Goal: Task Accomplishment & Management: Use online tool/utility

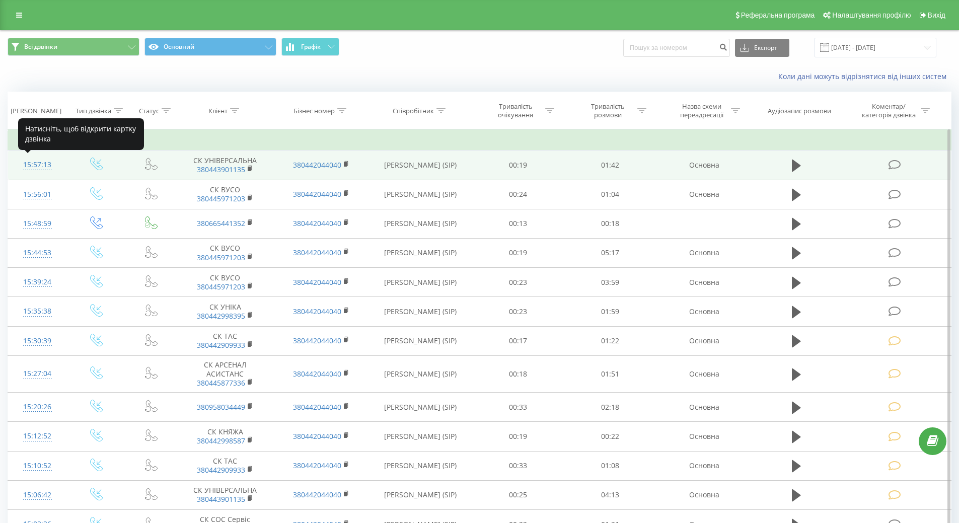
click at [39, 164] on div "15:57:13" at bounding box center [37, 165] width 39 height 20
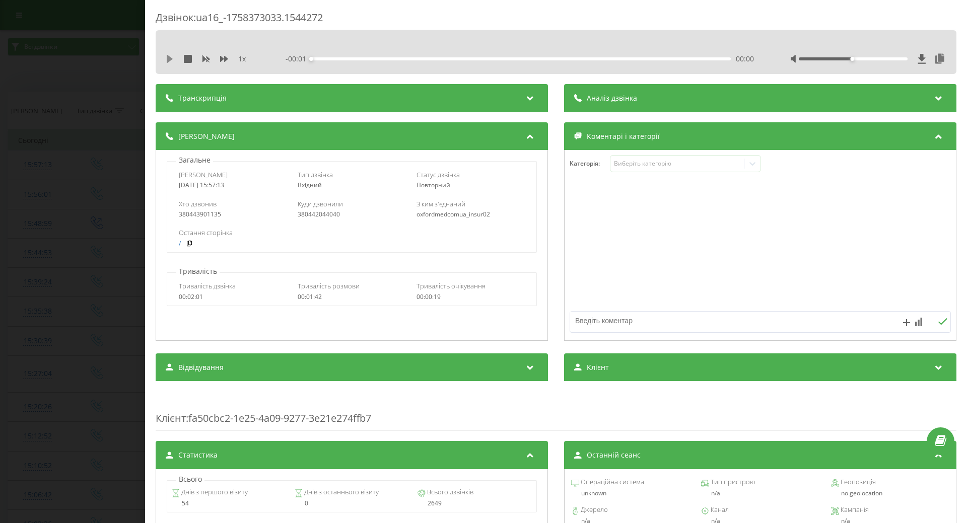
click at [170, 58] on icon at bounding box center [170, 59] width 6 height 8
click at [695, 167] on div "Виберіть категорію" at bounding box center [677, 164] width 126 height 8
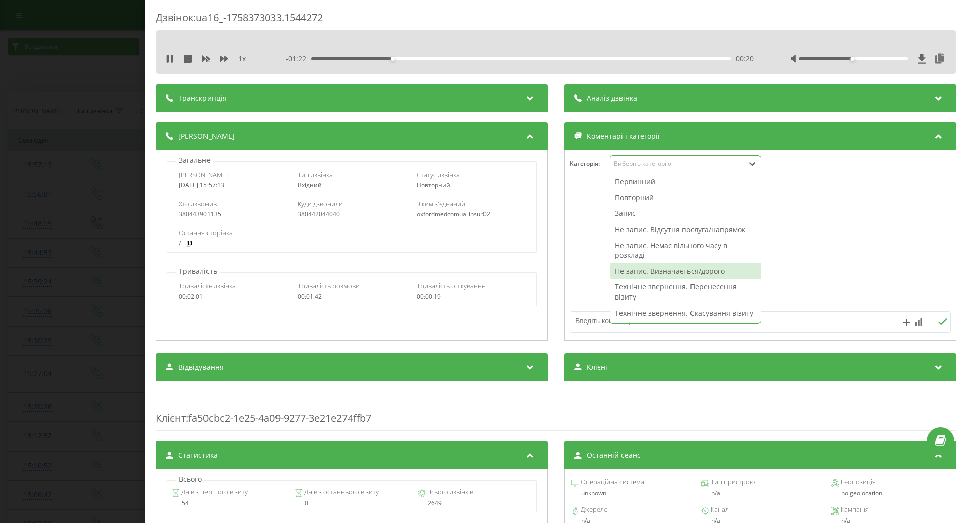
click at [663, 268] on div "Не запис. Визначається/дорого" at bounding box center [685, 271] width 150 height 16
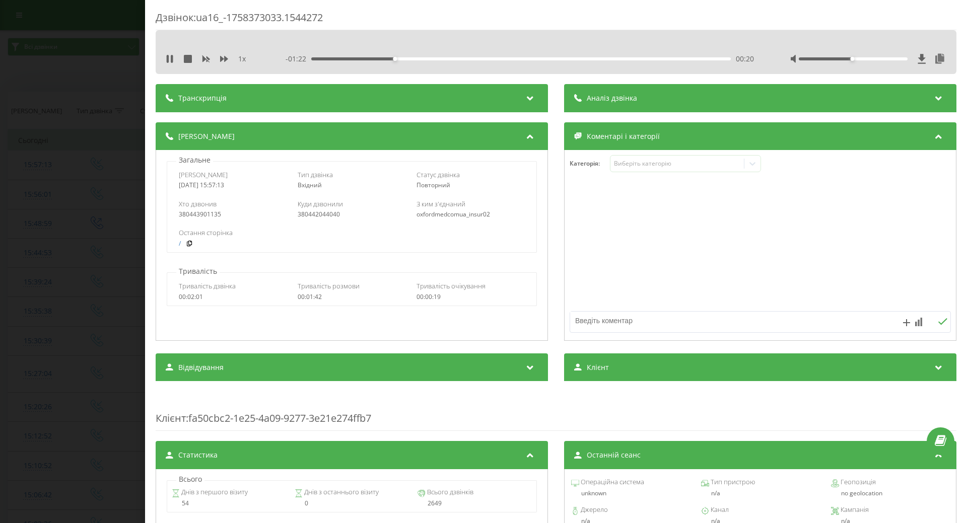
drag, startPoint x: 592, startPoint y: 273, endPoint x: 225, endPoint y: 191, distance: 375.6
click at [590, 272] on div at bounding box center [760, 245] width 391 height 121
click at [15, 213] on div "Дзвінок : ua16_-1758373033.1544272 1 x - 01:21 00:21 00:21 Транскрипція Для AI-…" at bounding box center [483, 261] width 967 height 523
click at [169, 58] on icon at bounding box center [170, 59] width 8 height 8
click at [43, 194] on div "Дзвінок : ua16_-1758373033.1544272 1 x - 01:18 00:24 00:24 Транскрипція Для AI-…" at bounding box center [483, 261] width 967 height 523
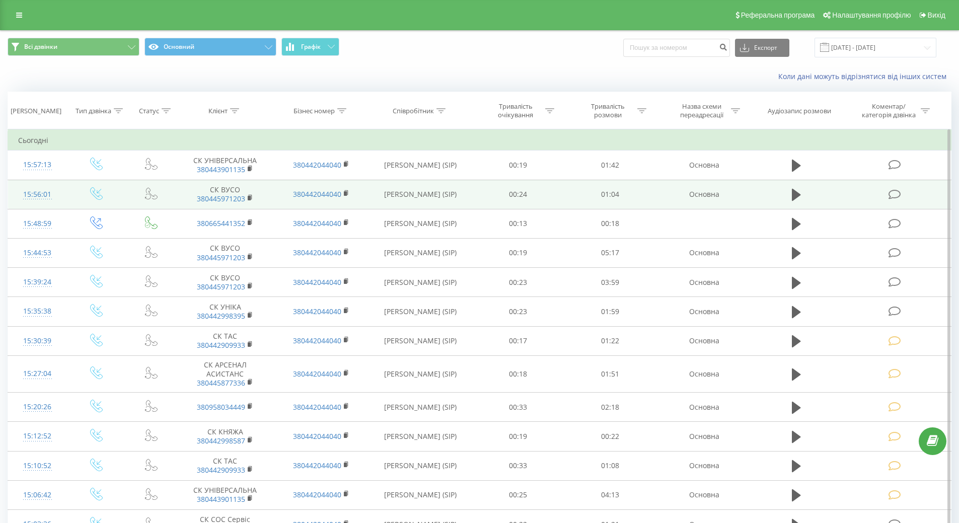
click at [28, 195] on div "15:56:01" at bounding box center [37, 195] width 39 height 20
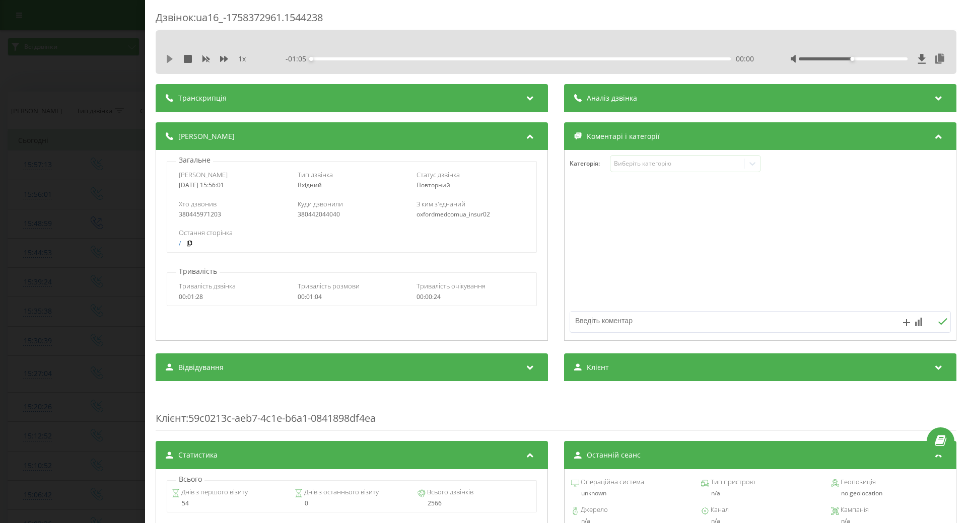
click at [168, 58] on icon at bounding box center [170, 59] width 6 height 8
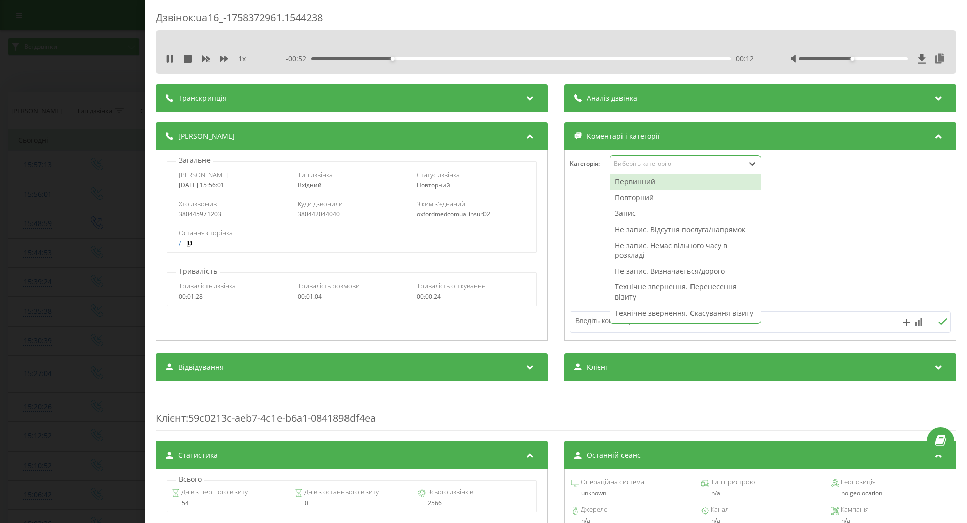
click at [656, 163] on div "Виберіть категорію" at bounding box center [677, 164] width 126 height 8
drag, startPoint x: 626, startPoint y: 271, endPoint x: 611, endPoint y: 268, distance: 15.4
click at [625, 271] on div "Не запис. Визначається/дорого" at bounding box center [685, 271] width 150 height 16
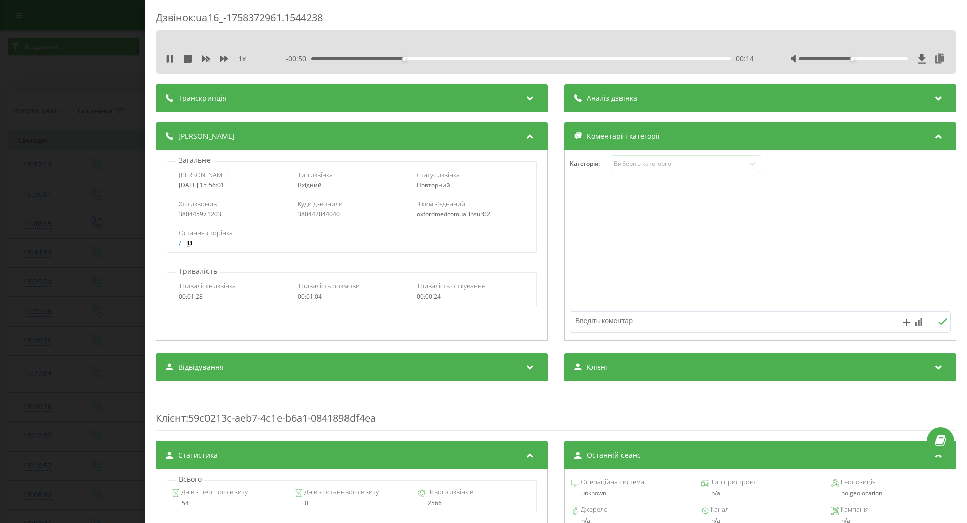
drag, startPoint x: 589, startPoint y: 268, endPoint x: 440, endPoint y: 239, distance: 151.4
click at [587, 269] on div at bounding box center [760, 245] width 391 height 121
click at [82, 173] on div "Дзвінок : ua16_-1758372961.1544238 1 x - 00:50 00:15 00:15 Транскрипція Для AI-…" at bounding box center [483, 261] width 967 height 523
drag, startPoint x: 171, startPoint y: 64, endPoint x: 161, endPoint y: 64, distance: 10.1
click at [171, 63] on div "1 x - 00:48 00:16 00:16" at bounding box center [556, 58] width 786 height 15
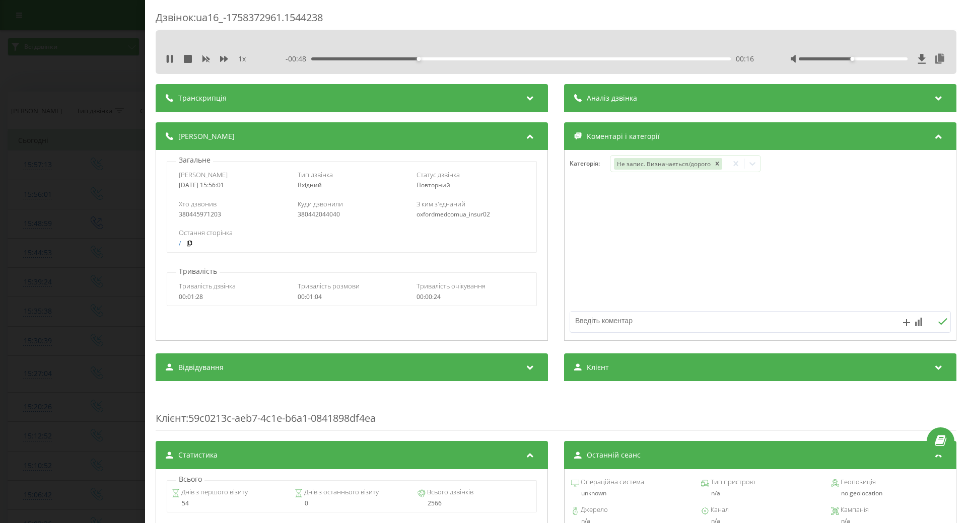
click at [65, 144] on div "Дзвінок : ua16_-1758372961.1544238 1 x - 00:48 00:16 00:16 Транскрипція Для AI-…" at bounding box center [483, 261] width 967 height 523
click at [166, 57] on icon at bounding box center [170, 59] width 8 height 8
click at [34, 130] on div "Дзвінок : ua16_-1758372961.1544238 1 x - 00:46 00:18 00:18 Транскрипція Для AI-…" at bounding box center [483, 261] width 967 height 523
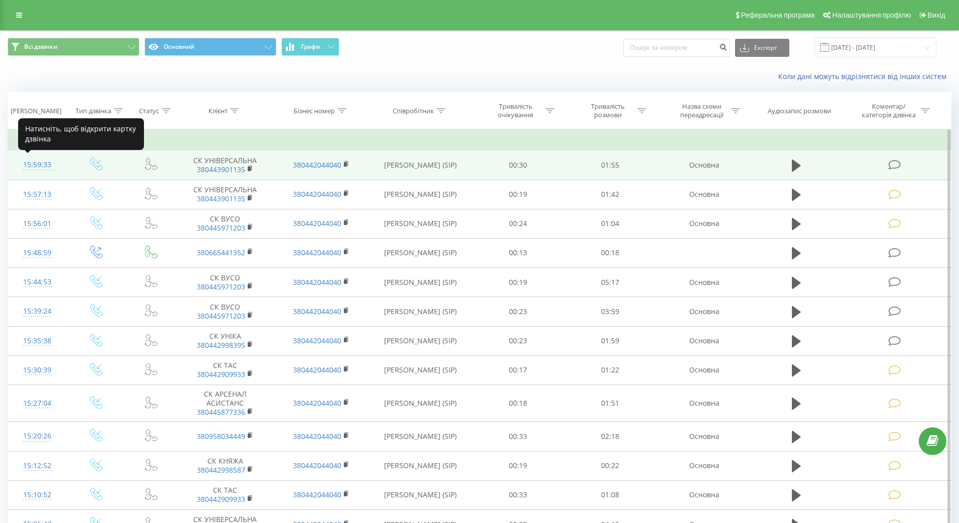
click at [31, 171] on div "15:59:33" at bounding box center [37, 165] width 39 height 20
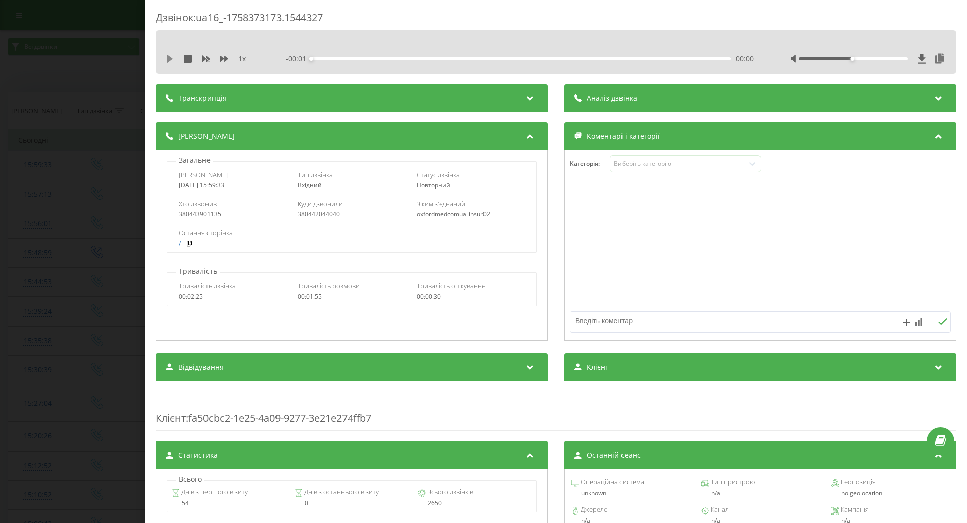
click at [170, 58] on icon at bounding box center [170, 59] width 6 height 8
click at [663, 169] on div "Виберіть категорію" at bounding box center [685, 163] width 151 height 17
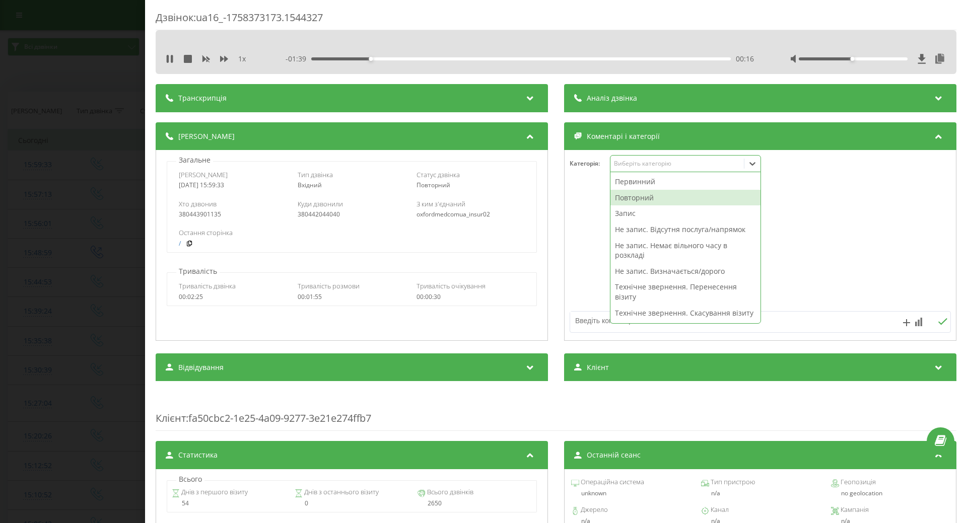
click at [626, 198] on div "Повторний" at bounding box center [685, 198] width 150 height 16
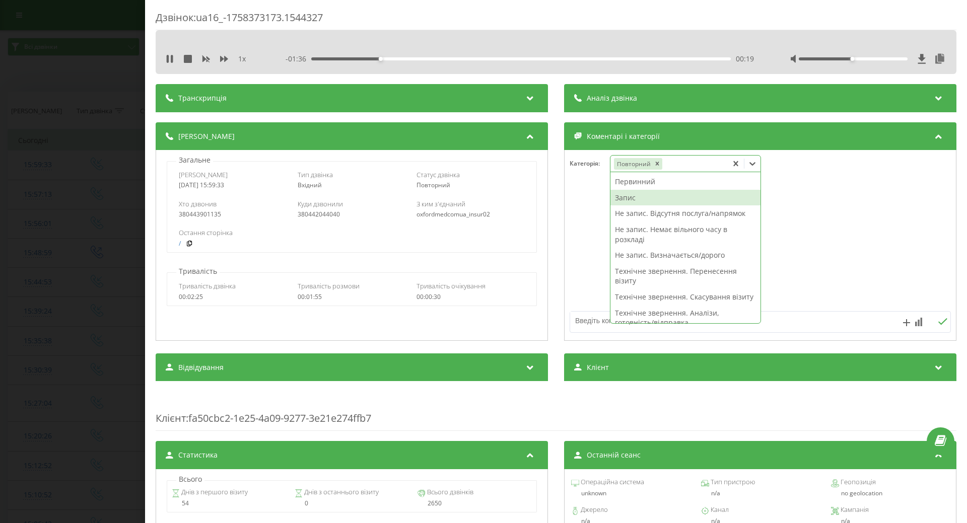
click at [627, 198] on div "Запис" at bounding box center [685, 198] width 150 height 16
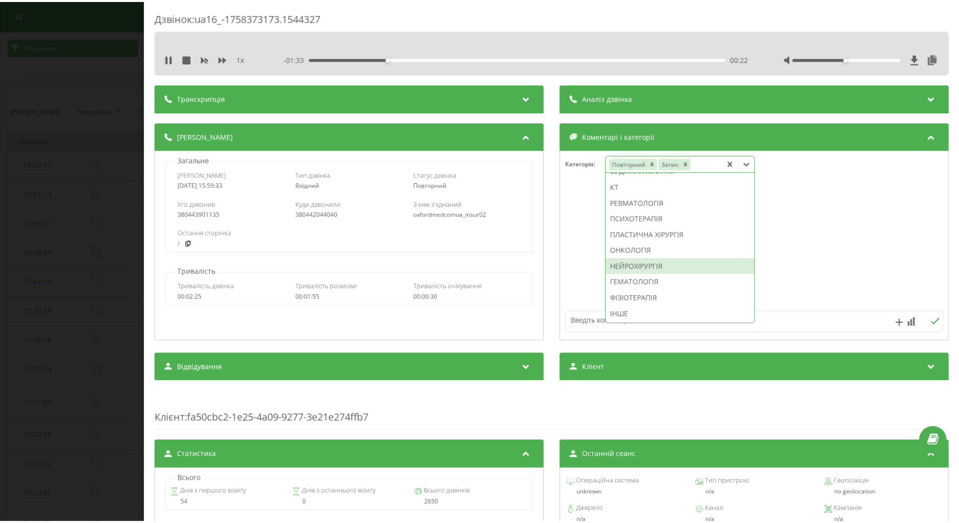
scroll to position [447, 0]
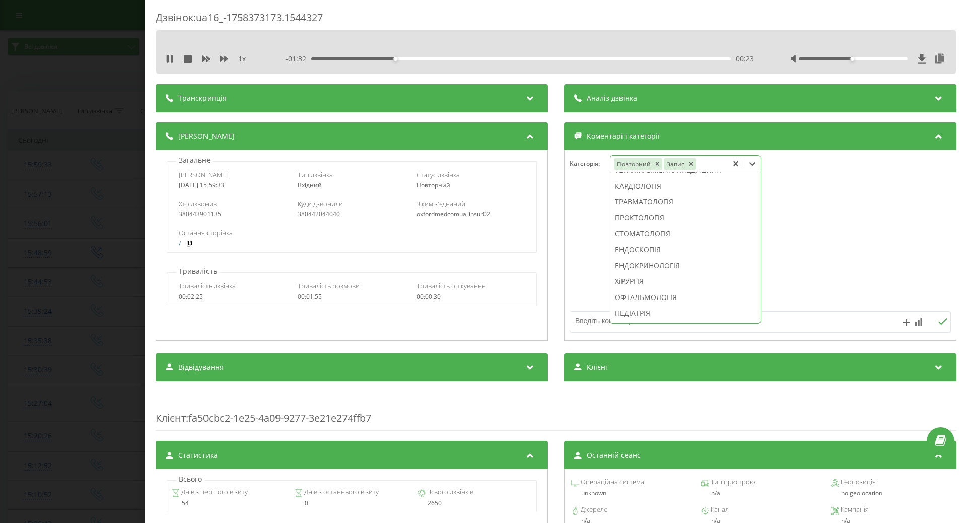
click at [657, 178] on div "ТЕРАПІЯ/СІМЕЙНА МЕДИЦИНА" at bounding box center [685, 170] width 150 height 16
drag, startPoint x: 821, startPoint y: 233, endPoint x: 750, endPoint y: 221, distance: 71.5
click at [818, 233] on div at bounding box center [760, 245] width 391 height 121
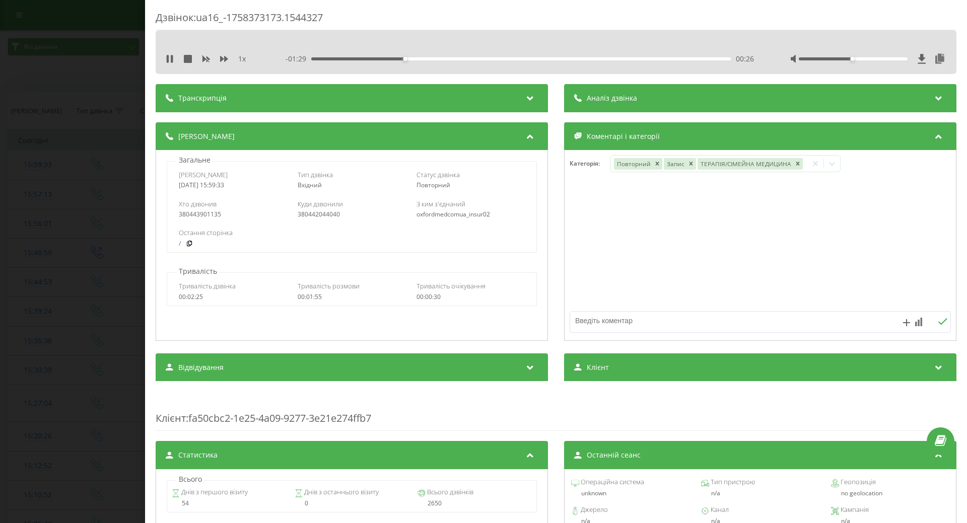
click at [81, 122] on div "Дзвінок : ua16_-1758373173.1544327 1 x - 01:29 00:26 00:26 Транскрипція Для AI-…" at bounding box center [483, 261] width 967 height 523
click at [172, 57] on icon at bounding box center [172, 59] width 2 height 8
click at [109, 119] on div "Дзвінок : ua16_-1758373173.1544327 1 x - 01:28 00:27 00:27 Транскрипція Для AI-…" at bounding box center [483, 261] width 967 height 523
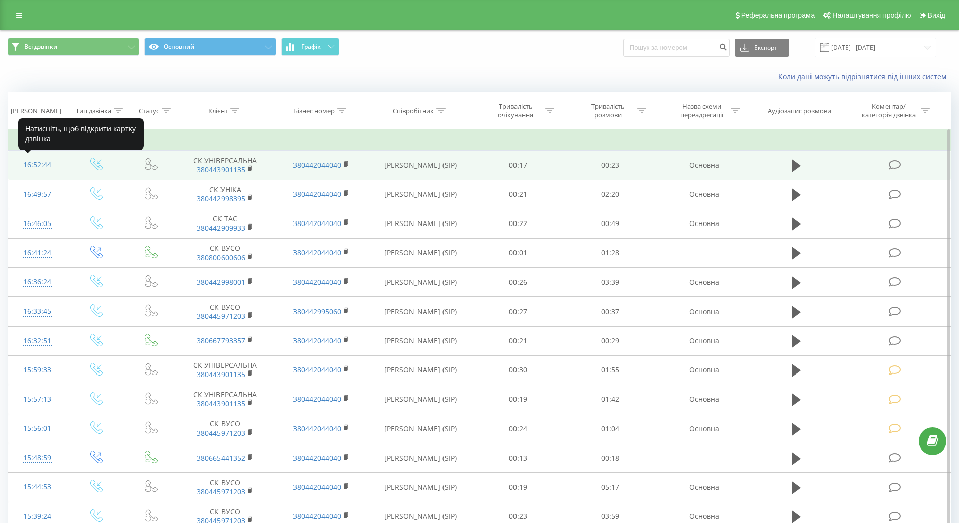
click at [47, 163] on div "16:52:44" at bounding box center [37, 165] width 39 height 20
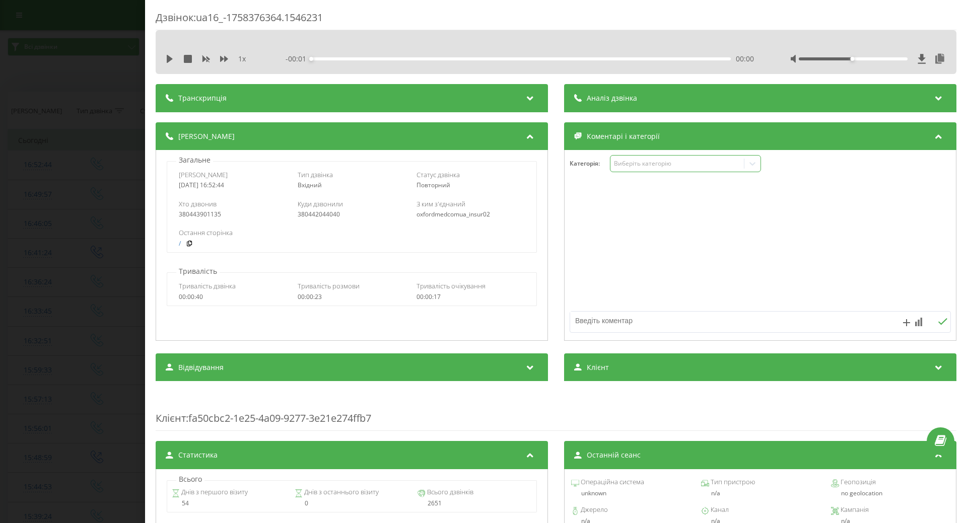
click at [666, 168] on div "Виберіть категорію" at bounding box center [676, 164] width 133 height 10
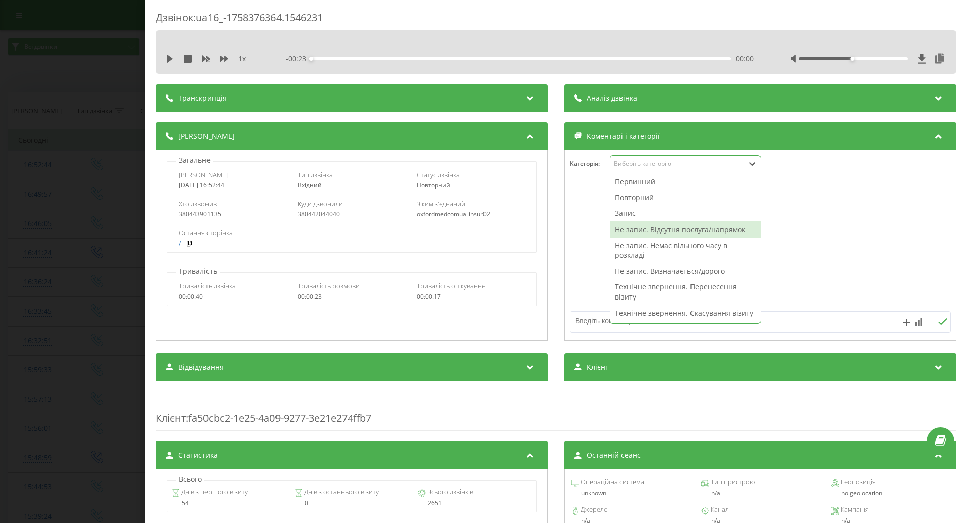
drag, startPoint x: 670, startPoint y: 232, endPoint x: 642, endPoint y: 235, distance: 28.4
click at [667, 232] on div "Не запис. Відсутня послуга/напрямок" at bounding box center [685, 230] width 150 height 16
drag, startPoint x: 572, startPoint y: 255, endPoint x: 582, endPoint y: 307, distance: 52.4
click at [572, 257] on div at bounding box center [760, 245] width 391 height 121
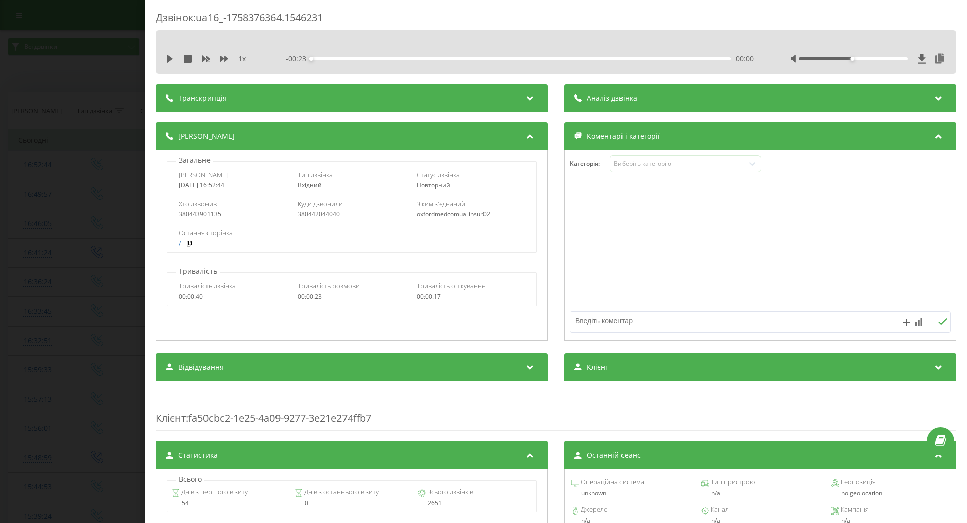
drag, startPoint x: 587, startPoint y: 323, endPoint x: 582, endPoint y: 320, distance: 6.1
click at [586, 323] on textarea at bounding box center [722, 321] width 304 height 18
type textarea "аудіометрія"
click at [56, 222] on div "Дзвінок : ua16_-1758376364.1546231 1 x - 00:23 00:00 00:00 Транскрипція Для AI-…" at bounding box center [483, 261] width 967 height 523
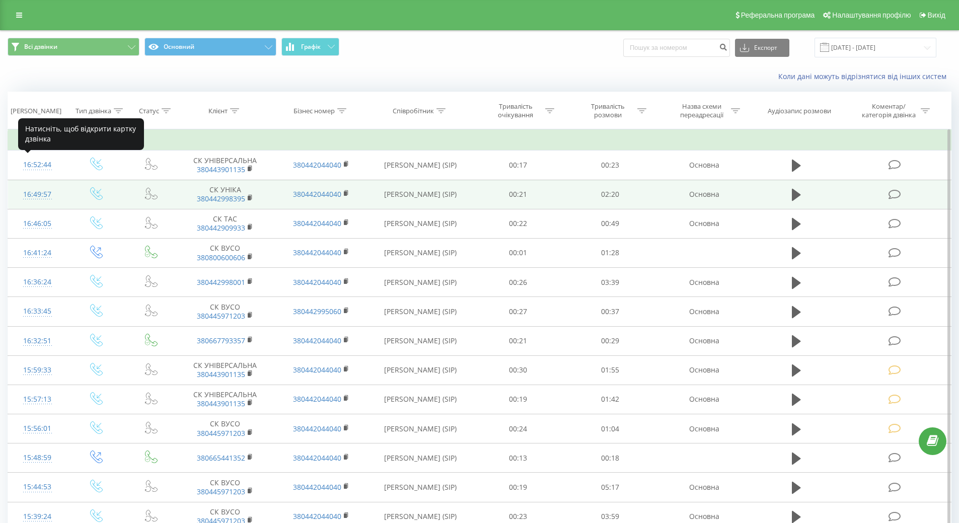
click at [40, 193] on div "16:49:57" at bounding box center [37, 195] width 39 height 20
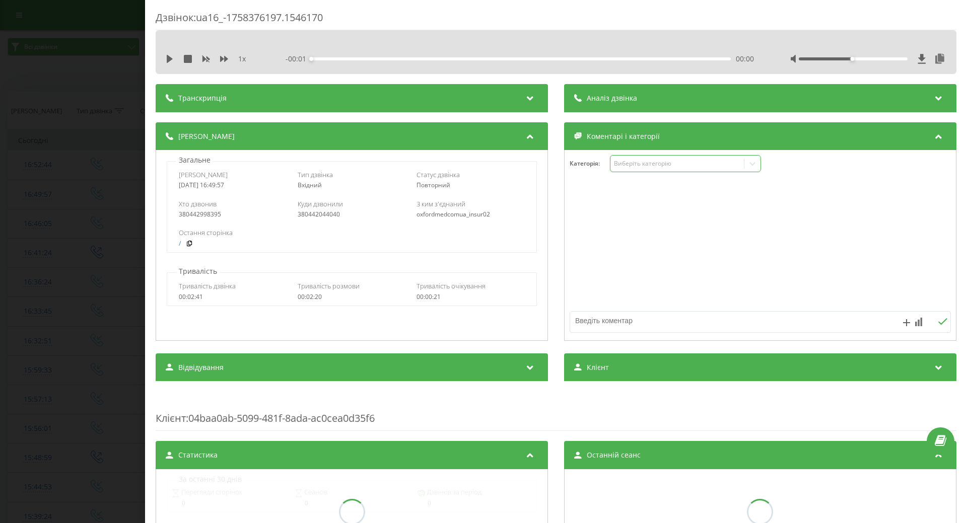
click at [654, 167] on div "Виберіть категорію" at bounding box center [677, 164] width 126 height 8
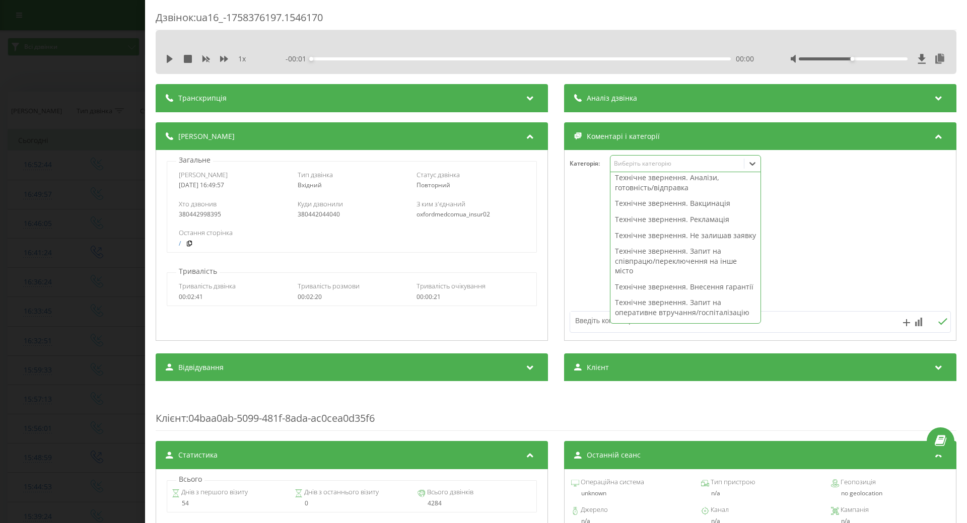
scroll to position [201, 0]
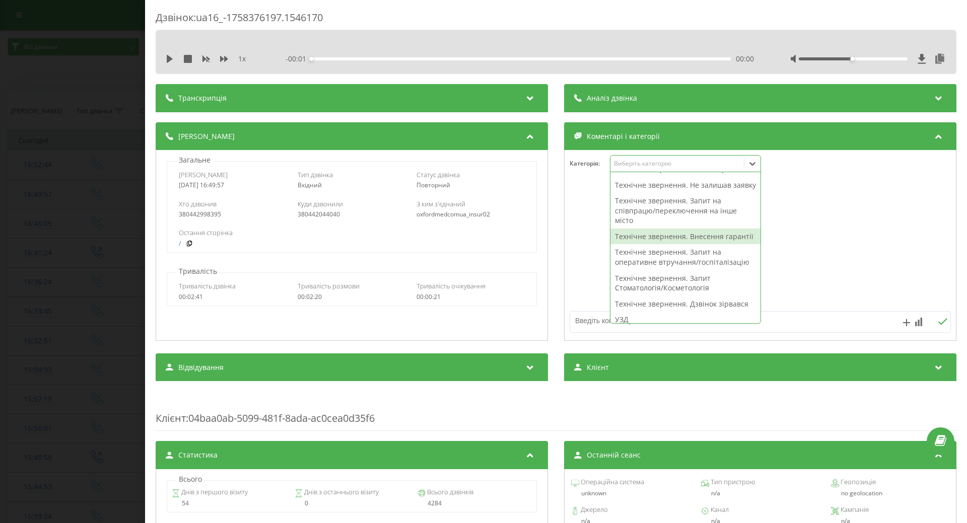
click at [626, 245] on div "Технічне звернення. Внесення гарантії" at bounding box center [685, 237] width 150 height 16
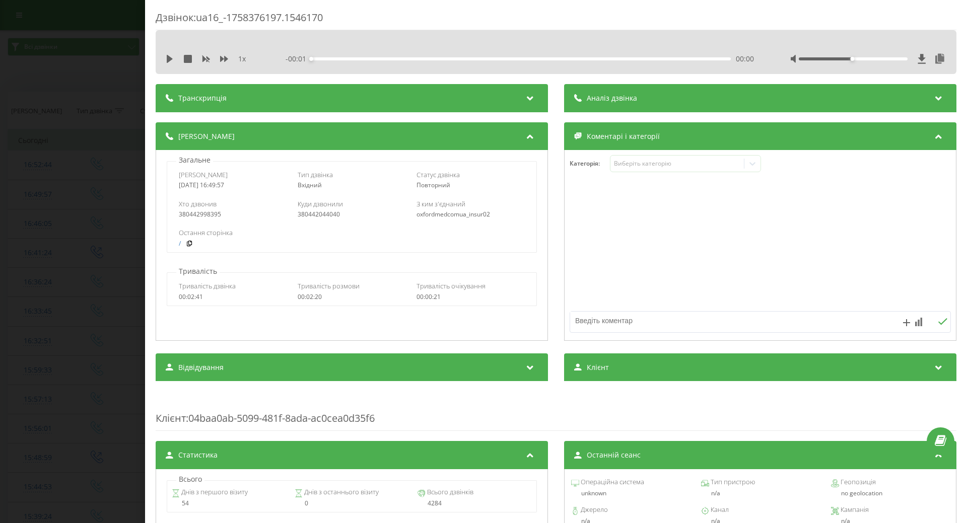
click at [565, 274] on div at bounding box center [760, 245] width 391 height 121
drag, startPoint x: 88, startPoint y: 234, endPoint x: 45, endPoint y: 63, distance: 176.0
click at [87, 233] on div "Дзвінок : ua16_-1758376197.1546170 1 x - 02:21 00:00 00:00 Транскрипція Для AI-…" at bounding box center [483, 261] width 967 height 523
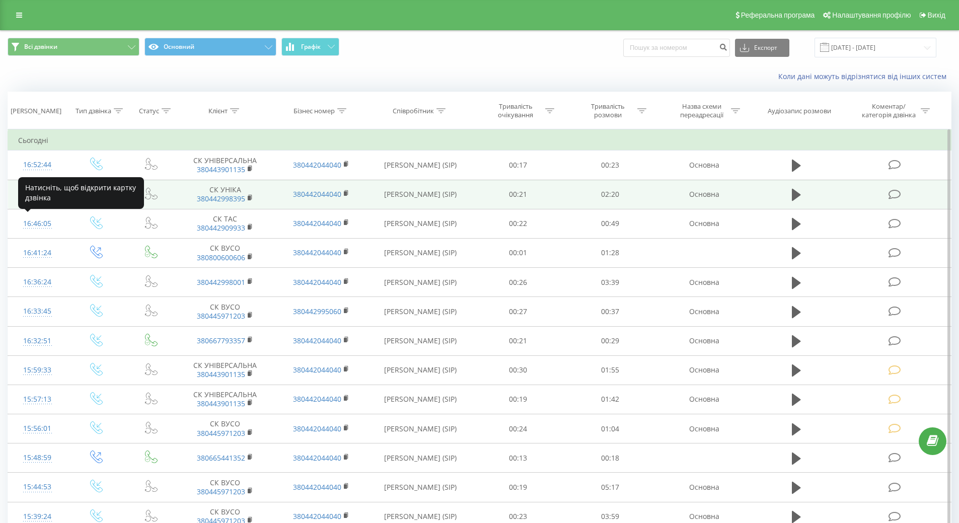
drag, startPoint x: 38, startPoint y: 225, endPoint x: 94, endPoint y: 183, distance: 69.8
click at [38, 225] on div "16:46:05" at bounding box center [37, 224] width 39 height 20
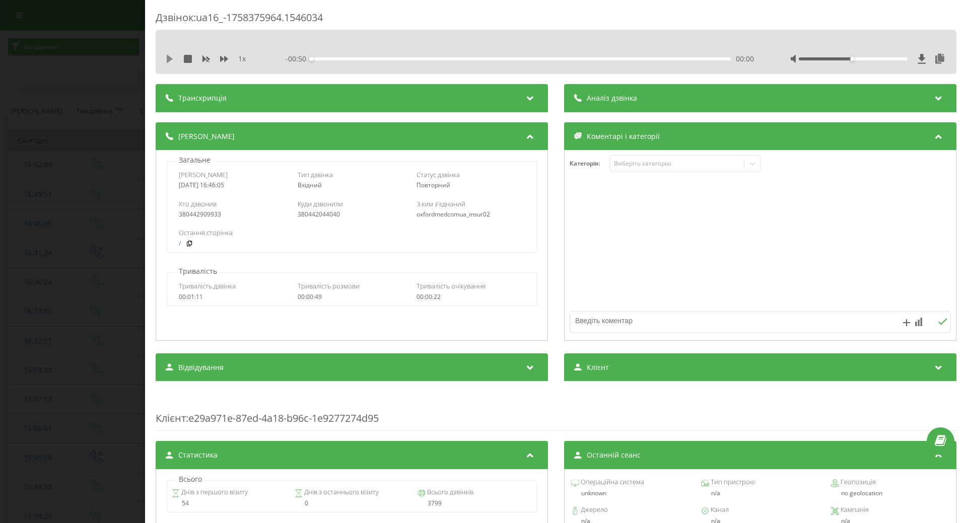
click at [170, 59] on icon at bounding box center [170, 59] width 6 height 8
drag, startPoint x: 630, startPoint y: 160, endPoint x: 633, endPoint y: 168, distance: 8.9
click at [630, 162] on div "Виберіть категорію" at bounding box center [677, 164] width 126 height 8
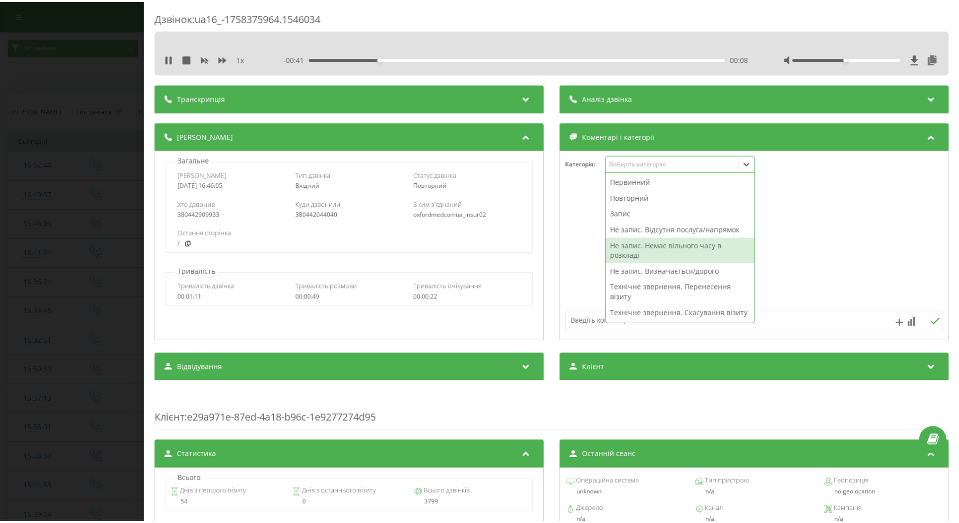
scroll to position [151, 0]
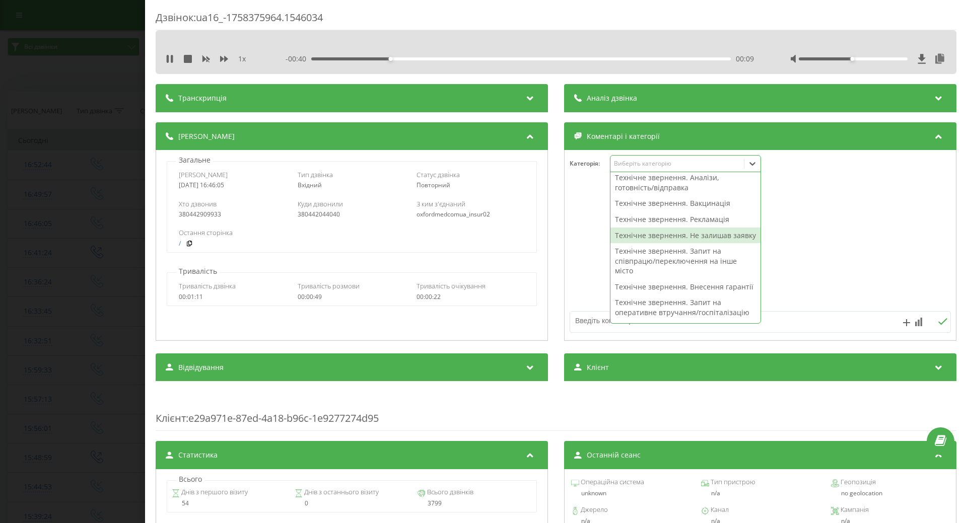
drag, startPoint x: 670, startPoint y: 249, endPoint x: 643, endPoint y: 249, distance: 27.7
click at [669, 244] on div "Технічне звернення. Не залишав заявку" at bounding box center [685, 236] width 150 height 16
drag, startPoint x: 585, startPoint y: 262, endPoint x: 581, endPoint y: 297, distance: 35.5
click at [583, 264] on div at bounding box center [760, 245] width 391 height 121
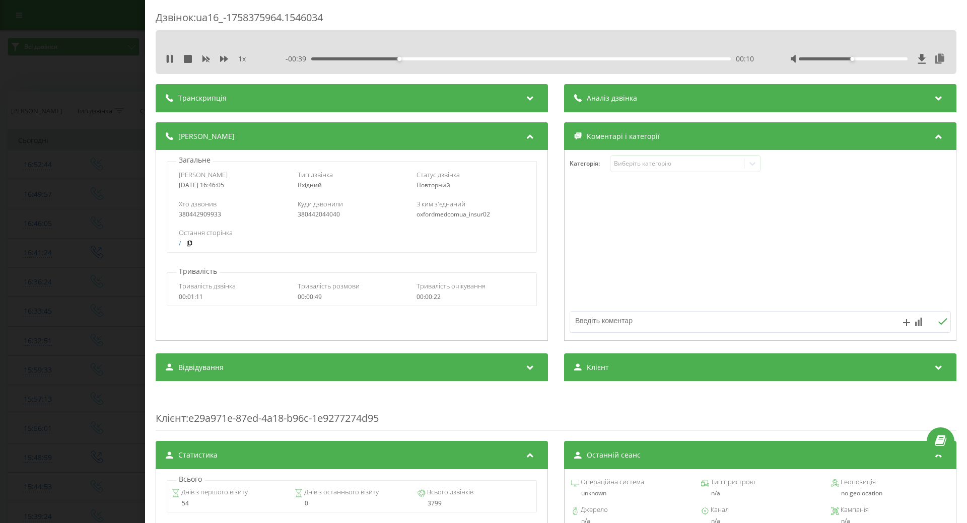
click at [578, 318] on textarea at bounding box center [722, 321] width 304 height 18
type textarea "зняття гарантації"
drag, startPoint x: 49, startPoint y: 205, endPoint x: 122, endPoint y: 92, distance: 134.8
click at [52, 202] on div "Дзвінок : ua16_-1758375964.1546034 1 x - 00:33 00:16 00:16 Транскрипція Для AI-…" at bounding box center [483, 261] width 967 height 523
click at [174, 61] on div "1 x" at bounding box center [213, 59] width 94 height 10
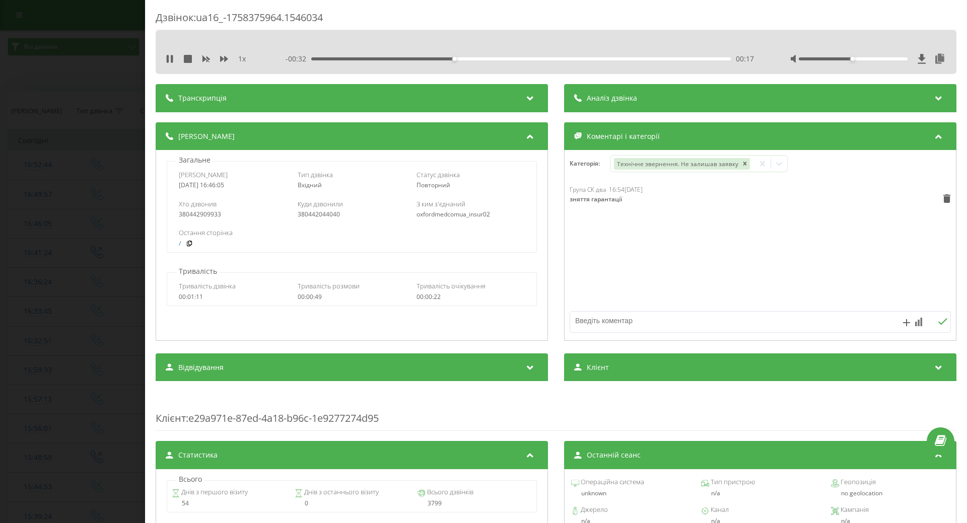
click at [174, 59] on div "1 x" at bounding box center [213, 59] width 94 height 10
click at [171, 59] on icon at bounding box center [172, 59] width 2 height 8
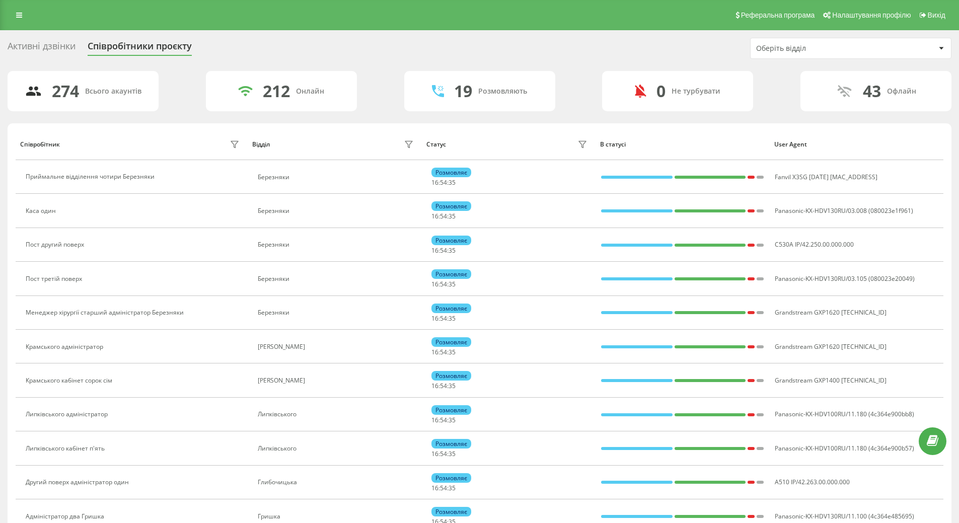
click at [815, 49] on div "Оберіть відділ" at bounding box center [816, 48] width 120 height 9
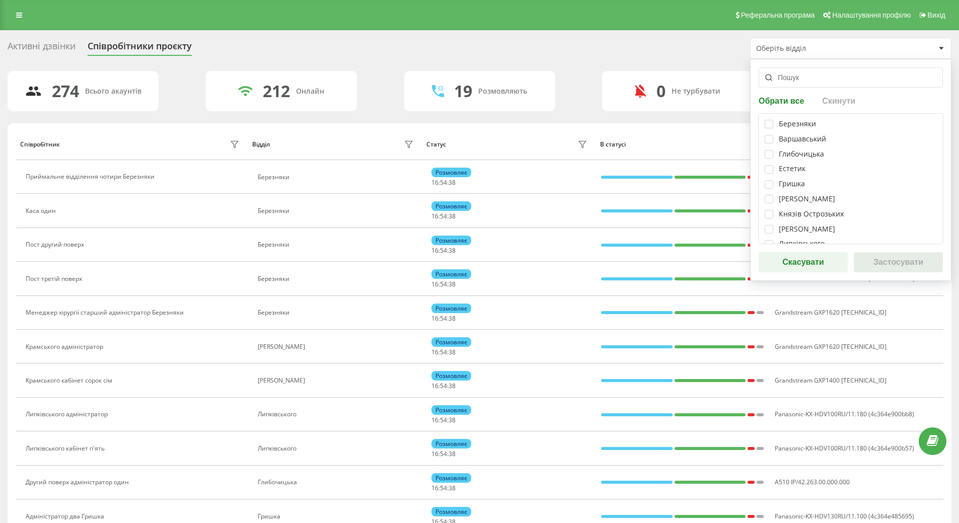
scroll to position [151, 0]
drag, startPoint x: 772, startPoint y: 197, endPoint x: 775, endPoint y: 210, distance: 12.9
click at [772, 194] on label at bounding box center [769, 194] width 9 height 0
checkbox input "true"
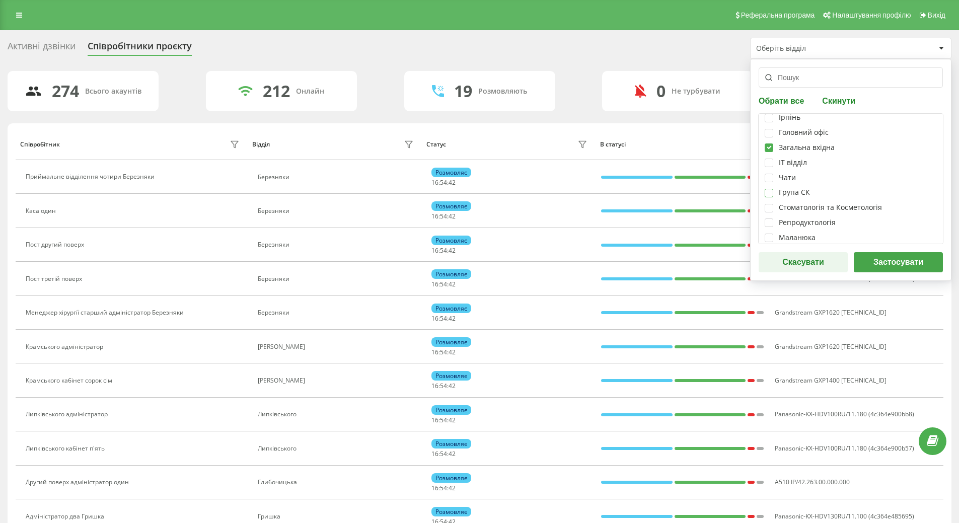
drag, startPoint x: 770, startPoint y: 192, endPoint x: 766, endPoint y: 187, distance: 6.4
click at [770, 189] on label at bounding box center [769, 189] width 9 height 0
checkbox input "true"
click at [924, 261] on button "Застосувати" at bounding box center [898, 262] width 89 height 20
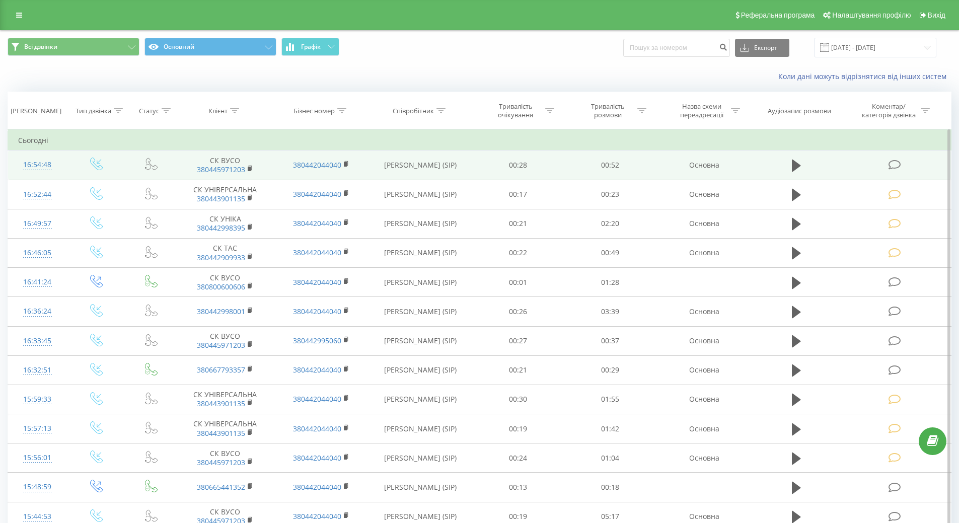
click at [32, 162] on div "16:54:48" at bounding box center [37, 165] width 39 height 20
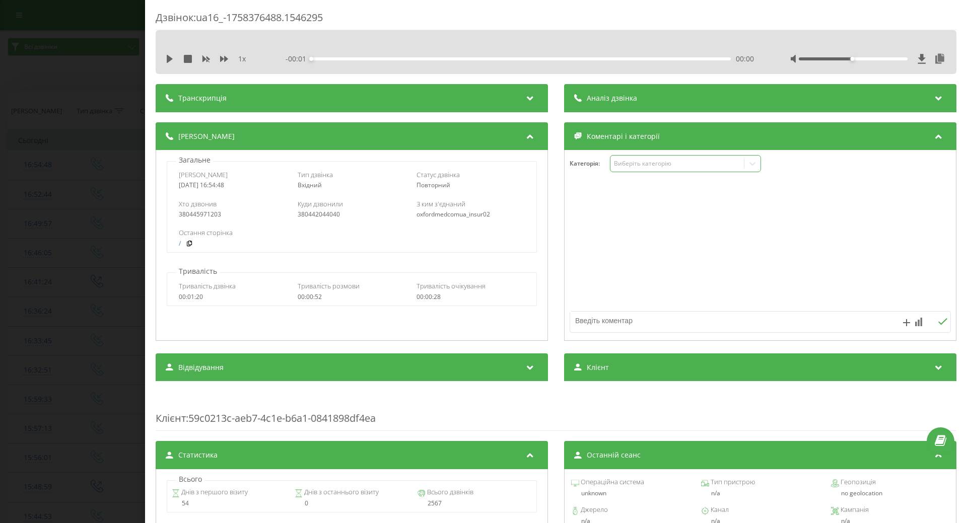
click at [633, 165] on div "Виберіть категорію" at bounding box center [677, 164] width 126 height 8
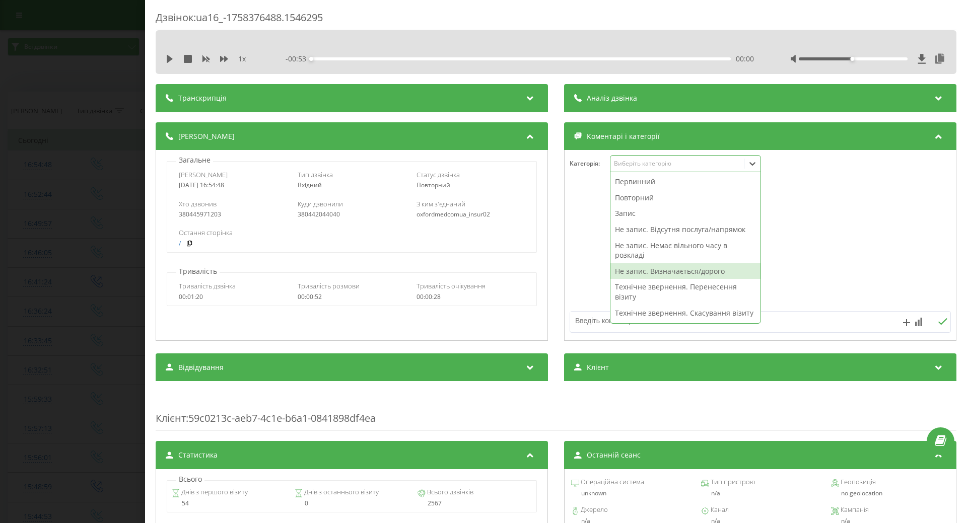
click at [625, 270] on div "Не запис. Визначається/дорого" at bounding box center [685, 271] width 150 height 16
click at [590, 270] on div at bounding box center [760, 245] width 391 height 121
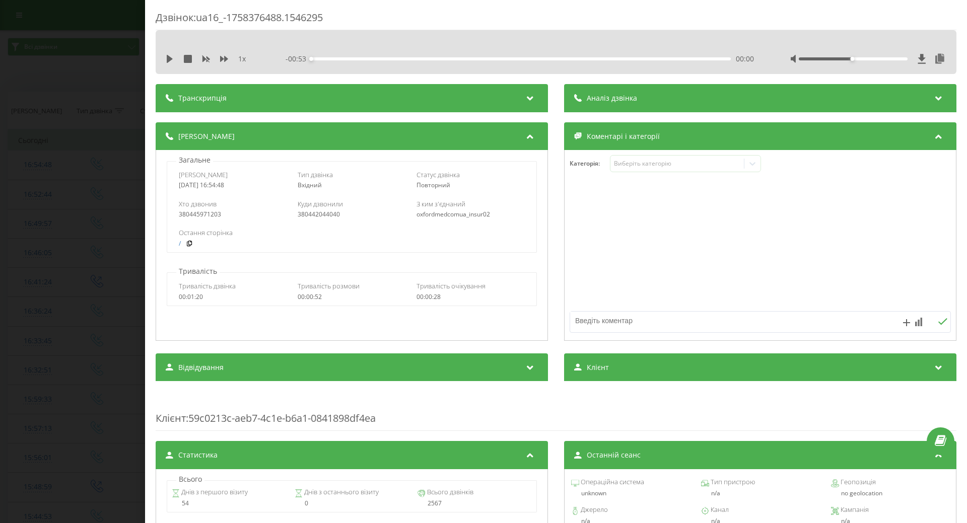
click at [81, 259] on div "Дзвінок : ua16_-1758376488.1546295 1 x - 00:53 00:00 00:00 Транскрипція Для AI-…" at bounding box center [483, 261] width 967 height 523
click at [122, 226] on td at bounding box center [96, 223] width 59 height 29
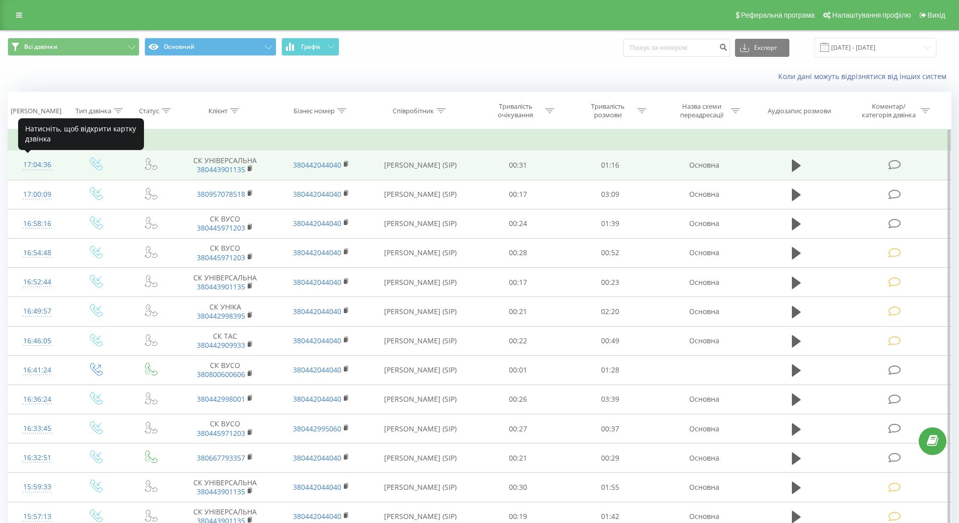
click at [34, 167] on div "17:04:36" at bounding box center [37, 165] width 39 height 20
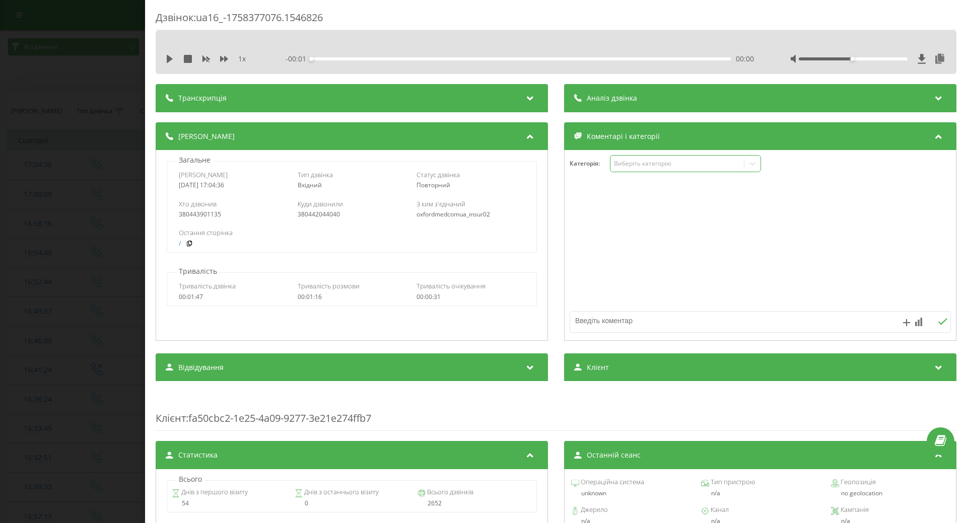
click at [704, 171] on div "Виберіть категорію" at bounding box center [685, 163] width 151 height 17
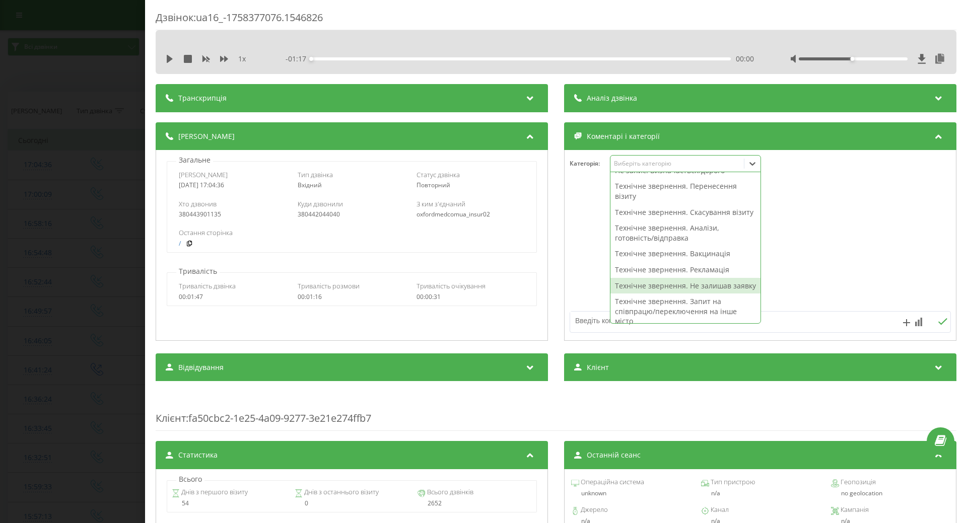
scroll to position [201, 0]
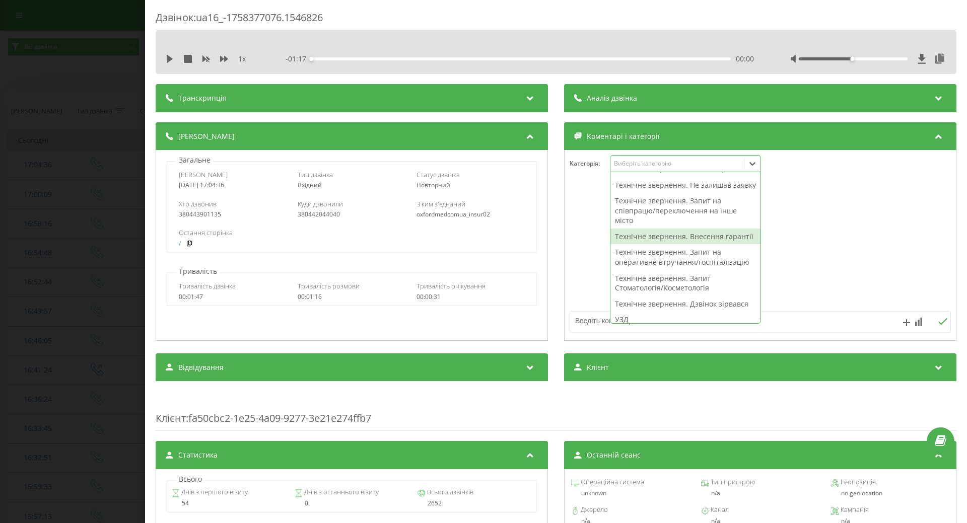
click at [635, 245] on div "Технічне звернення. Внесення гарантії" at bounding box center [685, 237] width 150 height 16
click at [587, 271] on div at bounding box center [760, 245] width 391 height 121
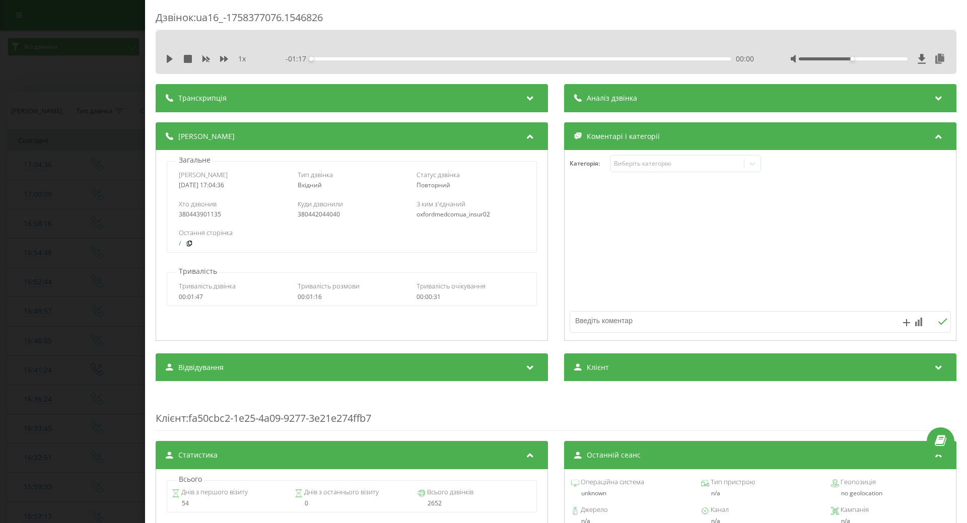
click at [18, 228] on div "Дзвінок : ua16_-1758377076.1546826 1 x - 01:17 00:00 00:00 Транскрипція Для AI-…" at bounding box center [483, 261] width 967 height 523
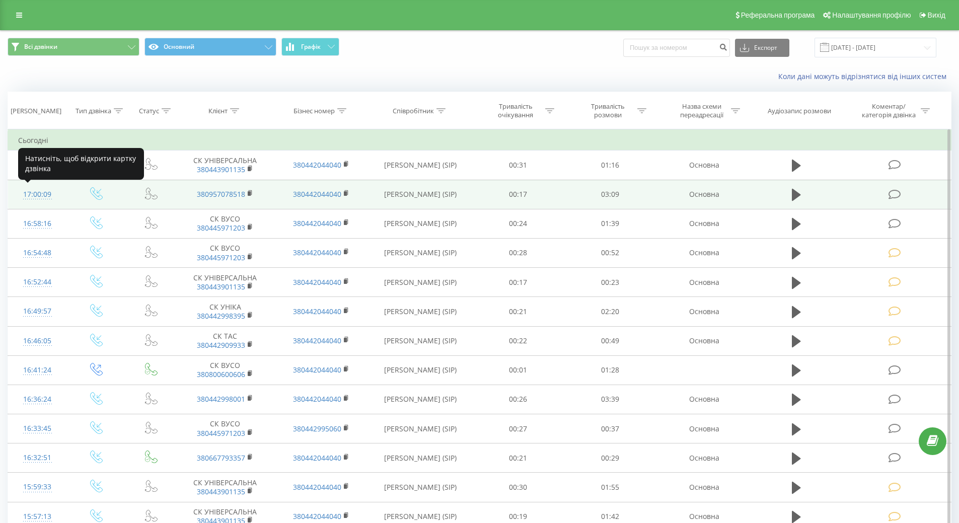
click at [42, 192] on div "17:00:09" at bounding box center [37, 195] width 39 height 20
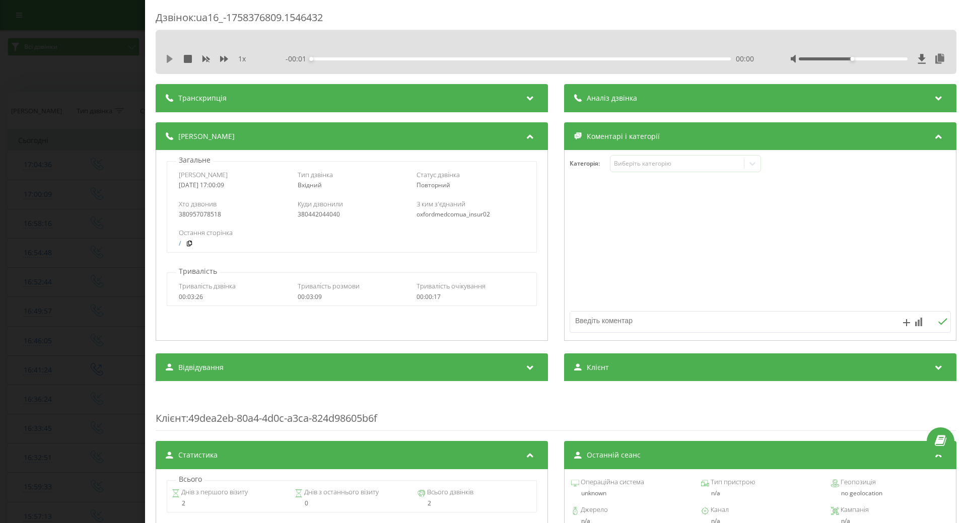
click at [171, 61] on icon at bounding box center [170, 59] width 8 height 8
click at [708, 166] on div "Виберіть категорію" at bounding box center [677, 164] width 126 height 8
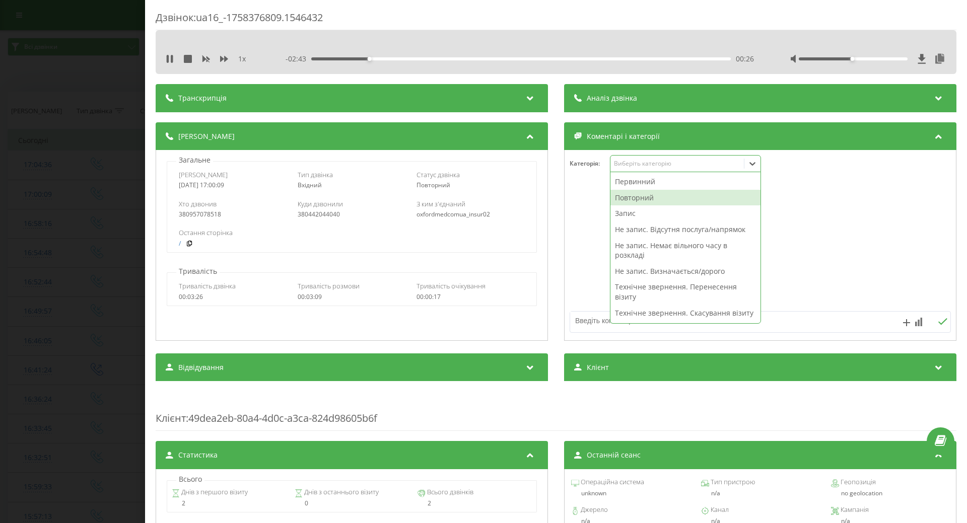
click at [645, 200] on div "Повторний" at bounding box center [685, 198] width 150 height 16
click at [619, 213] on div "Запис" at bounding box center [685, 213] width 150 height 16
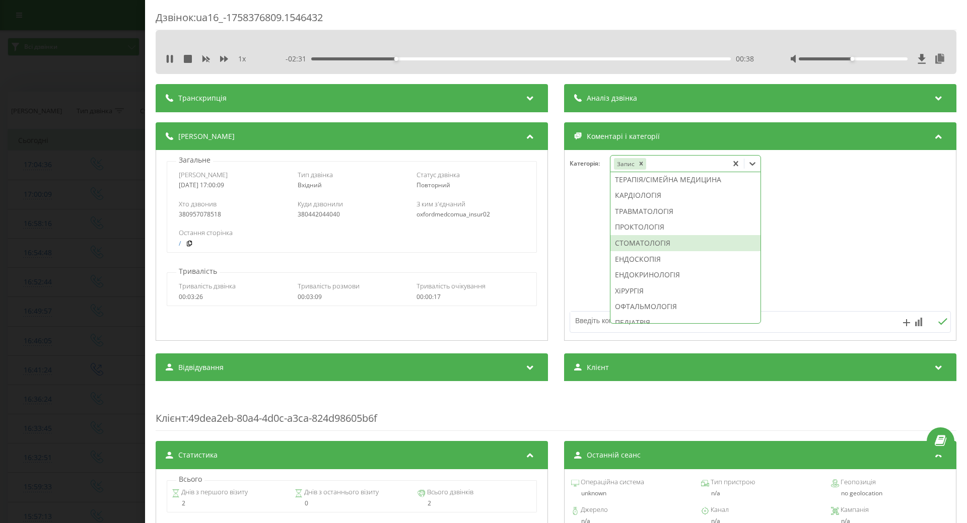
scroll to position [504, 0]
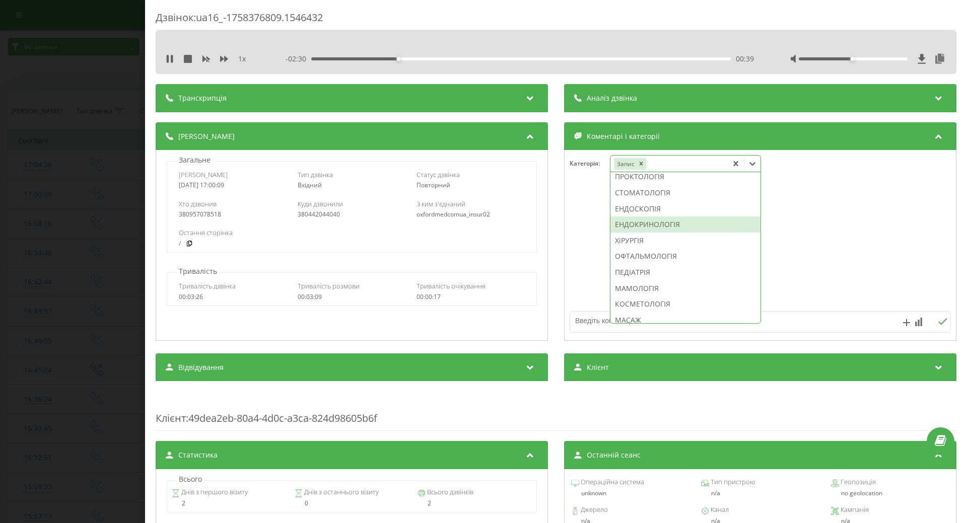
click at [644, 233] on div "ЕНДОКРИНОЛОГІЯ" at bounding box center [685, 225] width 150 height 16
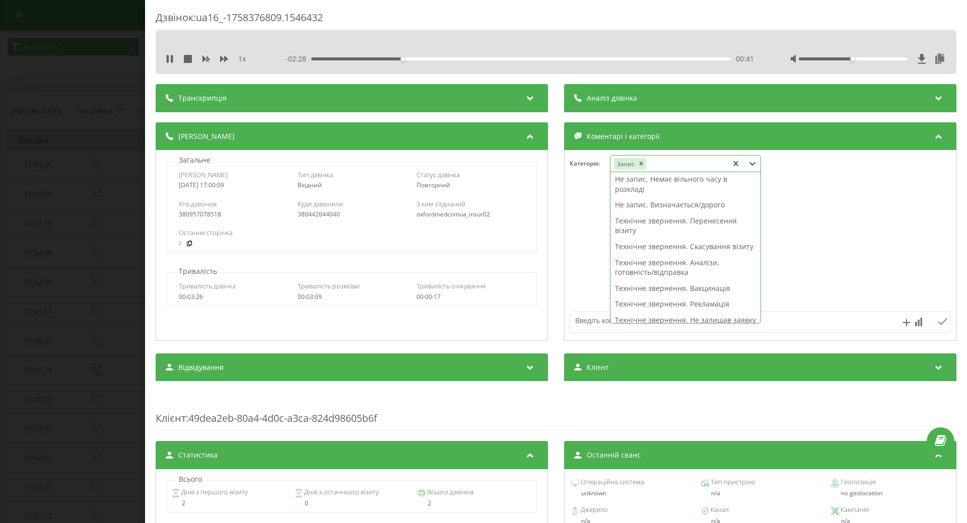
scroll to position [0, 0]
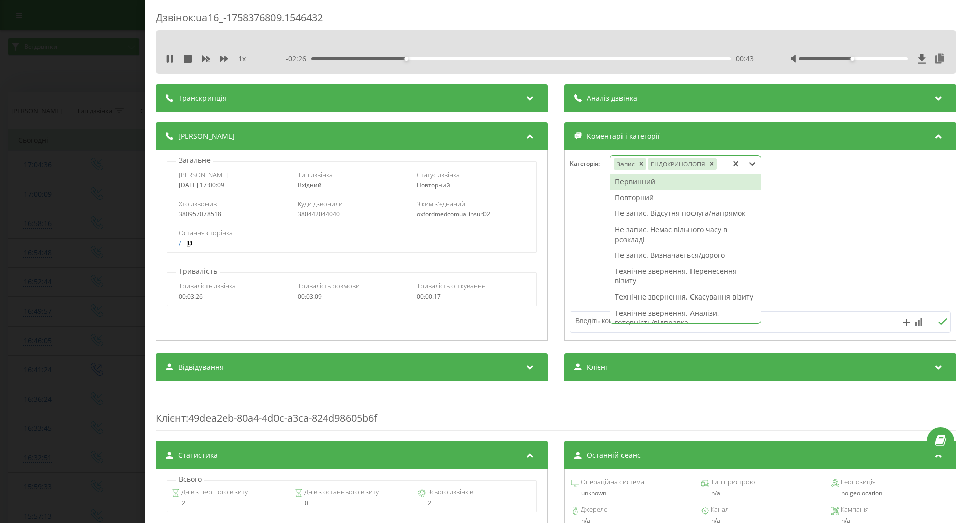
click at [630, 198] on div "Повторний" at bounding box center [685, 198] width 150 height 16
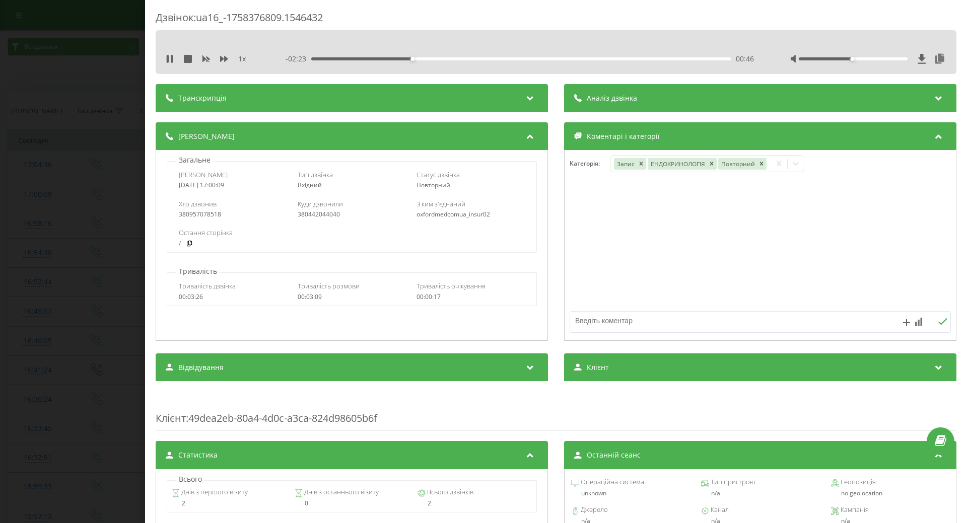
click at [579, 238] on div at bounding box center [760, 245] width 391 height 121
click at [64, 338] on div "Дзвінок : ua16_-1758376809.1546432 1 x - 02:22 00:47 00:47 Транскрипція Для AI-…" at bounding box center [483, 261] width 967 height 523
click at [169, 60] on icon at bounding box center [168, 59] width 2 height 8
click at [51, 187] on div "17:00:09" at bounding box center [37, 195] width 39 height 20
click at [55, 232] on div "Дзвінок : ua16_-1758376809.1546432 1 x - 03:10 00:00 00:00 Транскрипція Для AI-…" at bounding box center [483, 261] width 967 height 523
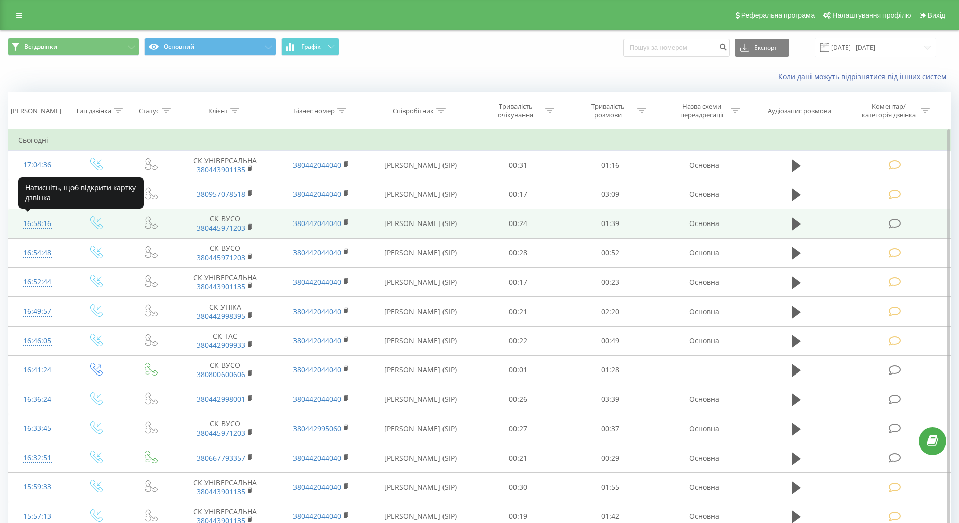
click at [39, 228] on div at bounding box center [37, 228] width 39 height 1
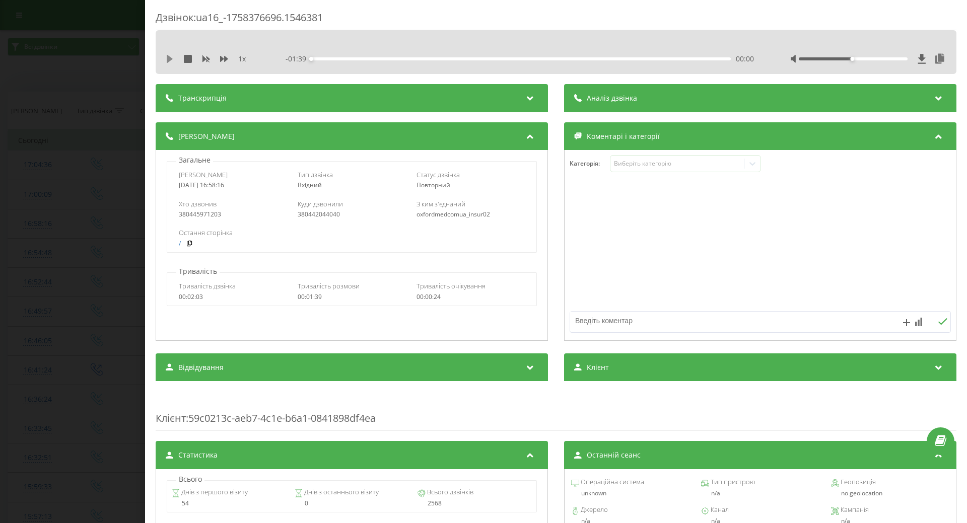
click at [168, 60] on icon at bounding box center [170, 59] width 6 height 8
click at [676, 166] on div "Виберіть категорію" at bounding box center [677, 164] width 126 height 8
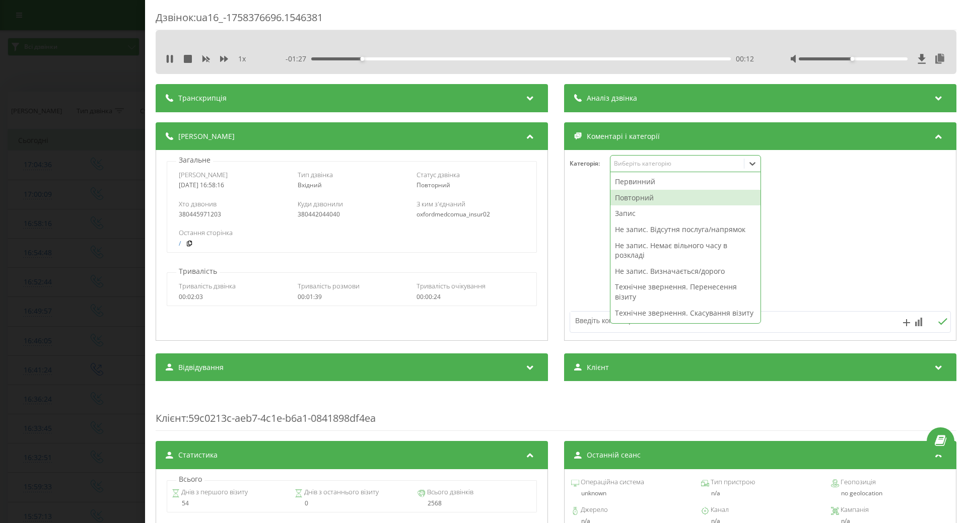
click at [633, 198] on div "Повторний" at bounding box center [685, 198] width 150 height 16
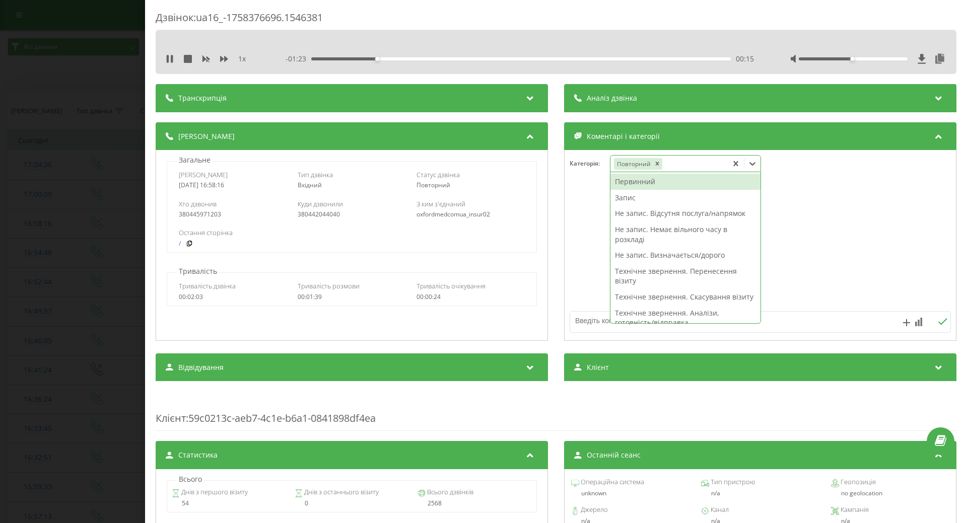
click at [626, 202] on div "Запис" at bounding box center [685, 198] width 150 height 16
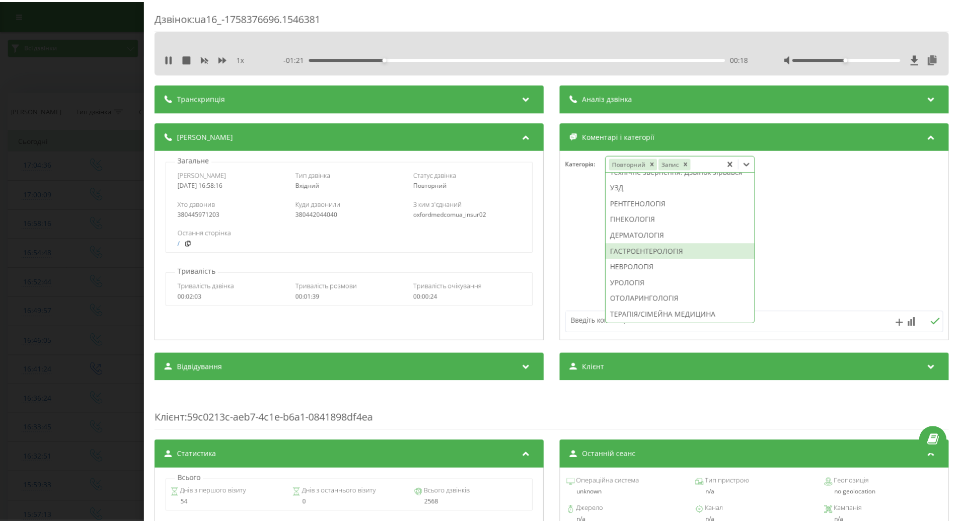
scroll to position [337, 0]
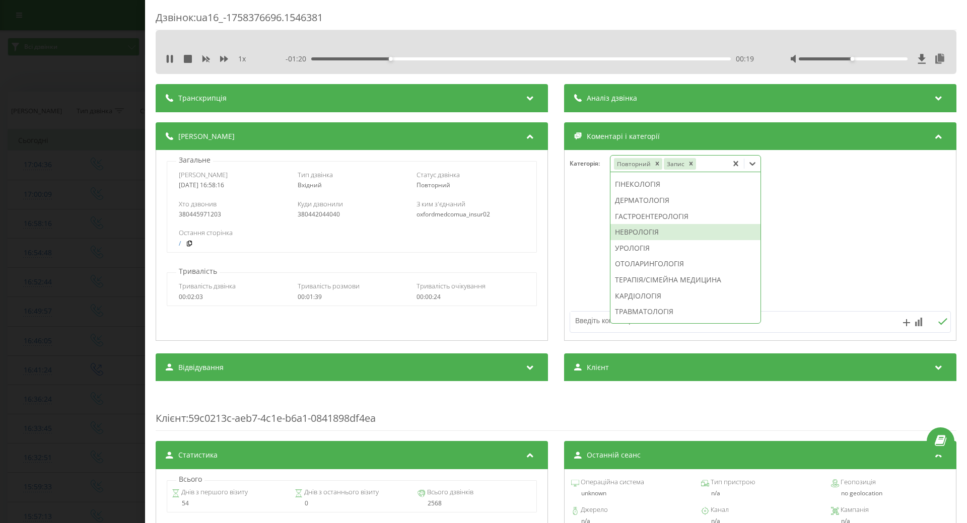
click at [626, 240] on div "НЕВРОЛОГІЯ" at bounding box center [685, 232] width 150 height 16
click at [572, 268] on div at bounding box center [760, 245] width 391 height 121
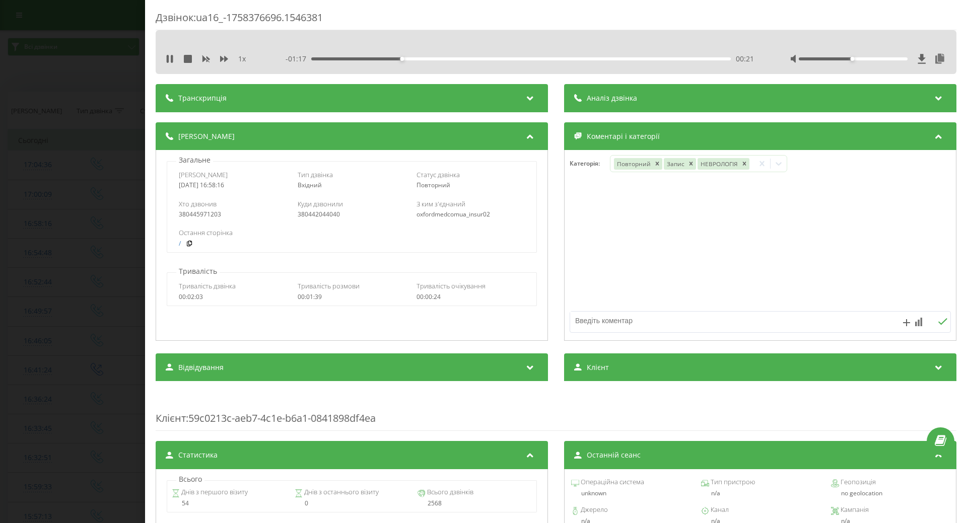
click at [37, 184] on div "Дзвінок : ua16_-1758376696.1546381 1 x - 01:17 00:21 00:21 Транскрипція Для AI-…" at bounding box center [483, 261] width 967 height 523
click at [171, 63] on button at bounding box center [170, 59] width 8 height 8
click at [99, 158] on div "Дзвінок : ua16_-1758376696.1546381 1 x - 01:13 00:26 00:26 Транскрипція Для AI-…" at bounding box center [483, 261] width 967 height 523
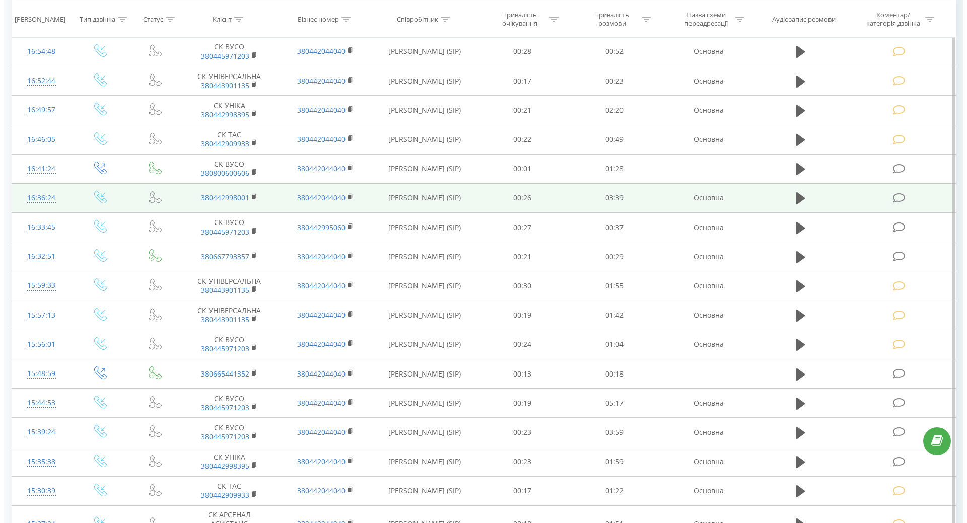
scroll to position [252, 0]
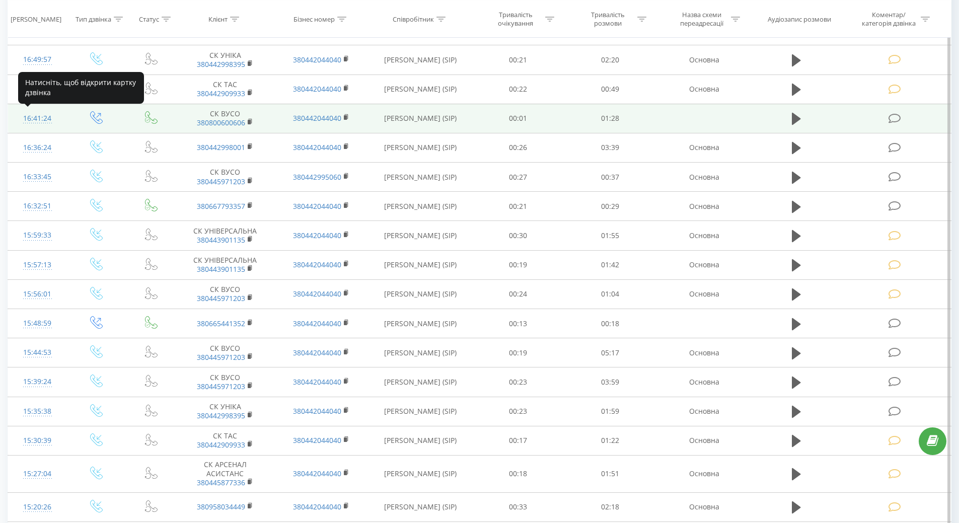
click at [37, 119] on div "16:41:24" at bounding box center [37, 119] width 39 height 20
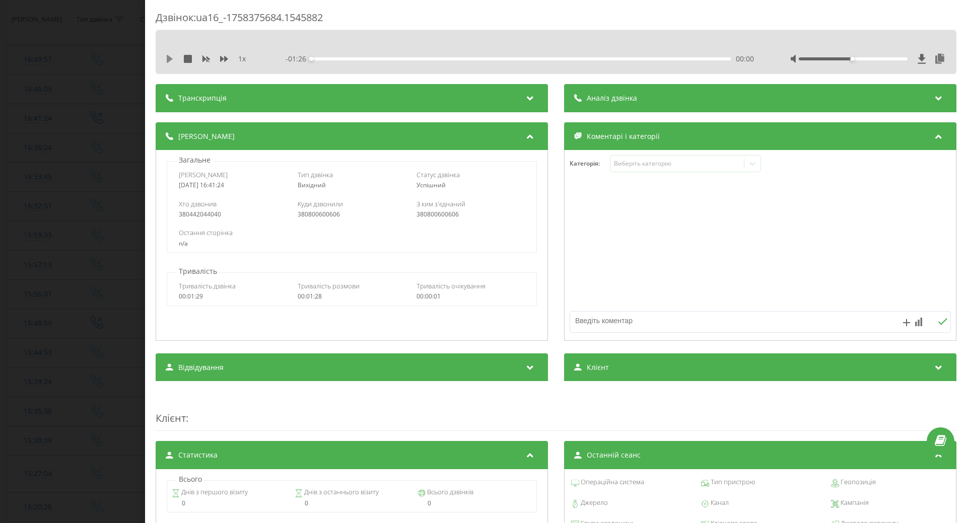
click at [170, 59] on icon at bounding box center [170, 59] width 6 height 8
click at [459, 58] on div "00:31" at bounding box center [521, 58] width 420 height 3
click at [492, 57] on div "00:31" at bounding box center [521, 58] width 420 height 3
click at [572, 58] on div "00:54" at bounding box center [521, 58] width 420 height 3
click at [168, 53] on div "1 x - 00:25 01:00 01:00" at bounding box center [556, 58] width 786 height 15
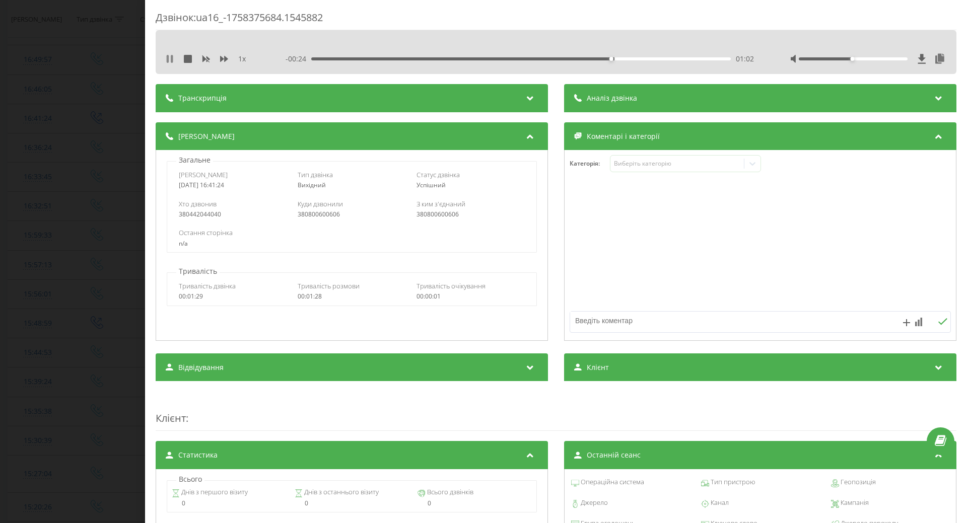
click at [173, 57] on icon at bounding box center [172, 59] width 2 height 8
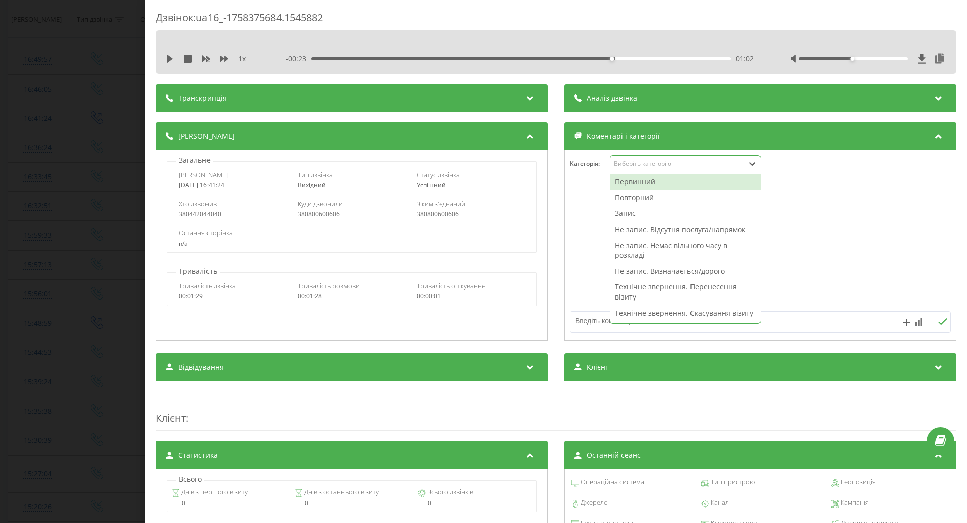
click at [684, 170] on div "Виберіть категорію" at bounding box center [685, 163] width 151 height 17
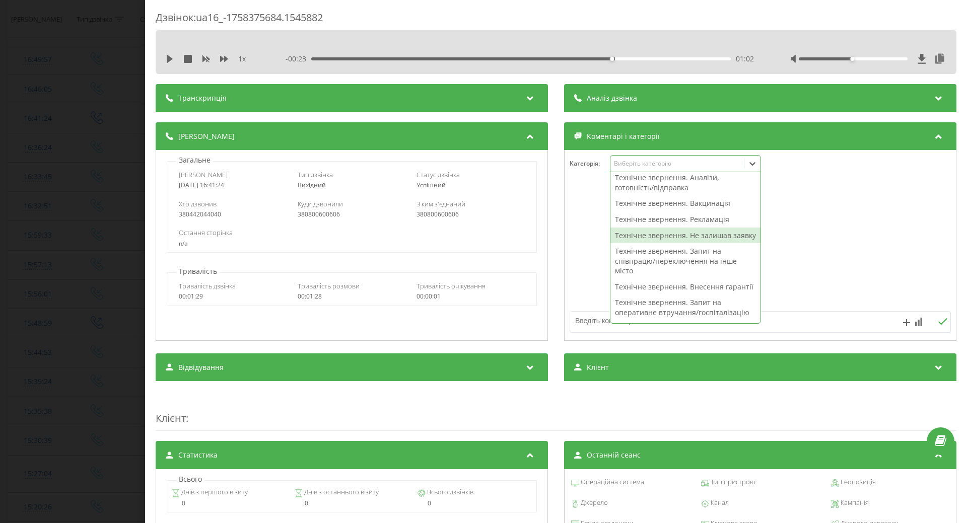
drag, startPoint x: 676, startPoint y: 242, endPoint x: 669, endPoint y: 243, distance: 7.6
click at [673, 242] on div "Технічне звернення. Не залишав заявку" at bounding box center [685, 236] width 150 height 16
drag, startPoint x: 583, startPoint y: 250, endPoint x: 554, endPoint y: 238, distance: 31.6
click at [572, 245] on div at bounding box center [760, 245] width 391 height 121
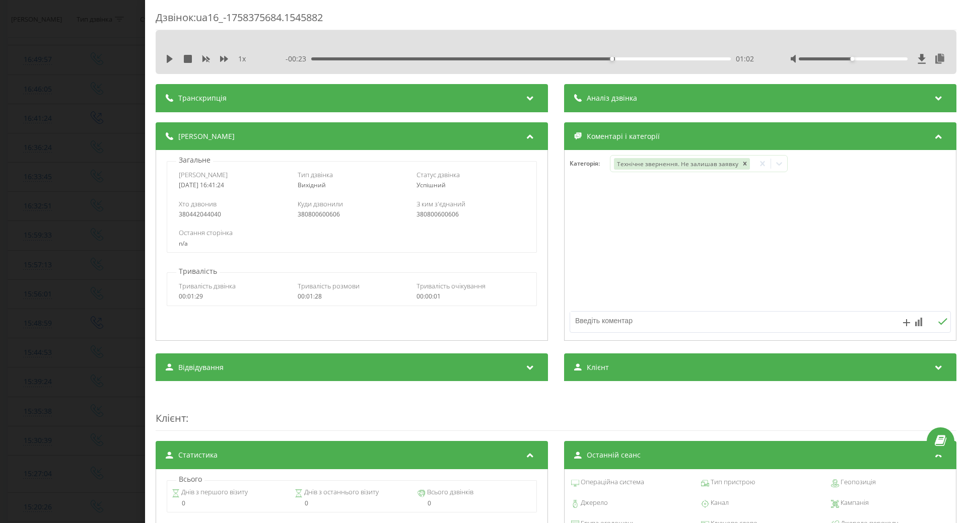
click at [80, 266] on div "Дзвінок : ua16_-1758375684.1545882 1 x - 00:23 01:02 01:02 Транскрипція Для AI-…" at bounding box center [483, 261] width 967 height 523
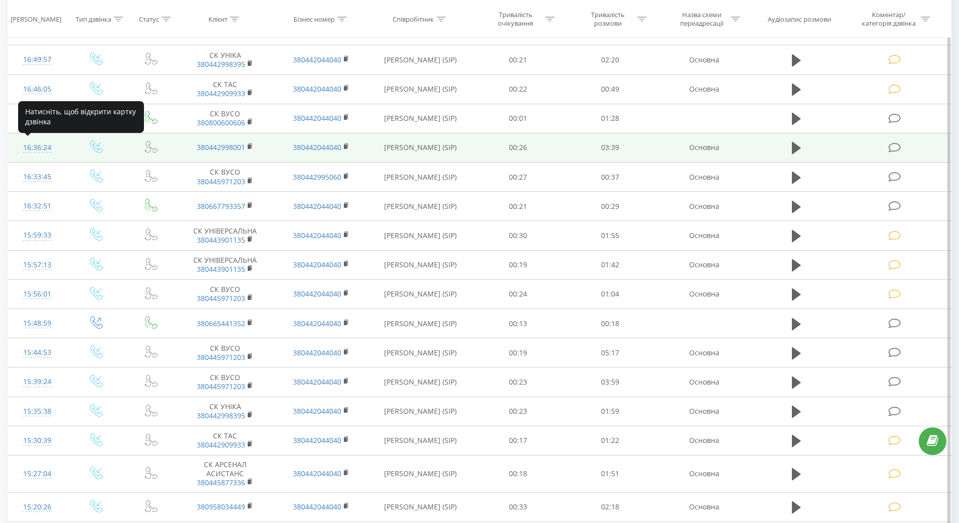
click at [39, 146] on div "16:36:24" at bounding box center [37, 148] width 39 height 20
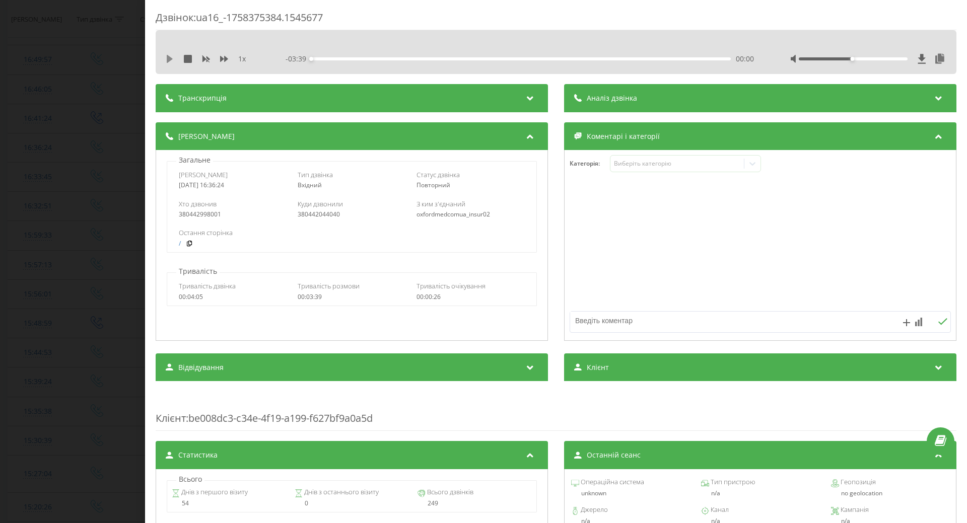
click at [170, 60] on icon at bounding box center [170, 59] width 6 height 8
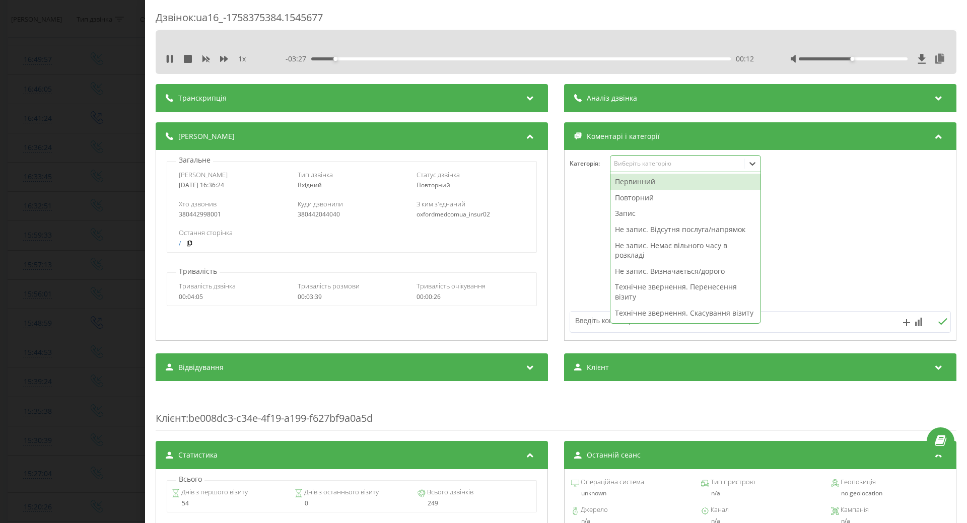
click at [664, 161] on div "Виберіть категорію" at bounding box center [677, 164] width 126 height 8
click at [590, 58] on div "00:15" at bounding box center [521, 58] width 420 height 3
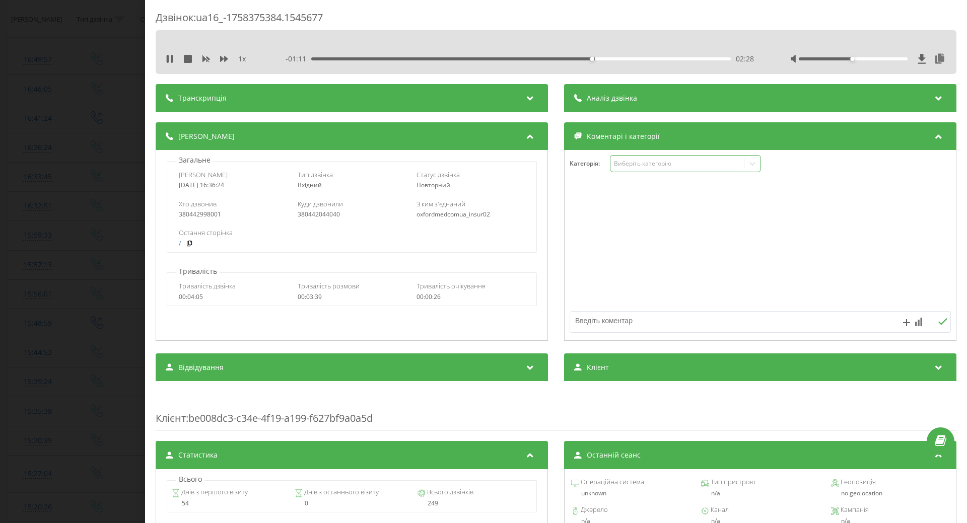
click at [651, 164] on div "Виберіть категорію" at bounding box center [677, 164] width 126 height 8
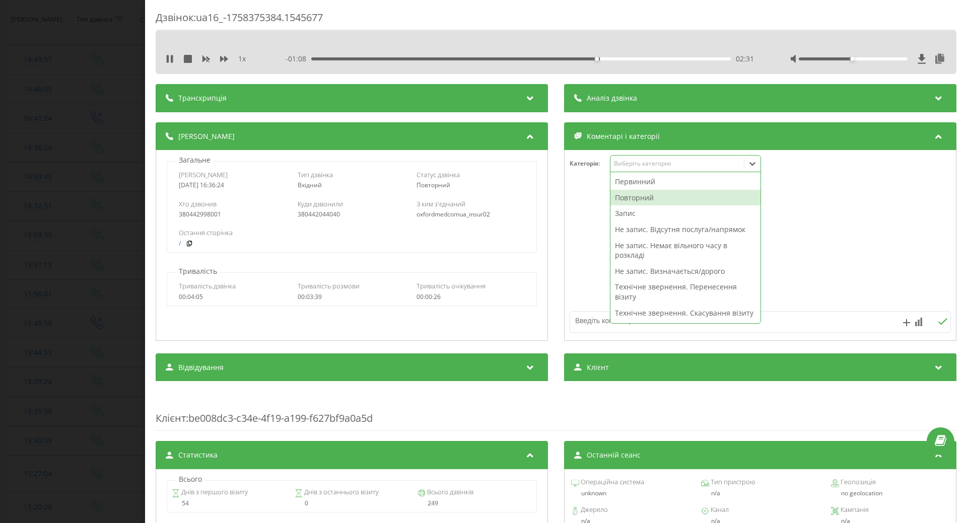
click at [636, 198] on div "Повторний" at bounding box center [685, 198] width 150 height 16
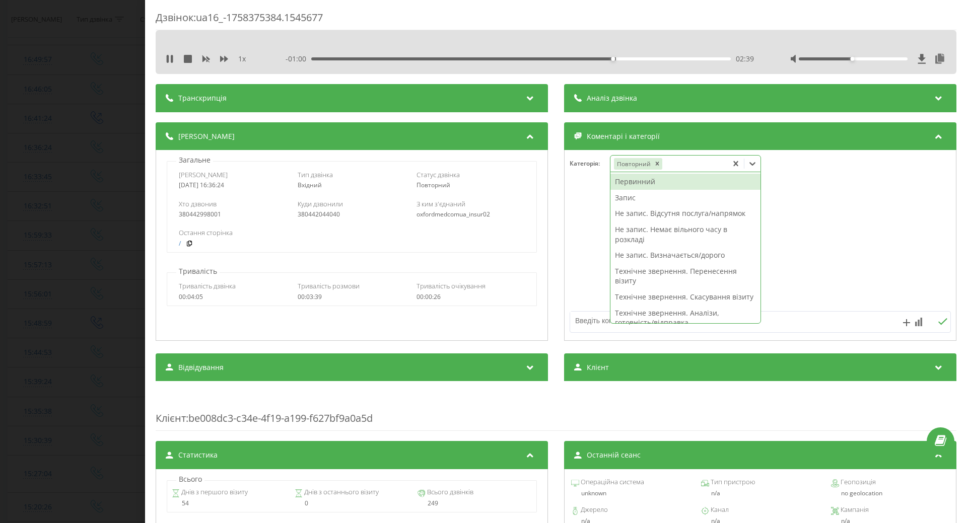
click at [631, 180] on div "Первинний" at bounding box center [685, 182] width 150 height 16
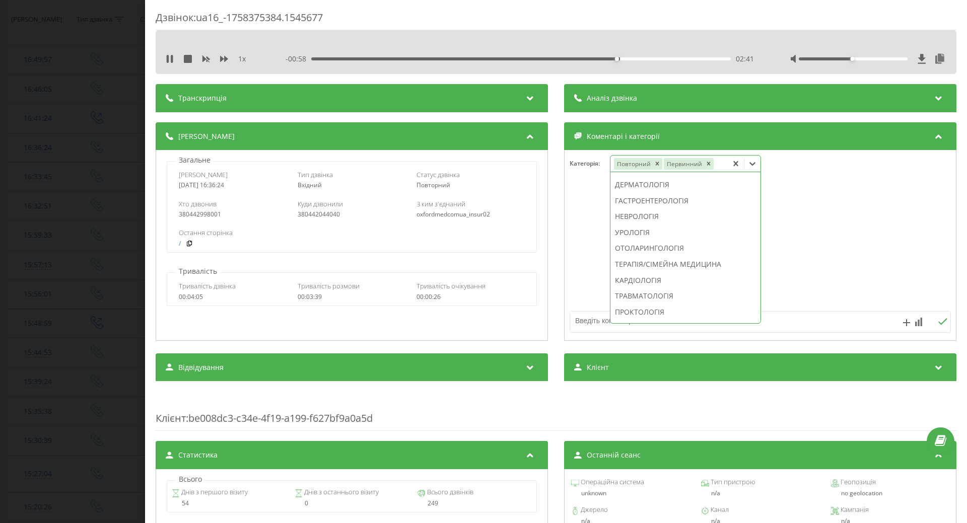
scroll to position [336, 0]
click at [635, 209] on div "ДЕРМАТОЛОГІЯ" at bounding box center [685, 201] width 150 height 16
click at [569, 247] on div at bounding box center [760, 245] width 391 height 121
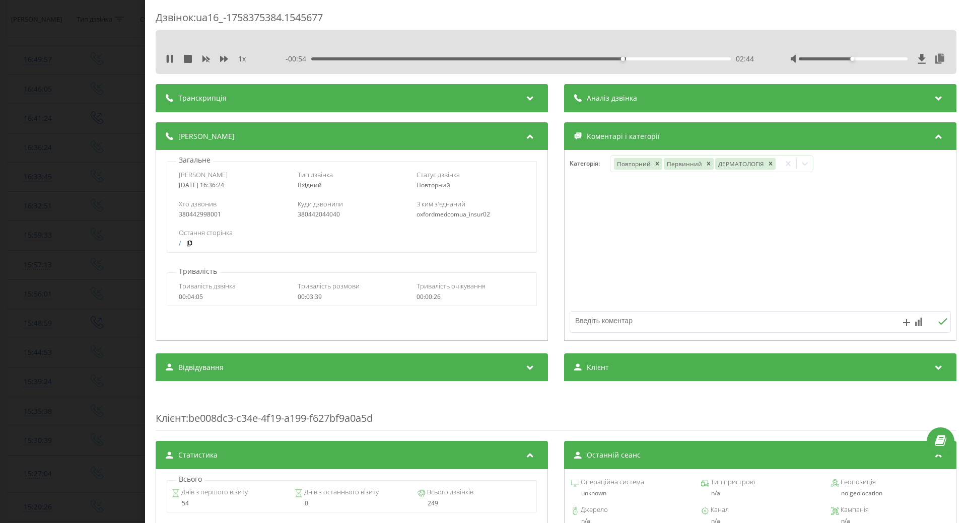
click at [50, 178] on div "Дзвінок : ua16_-1758375384.1545677 1 x - 00:54 02:44 02:44 Транскрипція Для AI-…" at bounding box center [483, 261] width 967 height 523
click at [171, 59] on icon at bounding box center [170, 59] width 8 height 8
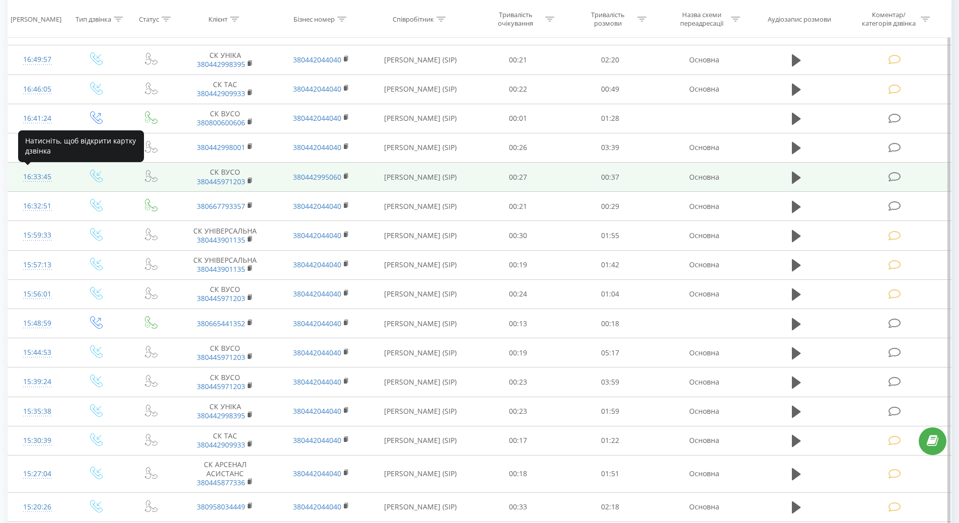
click at [25, 177] on div "16:33:45" at bounding box center [37, 177] width 39 height 20
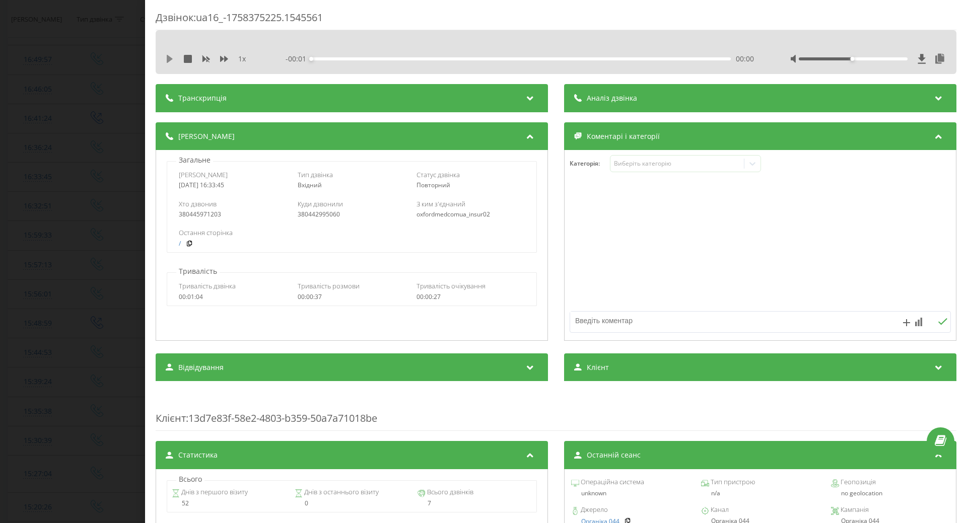
click at [173, 59] on icon at bounding box center [170, 59] width 8 height 8
click at [683, 163] on div "Виберіть категорію" at bounding box center [677, 164] width 126 height 8
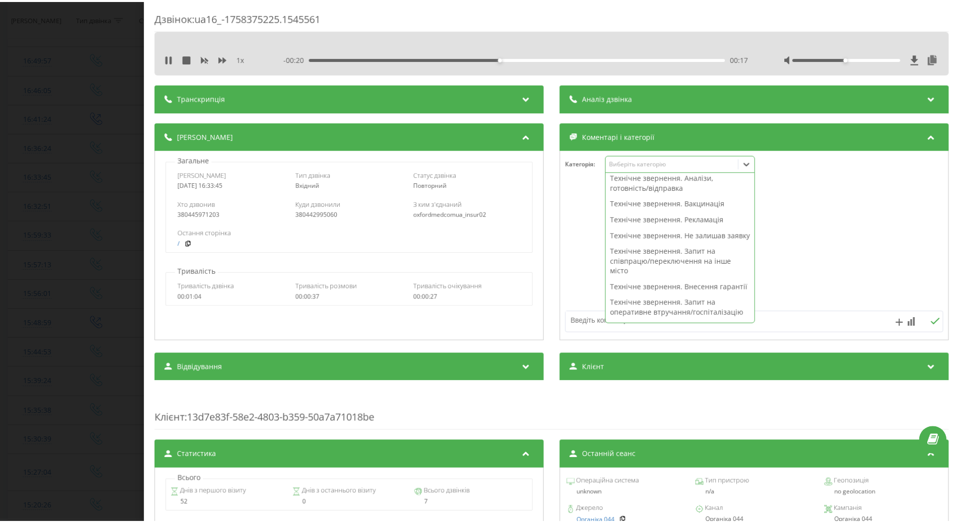
scroll to position [50, 0]
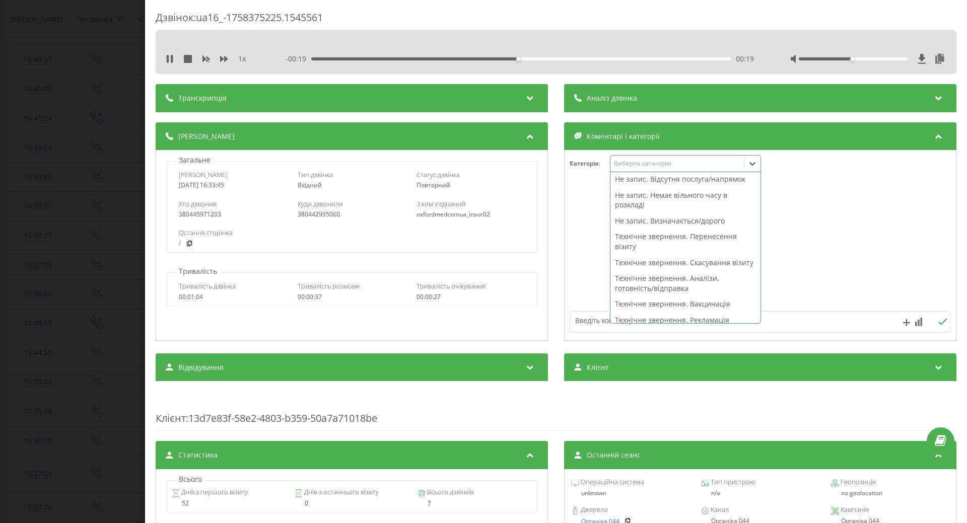
click at [640, 219] on div "Не запис. Визначається/дорого" at bounding box center [685, 221] width 150 height 16
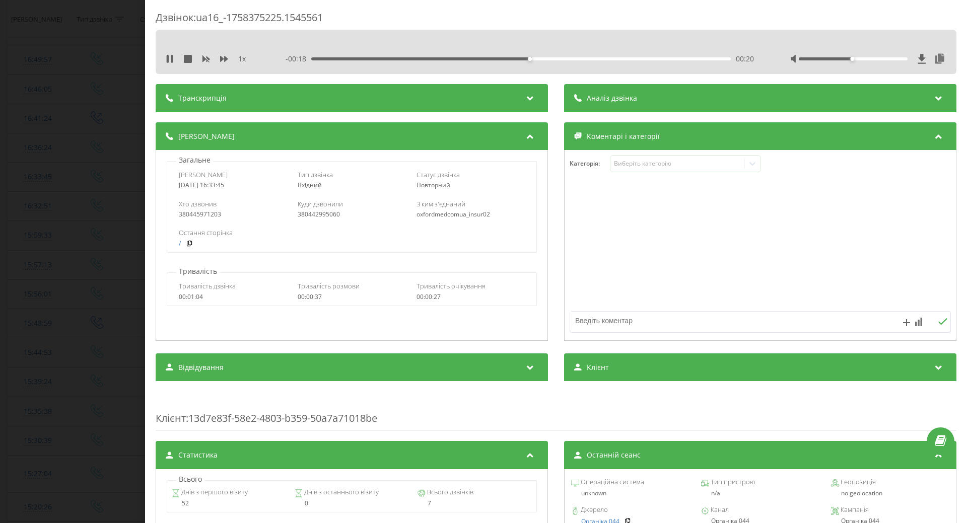
click at [592, 235] on div at bounding box center [760, 245] width 391 height 121
click at [172, 60] on icon at bounding box center [172, 59] width 2 height 8
click at [33, 158] on div "Дзвінок : ua16_-1758375225.1545561 1 x - 00:14 00:24 00:24 Транскрипція Для AI-…" at bounding box center [483, 261] width 967 height 523
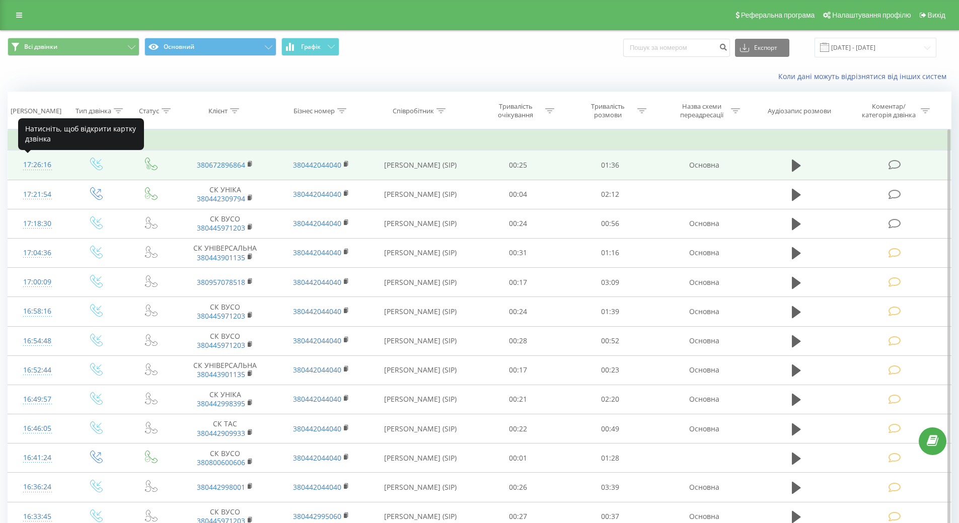
click at [37, 162] on div "17:26:16" at bounding box center [37, 165] width 39 height 20
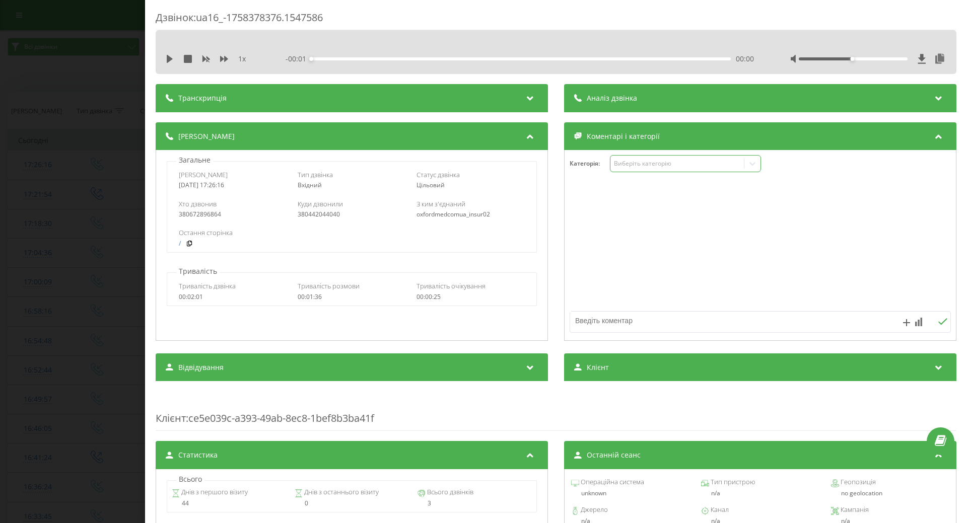
click at [656, 163] on div "Виберіть категорію" at bounding box center [677, 164] width 126 height 8
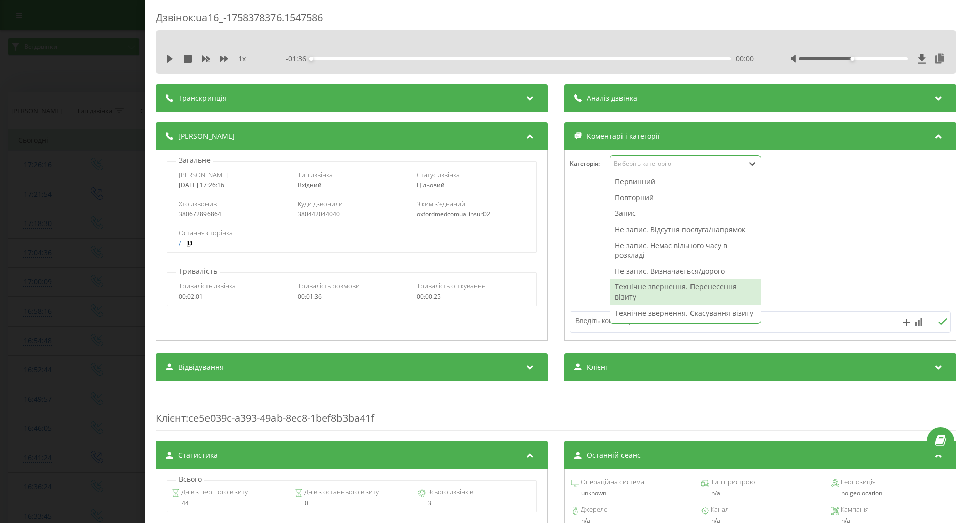
click at [658, 287] on div "Технічне звернення. Перенесення візиту" at bounding box center [685, 292] width 150 height 26
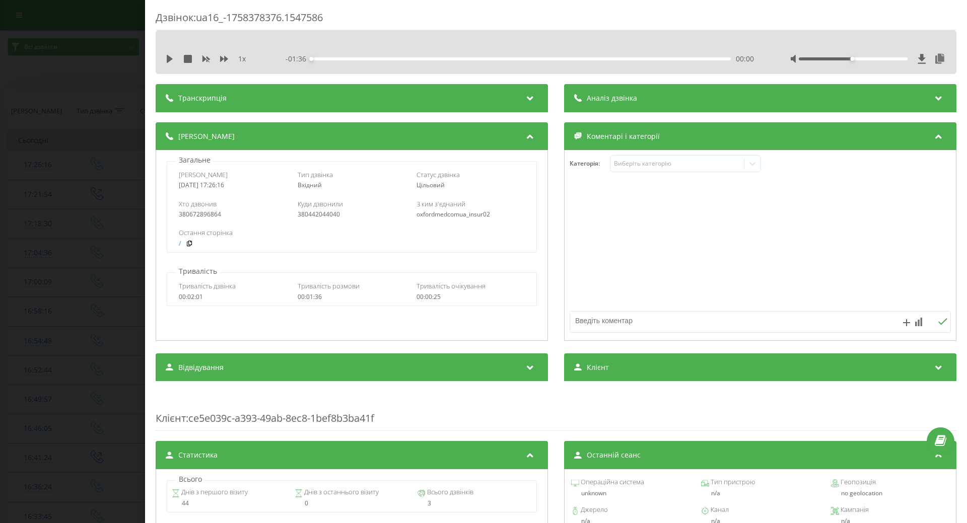
drag, startPoint x: 590, startPoint y: 281, endPoint x: 574, endPoint y: 279, distance: 16.7
click at [588, 281] on div at bounding box center [760, 245] width 391 height 121
click at [96, 245] on div "Дзвінок : ua16_-1758378376.1547586 1 x - 01:36 00:00 00:00 Транскрипція Для AI-…" at bounding box center [483, 261] width 967 height 523
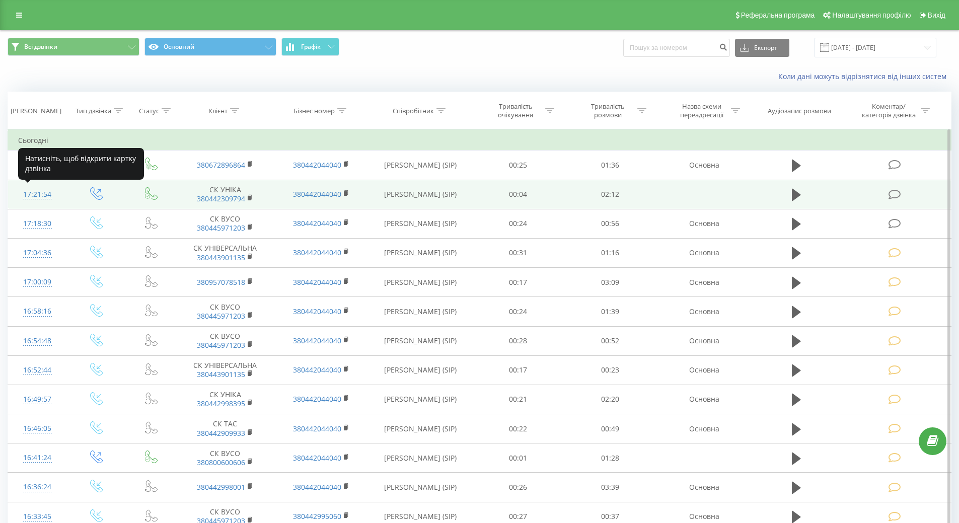
click at [31, 198] on div "17:21:54" at bounding box center [37, 195] width 39 height 20
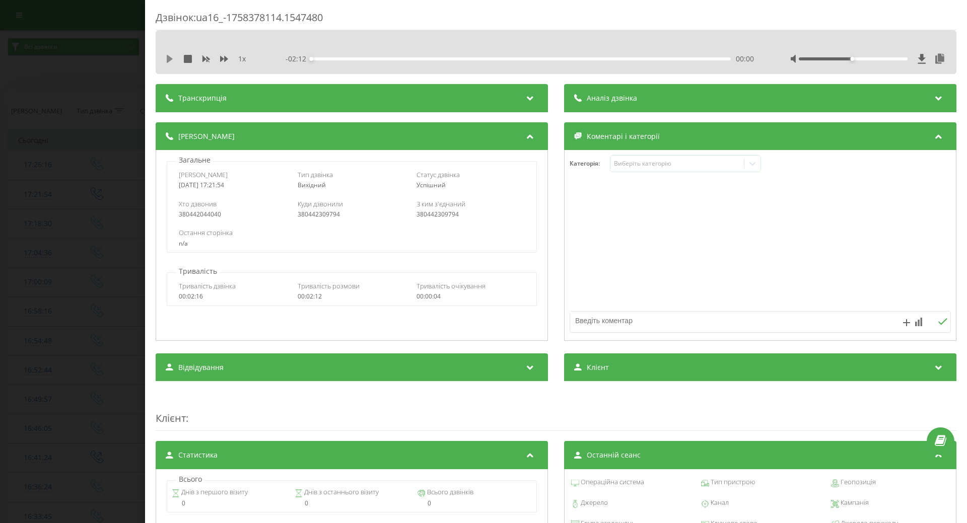
click at [169, 59] on icon at bounding box center [170, 59] width 6 height 8
drag, startPoint x: 167, startPoint y: 55, endPoint x: 267, endPoint y: 78, distance: 102.6
click at [168, 56] on icon at bounding box center [170, 59] width 8 height 8
click at [644, 164] on div "Виберіть категорію" at bounding box center [677, 164] width 126 height 8
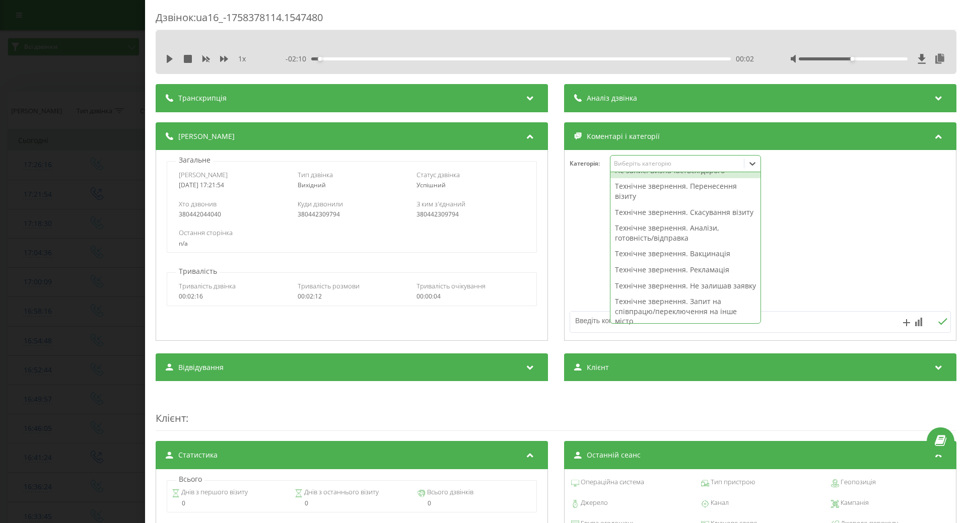
scroll to position [151, 0]
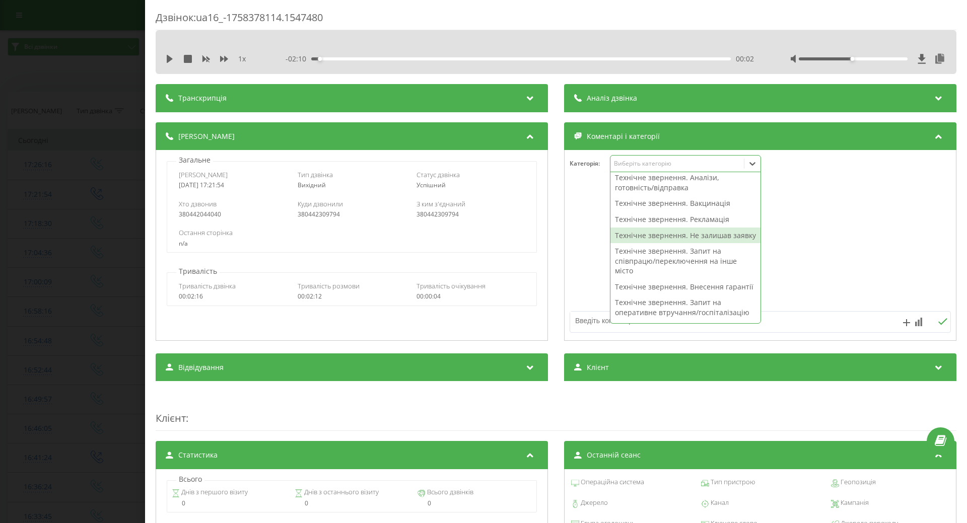
click at [645, 244] on div "Технічне звернення. Не залишав заявку" at bounding box center [685, 236] width 150 height 16
click at [594, 253] on div at bounding box center [760, 245] width 391 height 121
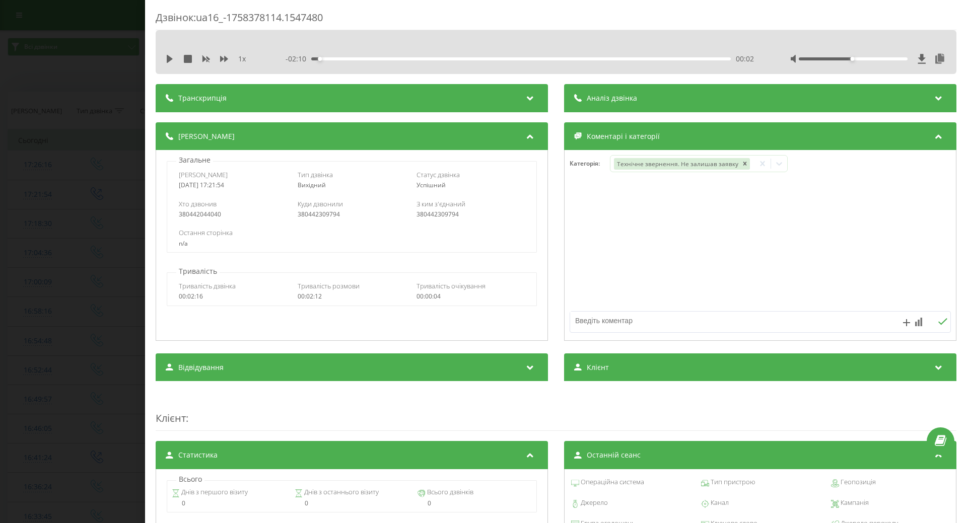
click at [90, 234] on div "Дзвінок : ua16_-1758378114.1547480 1 x - 02:10 00:02 00:02 Транскрипція Для AI-…" at bounding box center [483, 261] width 967 height 523
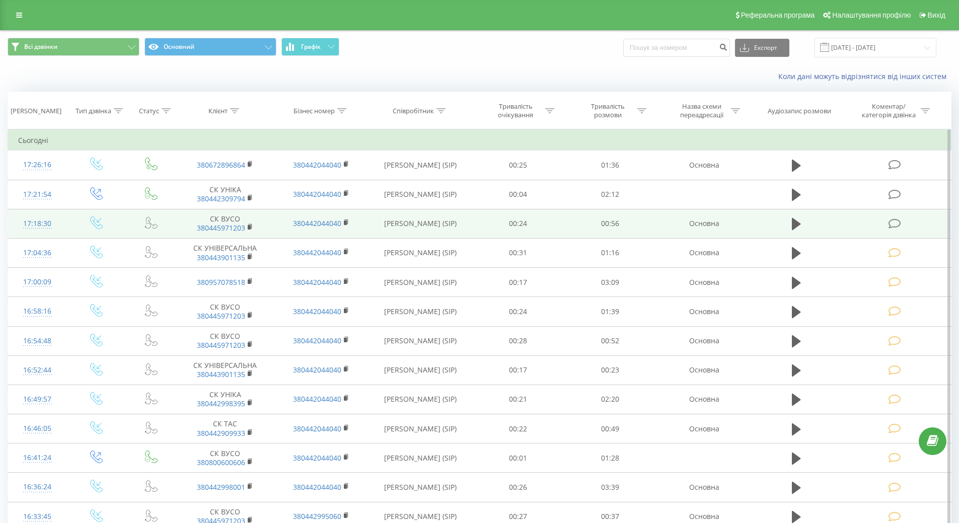
click at [37, 220] on div "17:18:30" at bounding box center [37, 224] width 39 height 20
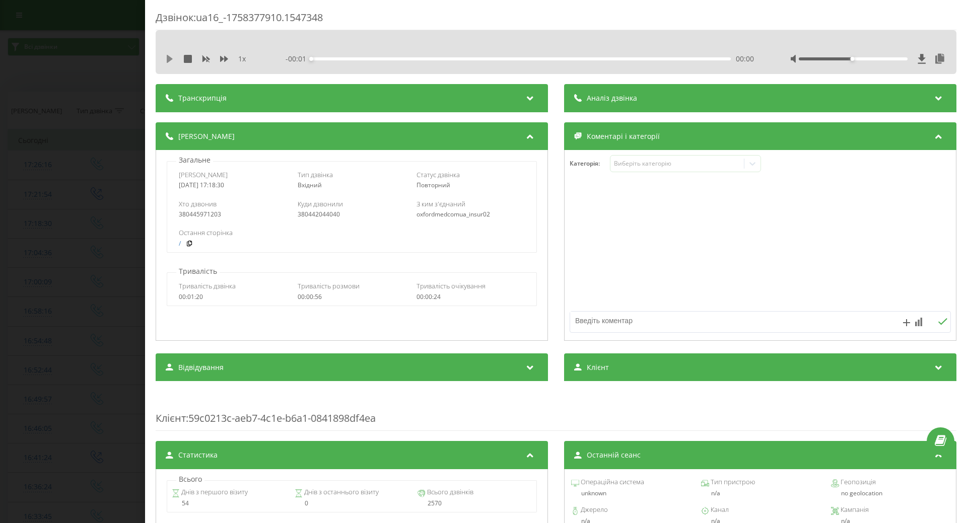
click at [168, 59] on icon at bounding box center [170, 59] width 6 height 8
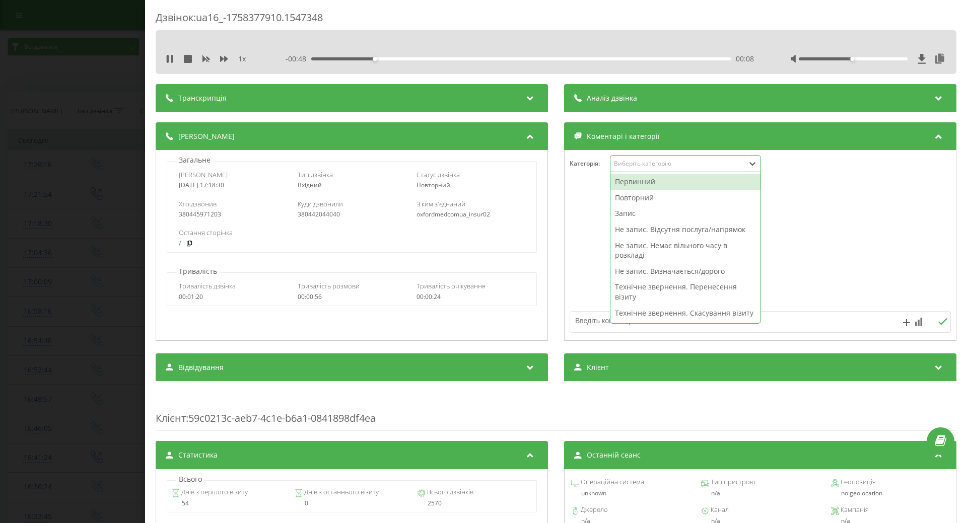
click at [649, 164] on div "Виберіть категорію" at bounding box center [677, 164] width 126 height 8
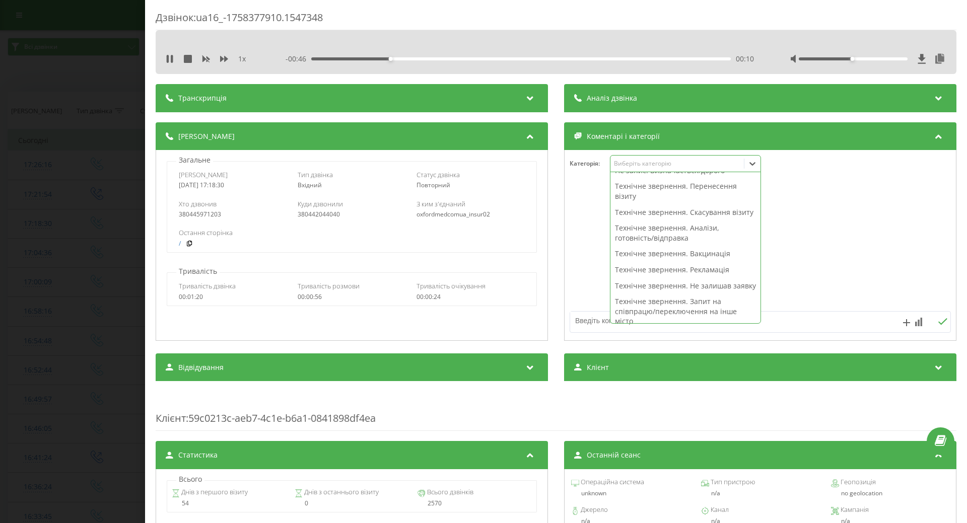
click at [647, 293] on div "Технічне звернення. Не залишав заявку" at bounding box center [685, 286] width 150 height 16
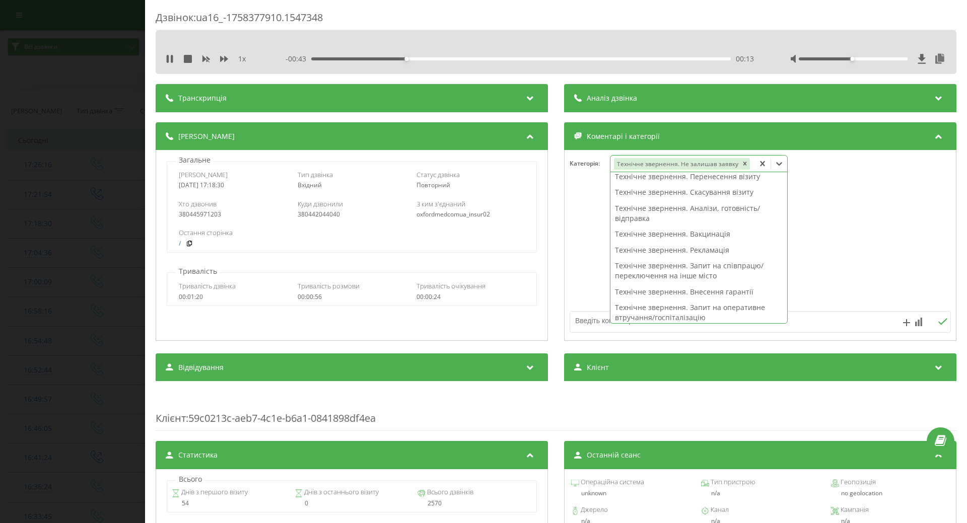
scroll to position [91, 0]
click at [741, 163] on icon "Remove Технічне звернення. Не залишав заявку" at bounding box center [744, 163] width 7 height 7
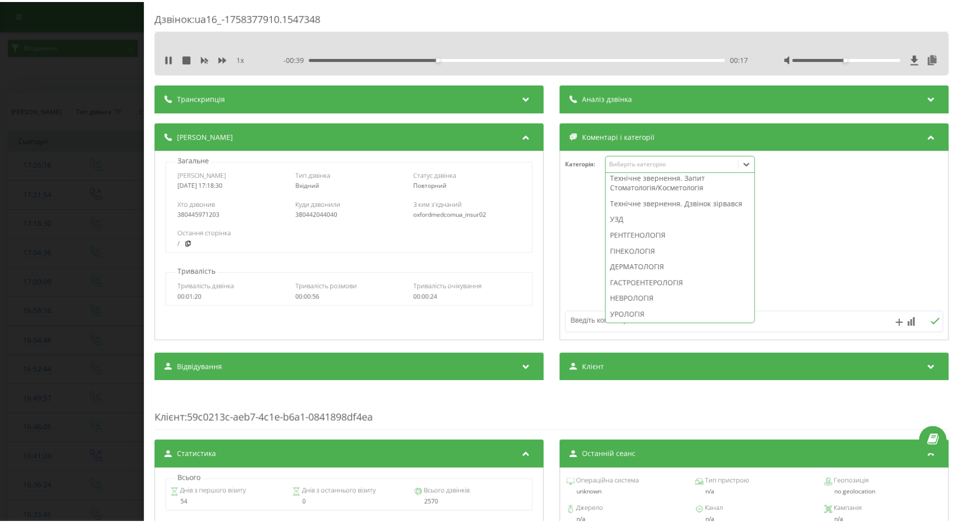
scroll to position [201, 0]
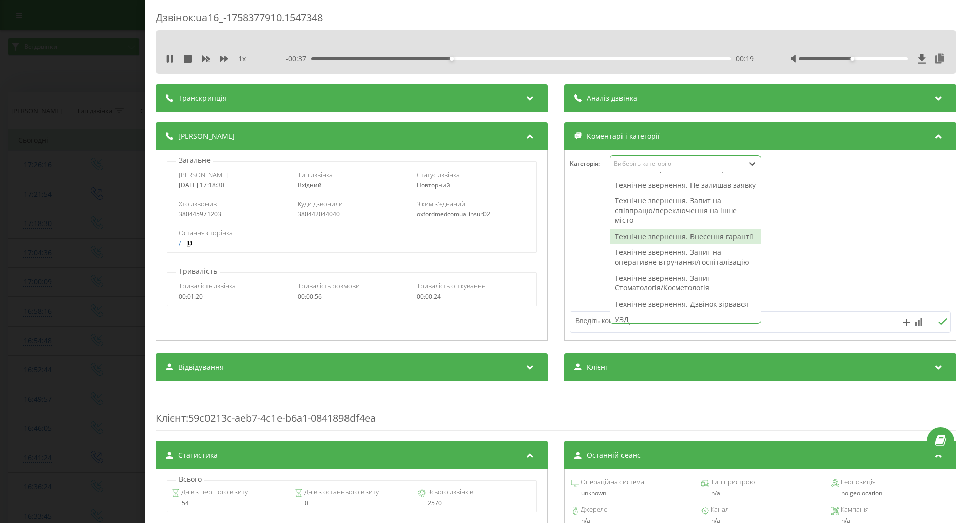
click at [620, 245] on div "Технічне звернення. Внесення гарантії" at bounding box center [685, 237] width 150 height 16
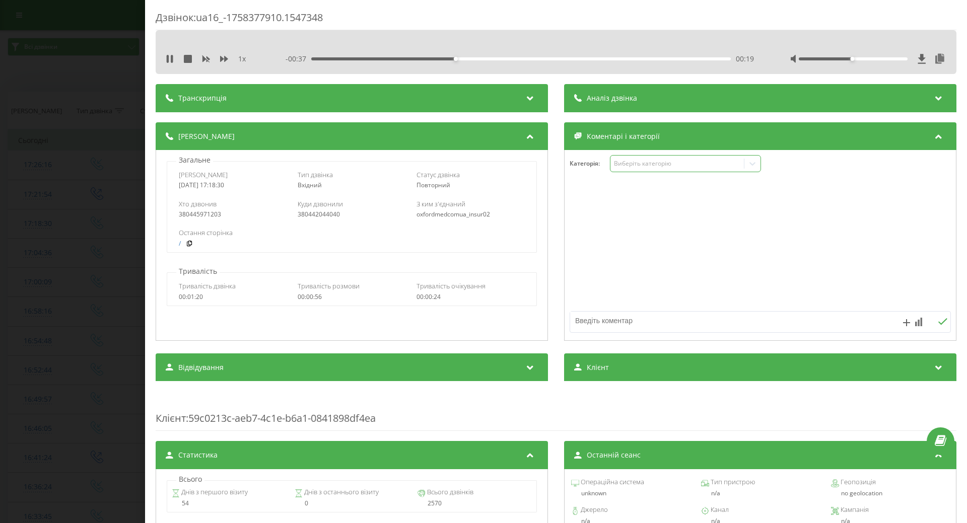
click at [585, 261] on div at bounding box center [760, 245] width 391 height 121
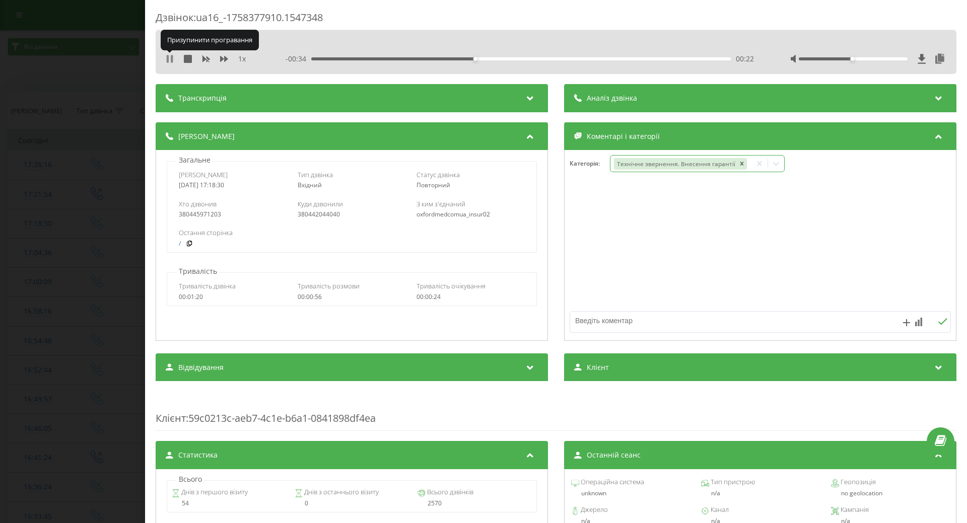
click at [168, 59] on icon at bounding box center [168, 59] width 2 height 8
click at [100, 117] on div "Дзвінок : ua16_-1758377910.1547348 1 x - 00:33 00:22 00:22 Транскрипція Для AI-…" at bounding box center [483, 261] width 967 height 523
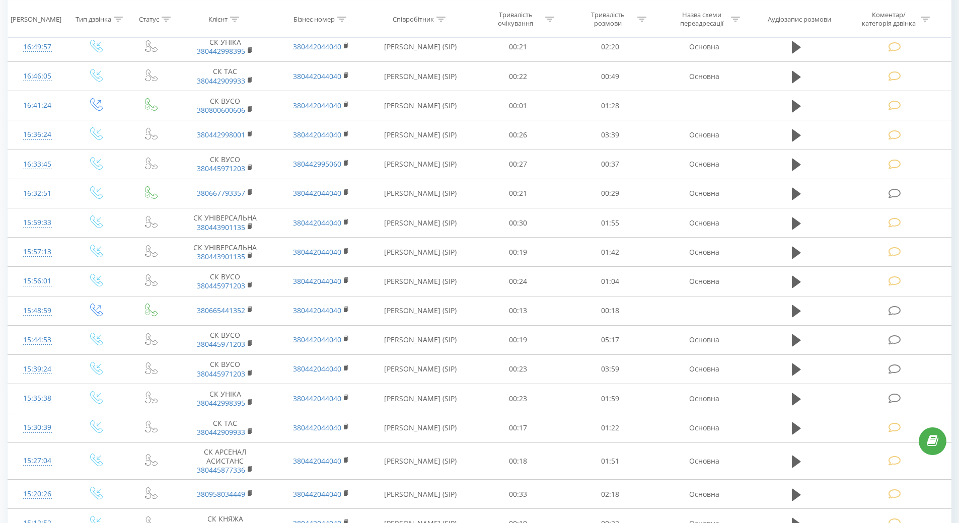
scroll to position [403, 0]
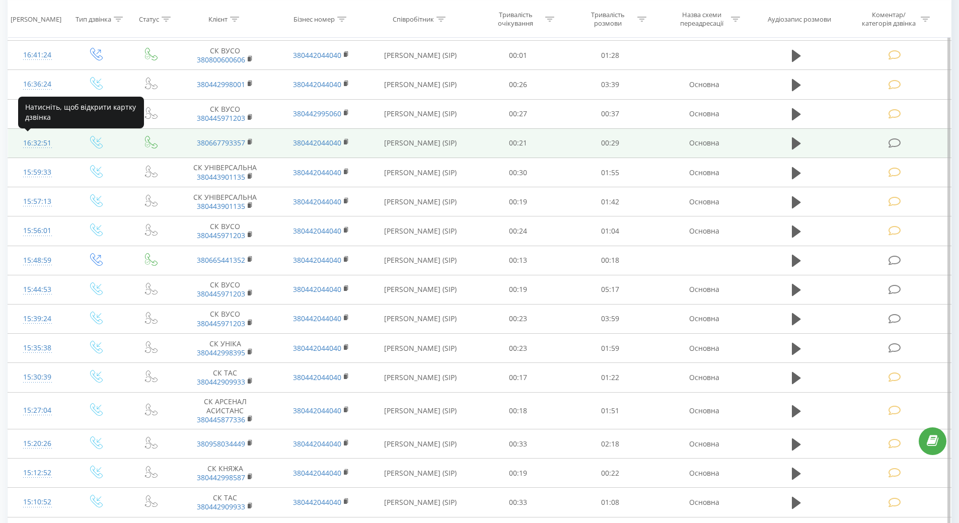
click at [35, 140] on div "16:32:51" at bounding box center [37, 143] width 39 height 20
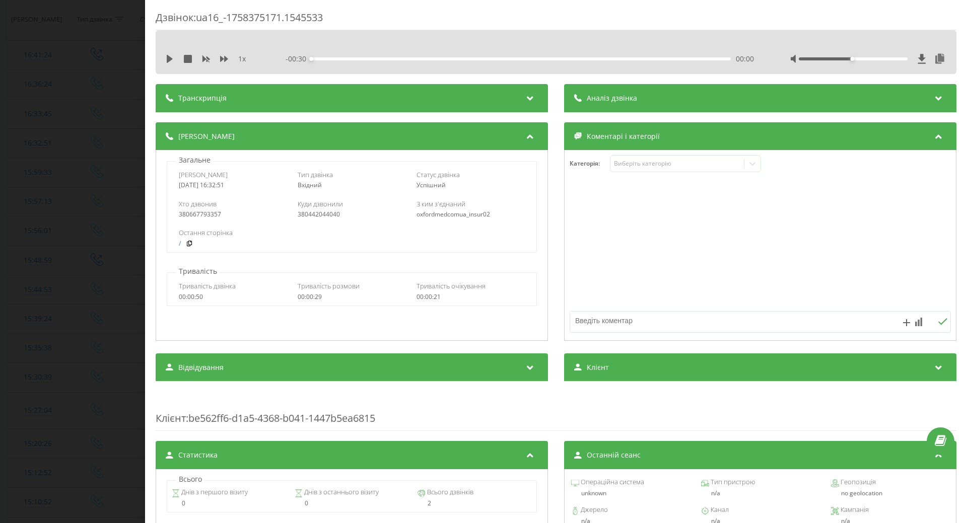
click at [76, 72] on div "Дзвінок : ua16_-1758375171.1545533 1 x - 00:30 00:00 00:00 Транскрипція Для AI-…" at bounding box center [483, 261] width 967 height 523
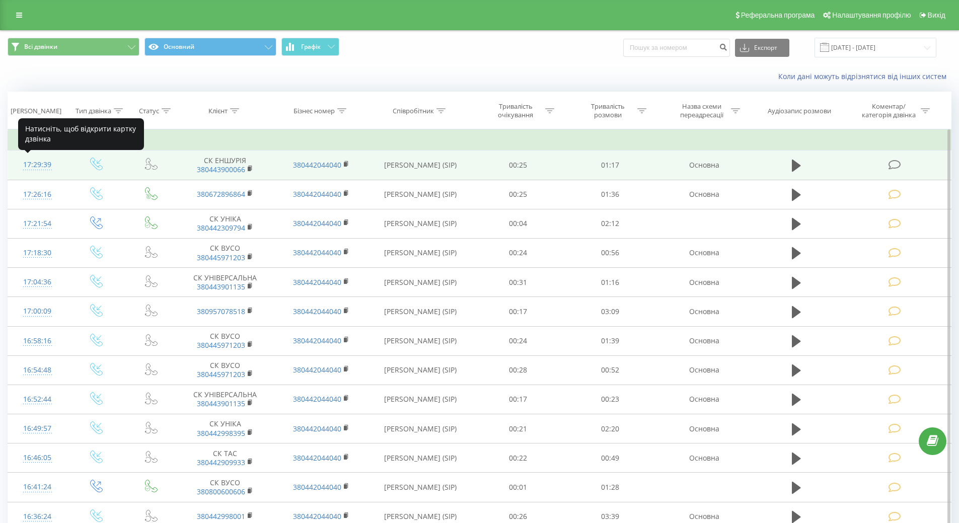
click at [37, 164] on div "17:29:39" at bounding box center [37, 165] width 39 height 20
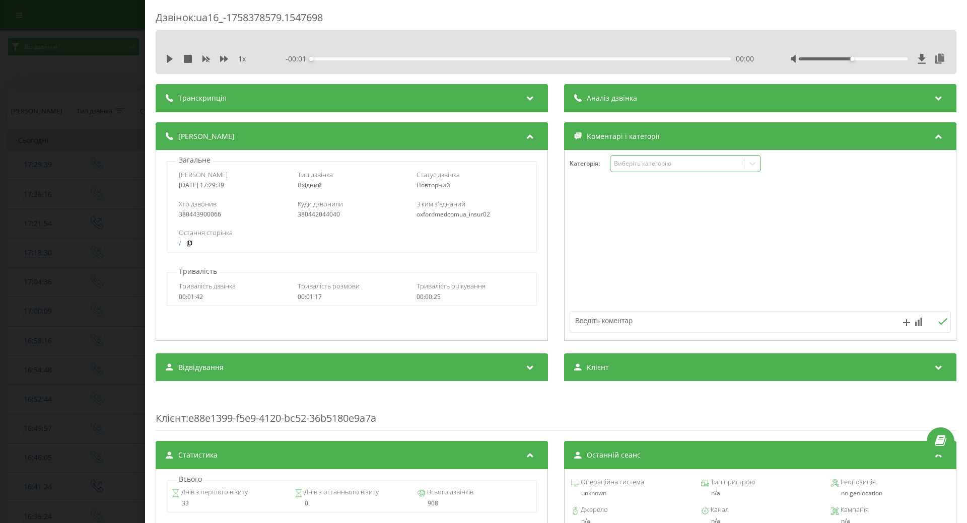
click at [670, 166] on div "Виберіть категорію" at bounding box center [677, 164] width 126 height 8
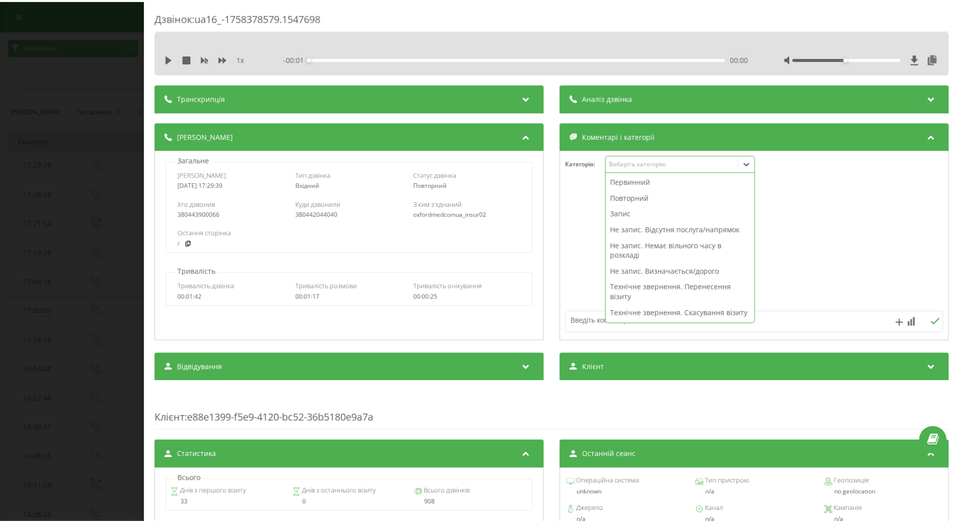
scroll to position [201, 0]
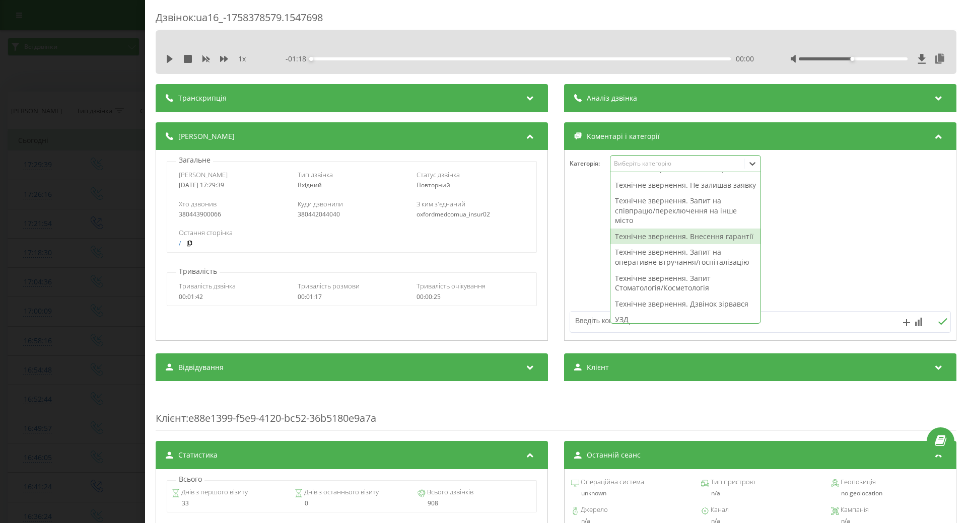
click at [665, 245] on div "Технічне звернення. Внесення гарантії" at bounding box center [685, 237] width 150 height 16
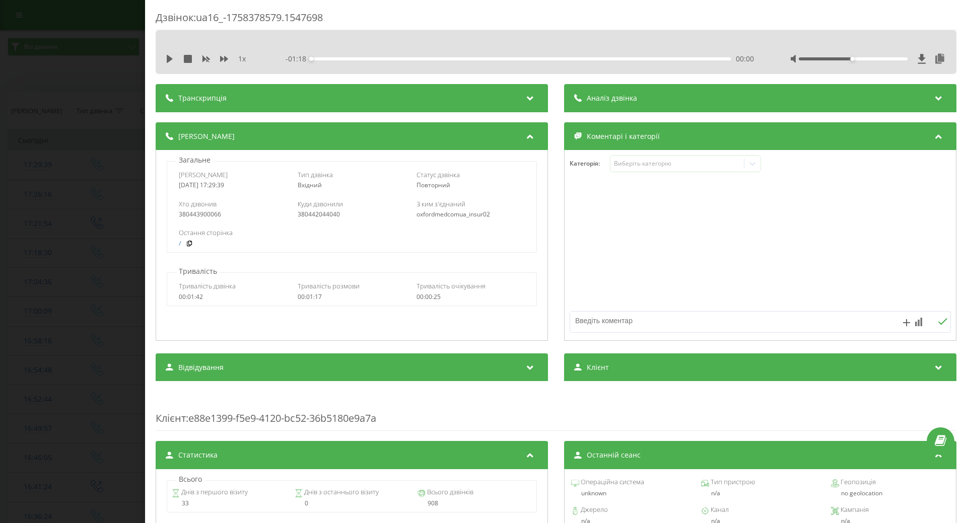
click at [595, 273] on div at bounding box center [760, 245] width 391 height 121
click at [98, 279] on div "Дзвінок : ua16_-1758378579.1547698 1 x - 01:18 00:00 00:00 Транскрипція Для AI-…" at bounding box center [483, 261] width 967 height 523
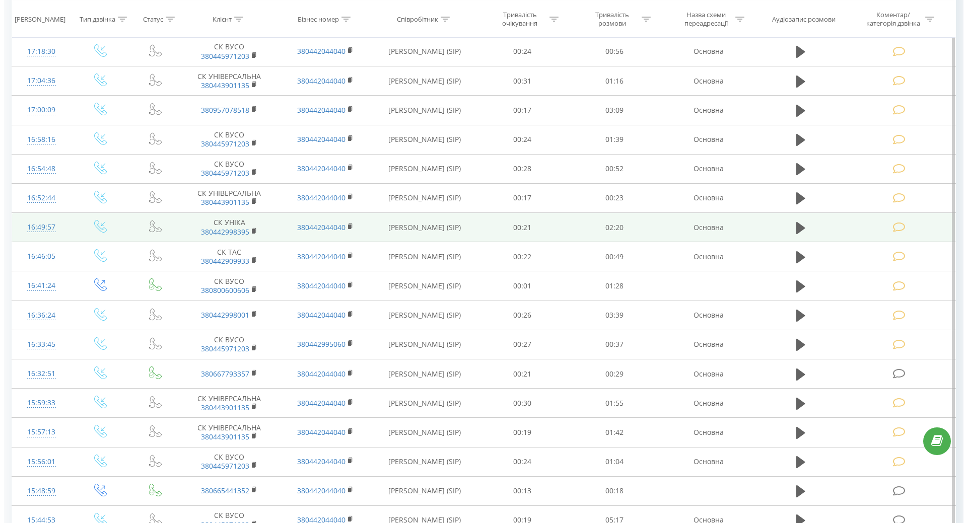
scroll to position [302, 0]
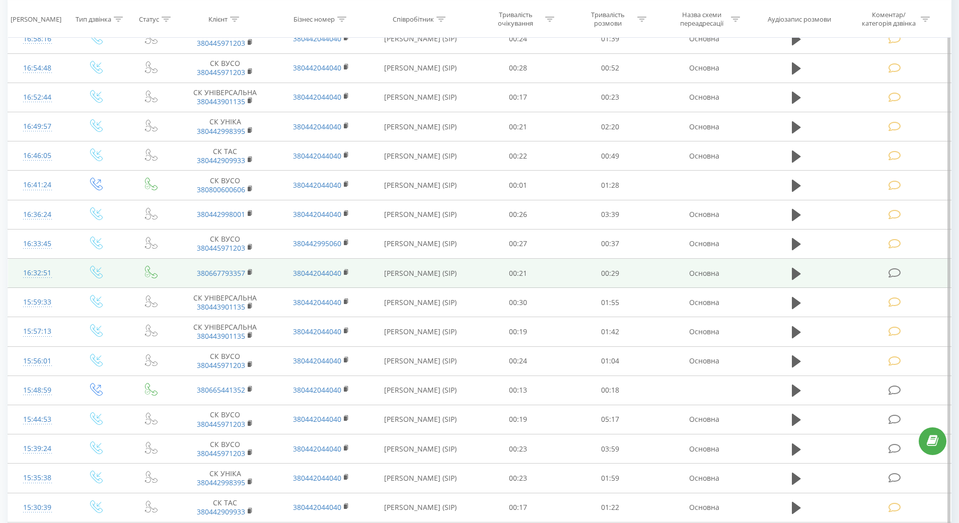
click at [39, 273] on div "16:32:51" at bounding box center [37, 273] width 39 height 20
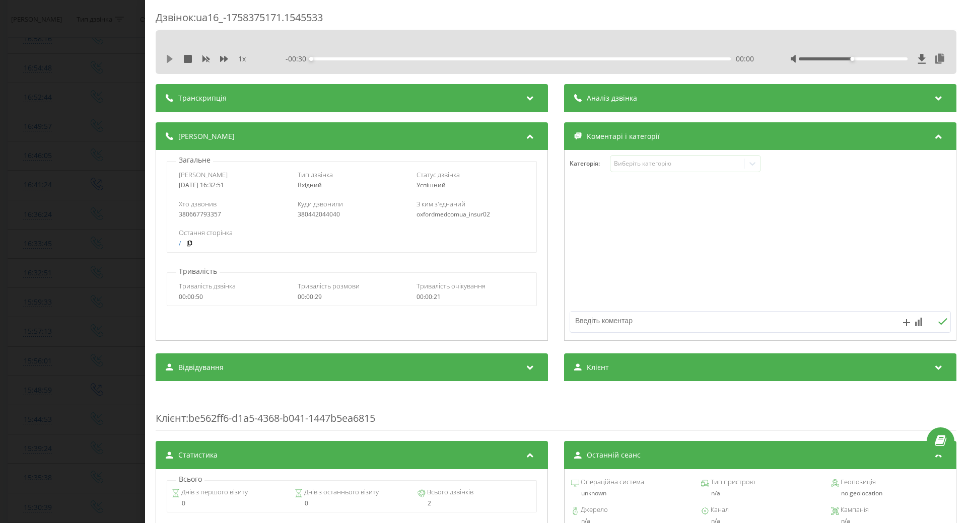
click at [166, 60] on icon at bounding box center [170, 59] width 8 height 8
click at [168, 60] on icon at bounding box center [168, 59] width 2 height 8
drag, startPoint x: 643, startPoint y: 163, endPoint x: 649, endPoint y: 168, distance: 7.9
click at [645, 166] on div "Виберіть категорію" at bounding box center [677, 164] width 126 height 8
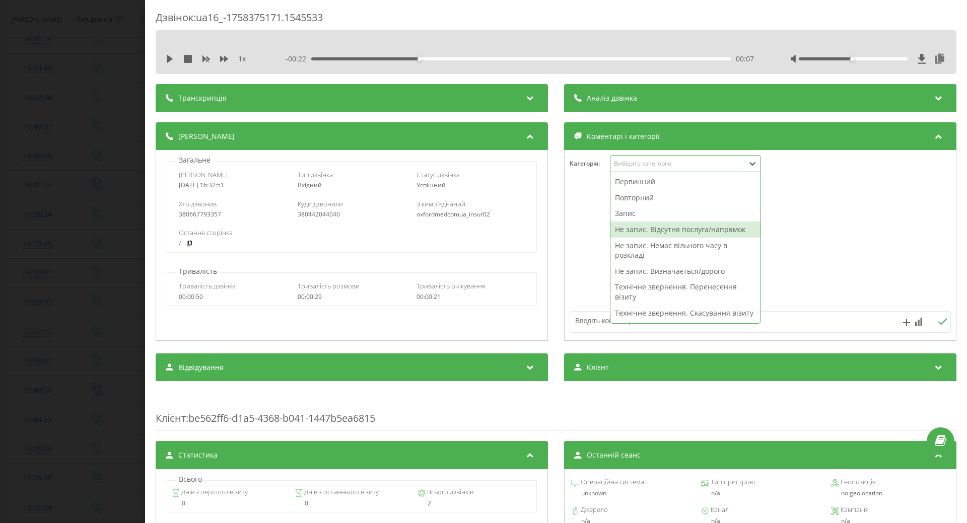
click at [643, 232] on div "Не запис. Відсутня послуга/напрямок" at bounding box center [685, 230] width 150 height 16
click at [583, 277] on div at bounding box center [760, 245] width 391 height 121
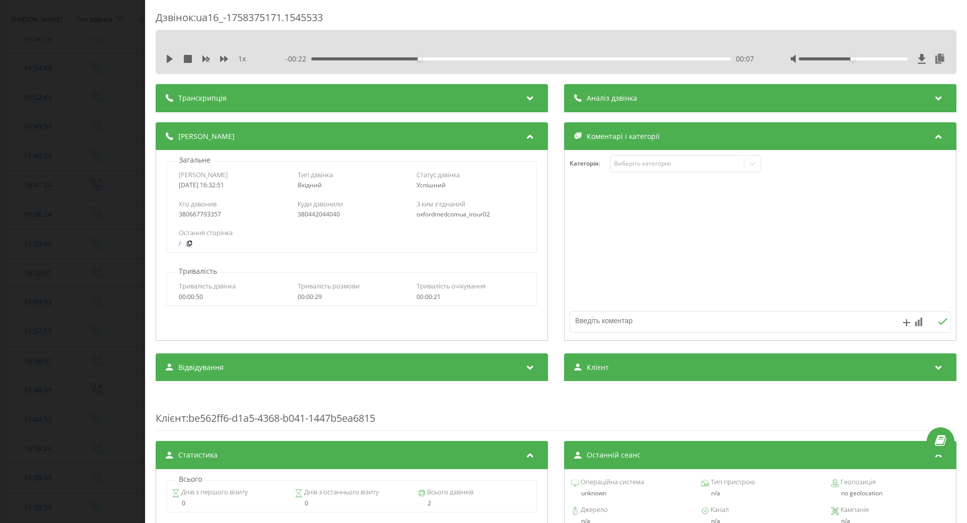
click at [583, 318] on textarea at bounding box center [722, 321] width 304 height 18
type textarea "травматолог на Крамського"
click at [90, 235] on div "Дзвінок : ua16_-1758375171.1545533 1 x - 00:22 00:07 00:07 Транскрипція Для AI-…" at bounding box center [483, 261] width 967 height 523
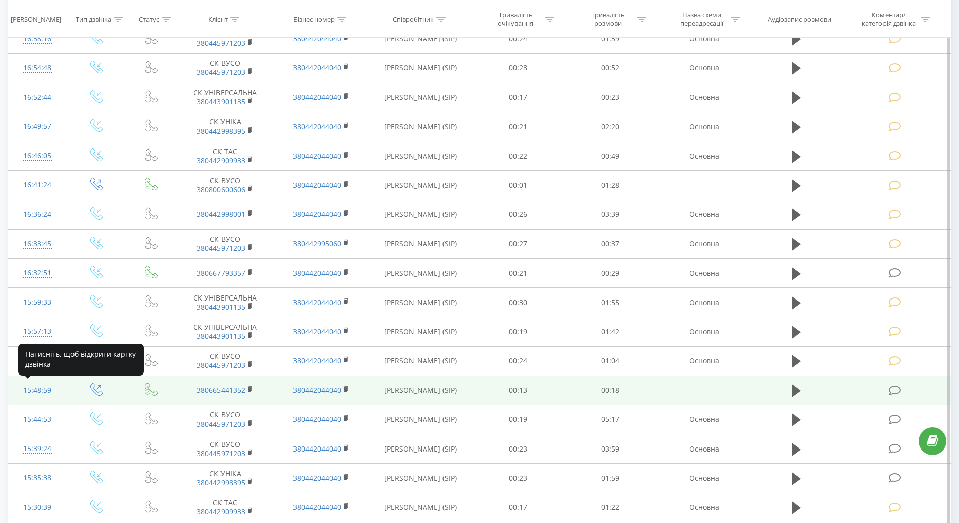
click at [36, 390] on div "15:48:59" at bounding box center [37, 391] width 39 height 20
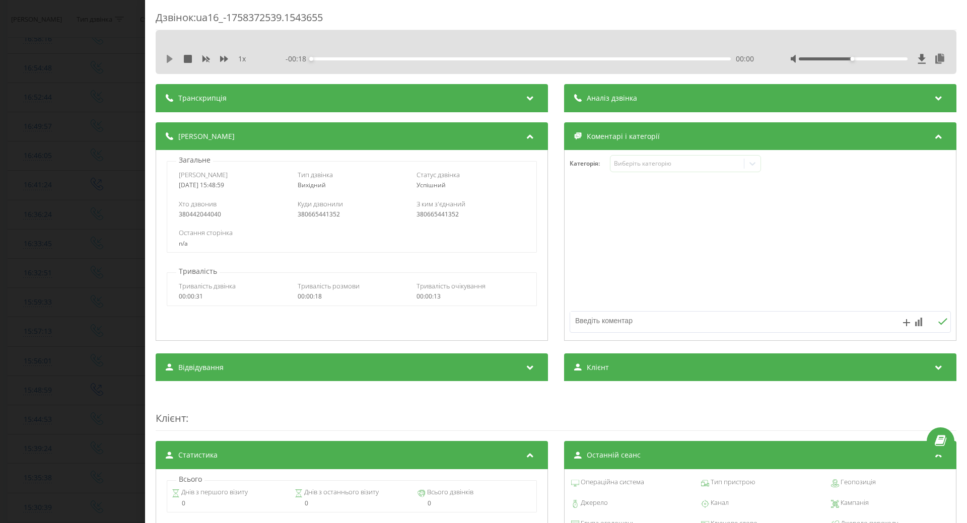
click at [169, 59] on icon at bounding box center [170, 59] width 6 height 8
click at [667, 162] on div "Виберіть категорію" at bounding box center [677, 164] width 126 height 8
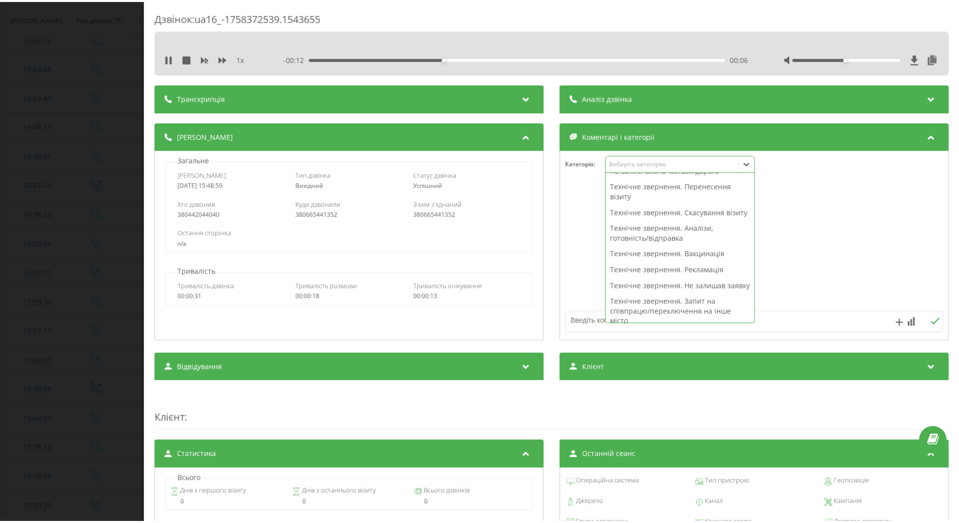
scroll to position [151, 0]
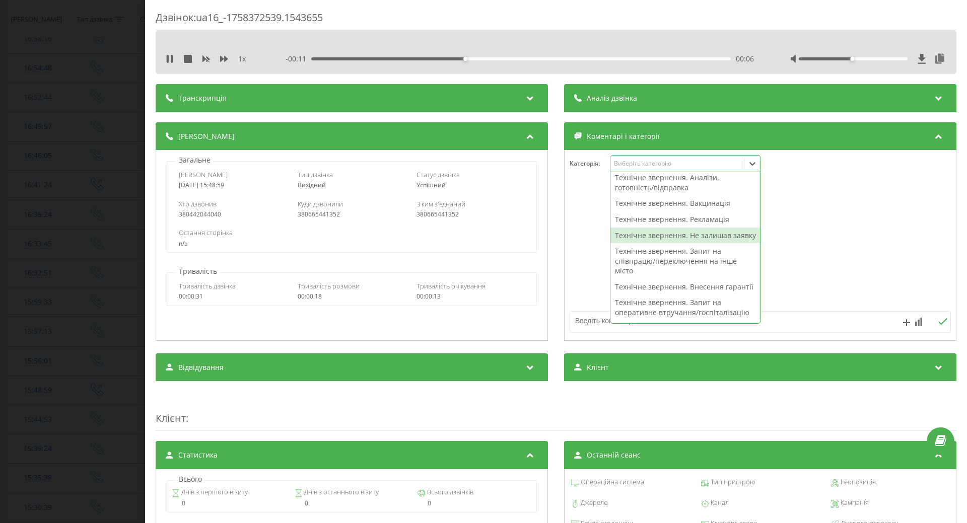
click at [634, 244] on div "Технічне звернення. Не залишав заявку" at bounding box center [685, 236] width 150 height 16
click at [582, 266] on div at bounding box center [760, 245] width 391 height 121
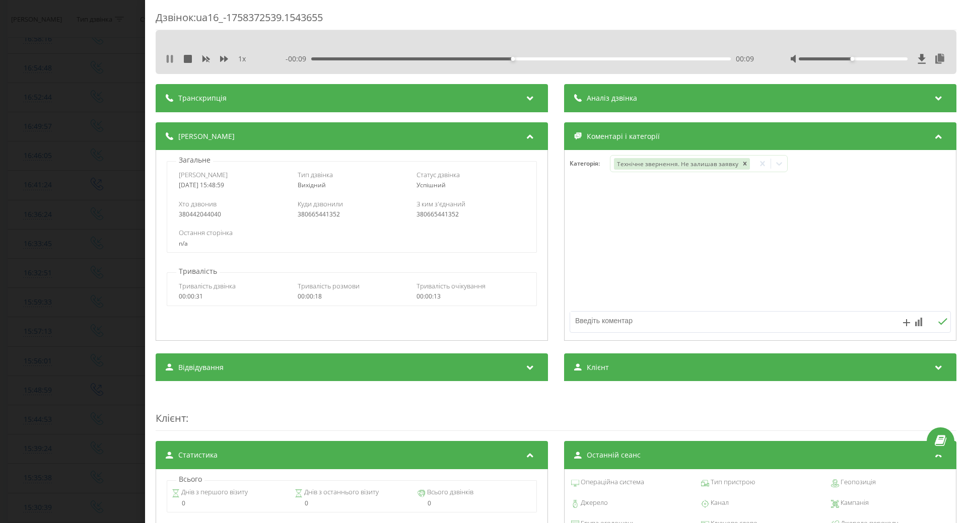
click at [170, 56] on icon at bounding box center [170, 59] width 8 height 8
click at [71, 174] on div "Дзвінок : ua16_-1758372539.1543655 1 x - 00:09 00:09 00:09 Транскрипція Для AI-…" at bounding box center [483, 261] width 967 height 523
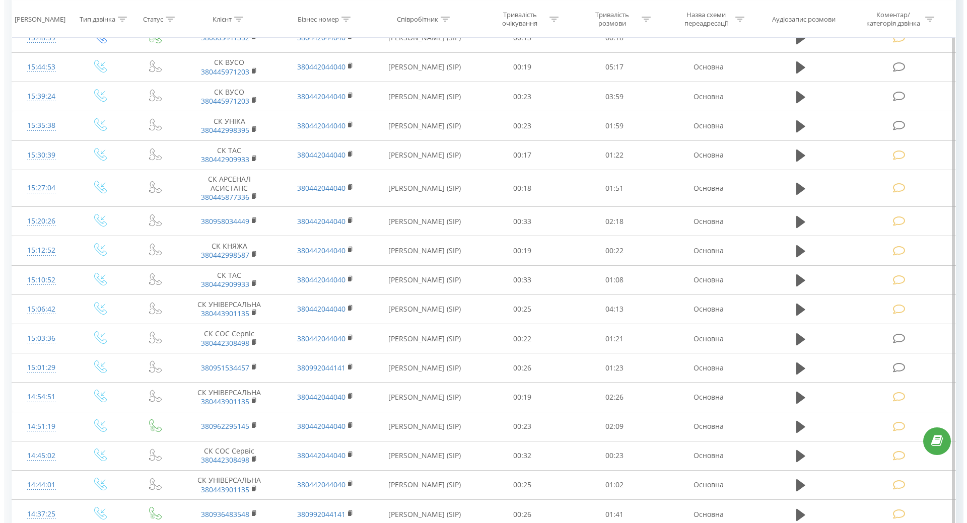
scroll to position [554, 0]
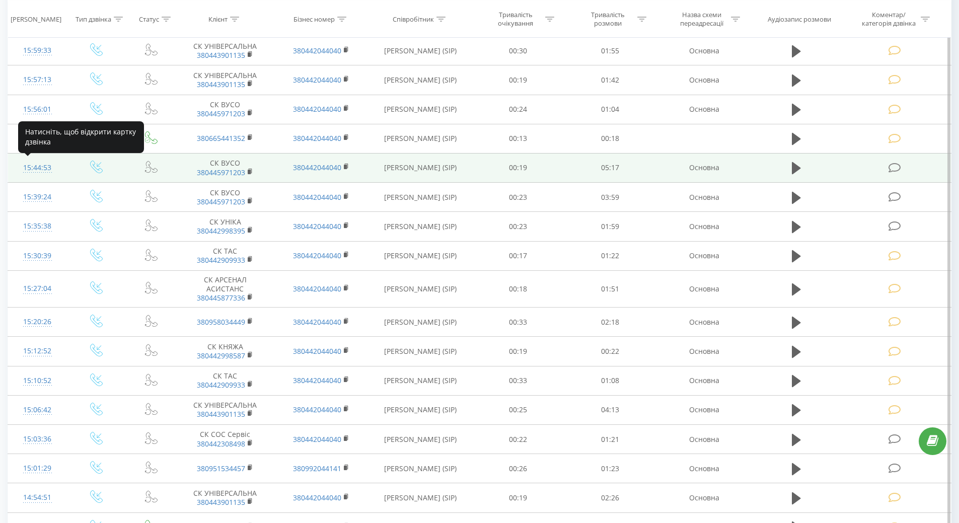
drag, startPoint x: 39, startPoint y: 168, endPoint x: 164, endPoint y: 167, distance: 125.4
click at [39, 168] on div "15:44:53" at bounding box center [37, 168] width 39 height 20
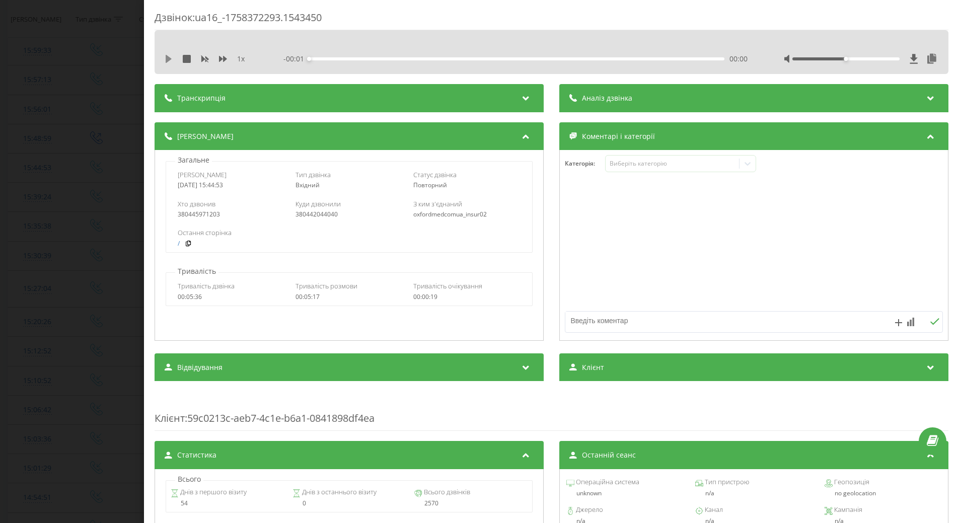
click at [169, 58] on icon at bounding box center [169, 59] width 6 height 8
click at [641, 165] on div "Виберіть категорію" at bounding box center [677, 164] width 126 height 8
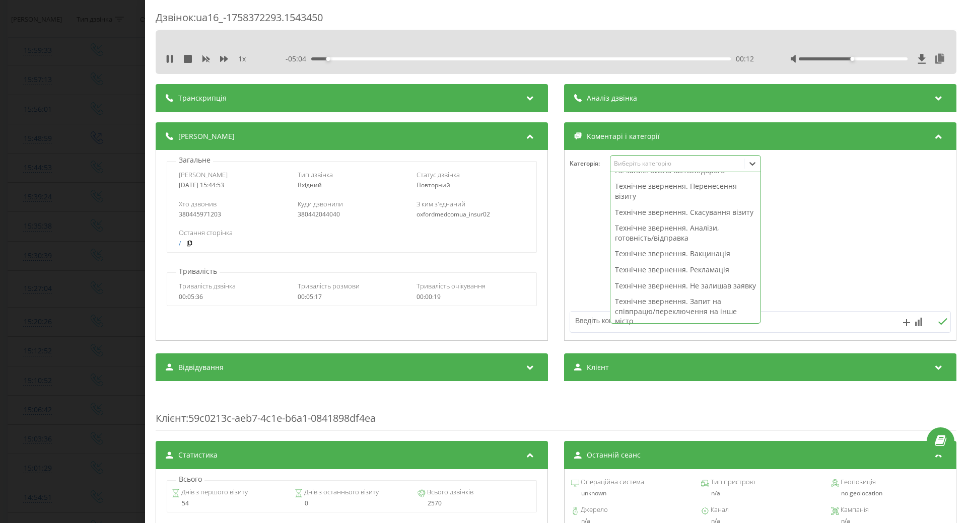
scroll to position [201, 0]
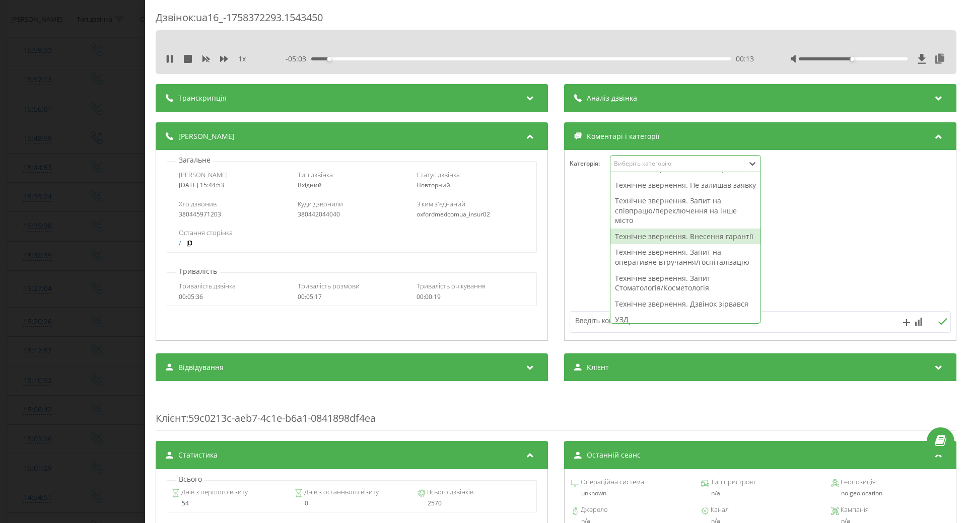
click at [638, 245] on div "Технічне звернення. Внесення гарантії" at bounding box center [685, 237] width 150 height 16
click at [594, 270] on div at bounding box center [760, 245] width 391 height 121
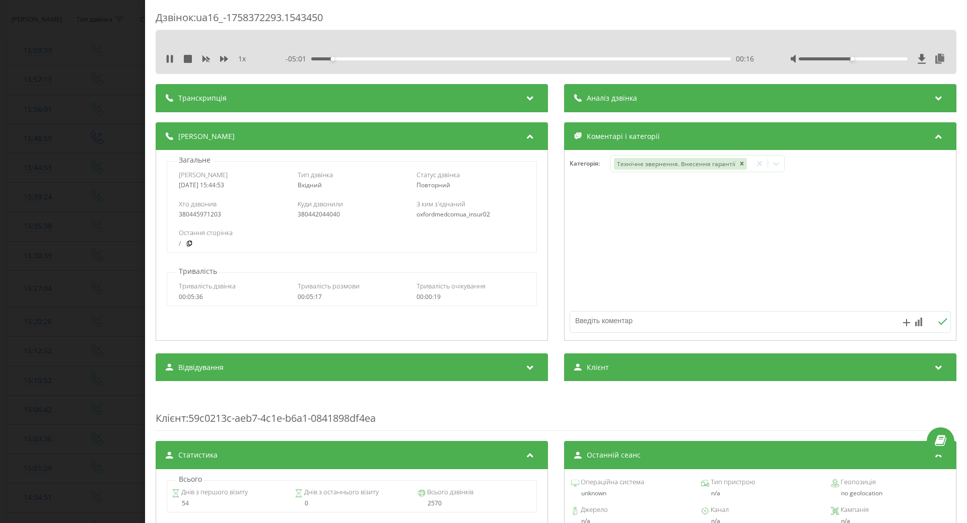
click at [94, 147] on div "Дзвінок : ua16_-1758372293.1543450 1 x - 05:01 00:16 00:16 Транскрипція Для AI-…" at bounding box center [483, 261] width 967 height 523
click at [61, 146] on div "Дзвінок : ua16_-1758372293.1543450 1 x - 04:58 00:19 00:19 Транскрипція Для AI-…" at bounding box center [483, 261] width 967 height 523
click at [166, 61] on icon at bounding box center [170, 59] width 8 height 8
click at [77, 143] on td at bounding box center [96, 138] width 59 height 29
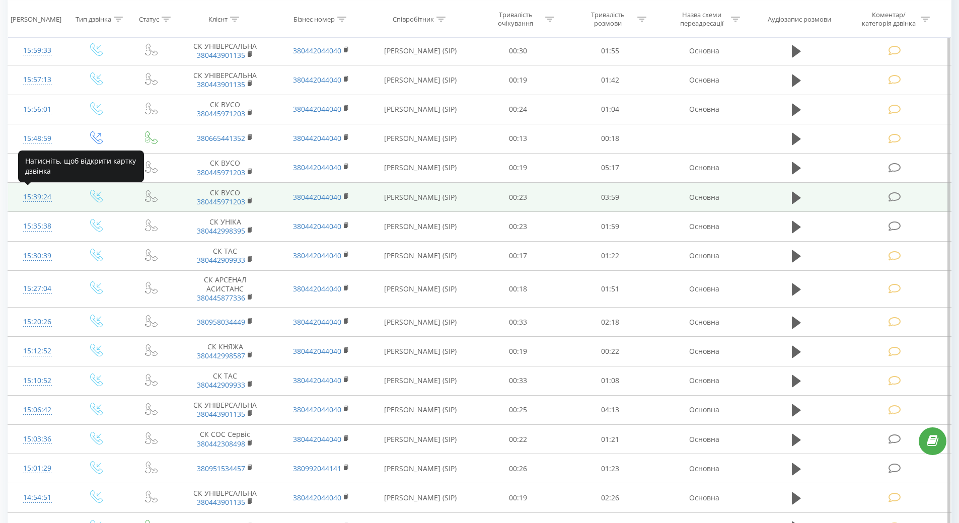
click at [47, 195] on div "15:39:24" at bounding box center [37, 197] width 39 height 20
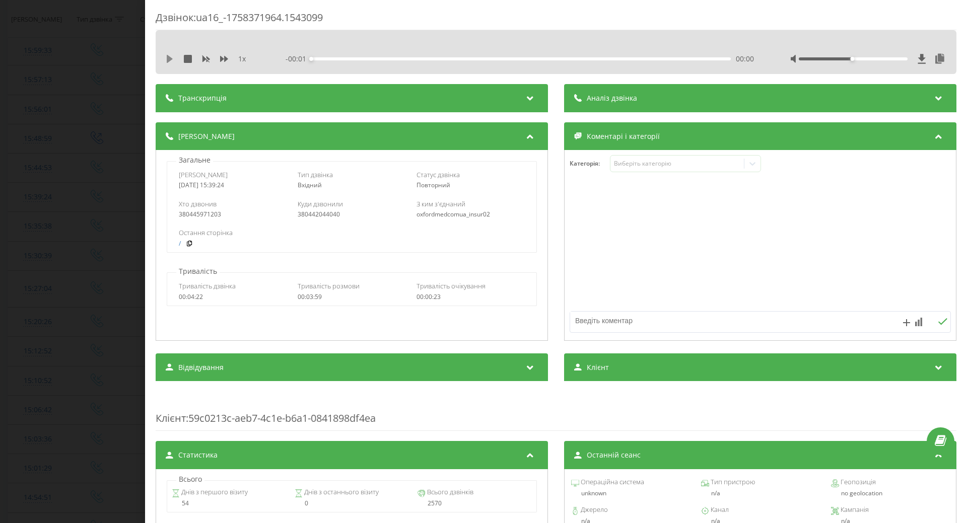
click at [167, 57] on icon at bounding box center [170, 59] width 6 height 8
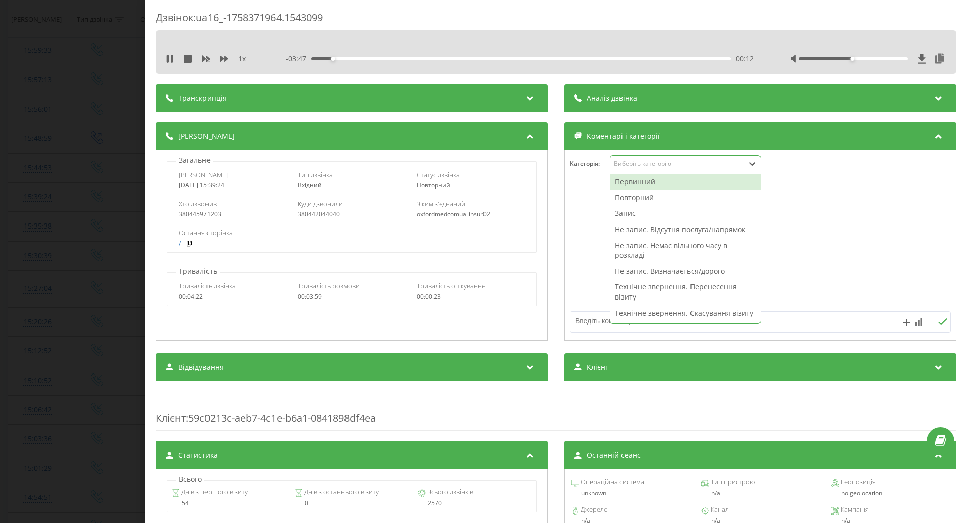
click at [679, 165] on div "Виберіть категорію" at bounding box center [677, 164] width 126 height 8
click at [649, 197] on div "Повторний" at bounding box center [685, 198] width 150 height 16
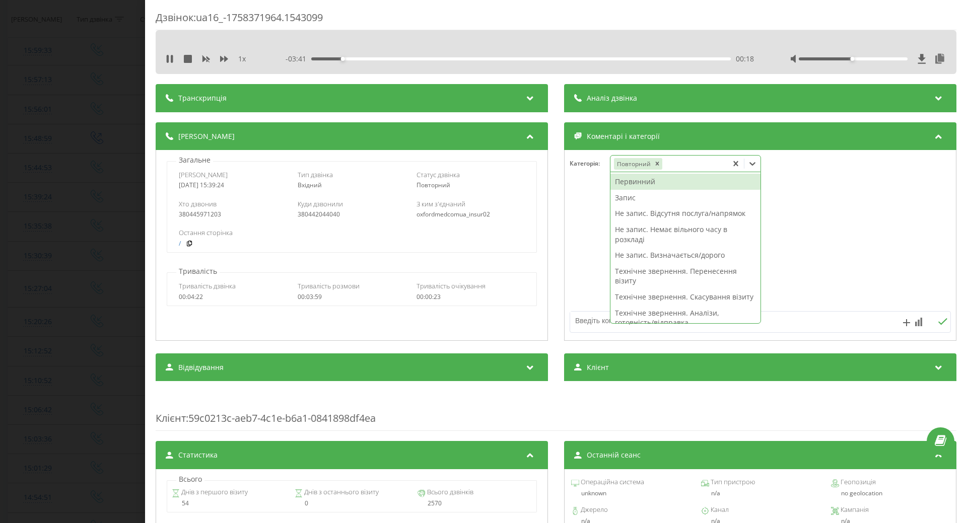
click at [627, 201] on div "Запис" at bounding box center [685, 198] width 150 height 16
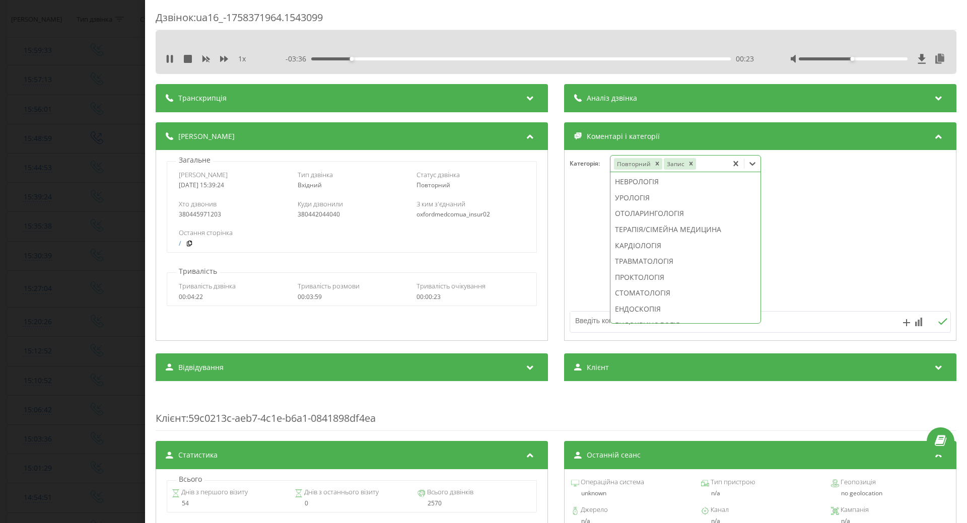
drag, startPoint x: 629, startPoint y: 272, endPoint x: 756, endPoint y: 260, distance: 128.0
click at [634, 254] on div "КАРДІОЛОГІЯ" at bounding box center [685, 246] width 150 height 16
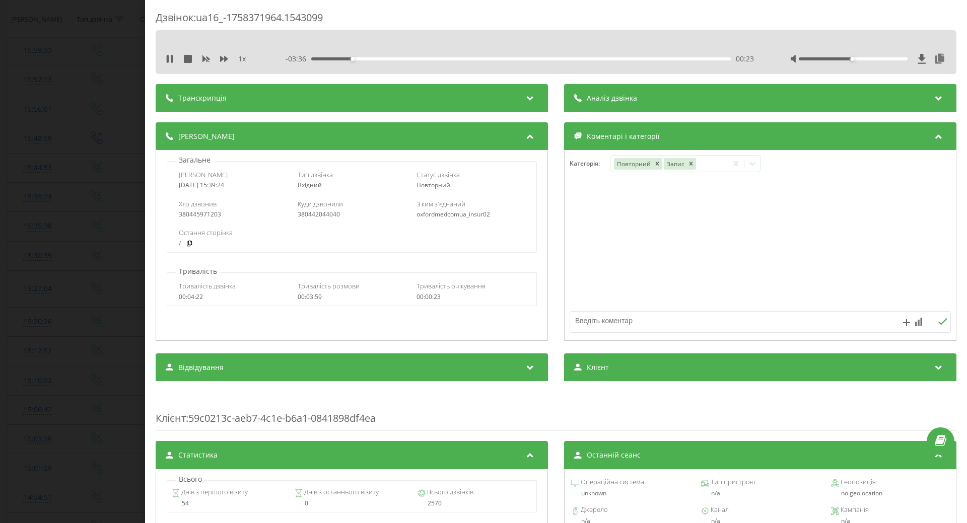
click at [804, 252] on div at bounding box center [760, 245] width 391 height 121
click at [62, 118] on div "Дзвінок : ua16_-1758371964.1543099 1 x - 03:33 00:26 00:26 Транскрипція Для AI-…" at bounding box center [483, 261] width 967 height 523
click at [170, 61] on icon at bounding box center [170, 59] width 8 height 8
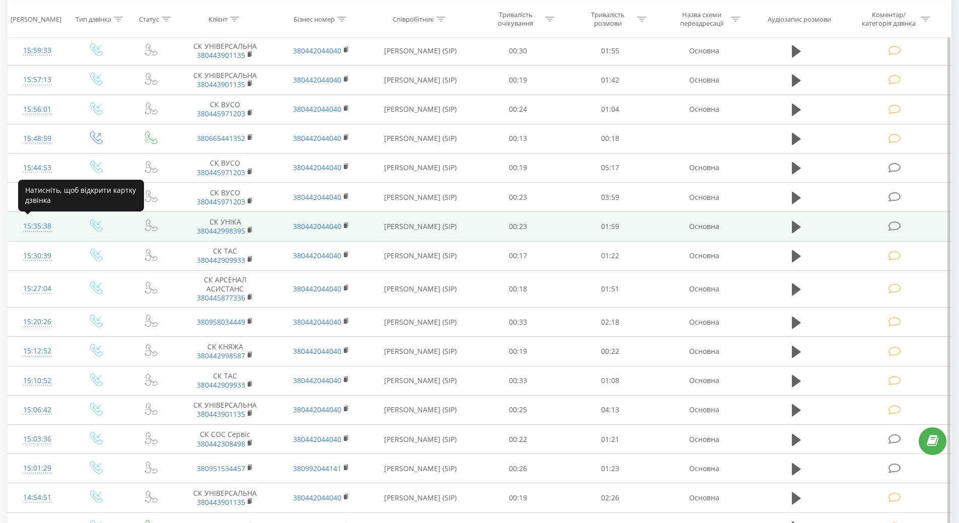
click at [38, 229] on div "15:35:38" at bounding box center [37, 227] width 39 height 20
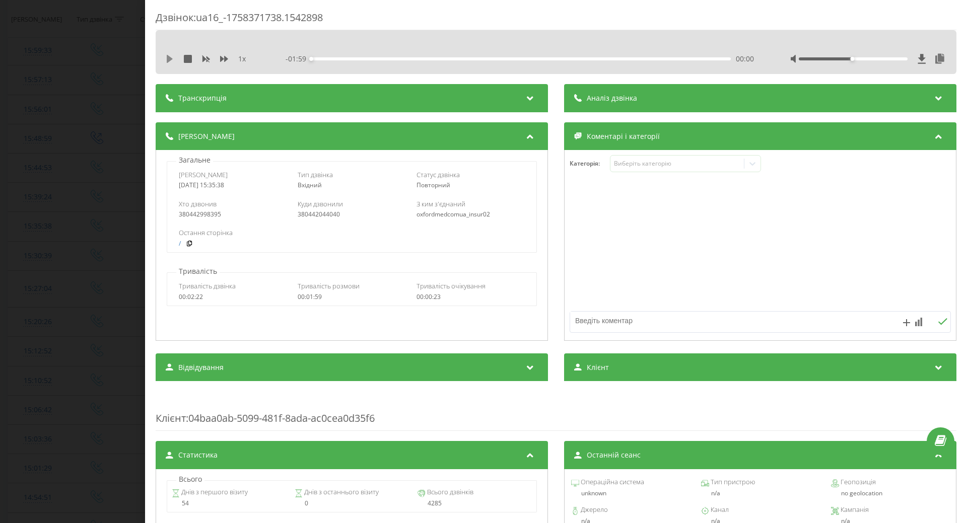
click at [170, 60] on icon at bounding box center [170, 59] width 6 height 8
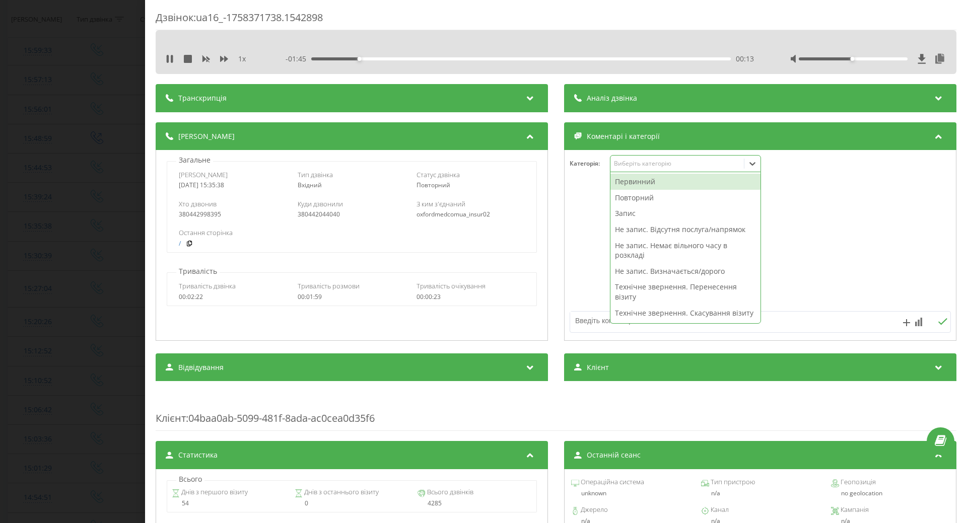
click at [650, 169] on div "Виберіть категорію" at bounding box center [685, 163] width 151 height 17
click at [643, 59] on div "00:14" at bounding box center [521, 58] width 420 height 3
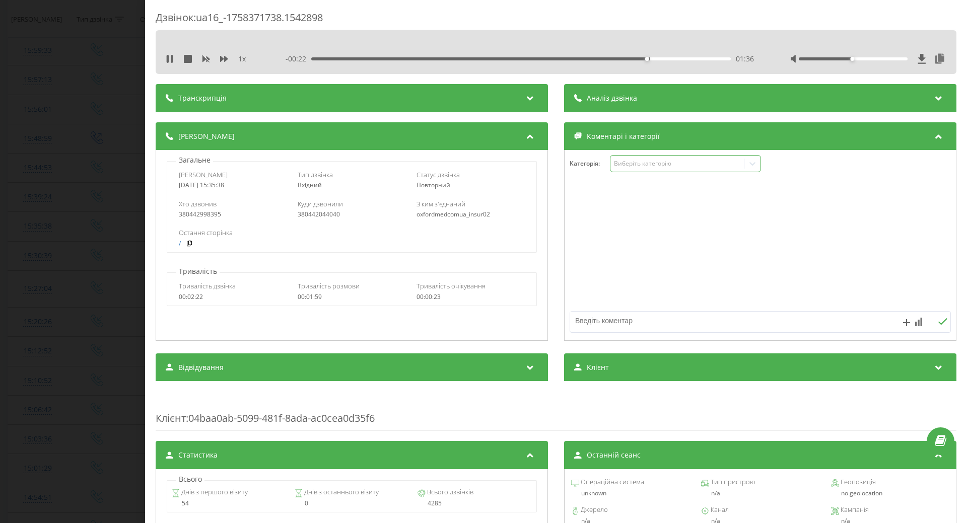
click at [637, 166] on div "Виберіть категорію" at bounding box center [677, 164] width 126 height 8
click at [890, 60] on div at bounding box center [853, 58] width 109 height 3
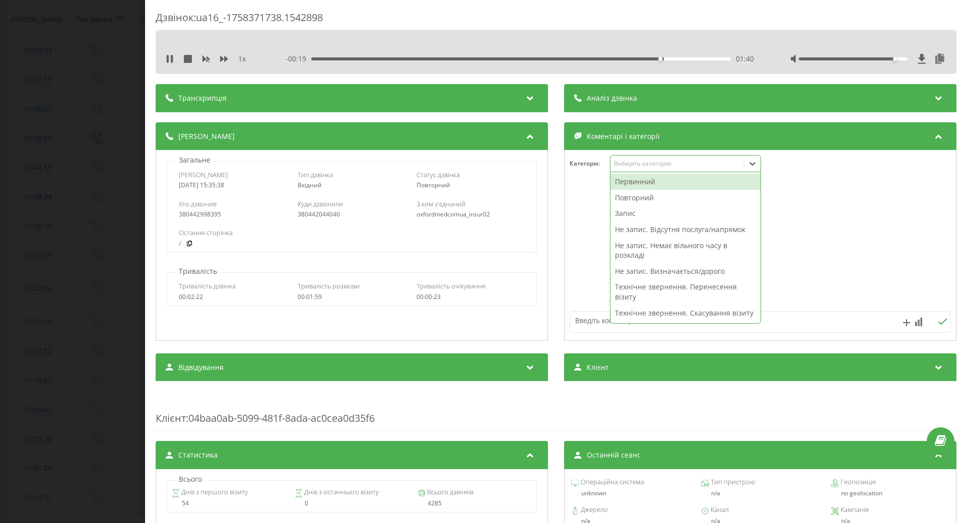
click at [649, 164] on div "Виберіть категорію" at bounding box center [677, 164] width 126 height 8
click at [633, 199] on div "Повторний" at bounding box center [685, 198] width 150 height 16
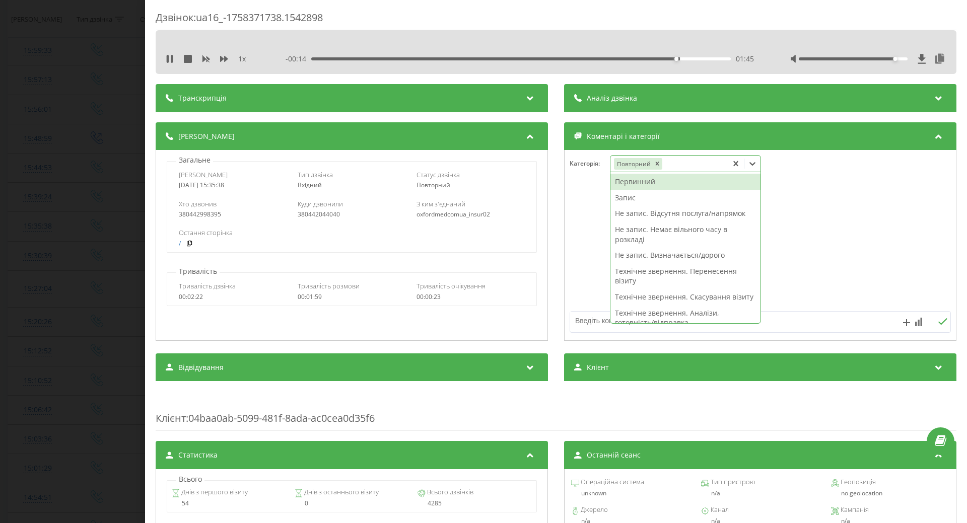
click at [622, 197] on div "Запис" at bounding box center [685, 198] width 150 height 16
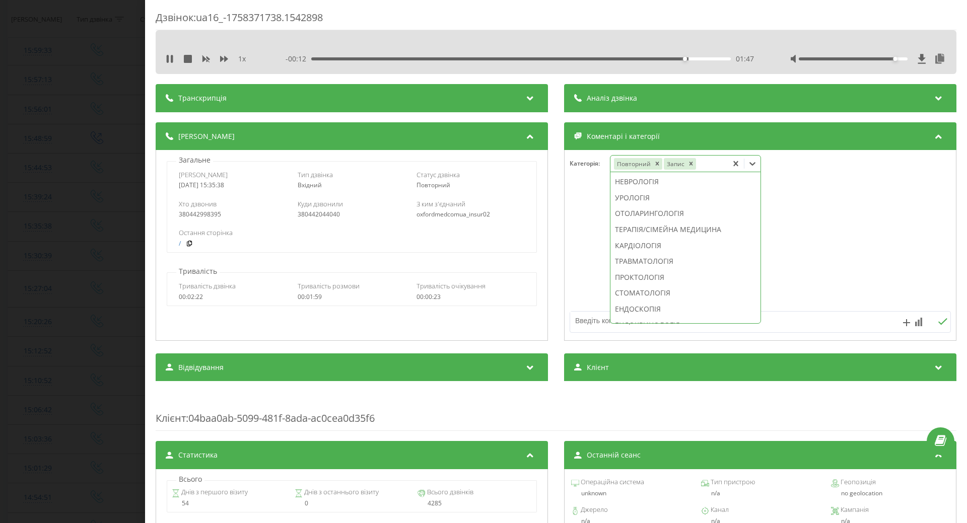
click at [640, 238] on div "ТЕРАПІЯ/СІМЕЙНА МЕДИЦИНА" at bounding box center [685, 230] width 150 height 16
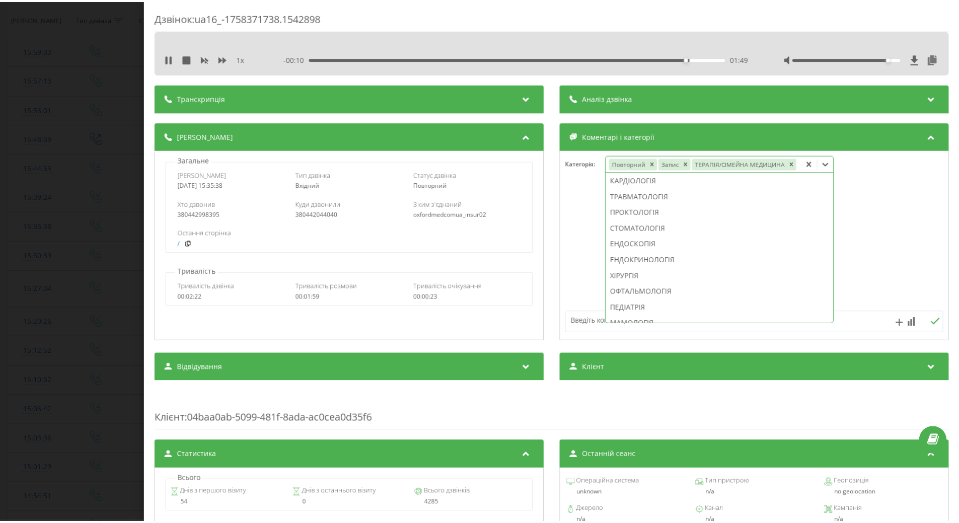
scroll to position [308, 0]
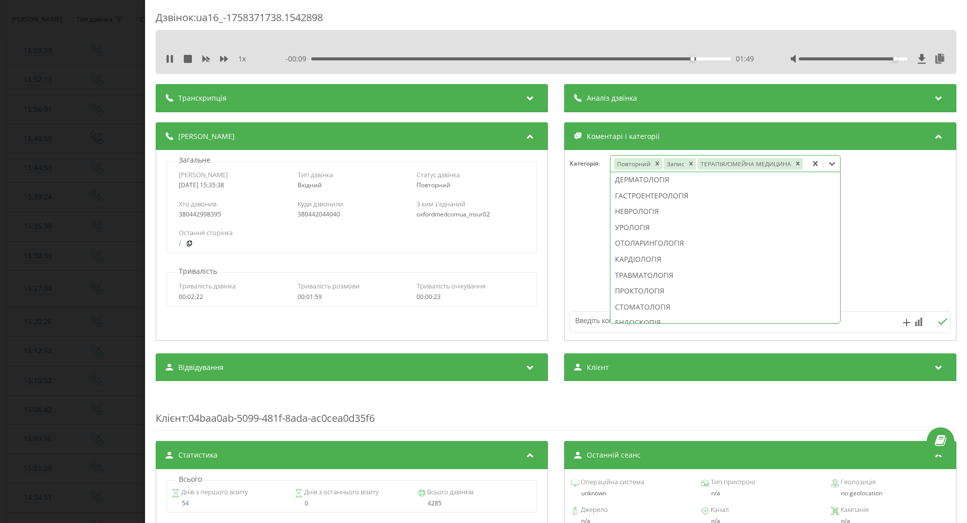
click at [582, 261] on div at bounding box center [760, 245] width 391 height 121
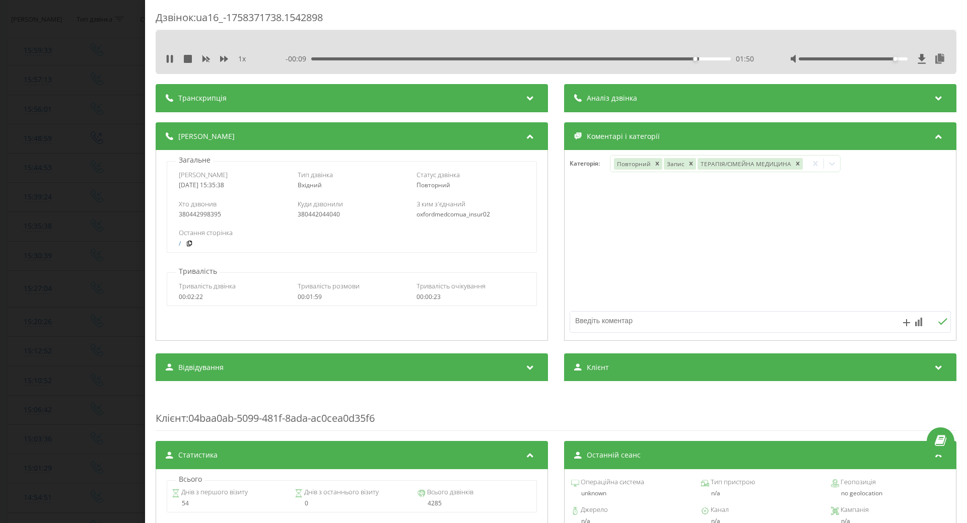
click at [87, 243] on div "Дзвінок : ua16_-1758371738.1542898 1 x - 00:09 01:50 01:50 Транскрипція Для AI-…" at bounding box center [483, 261] width 967 height 523
click at [170, 57] on icon at bounding box center [170, 59] width 8 height 8
click at [96, 164] on div "Дзвінок : ua16_-1758371738.1542898 1 x - 00:05 01:54 01:54 Транскрипція Для AI-…" at bounding box center [483, 261] width 967 height 523
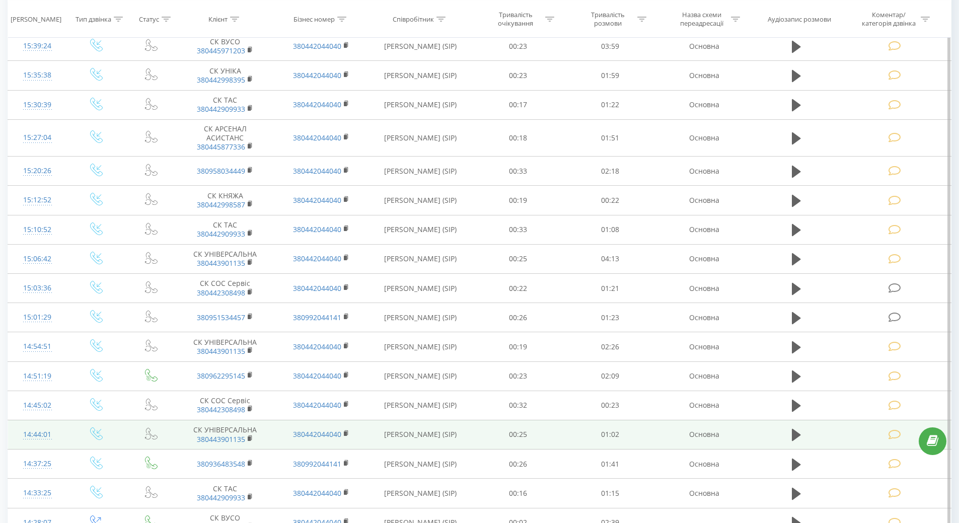
scroll to position [806, 0]
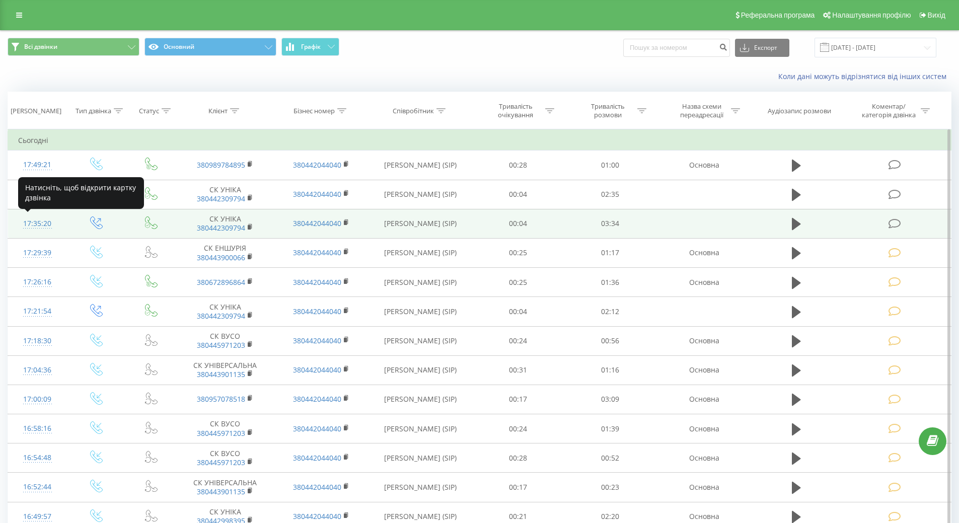
click at [27, 224] on div "17:35:20" at bounding box center [37, 224] width 39 height 20
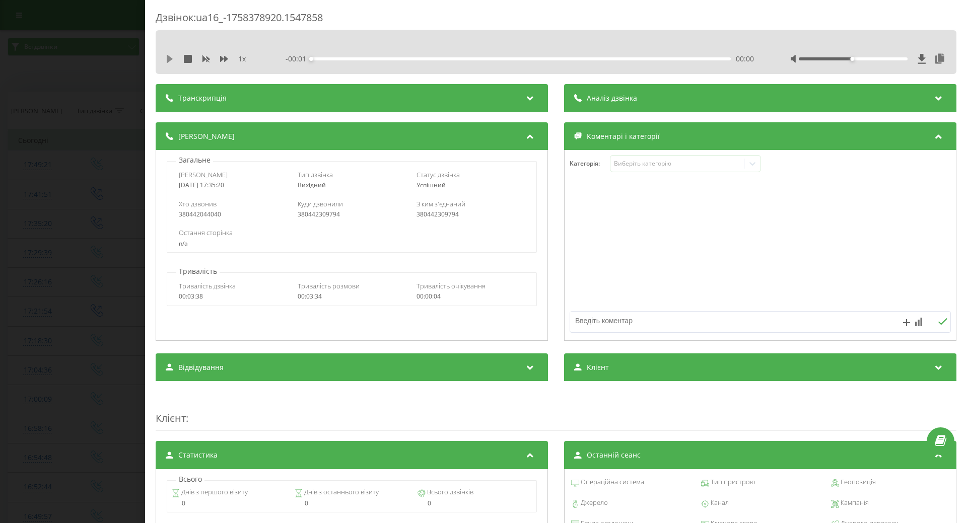
click at [169, 59] on icon at bounding box center [170, 59] width 6 height 8
click at [626, 167] on div "Виберіть категорію" at bounding box center [677, 164] width 126 height 8
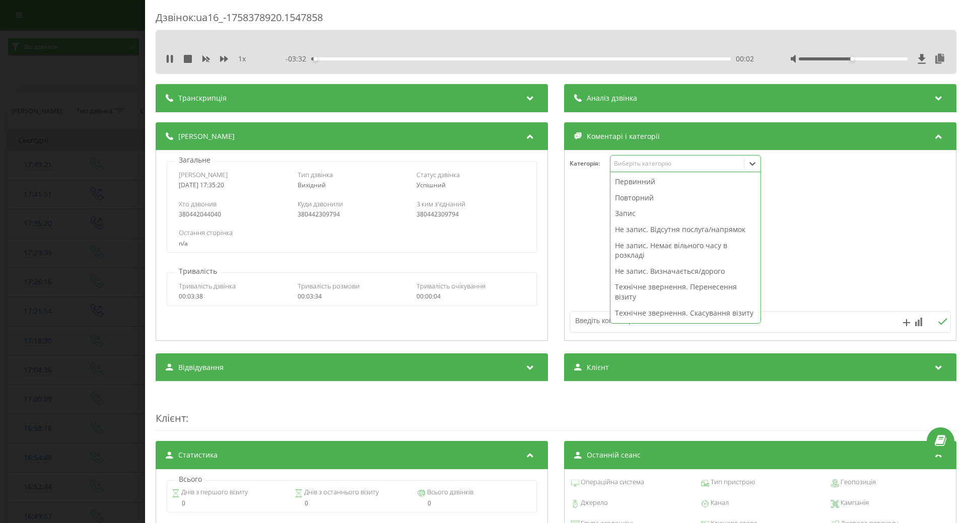
scroll to position [151, 0]
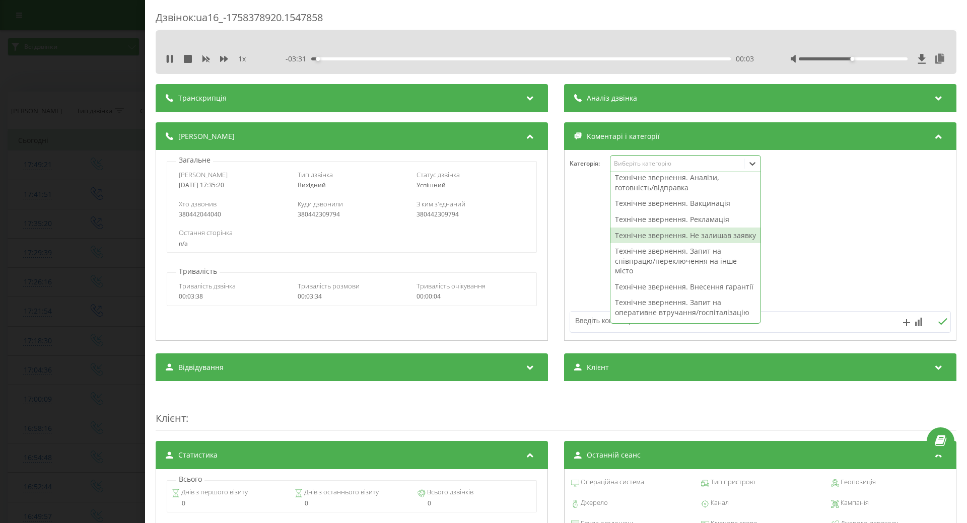
drag, startPoint x: 631, startPoint y: 248, endPoint x: 613, endPoint y: 251, distance: 17.9
click at [630, 244] on div "Технічне звернення. Не залишав заявку" at bounding box center [685, 236] width 150 height 16
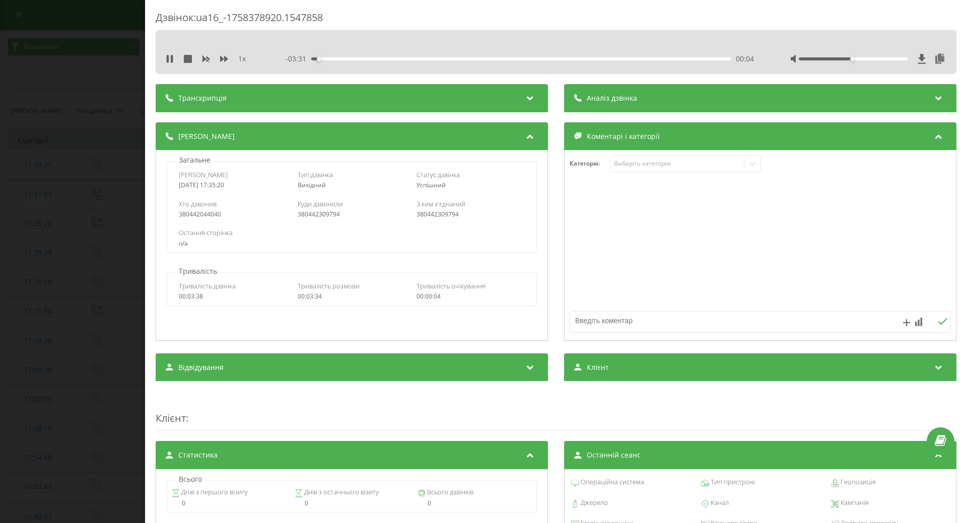
drag, startPoint x: 603, startPoint y: 257, endPoint x: 597, endPoint y: 257, distance: 5.5
click at [602, 257] on div at bounding box center [760, 245] width 391 height 121
click at [139, 128] on div "Дзвінок : ua16_-1758378920.1547858 1 x - 03:28 00:06 00:06 Транскрипція Для AI-…" at bounding box center [483, 261] width 967 height 523
drag, startPoint x: 171, startPoint y: 57, endPoint x: 110, endPoint y: 142, distance: 104.0
click at [171, 59] on icon at bounding box center [170, 59] width 8 height 8
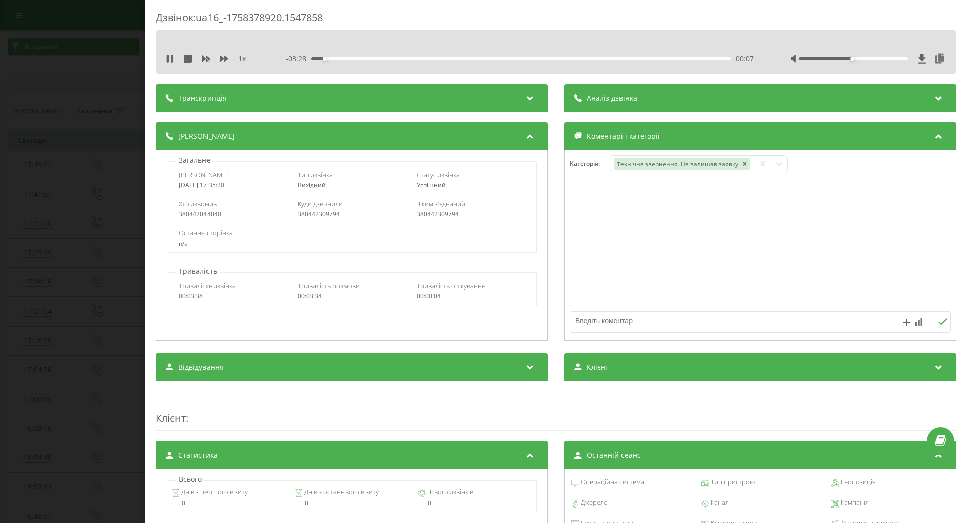
click at [110, 142] on div "Дзвінок : ua16_-1758378920.1547858 1 x - 03:28 00:07 00:07 Транскрипція Для AI-…" at bounding box center [483, 261] width 967 height 523
click at [73, 170] on td at bounding box center [96, 165] width 59 height 29
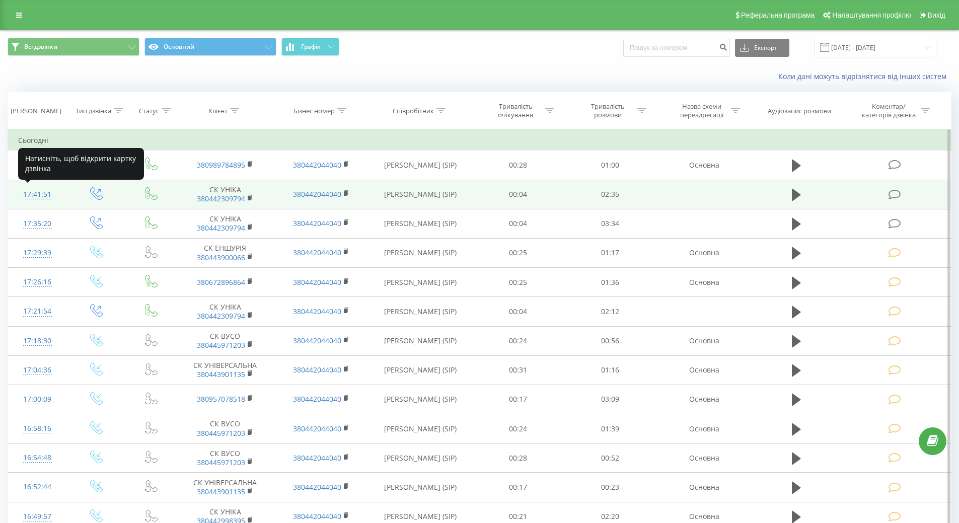
click at [42, 195] on div "17:41:51" at bounding box center [37, 195] width 39 height 20
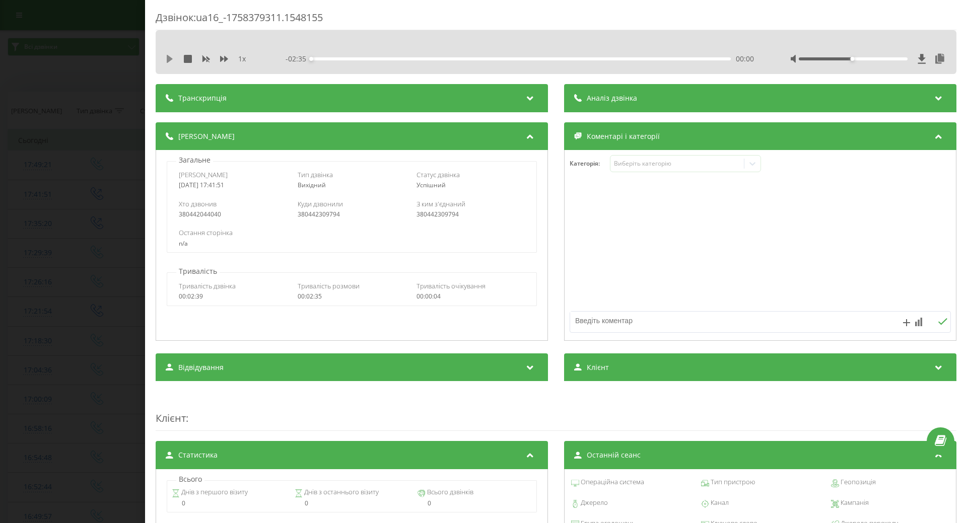
click at [168, 58] on icon at bounding box center [170, 59] width 6 height 8
click at [544, 59] on div "00:16" at bounding box center [521, 58] width 420 height 3
click at [598, 59] on div "01:47" at bounding box center [521, 58] width 420 height 3
click at [655, 58] on div "01:48" at bounding box center [521, 58] width 420 height 3
click at [169, 59] on icon at bounding box center [170, 59] width 8 height 8
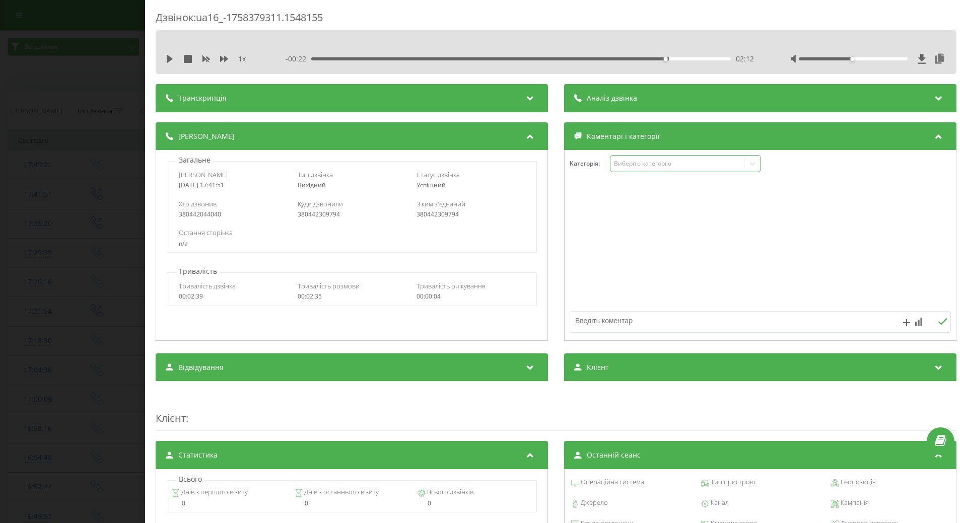
click at [668, 163] on div "Виберіть категорію" at bounding box center [677, 164] width 126 height 8
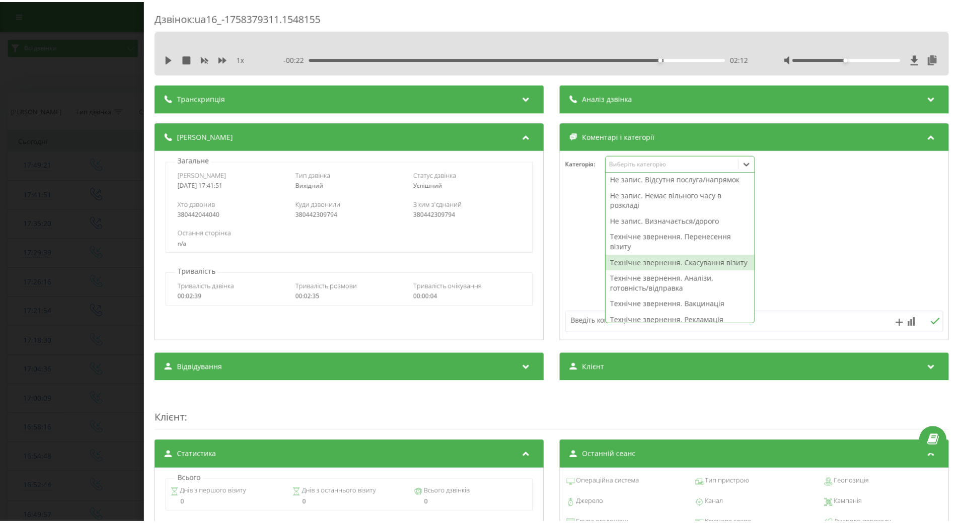
scroll to position [101, 0]
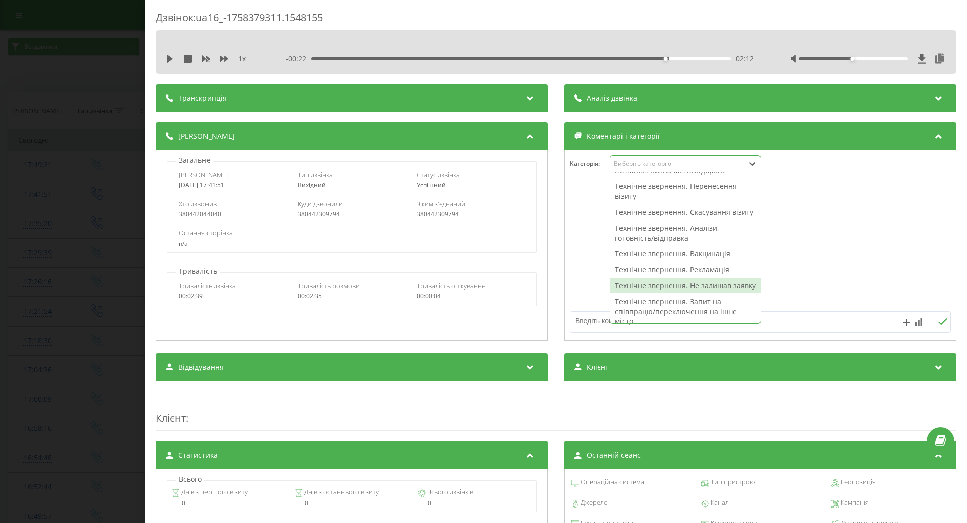
drag, startPoint x: 623, startPoint y: 300, endPoint x: 616, endPoint y: 299, distance: 6.6
click at [622, 294] on div "Технічне звернення. Не залишав заявку" at bounding box center [685, 286] width 150 height 16
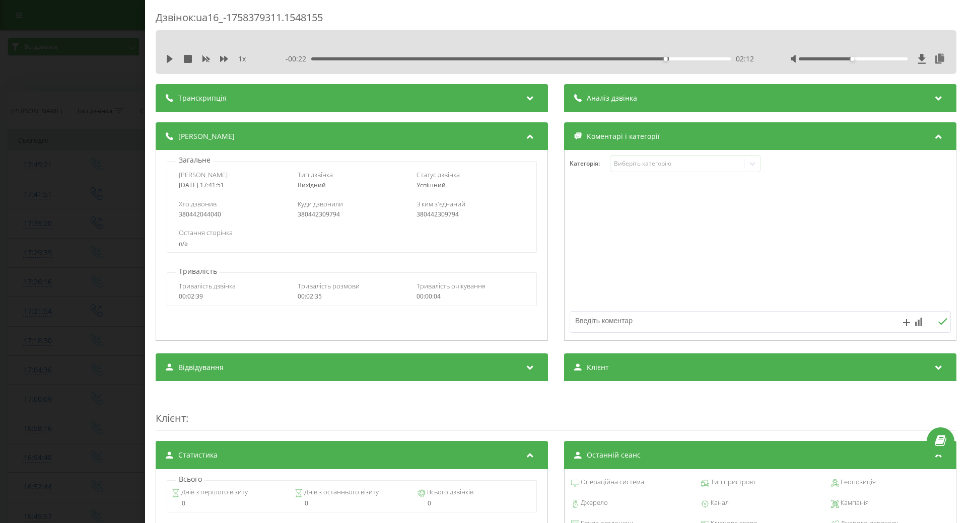
click at [571, 299] on div at bounding box center [760, 245] width 391 height 121
click at [96, 387] on div "Дзвінок : ua16_-1758379311.1548155 1 x - 00:22 02:12 02:12 Транскрипція Для AI-…" at bounding box center [483, 261] width 967 height 523
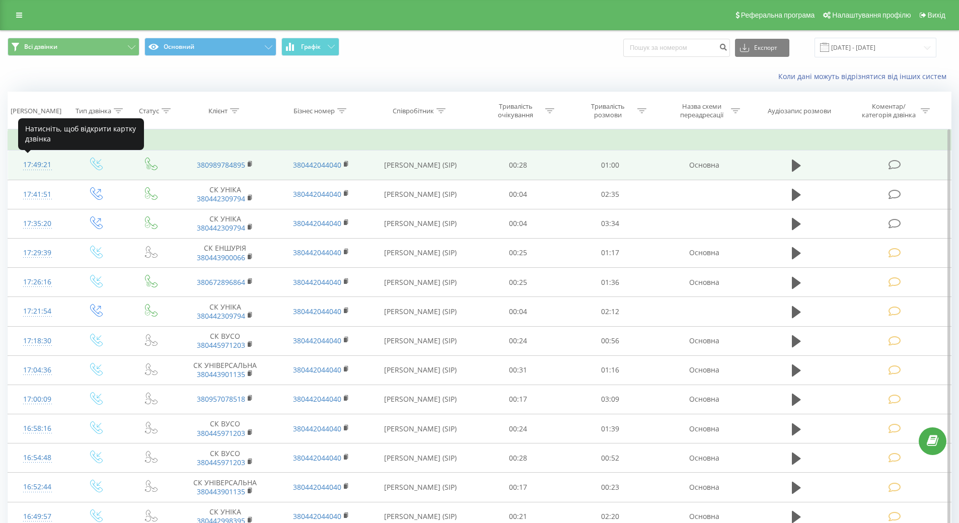
click at [31, 164] on div "17:49:21" at bounding box center [37, 165] width 39 height 20
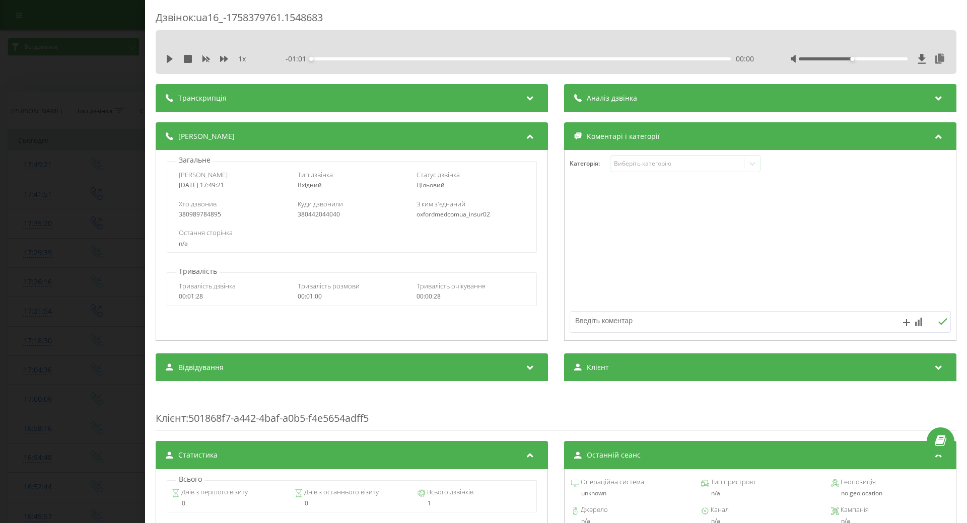
click at [95, 151] on div "Дзвінок : ua16_-1758379761.1548683 1 x - 01:01 00:00 00:00 Транскрипція Для AI-…" at bounding box center [483, 261] width 967 height 523
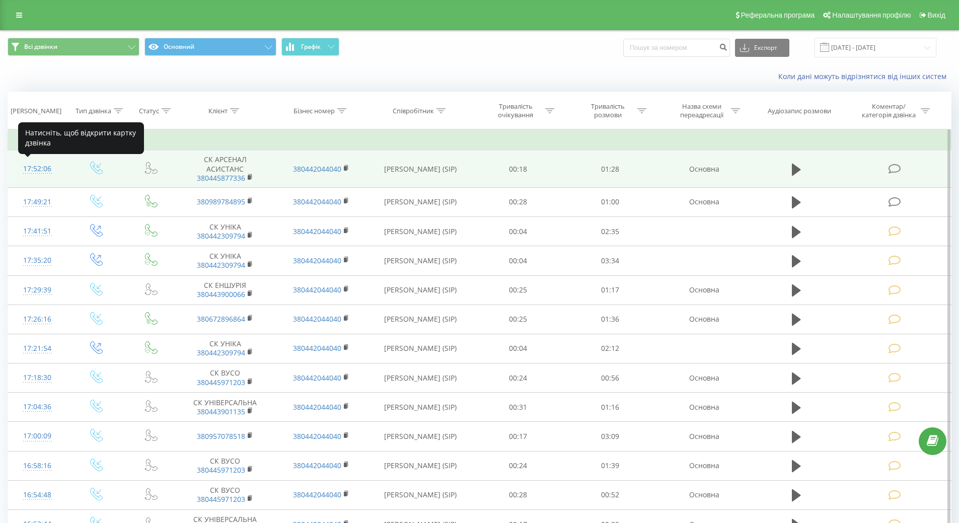
click at [44, 164] on div "17:52:06" at bounding box center [37, 169] width 39 height 20
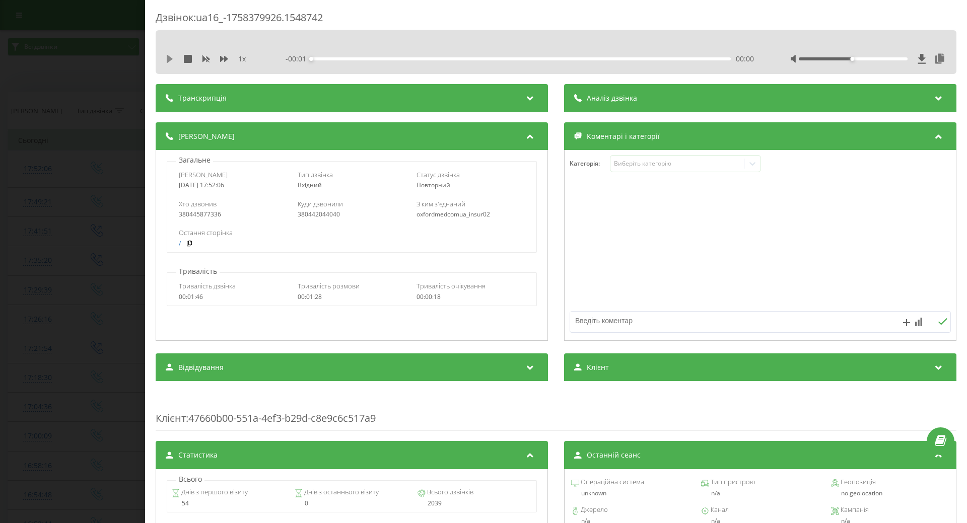
click at [169, 57] on icon at bounding box center [170, 59] width 6 height 8
drag, startPoint x: 171, startPoint y: 60, endPoint x: 525, endPoint y: 176, distance: 372.4
click at [172, 60] on icon at bounding box center [170, 59] width 8 height 8
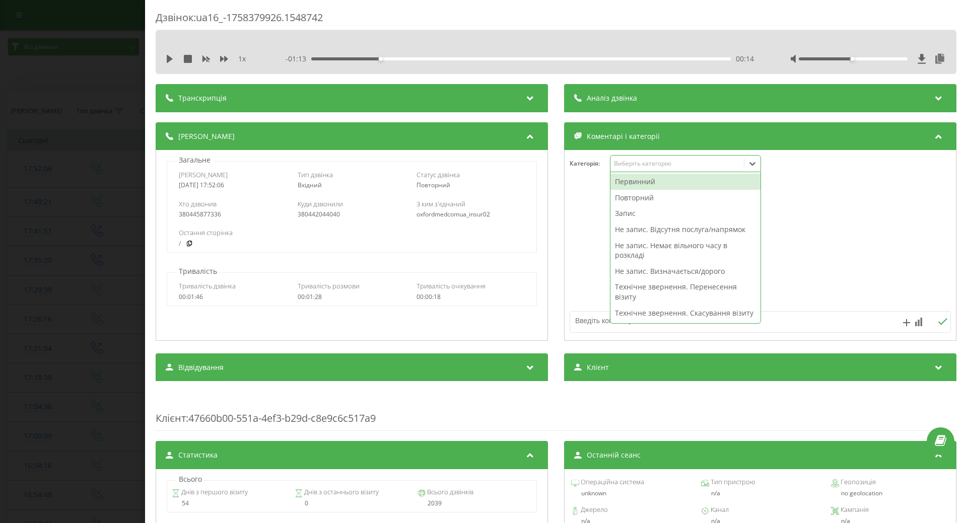
drag, startPoint x: 634, startPoint y: 167, endPoint x: 647, endPoint y: 179, distance: 17.5
click at [635, 167] on div "Виберіть категорію" at bounding box center [677, 164] width 126 height 8
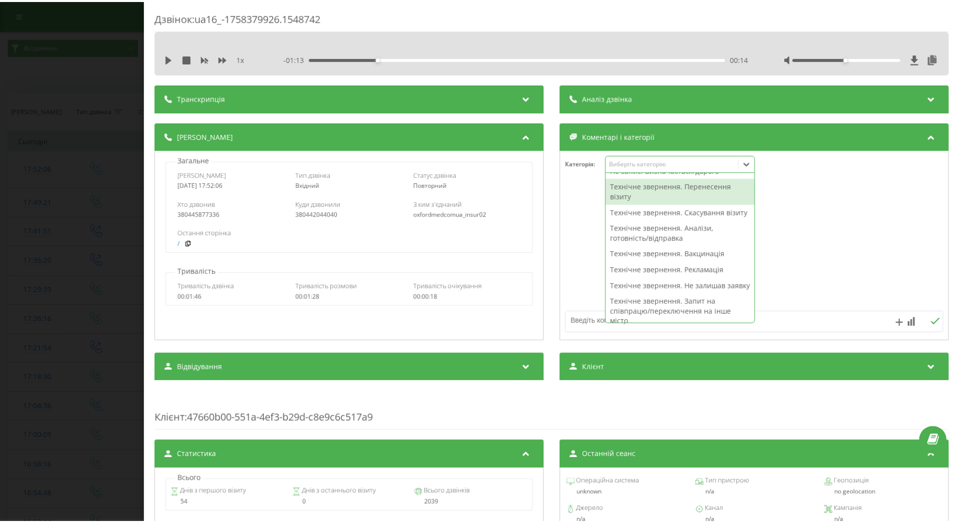
scroll to position [151, 0]
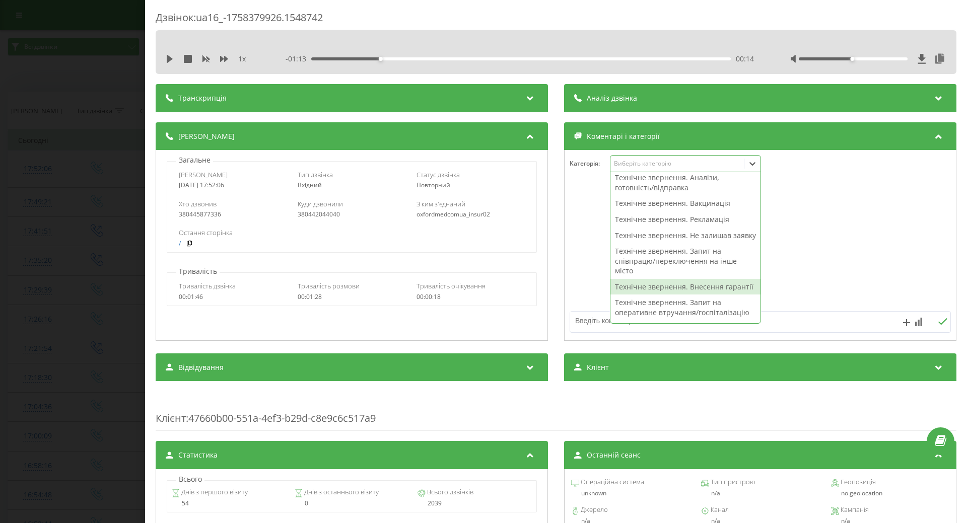
click at [628, 295] on div "Технічне звернення. Внесення гарантії" at bounding box center [685, 287] width 150 height 16
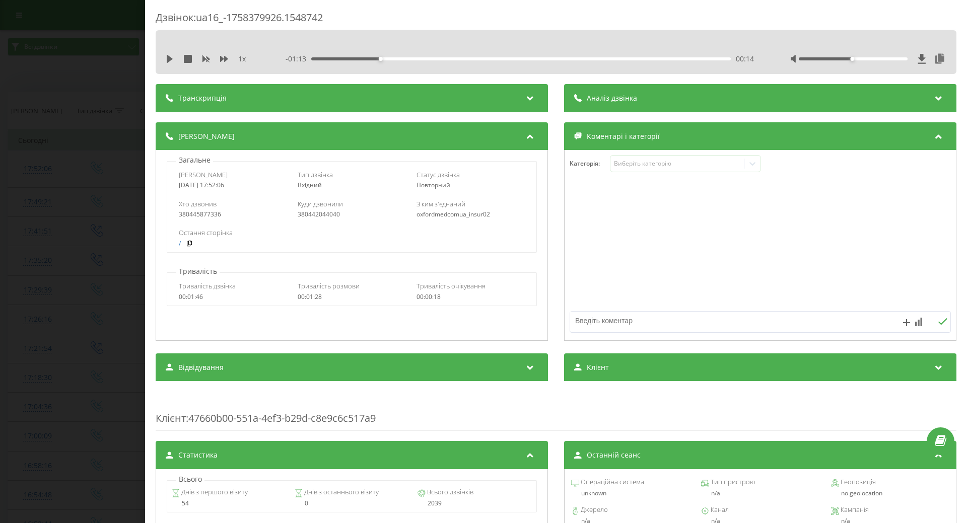
click at [569, 289] on div at bounding box center [760, 245] width 391 height 121
click at [11, 240] on div "Дзвінок : ua16_-1758379926.1548742 1 x - 01:13 00:14 00:14 Транскрипція Для AI-…" at bounding box center [483, 261] width 967 height 523
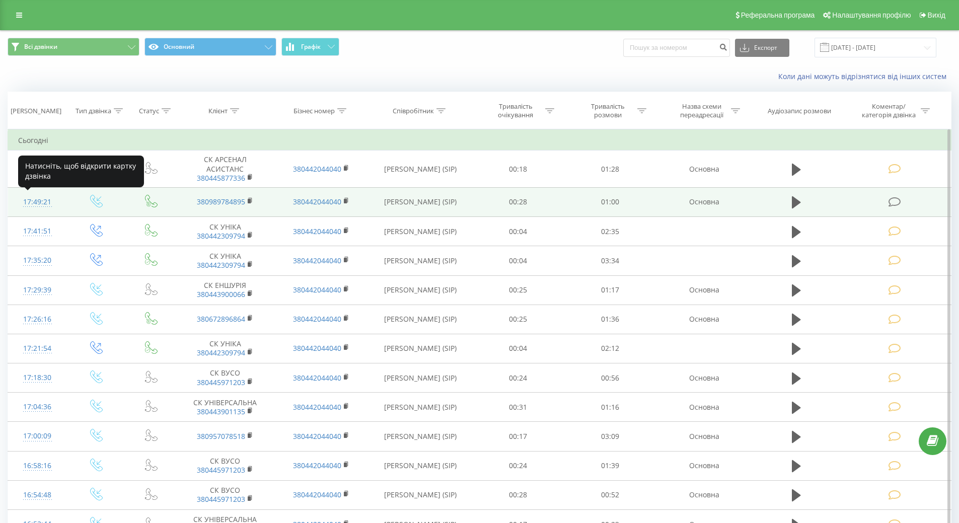
click at [39, 204] on div "17:49:21" at bounding box center [37, 202] width 39 height 20
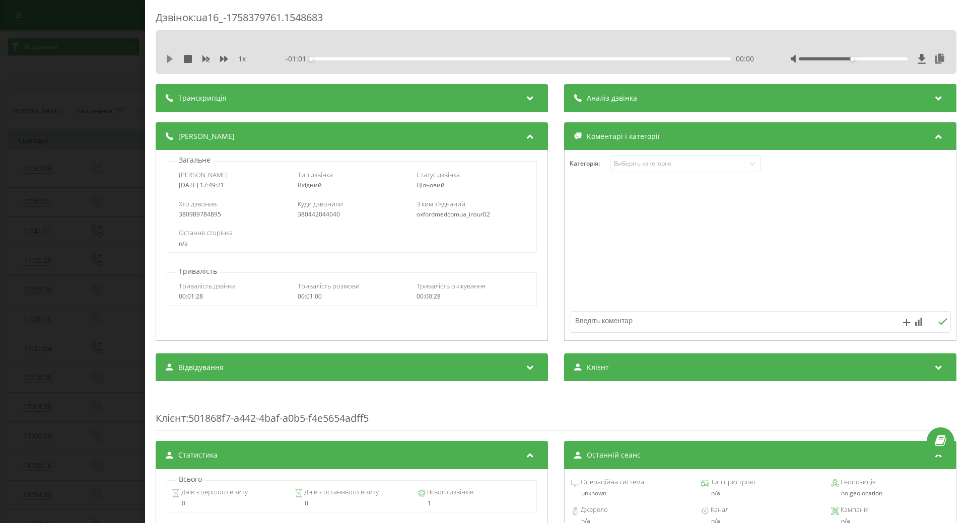
click at [169, 61] on icon at bounding box center [170, 59] width 6 height 8
click at [625, 168] on div "Виберіть категорію" at bounding box center [677, 164] width 126 height 8
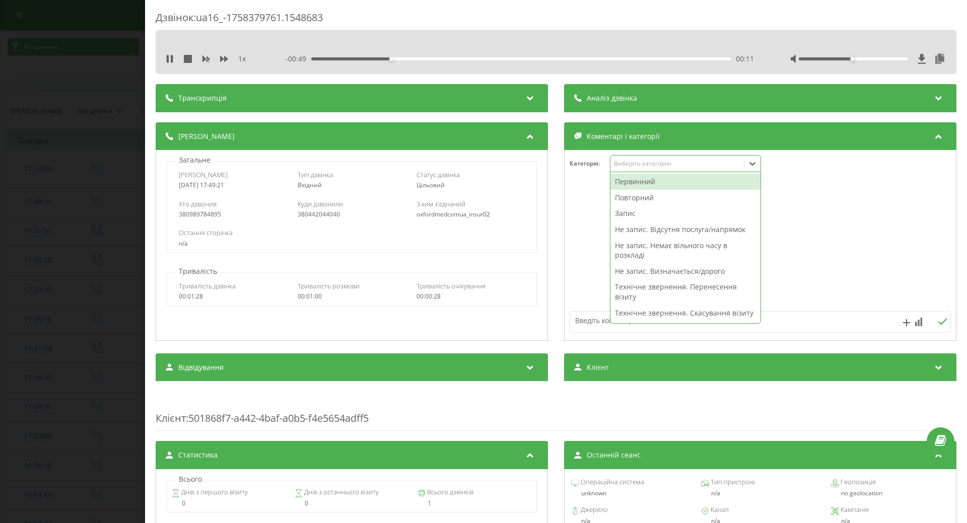
drag, startPoint x: 627, startPoint y: 270, endPoint x: 584, endPoint y: 278, distance: 44.0
click at [626, 270] on div "Не запис. Визначається/дорого" at bounding box center [685, 271] width 150 height 16
click at [584, 278] on div at bounding box center [760, 245] width 391 height 121
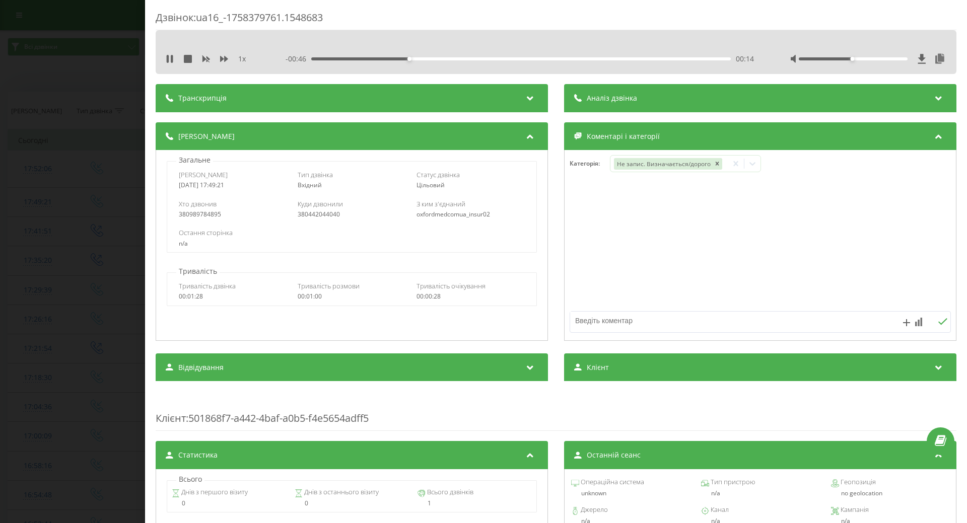
drag, startPoint x: 169, startPoint y: 59, endPoint x: 166, endPoint y: 66, distance: 7.9
click at [170, 59] on icon at bounding box center [170, 59] width 8 height 8
drag, startPoint x: 81, startPoint y: 167, endPoint x: 115, endPoint y: 120, distance: 58.4
click at [81, 169] on div "Дзвінок : ua16_-1758379761.1548683 1 x - 00:46 00:14 00:14 Транскрипція Для AI-…" at bounding box center [483, 261] width 967 height 523
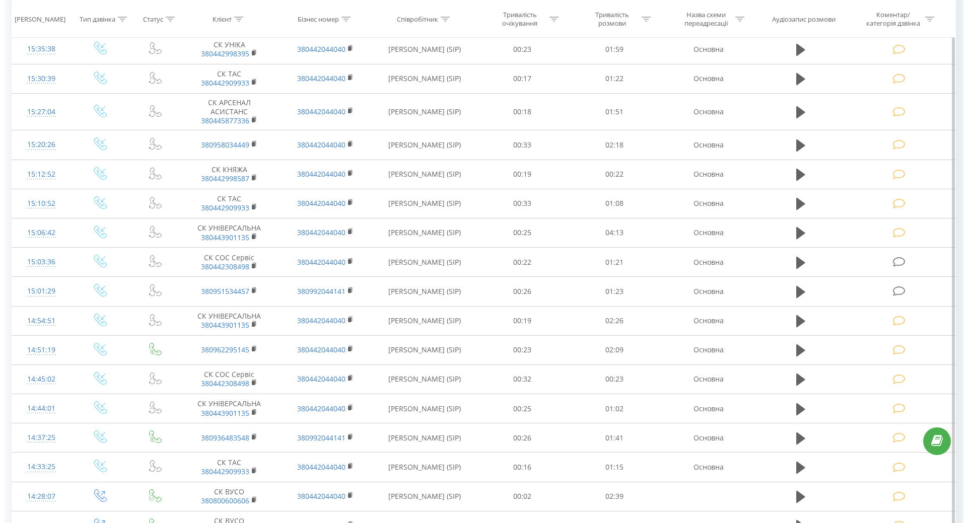
scroll to position [907, 0]
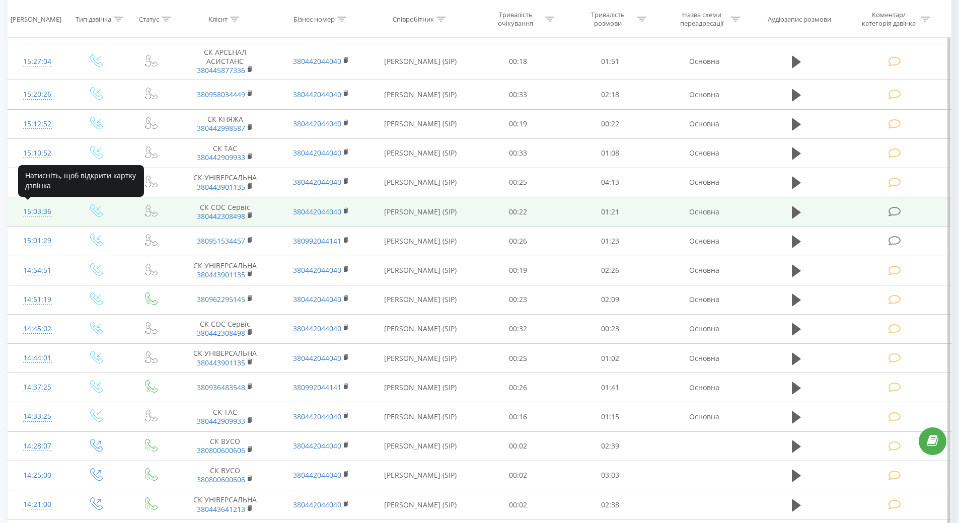
click at [44, 210] on div "15:03:36" at bounding box center [37, 212] width 39 height 20
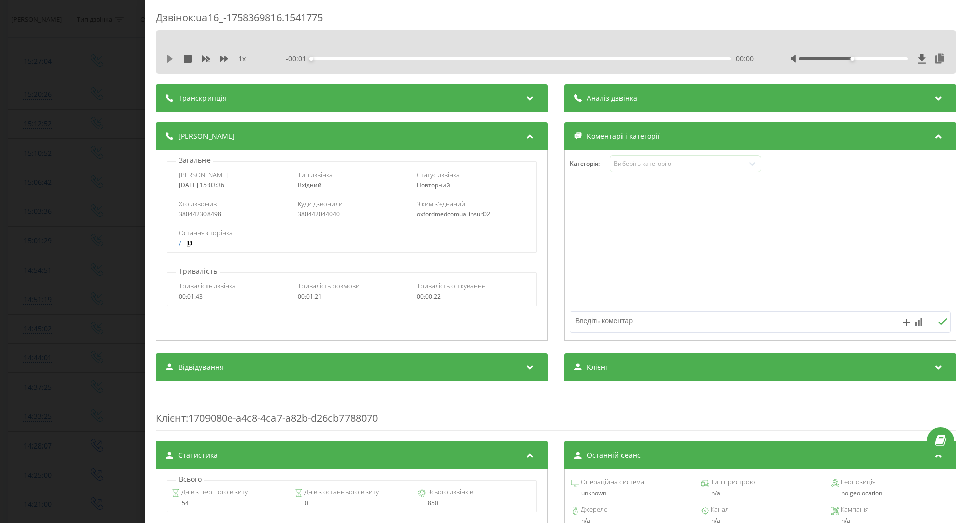
click at [170, 58] on icon at bounding box center [170, 59] width 6 height 8
click at [603, 57] on div "00:15" at bounding box center [521, 58] width 420 height 3
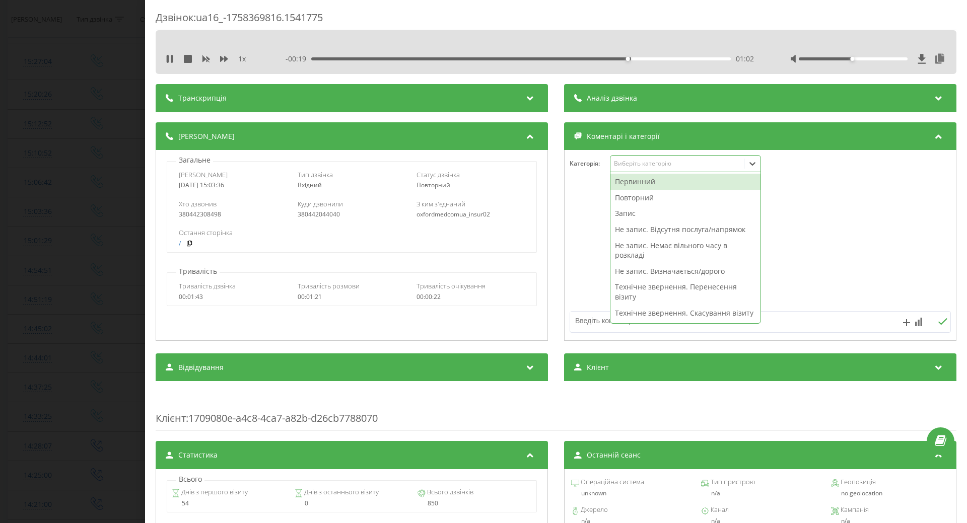
click at [718, 166] on div "Виберіть категорію" at bounding box center [677, 164] width 126 height 8
click at [670, 273] on div "Не запис. Визначається/дорого" at bounding box center [685, 271] width 150 height 16
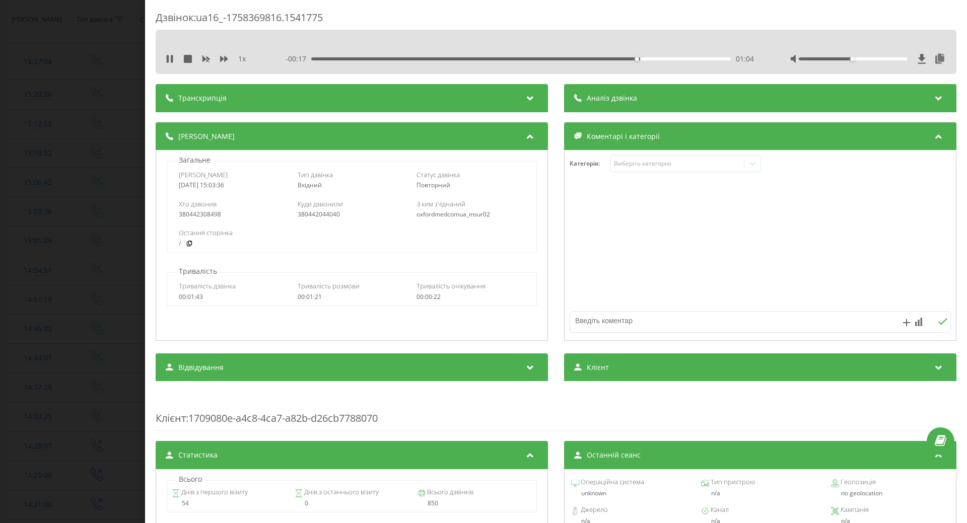
drag, startPoint x: 599, startPoint y: 282, endPoint x: 579, endPoint y: 283, distance: 20.7
click at [579, 283] on div at bounding box center [760, 245] width 391 height 121
click at [169, 57] on icon at bounding box center [168, 59] width 2 height 8
click at [45, 123] on div "Дзвінок : ua16_-1758369816.1541775 1 x - 00:15 01:06 01:06 Транскрипція Для AI-…" at bounding box center [483, 261] width 967 height 523
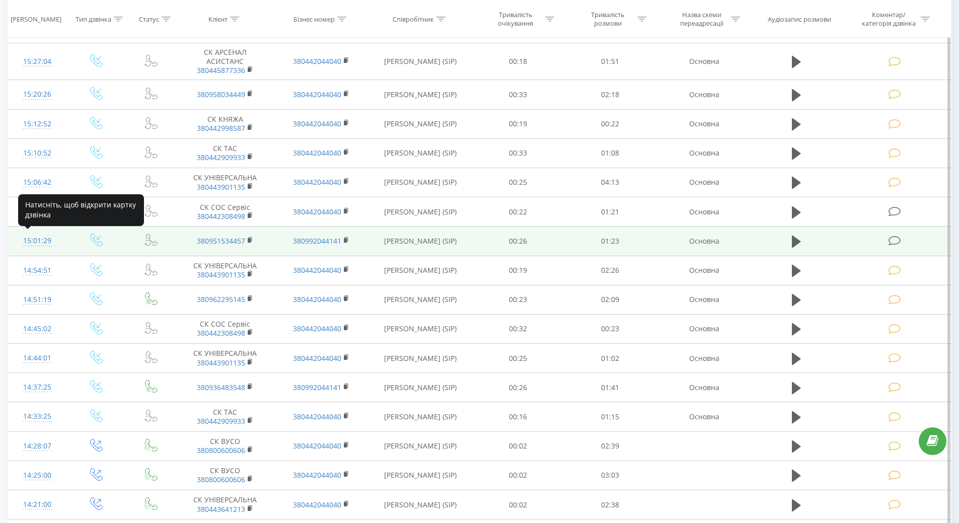
click at [50, 241] on div "15:01:29" at bounding box center [37, 241] width 39 height 20
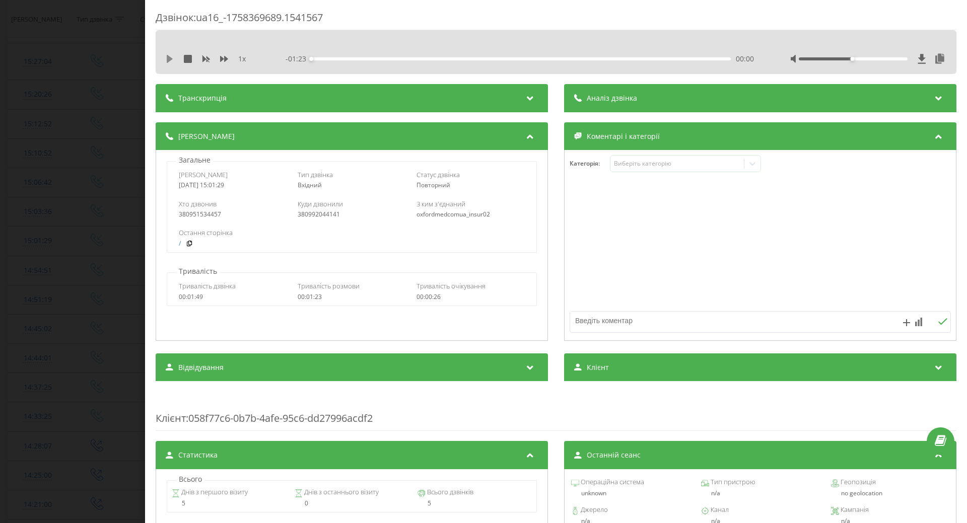
click at [167, 59] on icon at bounding box center [170, 59] width 6 height 8
click at [171, 58] on icon at bounding box center [170, 59] width 8 height 8
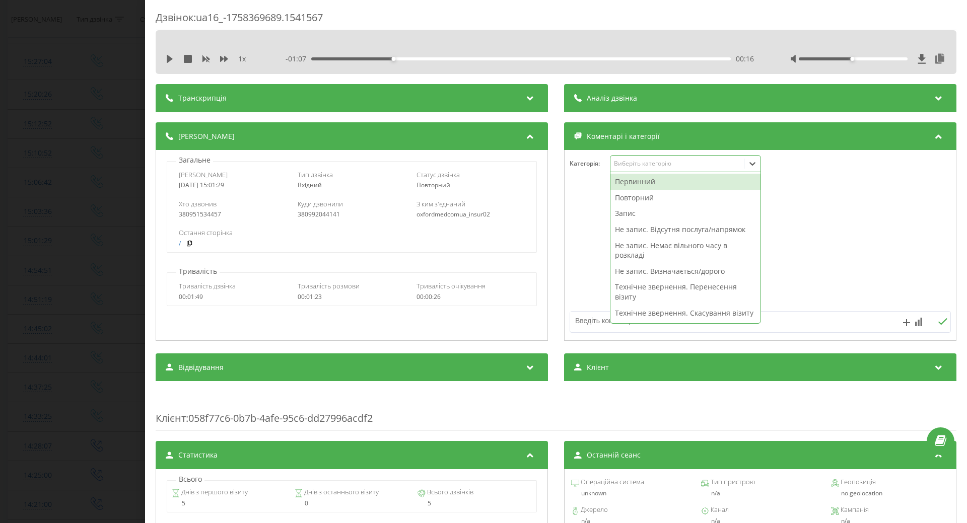
drag, startPoint x: 643, startPoint y: 163, endPoint x: 649, endPoint y: 187, distance: 24.8
click at [643, 164] on div "Виберіть категорію" at bounding box center [677, 164] width 126 height 8
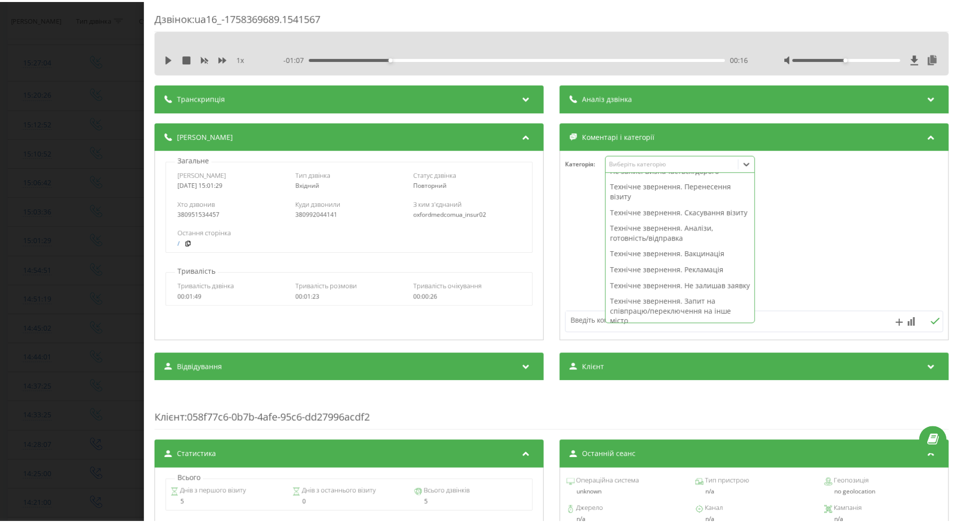
scroll to position [151, 0]
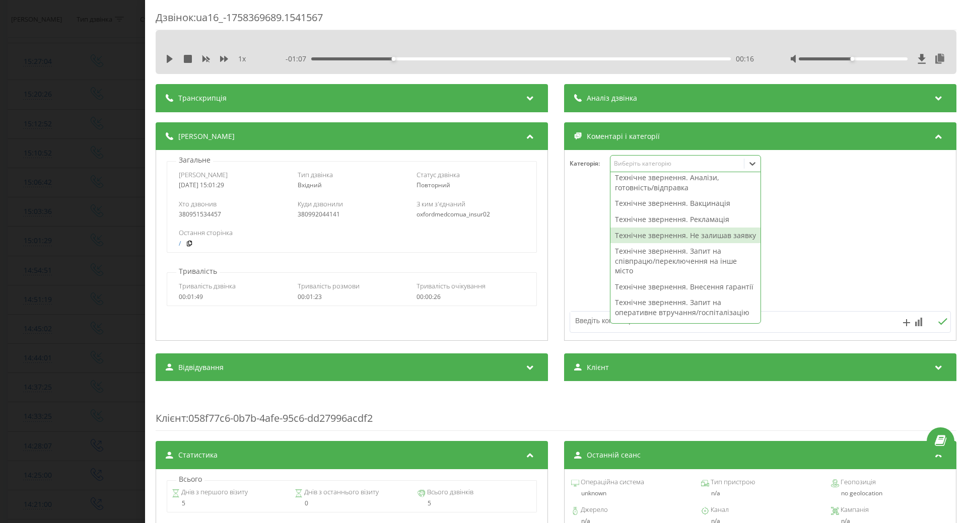
drag, startPoint x: 645, startPoint y: 245, endPoint x: 622, endPoint y: 244, distance: 23.7
click at [645, 244] on div "Технічне звернення. Не залишав заявку" at bounding box center [685, 236] width 150 height 16
click at [584, 252] on div at bounding box center [760, 245] width 391 height 121
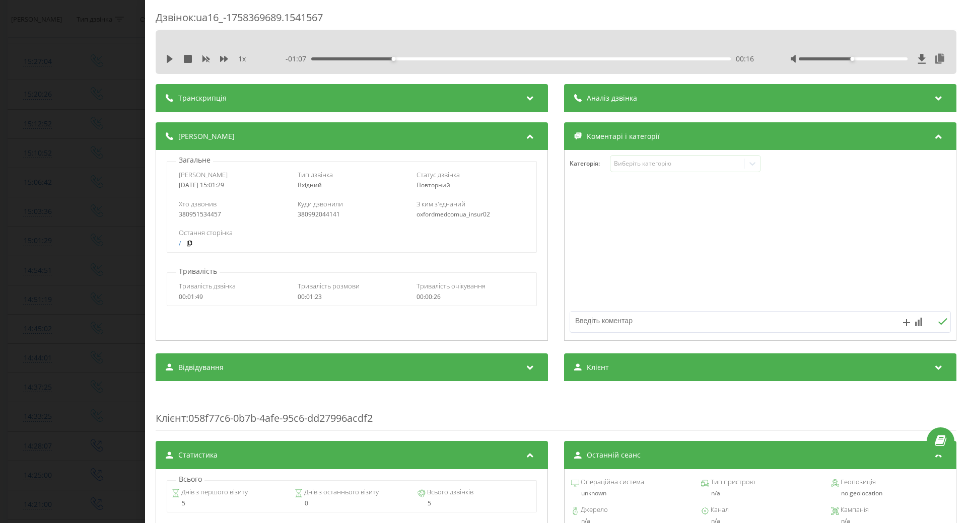
click at [585, 318] on textarea at bounding box center [722, 321] width 304 height 18
type textarea "щодо перенесення запису"
click at [82, 311] on div "Дзвінок : ua16_-1758369689.1541567 1 x - 01:07 00:16 00:16 Транскрипція Для AI-…" at bounding box center [483, 261] width 967 height 523
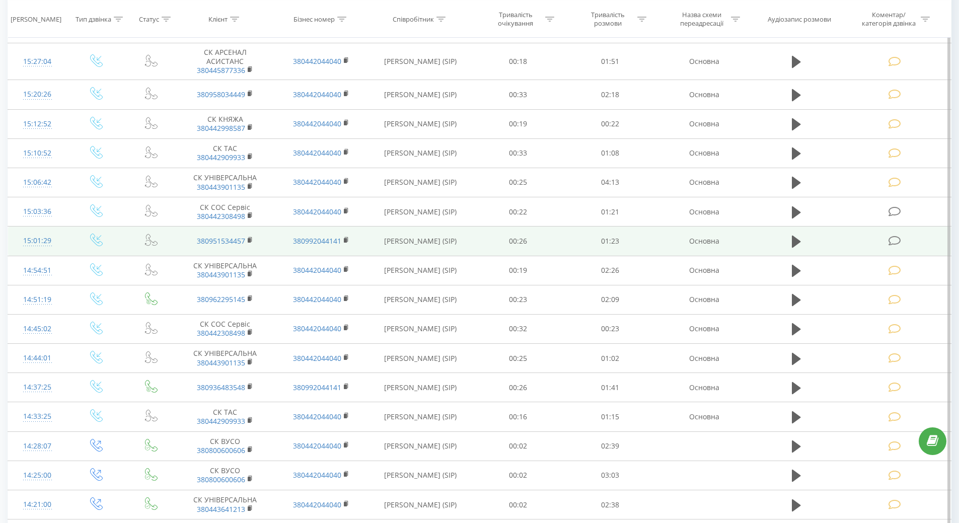
scroll to position [1058, 0]
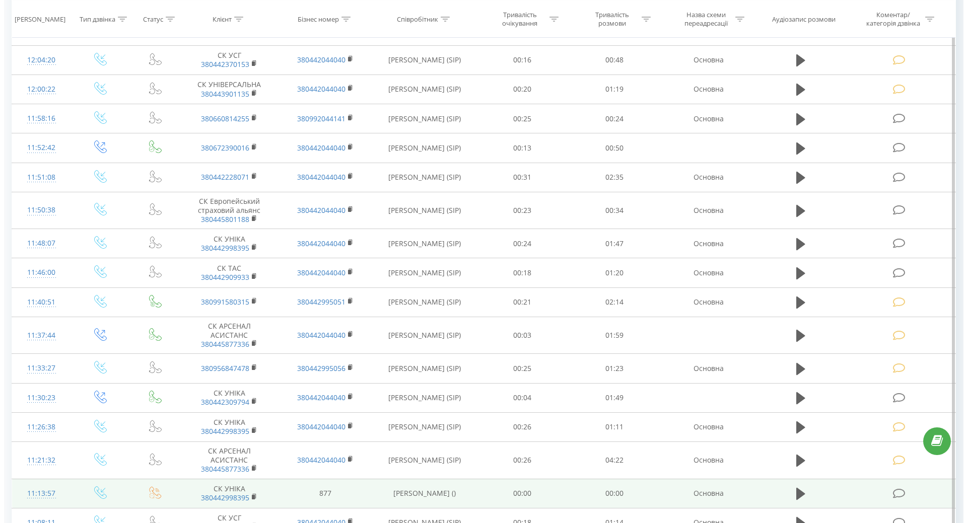
scroll to position [2154, 0]
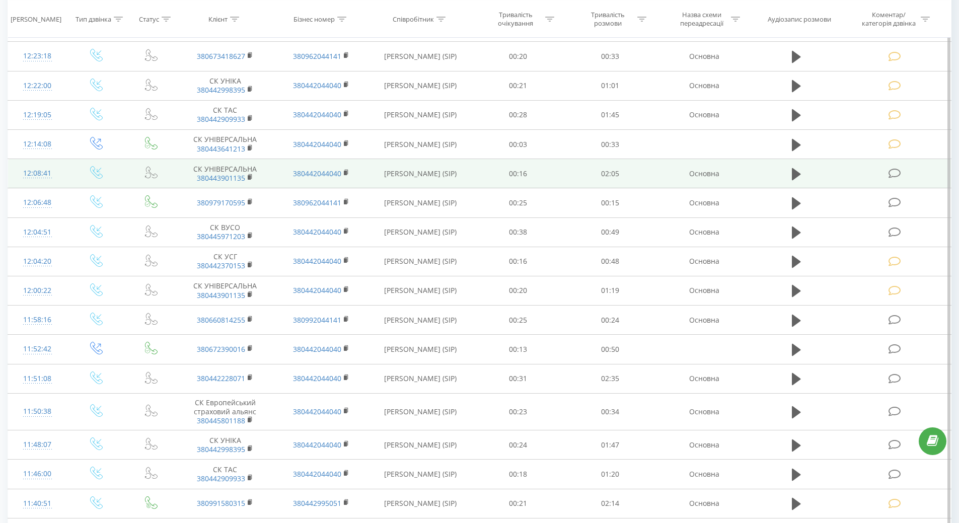
click at [34, 174] on div "12:08:41" at bounding box center [37, 174] width 39 height 20
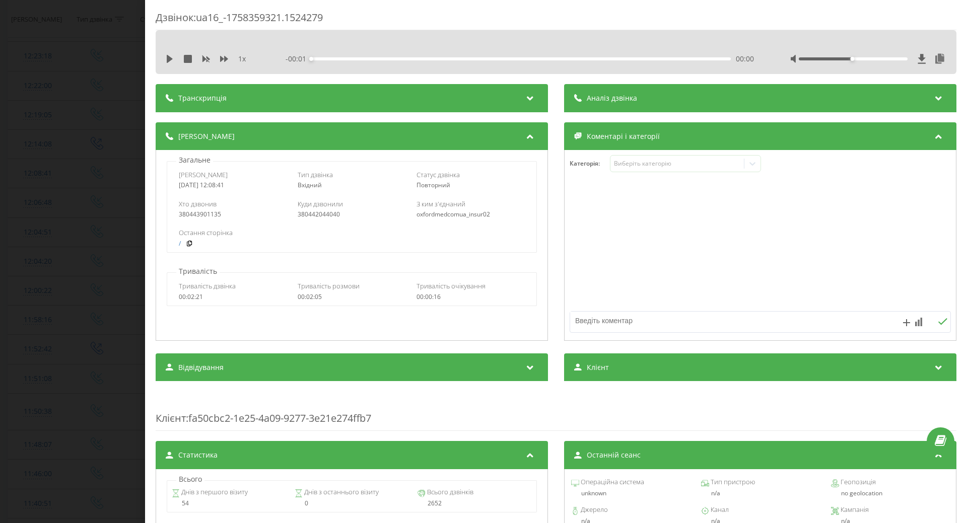
click at [171, 53] on div "1 x - 00:01 00:00 00:00" at bounding box center [556, 58] width 786 height 15
click at [171, 58] on icon at bounding box center [170, 59] width 6 height 8
click at [672, 160] on div "Виберіть категорію" at bounding box center [677, 164] width 126 height 8
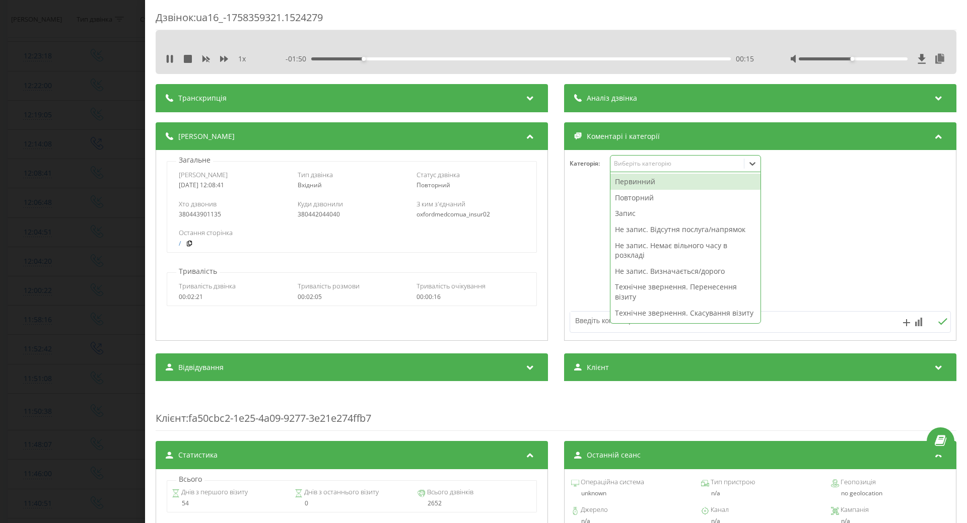
click at [625, 196] on div "Повторний" at bounding box center [685, 198] width 150 height 16
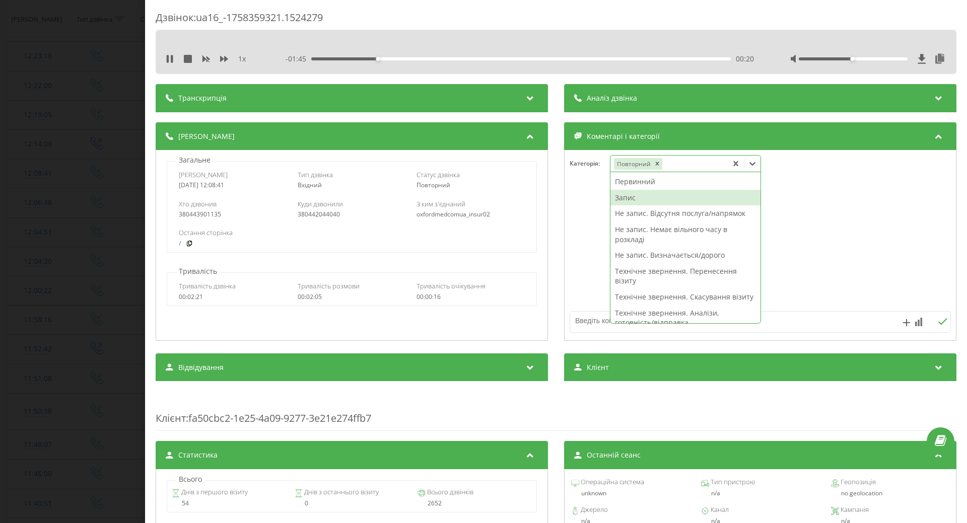
click at [625, 197] on div "Запис" at bounding box center [685, 198] width 150 height 16
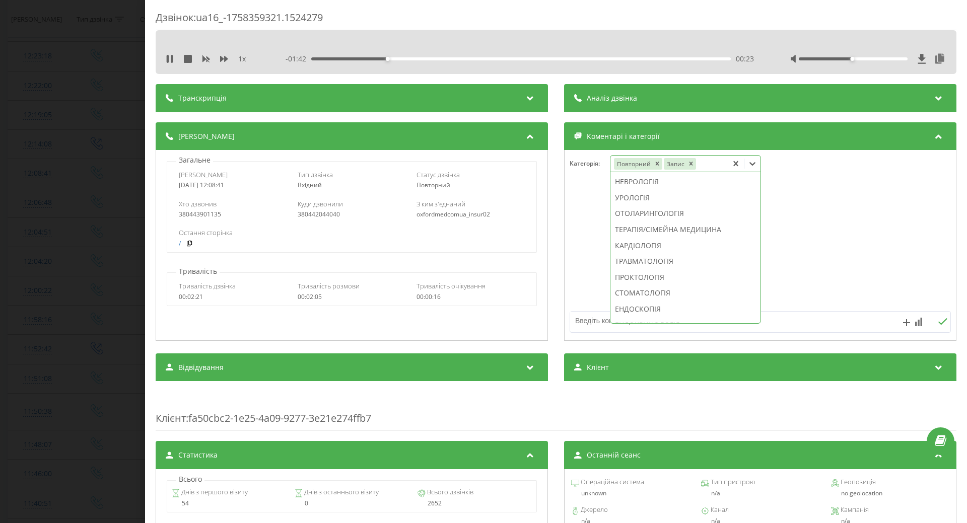
click at [623, 286] on div "ПРОКТОЛОГІЯ" at bounding box center [685, 277] width 150 height 16
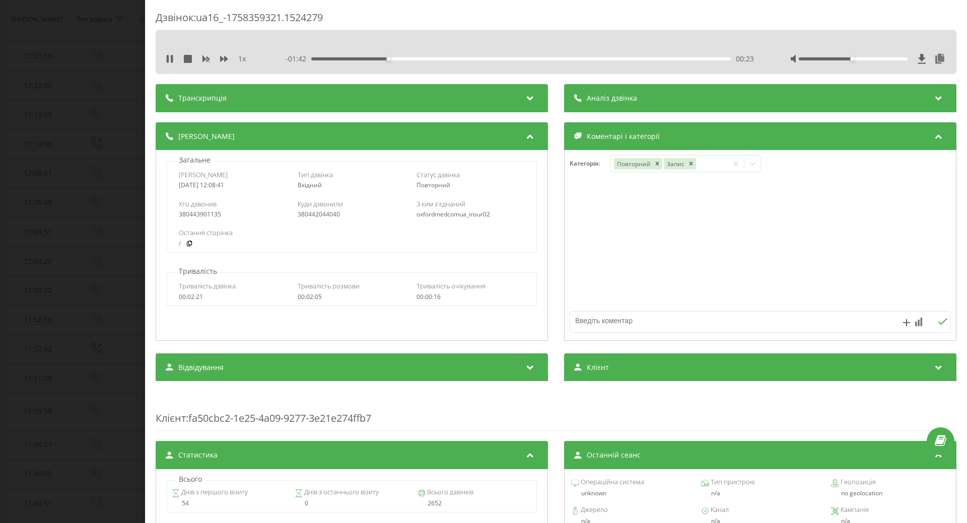
click at [590, 292] on div at bounding box center [760, 245] width 391 height 121
drag, startPoint x: 168, startPoint y: 58, endPoint x: 137, endPoint y: 84, distance: 40.4
click at [167, 59] on icon at bounding box center [168, 59] width 2 height 8
drag, startPoint x: 137, startPoint y: 84, endPoint x: 158, endPoint y: 76, distance: 22.2
click at [137, 85] on div "Дзвінок : ua16_-1758359321.1524279 1 x - 01:39 00:26 00:26 Транскрипція Для AI-…" at bounding box center [483, 261] width 967 height 523
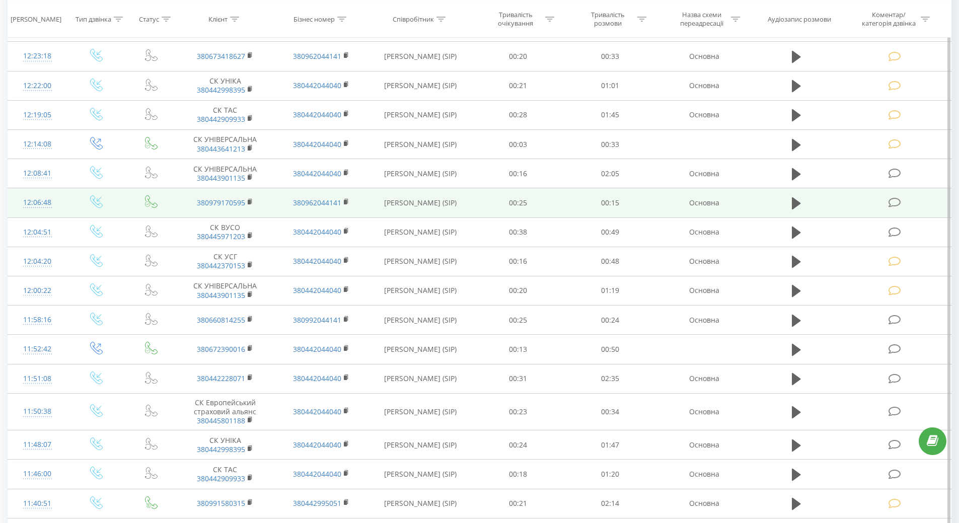
click at [40, 201] on div "12:06:48" at bounding box center [37, 203] width 39 height 20
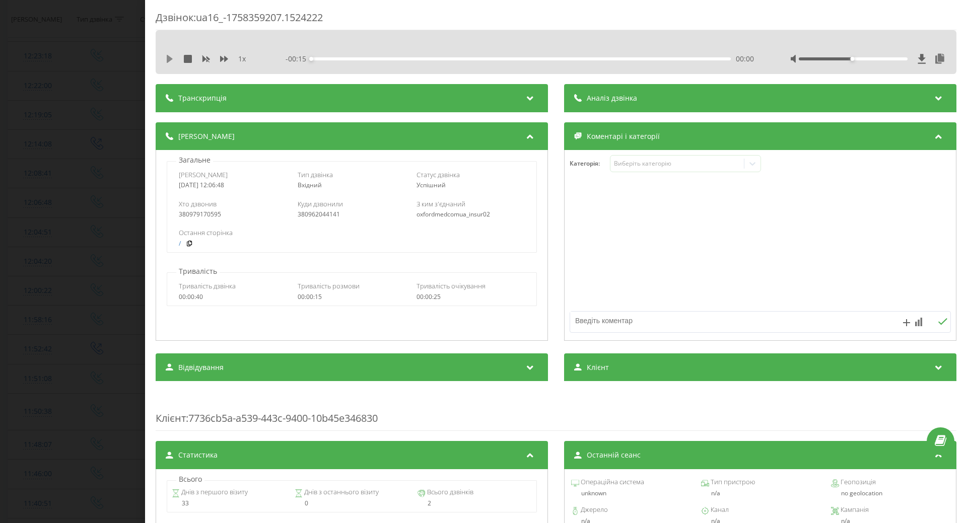
click at [169, 63] on button at bounding box center [170, 59] width 8 height 8
click at [654, 166] on div "Виберіть категорію" at bounding box center [677, 164] width 126 height 8
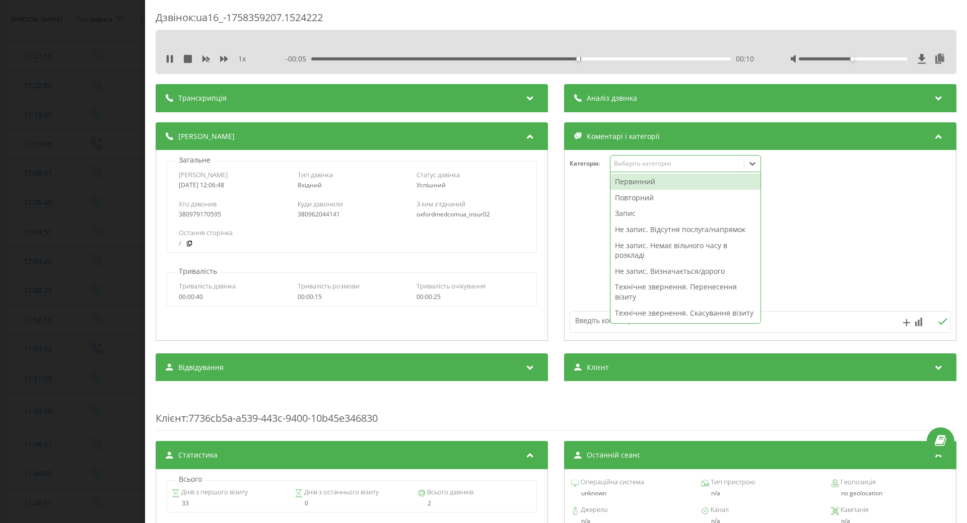
click at [641, 231] on div "Не запис. Відсутня послуга/напрямок" at bounding box center [685, 230] width 150 height 16
click at [579, 248] on div at bounding box center [760, 245] width 391 height 121
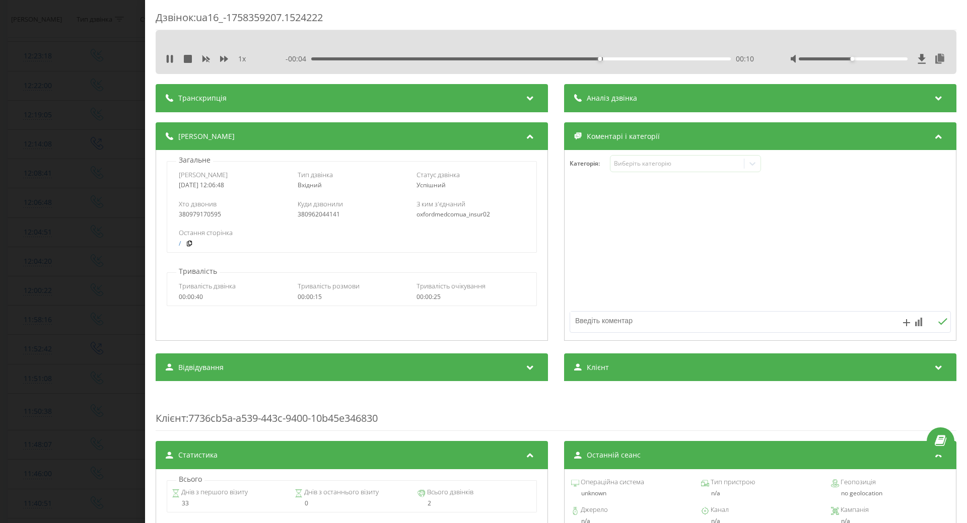
click at [592, 325] on textarea at bounding box center [722, 321] width 304 height 18
type textarea "реабіітолог"
click at [92, 190] on div "Дзвінок : ua16_-1758359207.1524222 1 x 00:00 00:15 00:15 Транскрипція Для AI-ан…" at bounding box center [483, 261] width 967 height 523
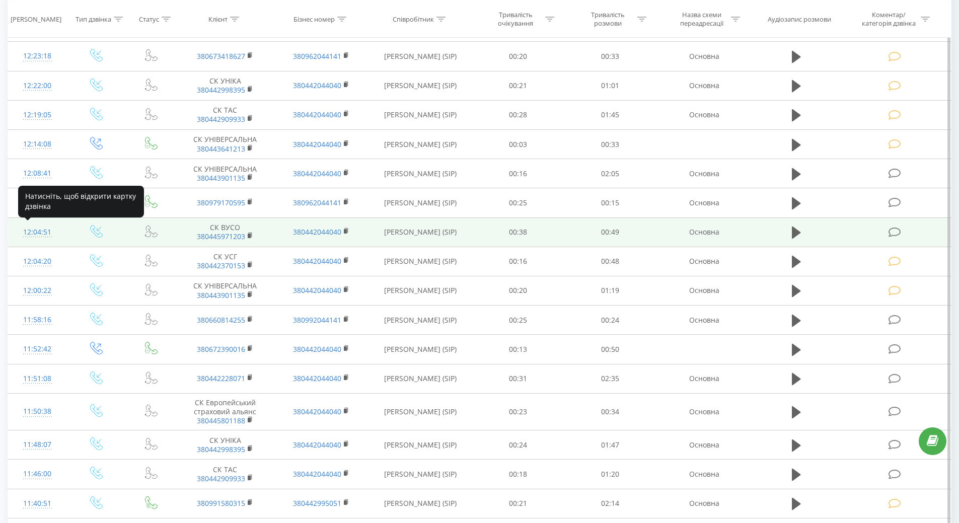
click at [38, 228] on div "12:04:51" at bounding box center [37, 233] width 39 height 20
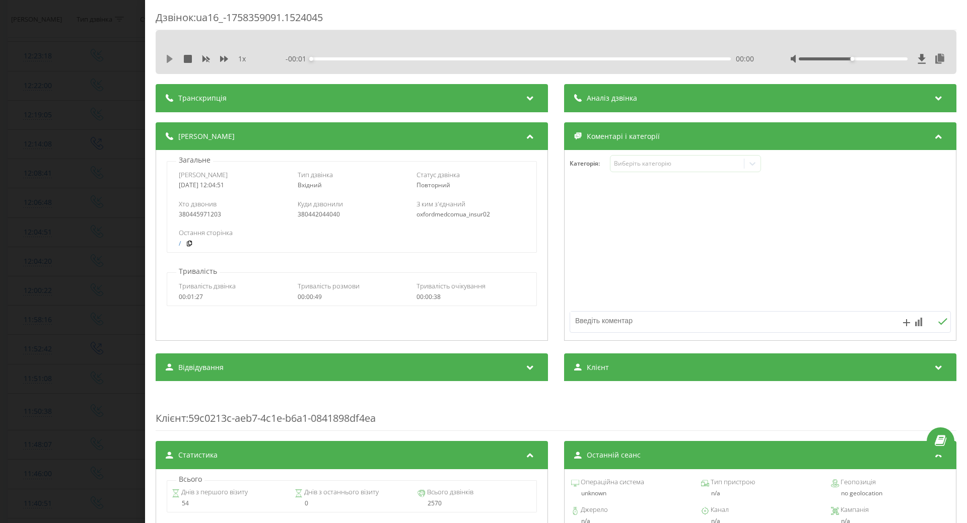
click at [171, 58] on icon at bounding box center [170, 59] width 6 height 8
click at [651, 163] on div "Виберіть категорію" at bounding box center [677, 164] width 126 height 8
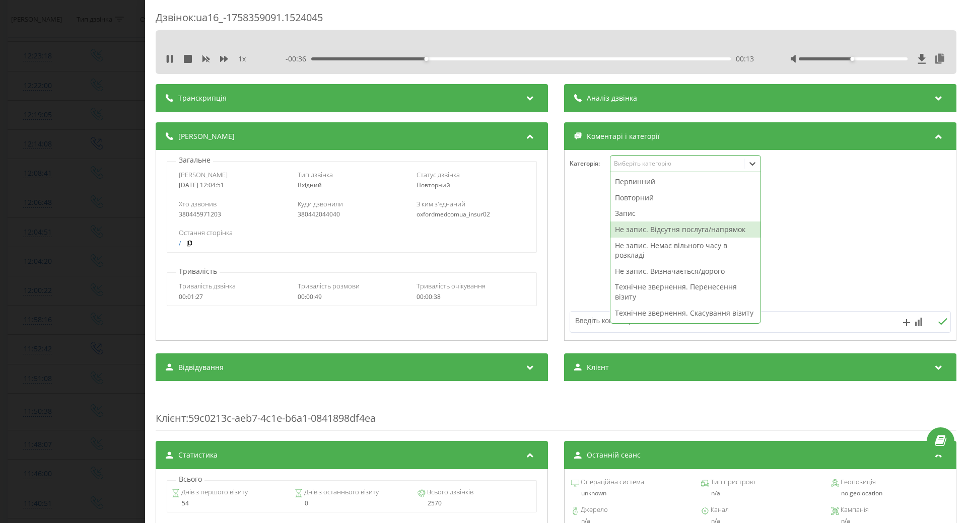
click at [629, 228] on div "Не запис. Відсутня послуга/напрямок" at bounding box center [685, 230] width 150 height 16
click at [570, 252] on div at bounding box center [760, 245] width 391 height 121
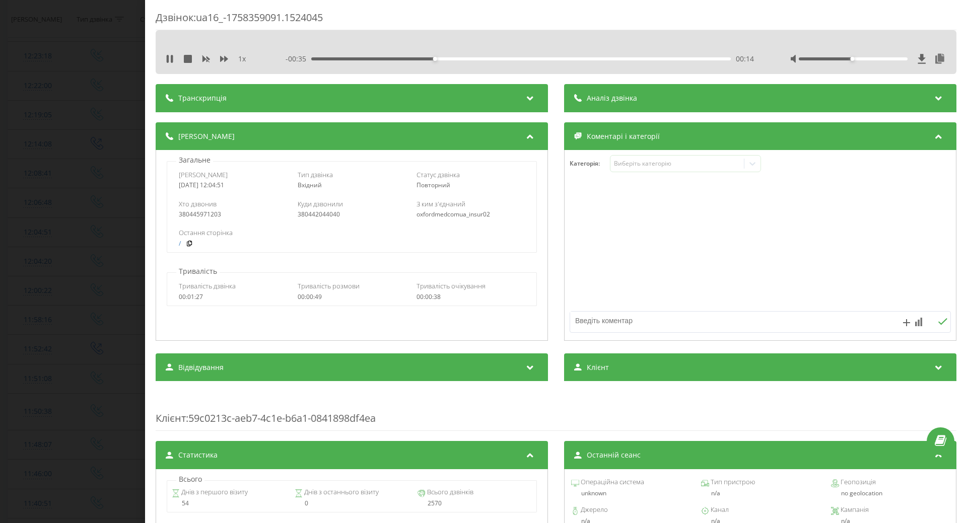
click at [588, 331] on div at bounding box center [722, 322] width 304 height 21
click at [586, 323] on textarea at bounding box center [722, 321] width 304 height 18
type textarea "мамолог, Ірпінь"
click at [171, 60] on icon at bounding box center [170, 59] width 8 height 8
click at [109, 195] on div "Дзвінок : ua16_-1758359091.1524045 1 x - 00:26 00:23 00:23 Транскрипція Для AI-…" at bounding box center [483, 261] width 967 height 523
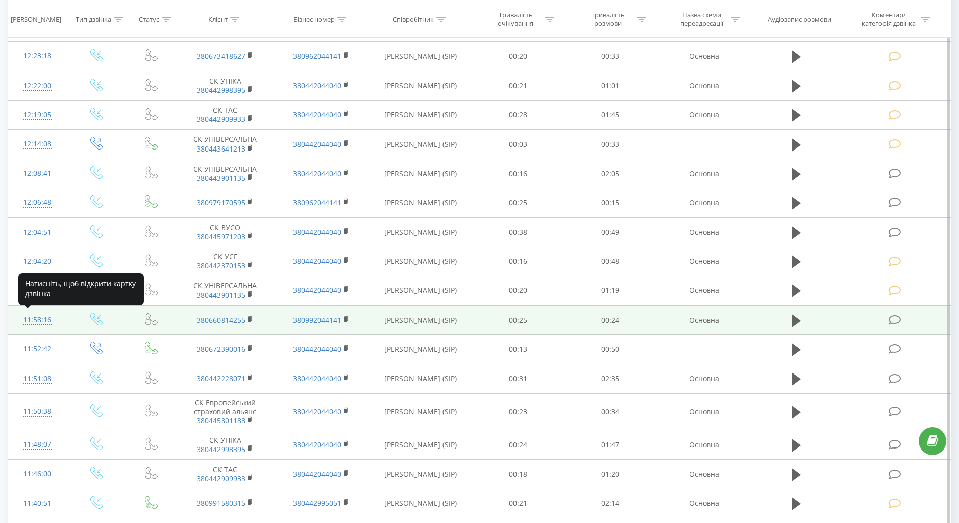
click at [46, 319] on div "11:58:16" at bounding box center [37, 320] width 39 height 20
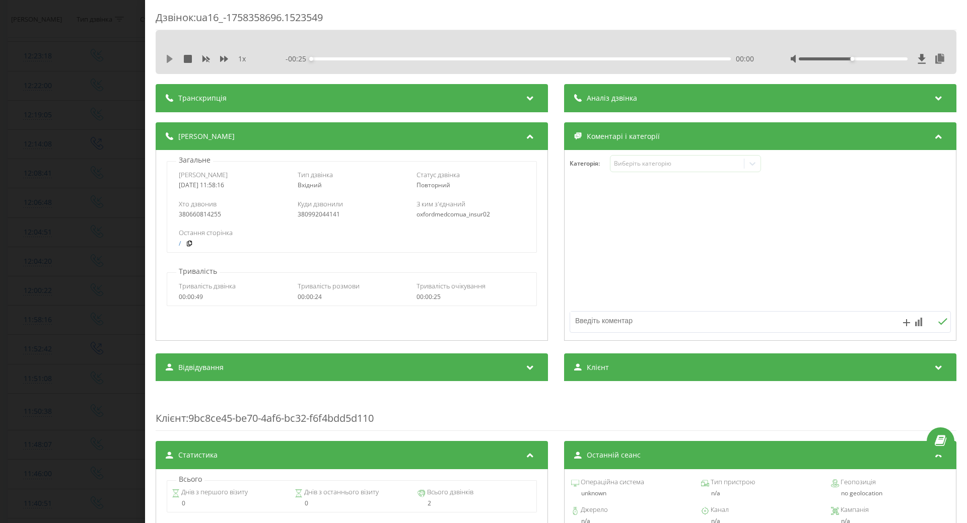
click at [169, 56] on icon at bounding box center [170, 59] width 8 height 8
click at [647, 165] on div "Виберіть категорію" at bounding box center [677, 164] width 126 height 8
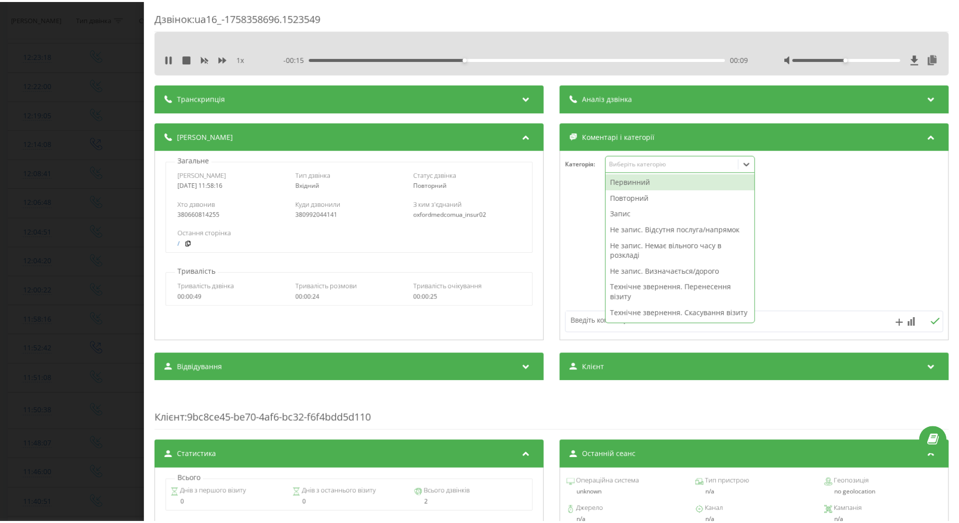
scroll to position [151, 0]
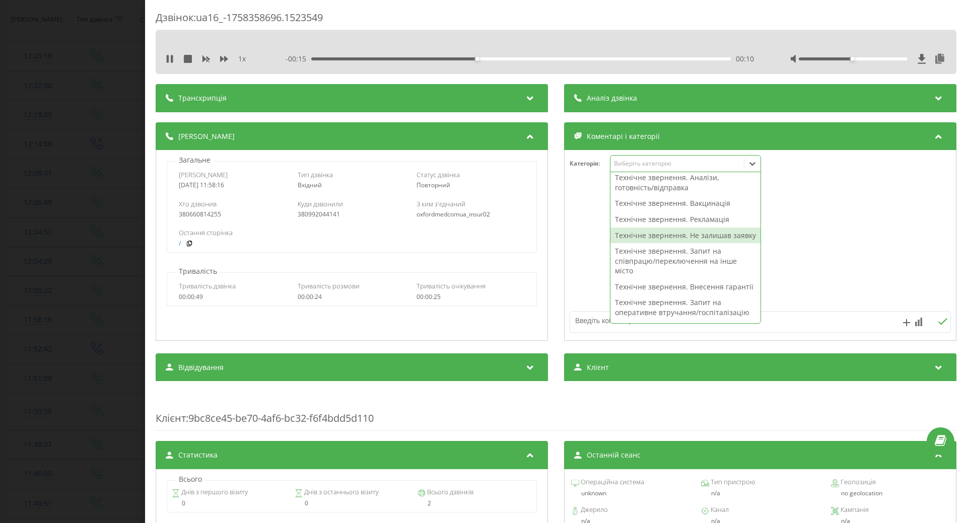
click at [626, 244] on div "Технічне звернення. Не залишав заявку" at bounding box center [685, 236] width 150 height 16
click at [583, 264] on div at bounding box center [760, 245] width 391 height 121
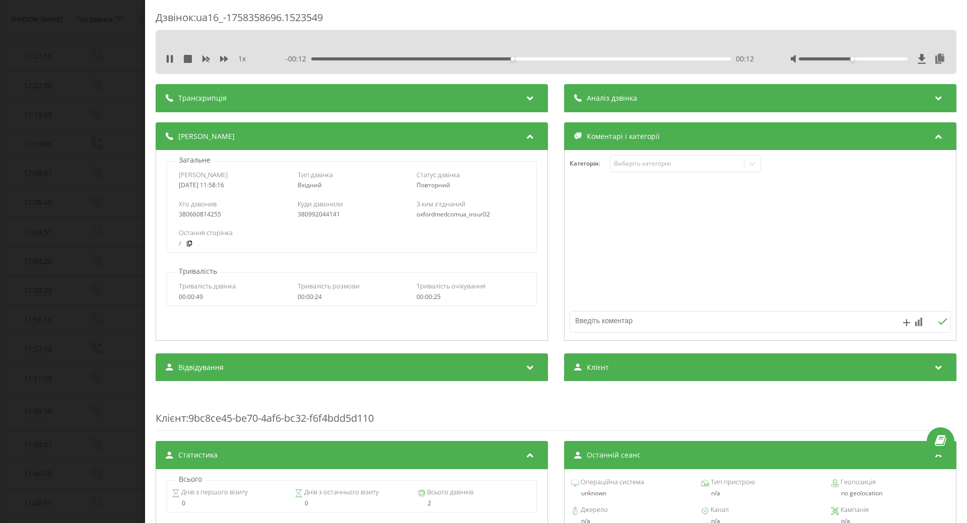
drag, startPoint x: 169, startPoint y: 58, endPoint x: 351, endPoint y: 192, distance: 225.4
click at [170, 59] on icon at bounding box center [170, 59] width 8 height 8
click at [588, 322] on textarea at bounding box center [722, 321] width 304 height 18
type textarea "запізнюється"
click at [100, 235] on div "Дзвінок : ua16_-1758358696.1523549 1 x - 00:12 00:12 00:12 Транскрипція Для AI-…" at bounding box center [483, 261] width 967 height 523
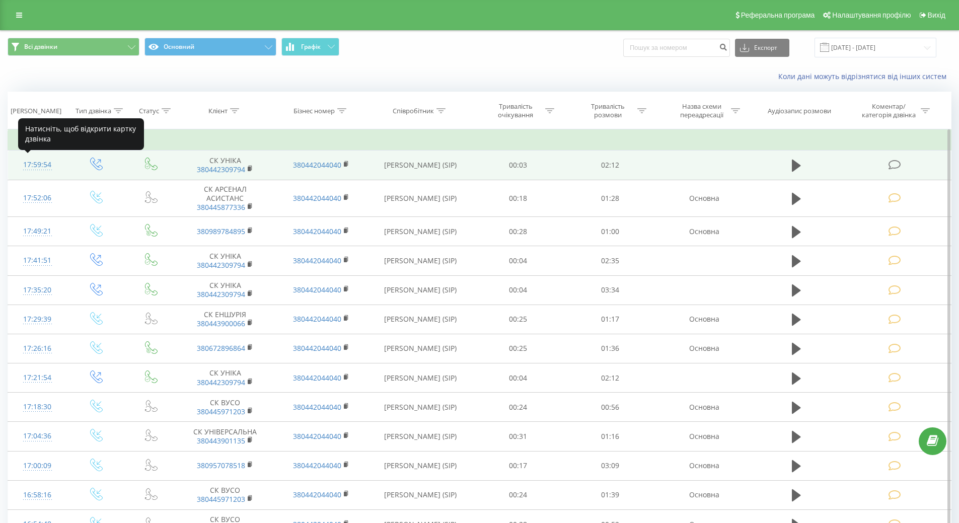
drag, startPoint x: 45, startPoint y: 164, endPoint x: 60, endPoint y: 176, distance: 18.6
click at [46, 166] on div "17:59:54" at bounding box center [37, 165] width 39 height 20
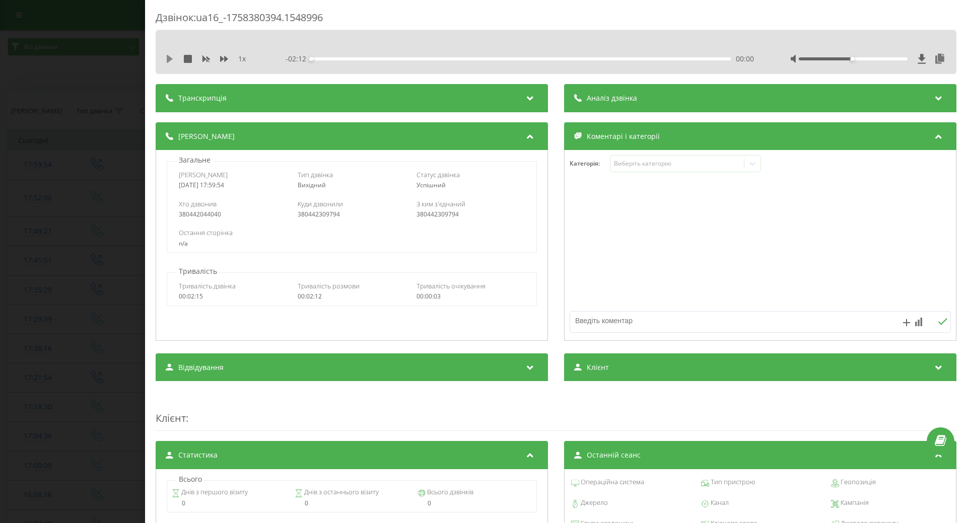
click at [167, 59] on icon at bounding box center [170, 59] width 6 height 8
drag, startPoint x: 644, startPoint y: 162, endPoint x: 620, endPoint y: 165, distance: 23.4
click at [641, 163] on div "Виберіть категорію" at bounding box center [677, 164] width 126 height 8
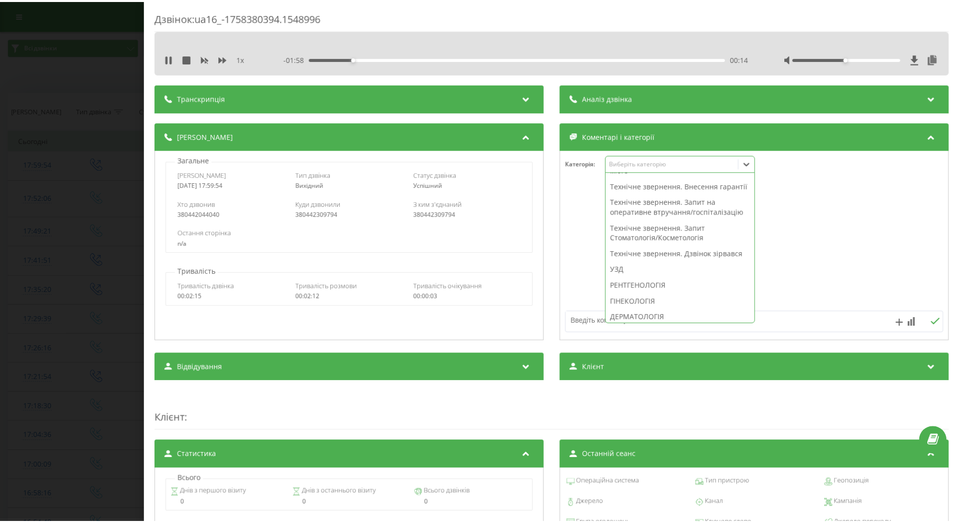
scroll to position [151, 0]
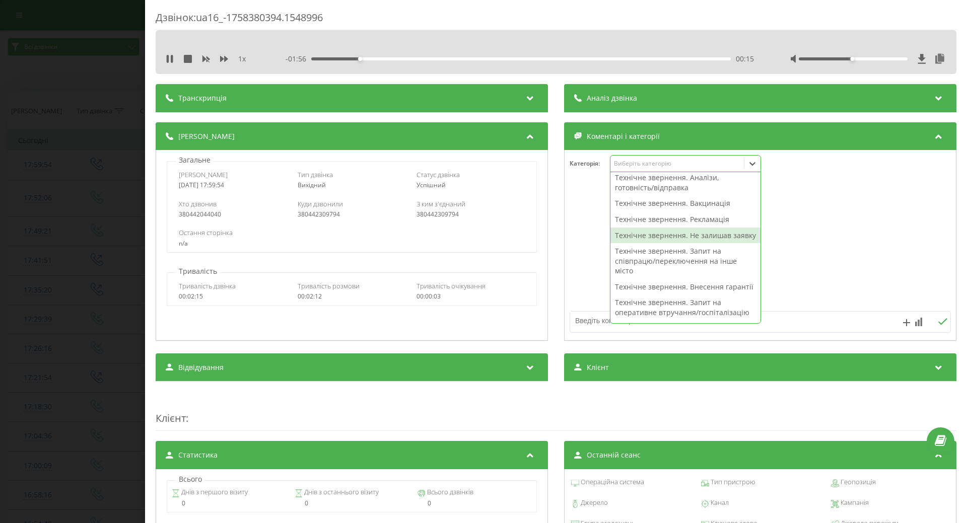
click at [633, 244] on div "Технічне звернення. Не залишав заявку" at bounding box center [685, 236] width 150 height 16
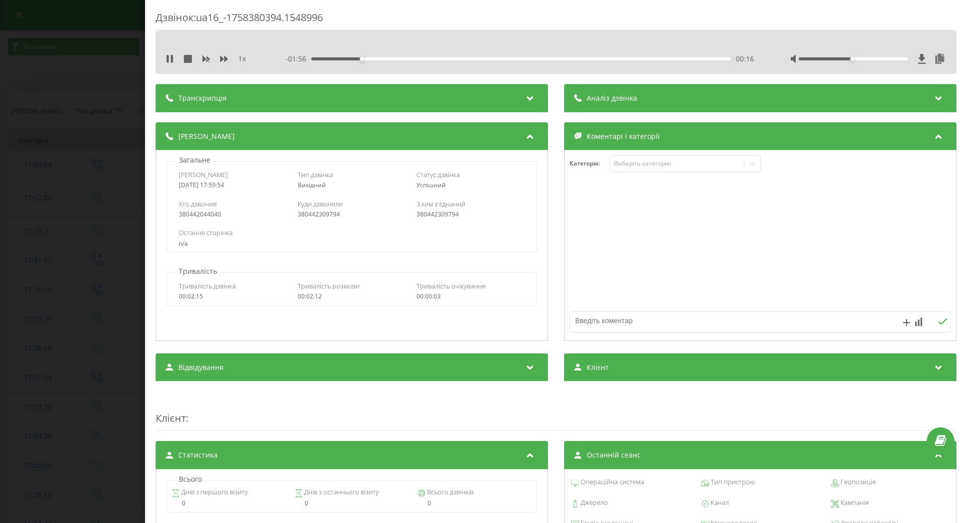
click at [582, 261] on div at bounding box center [760, 245] width 391 height 121
click at [169, 63] on div "1 x" at bounding box center [213, 59] width 94 height 10
click at [168, 57] on icon at bounding box center [168, 59] width 2 height 8
click at [72, 171] on div "Дзвінок : ua16_-1758380394.1548996 1 x - 01:50 00:22 00:22 Транскрипція Для AI-…" at bounding box center [483, 261] width 967 height 523
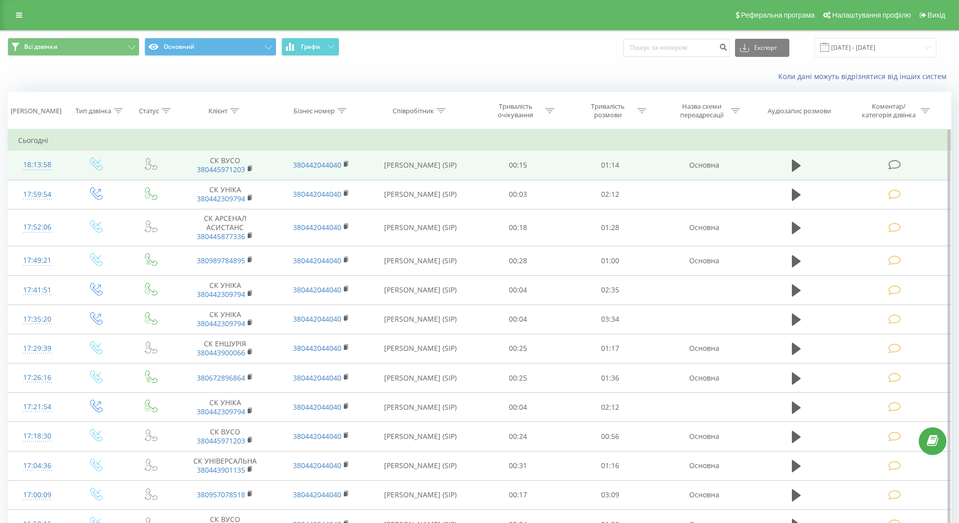
click at [33, 162] on div "18:13:58" at bounding box center [37, 165] width 39 height 20
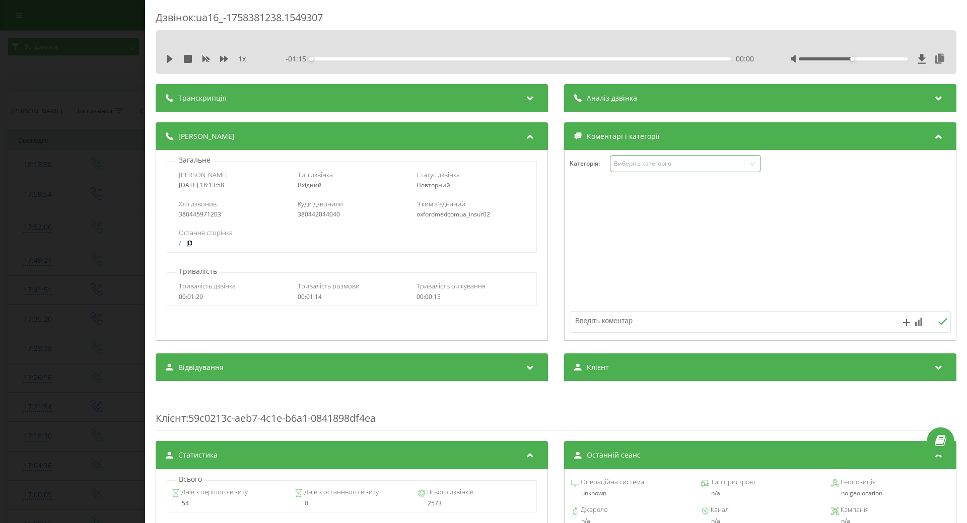
click at [676, 165] on div "Виберіть категорію" at bounding box center [677, 164] width 126 height 8
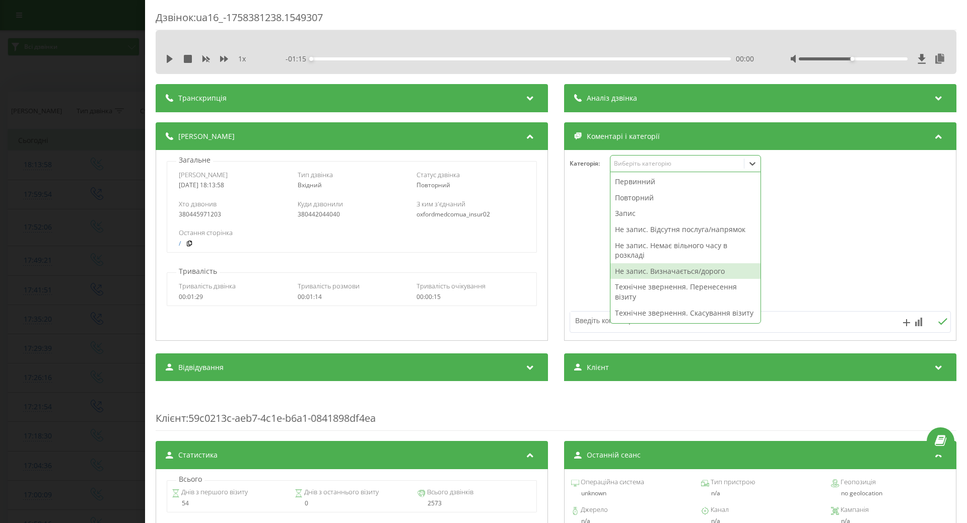
drag, startPoint x: 627, startPoint y: 274, endPoint x: 610, endPoint y: 275, distance: 17.2
click at [627, 274] on div "Не запис. Визначається/дорого" at bounding box center [685, 271] width 150 height 16
click at [581, 288] on div at bounding box center [760, 245] width 391 height 121
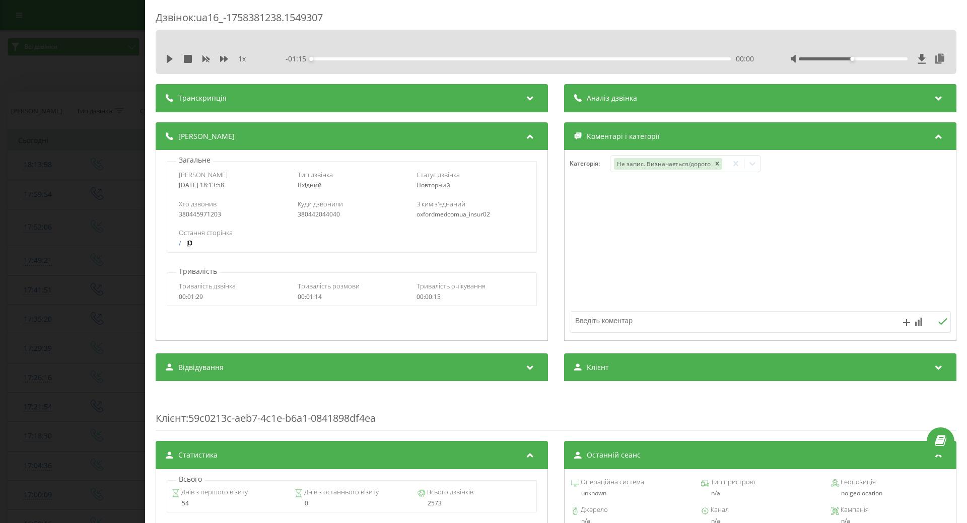
click at [53, 212] on div "Дзвінок : ua16_-1758381238.1549307 1 x - 01:15 00:00 00:00 Транскрипція Для AI-…" at bounding box center [483, 261] width 967 height 523
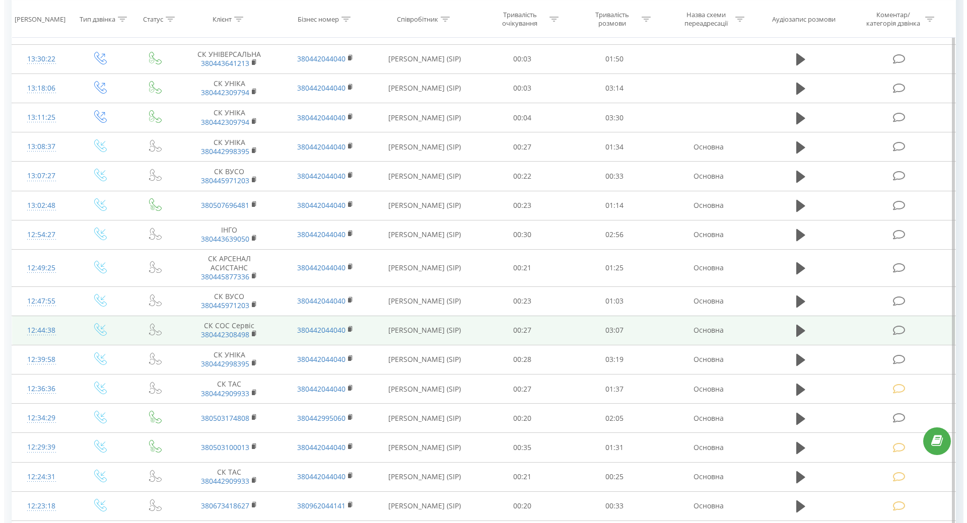
scroll to position [1712, 0]
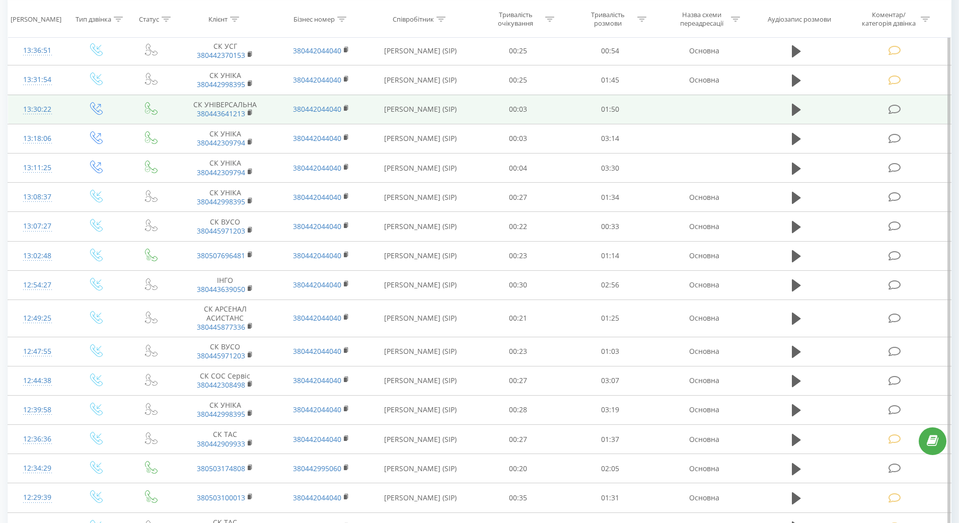
click at [37, 111] on div "13:30:22" at bounding box center [37, 110] width 39 height 20
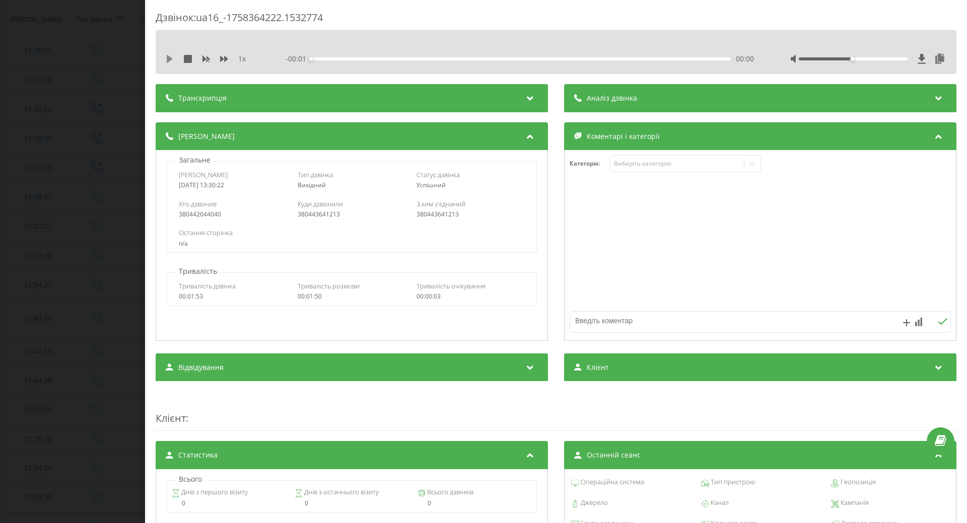
click at [167, 56] on icon at bounding box center [170, 59] width 8 height 8
click at [459, 58] on div "00:22" at bounding box center [521, 58] width 420 height 3
click at [603, 59] on div "- 01:05 00:45 00:45" at bounding box center [520, 59] width 468 height 10
click at [606, 58] on div "01:19" at bounding box center [521, 58] width 420 height 3
click at [646, 166] on div "Виберіть категорію" at bounding box center [677, 164] width 126 height 8
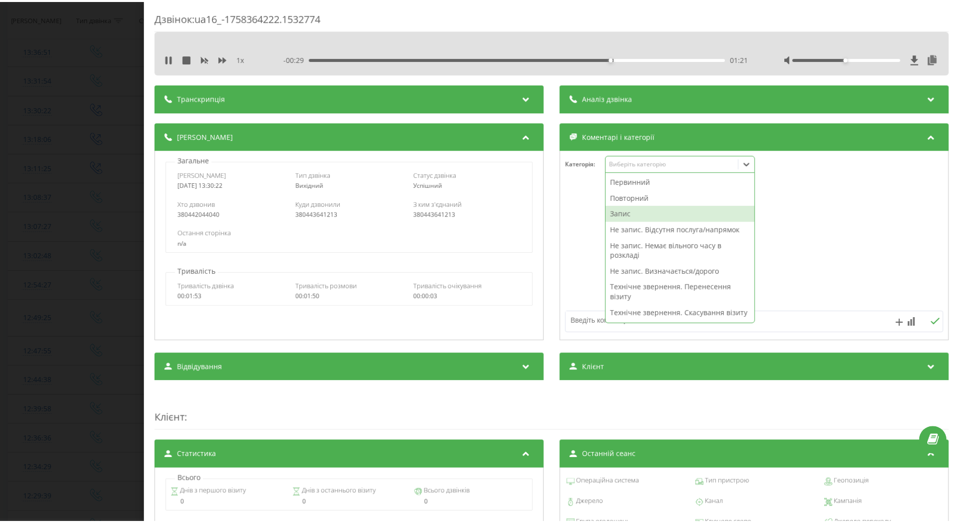
scroll to position [151, 0]
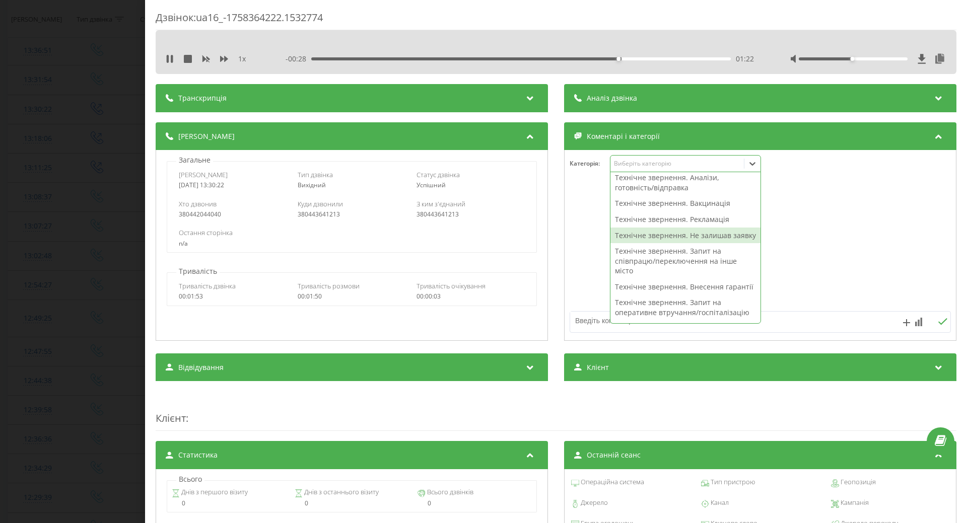
drag, startPoint x: 643, startPoint y: 250, endPoint x: 631, endPoint y: 251, distance: 11.6
click at [642, 244] on div "Технічне звернення. Не залишав заявку" at bounding box center [685, 236] width 150 height 16
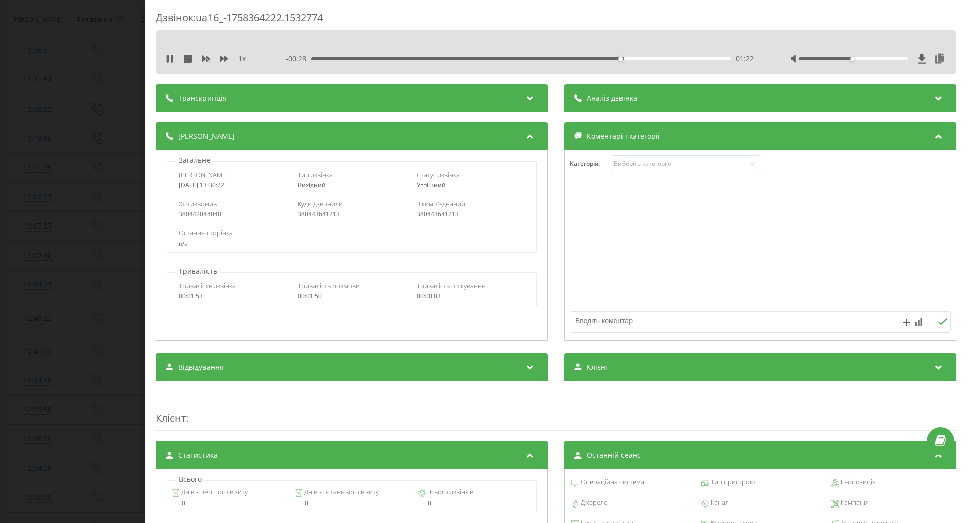
click at [593, 258] on div at bounding box center [760, 245] width 391 height 121
drag, startPoint x: 172, startPoint y: 64, endPoint x: 136, endPoint y: 98, distance: 49.5
click at [170, 64] on div "1 x - 00:26 01:24 01:24" at bounding box center [556, 58] width 786 height 15
click at [112, 133] on div "Дзвінок : ua16_-1758364222.1532774 1 x - 00:26 01:24 01:24 Транскрипція Для AI-…" at bounding box center [483, 261] width 967 height 523
click at [169, 59] on icon at bounding box center [168, 59] width 2 height 8
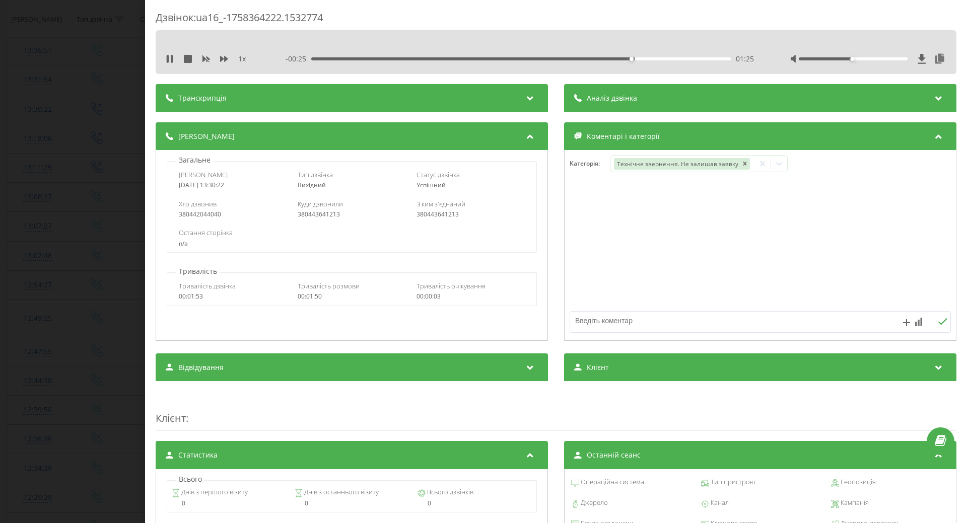
click at [104, 96] on div "Дзвінок : ua16_-1758364222.1532774 1 x - 00:25 01:25 01:25 Транскрипція Для AI-…" at bounding box center [483, 261] width 967 height 523
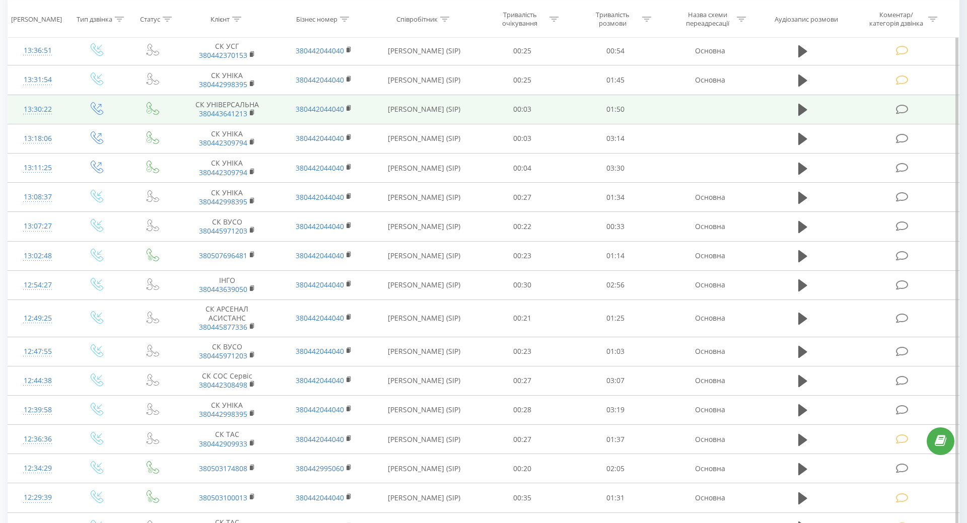
click at [51, 113] on div "13:30:22" at bounding box center [37, 110] width 39 height 20
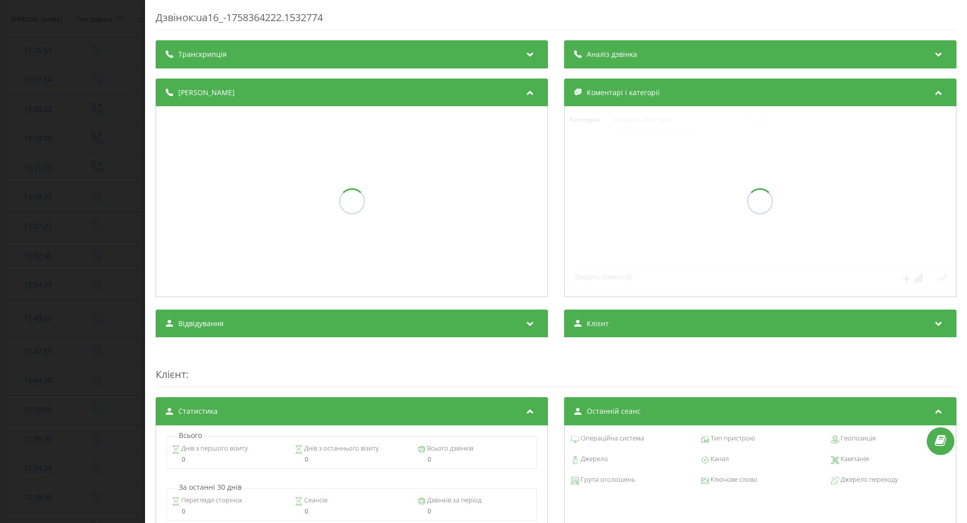
click at [37, 140] on div "Дзвінок : ua16_-1758364222.1532774 Транскрипція Аналіз дзвінка Деталі дзвінка К…" at bounding box center [483, 261] width 967 height 523
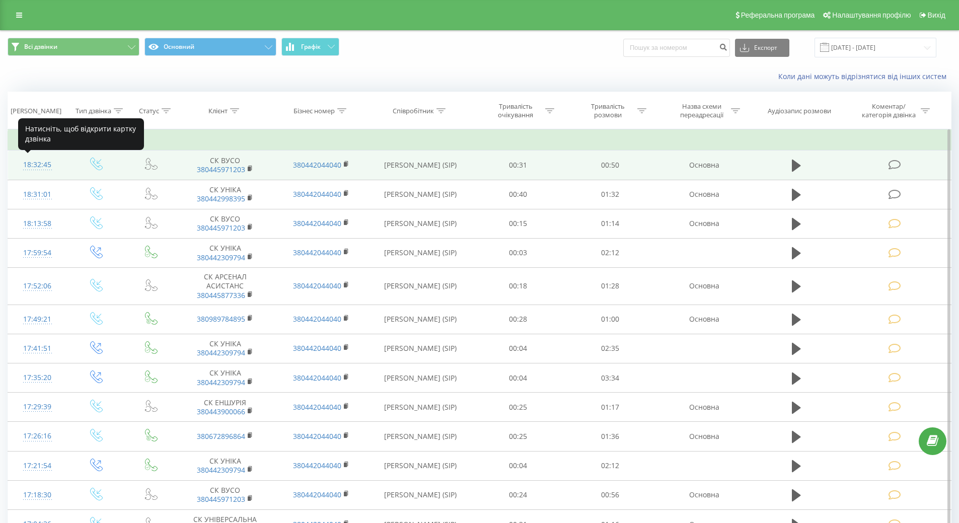
click at [39, 165] on div "18:32:45" at bounding box center [37, 165] width 39 height 20
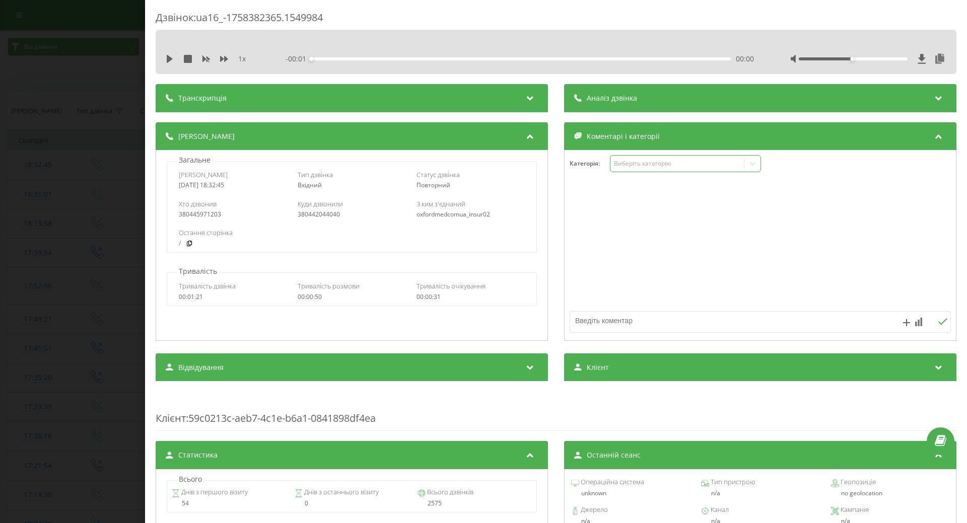
click at [661, 166] on div "Виберіть категорію" at bounding box center [677, 164] width 126 height 8
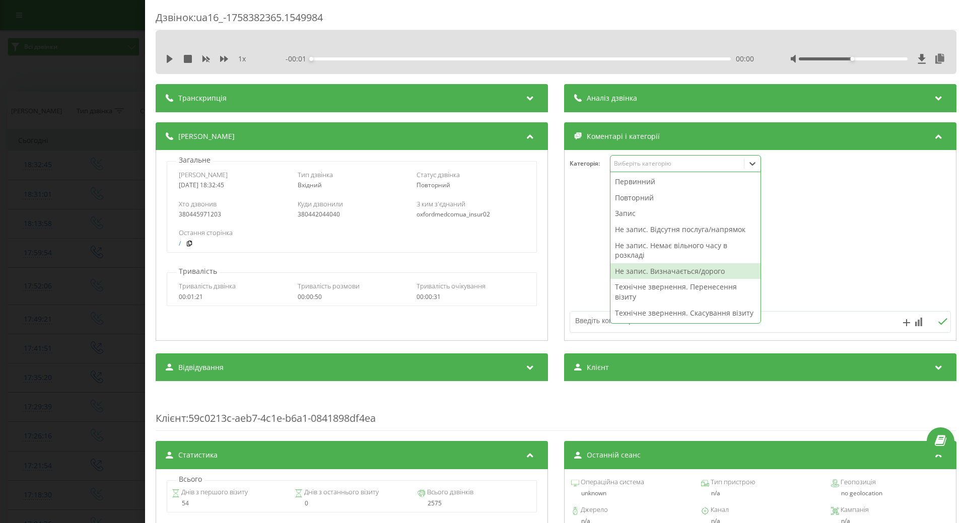
drag, startPoint x: 651, startPoint y: 269, endPoint x: 646, endPoint y: 270, distance: 5.1
click at [651, 270] on div "Не запис. Визначається/дорого" at bounding box center [685, 271] width 150 height 16
click at [581, 266] on div at bounding box center [760, 245] width 391 height 121
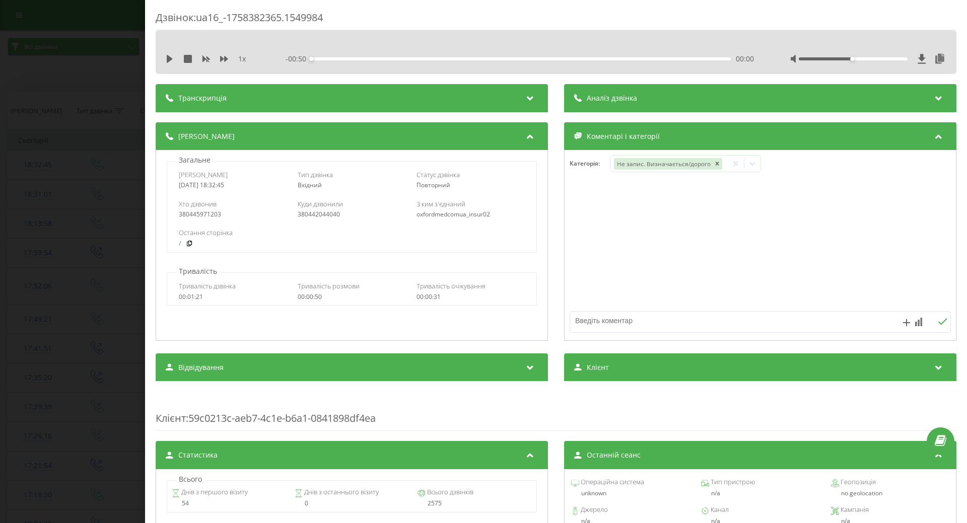
click at [88, 134] on div "Дзвінок : ua16_-1758382365.1549984 1 x - 00:50 00:00 00:00 Транскрипція Для AI-…" at bounding box center [483, 261] width 967 height 523
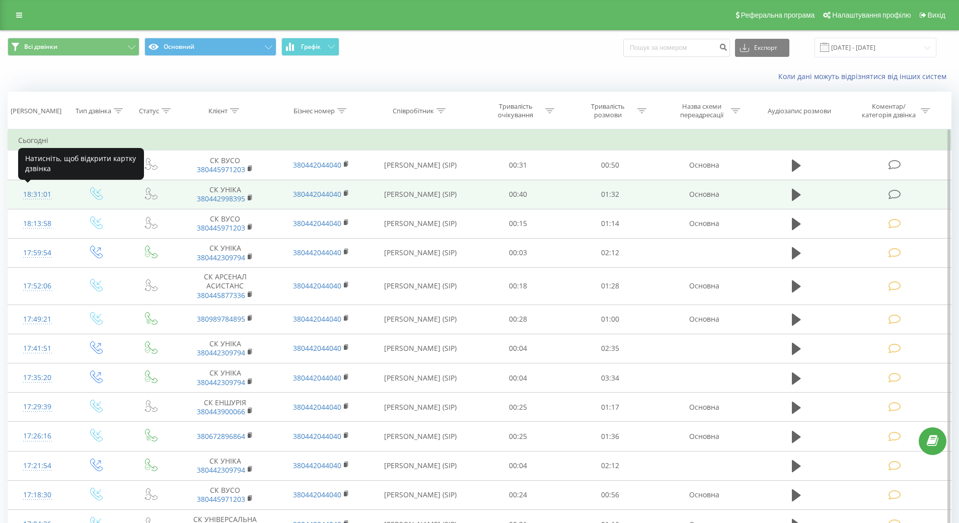
click at [37, 194] on div "18:31:01" at bounding box center [37, 195] width 39 height 20
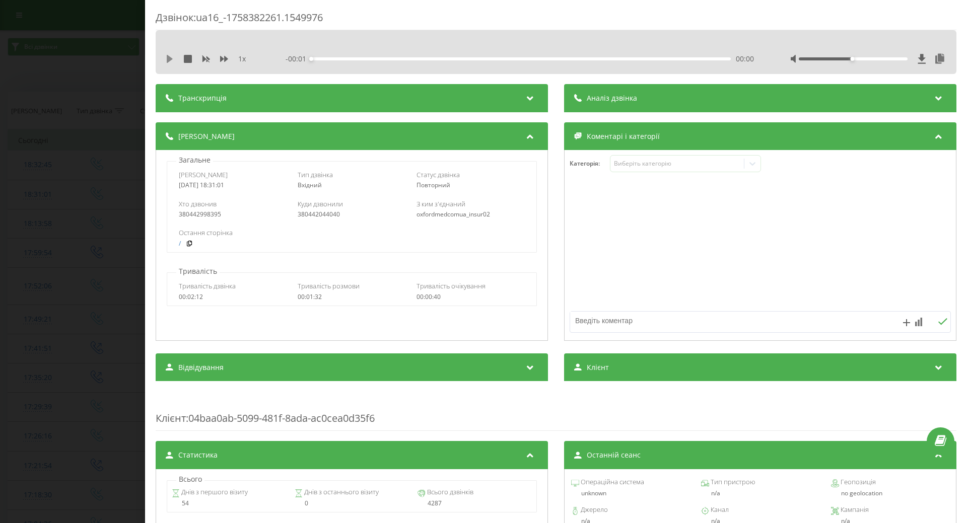
click at [170, 59] on icon at bounding box center [170, 59] width 6 height 8
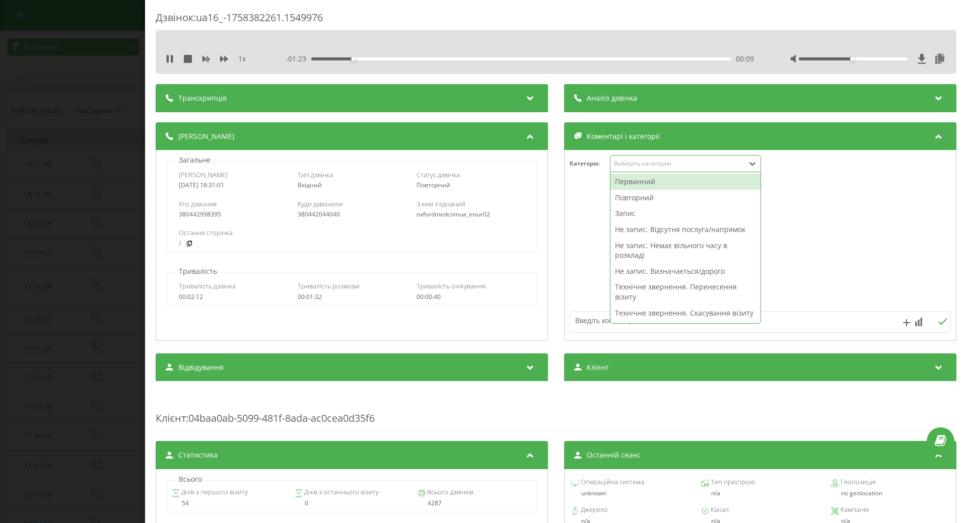
click at [670, 170] on div "Виберіть категорію" at bounding box center [685, 163] width 151 height 17
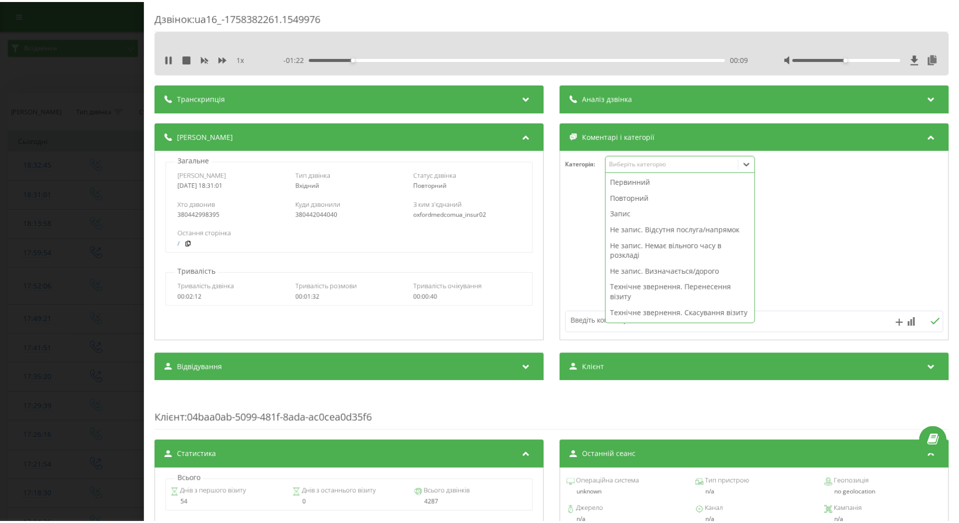
scroll to position [201, 0]
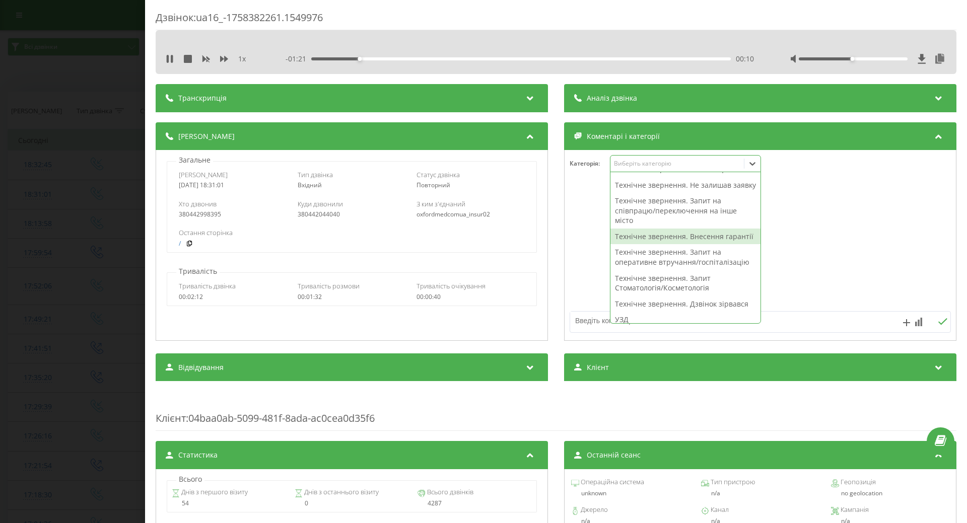
drag, startPoint x: 626, startPoint y: 258, endPoint x: 598, endPoint y: 254, distance: 28.1
click at [621, 245] on div "Технічне звернення. Внесення гарантії" at bounding box center [685, 237] width 150 height 16
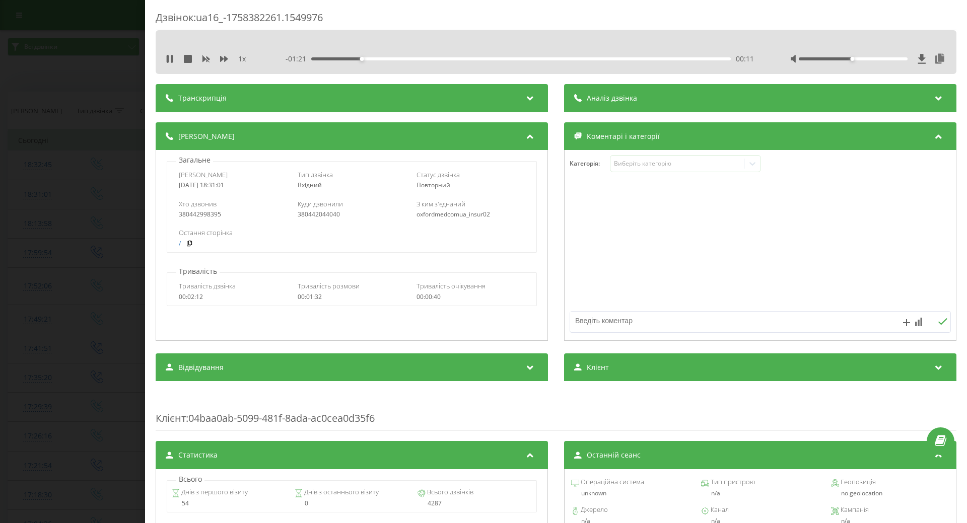
drag, startPoint x: 585, startPoint y: 251, endPoint x: 425, endPoint y: 183, distance: 174.0
click at [585, 251] on div at bounding box center [760, 245] width 391 height 121
click at [171, 59] on icon at bounding box center [170, 59] width 8 height 8
click at [62, 96] on div "Дзвінок : ua16_-1758382261.1549976 1 x - 01:18 00:13 00:13 Транскрипція Для AI-…" at bounding box center [483, 261] width 967 height 523
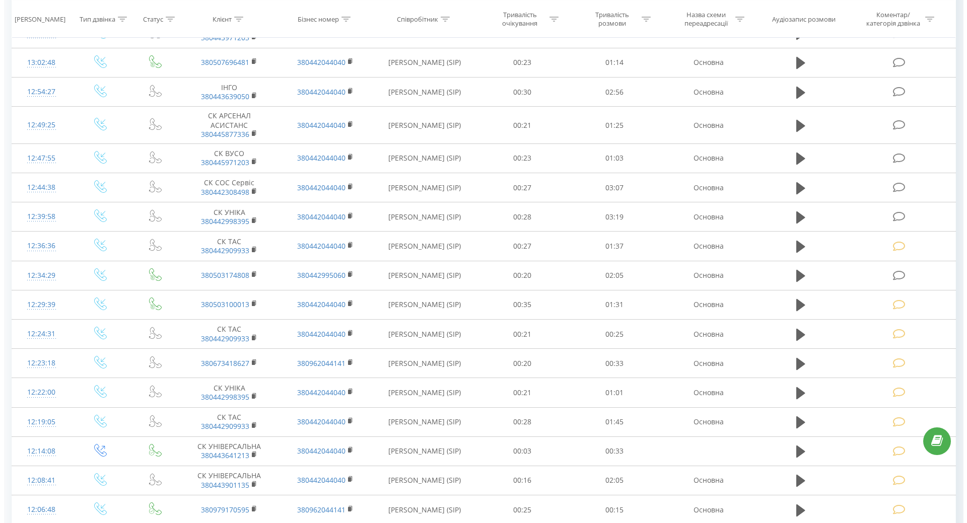
scroll to position [1813, 0]
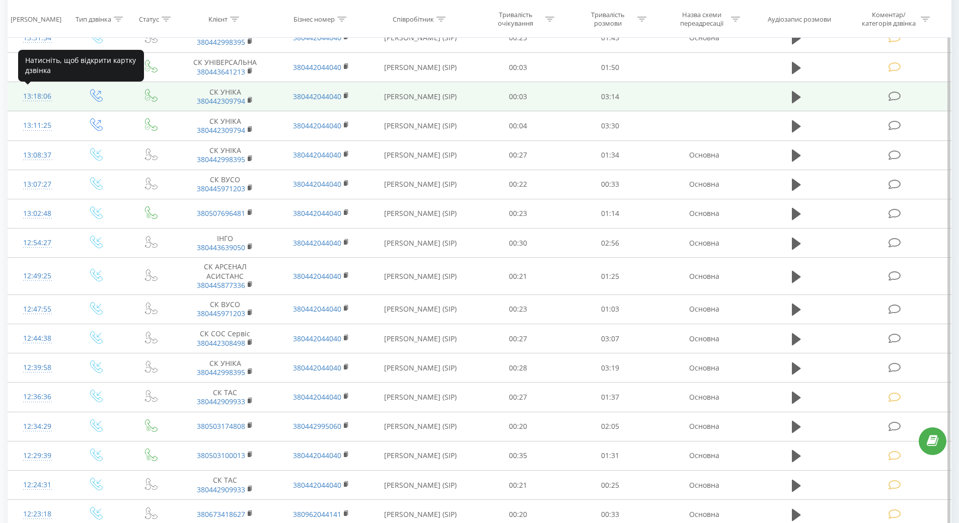
drag, startPoint x: 27, startPoint y: 93, endPoint x: 9, endPoint y: 93, distance: 17.6
click at [27, 93] on div "13:18:06" at bounding box center [37, 97] width 39 height 20
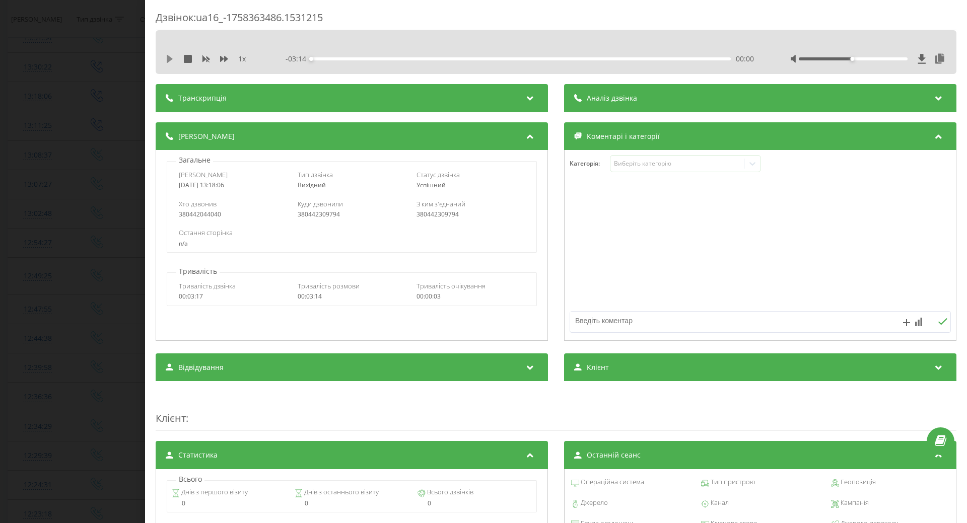
click at [169, 57] on icon at bounding box center [170, 59] width 6 height 8
drag, startPoint x: 505, startPoint y: 56, endPoint x: 516, endPoint y: 58, distance: 11.2
click at [508, 57] on div "- 02:43 00:30 00:30" at bounding box center [520, 59] width 468 height 10
click at [518, 58] on div "00:30" at bounding box center [521, 58] width 420 height 3
click at [729, 164] on div "Виберіть категорію" at bounding box center [677, 164] width 126 height 8
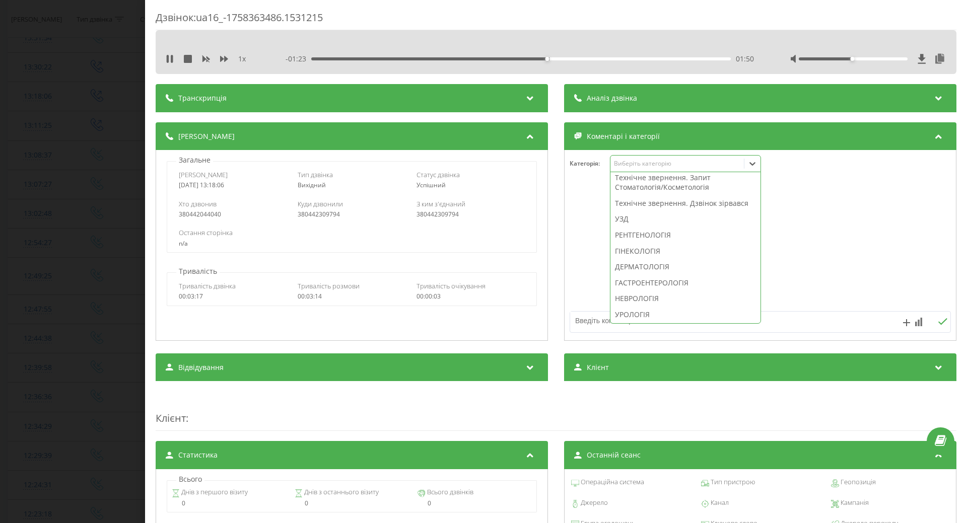
scroll to position [151, 0]
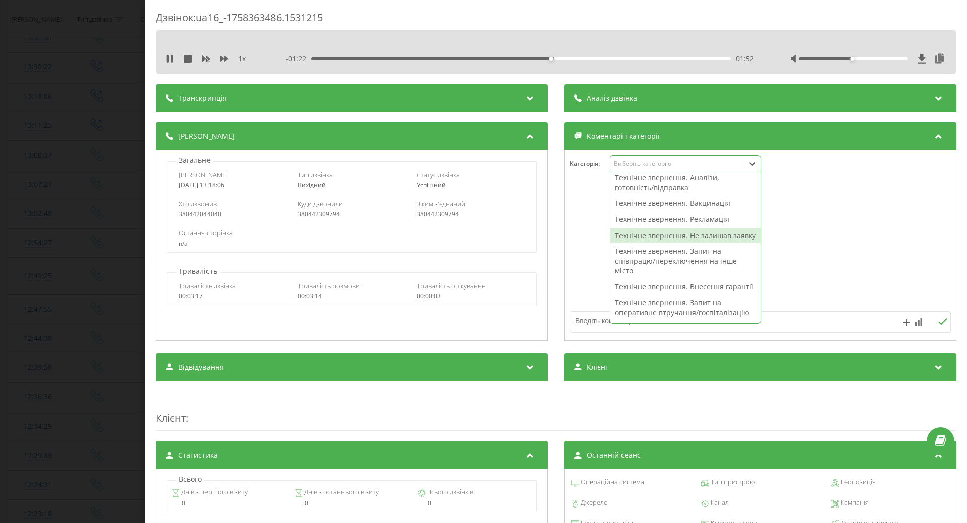
click at [620, 244] on div "Технічне звернення. Не залишав заявку" at bounding box center [685, 236] width 150 height 16
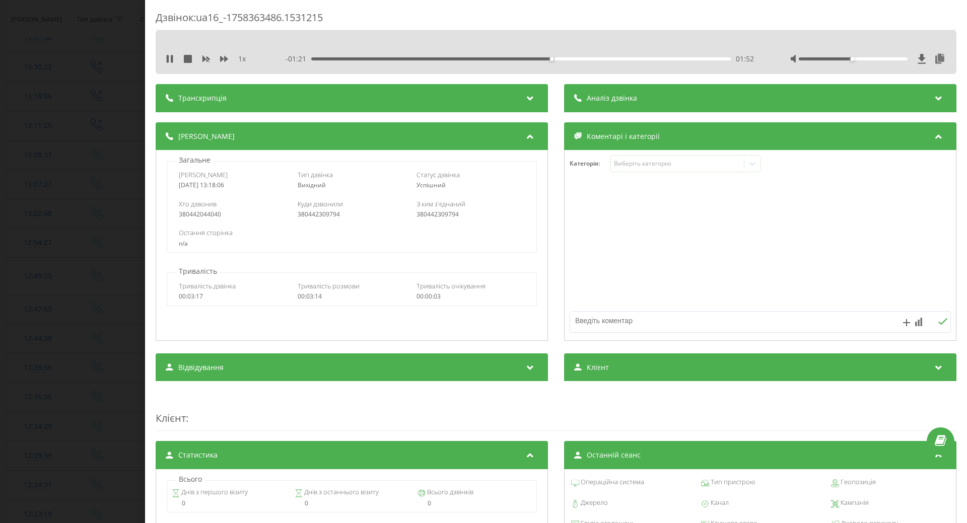
click at [567, 268] on div at bounding box center [760, 245] width 391 height 121
drag, startPoint x: 166, startPoint y: 59, endPoint x: 161, endPoint y: 69, distance: 10.8
click at [164, 65] on div "1 x - 01:20 01:53 01:53" at bounding box center [556, 58] width 786 height 15
click at [94, 132] on div "Дзвінок : ua16_-1758363486.1531215 1 x - 01:19 01:54 01:54 Транскрипція Для AI-…" at bounding box center [483, 261] width 967 height 523
click at [168, 60] on icon at bounding box center [168, 59] width 2 height 8
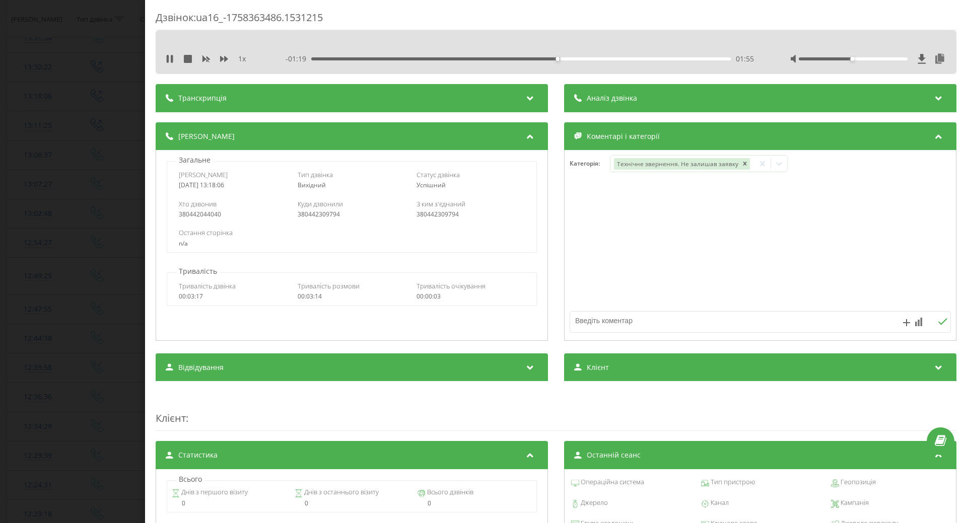
click at [77, 159] on div "Дзвінок : ua16_-1758363486.1531215 1 x - 01:19 01:55 01:55 Транскрипція Для AI-…" at bounding box center [483, 261] width 967 height 523
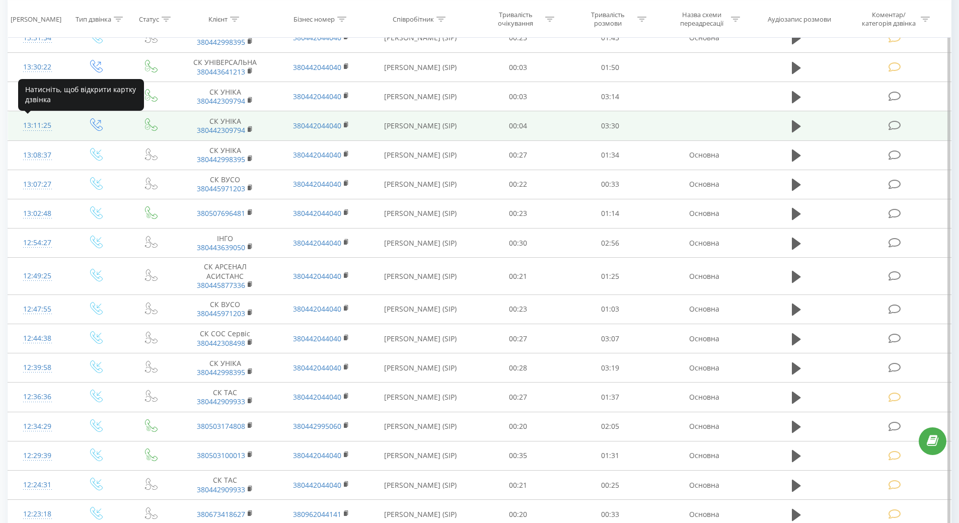
click at [50, 123] on div "13:11:25" at bounding box center [37, 126] width 39 height 20
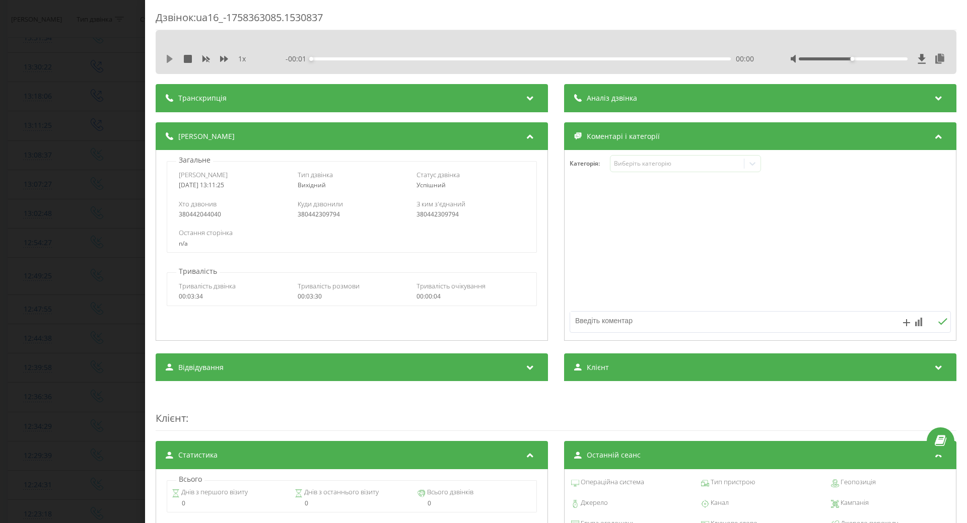
click at [168, 59] on icon at bounding box center [170, 59] width 6 height 8
click at [432, 59] on div "01:01" at bounding box center [521, 58] width 420 height 3
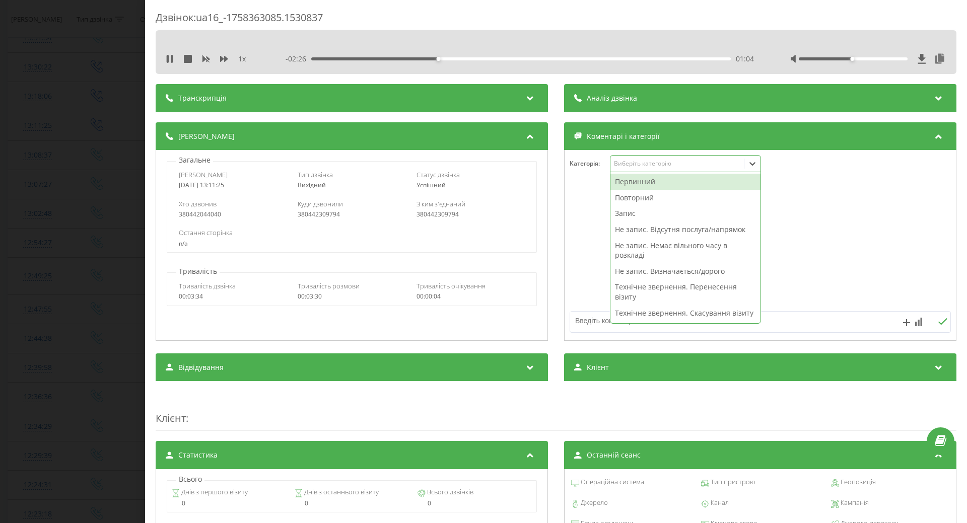
click at [665, 165] on div "Виберіть категорію" at bounding box center [677, 164] width 126 height 8
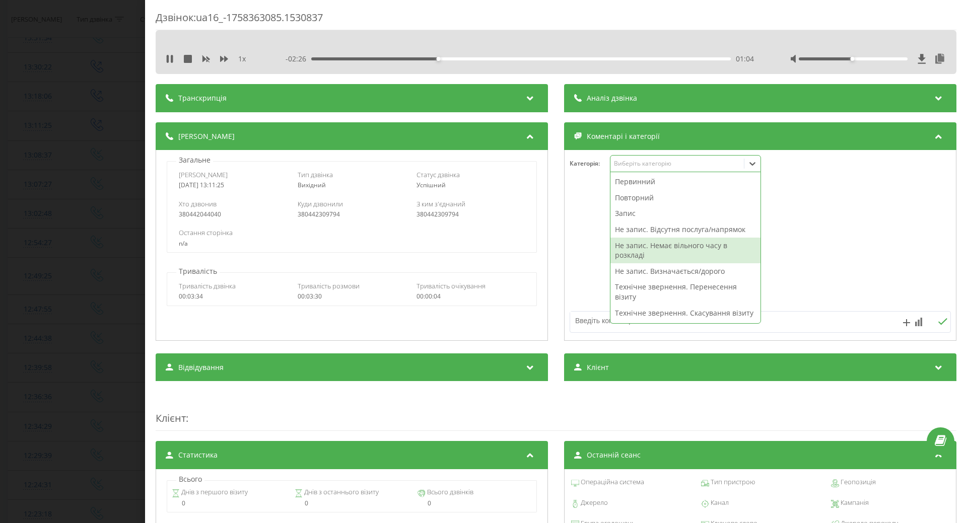
scroll to position [151, 0]
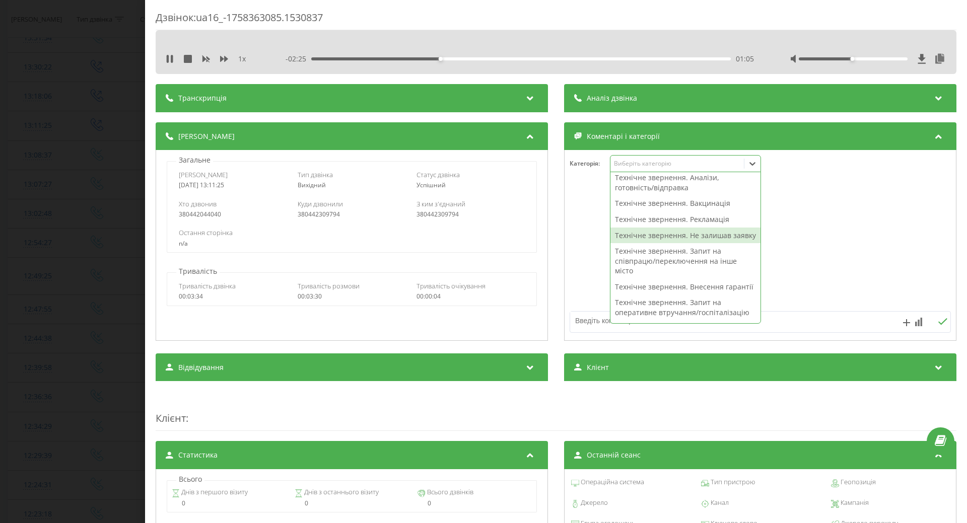
drag, startPoint x: 628, startPoint y: 244, endPoint x: 574, endPoint y: 252, distance: 55.1
click at [628, 244] on div "Технічне звернення. Не залишав заявку" at bounding box center [685, 236] width 150 height 16
click at [567, 253] on div at bounding box center [760, 245] width 391 height 121
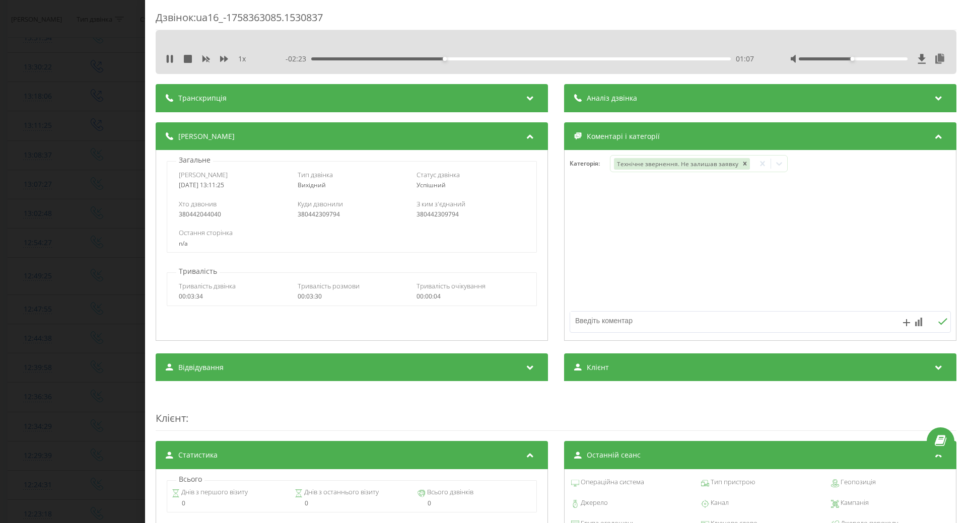
drag, startPoint x: 169, startPoint y: 55, endPoint x: 129, endPoint y: 121, distance: 77.0
click at [168, 59] on icon at bounding box center [170, 59] width 8 height 8
click at [113, 138] on div "Дзвінок : ua16_-1758363085.1530837 1 x - 02:22 01:07 01:07 Транскрипція Для AI-…" at bounding box center [483, 261] width 967 height 523
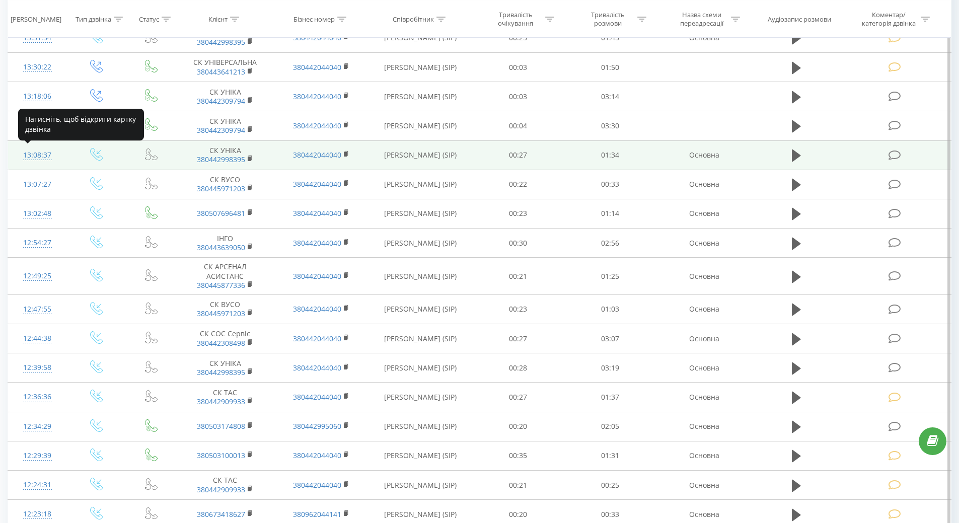
click at [39, 159] on div "13:08:37" at bounding box center [37, 156] width 39 height 20
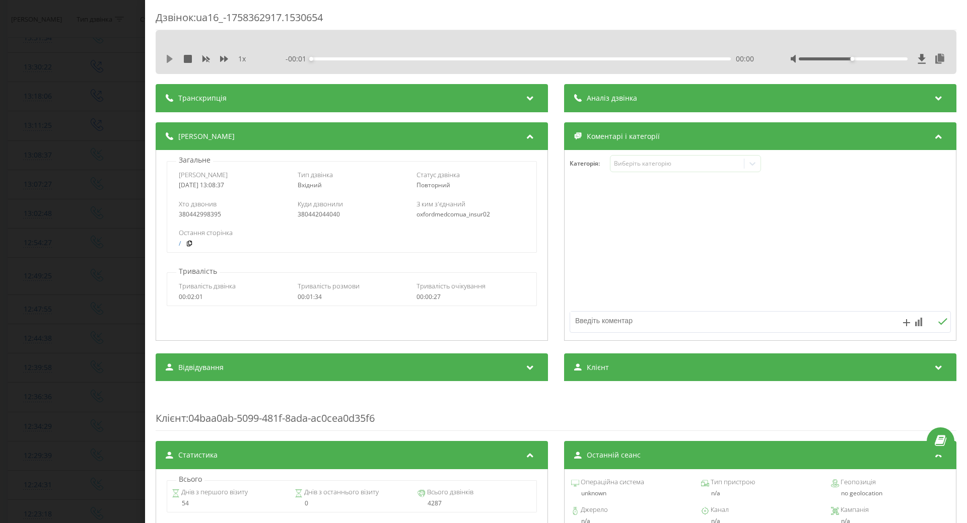
click at [167, 61] on icon at bounding box center [170, 59] width 8 height 8
click at [649, 167] on div "Виберіть категорію" at bounding box center [677, 164] width 126 height 8
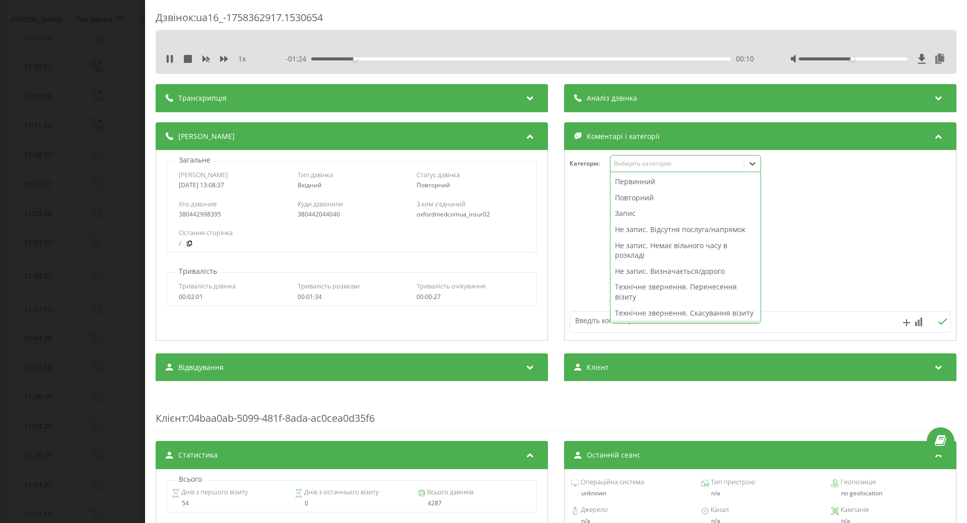
scroll to position [201, 0]
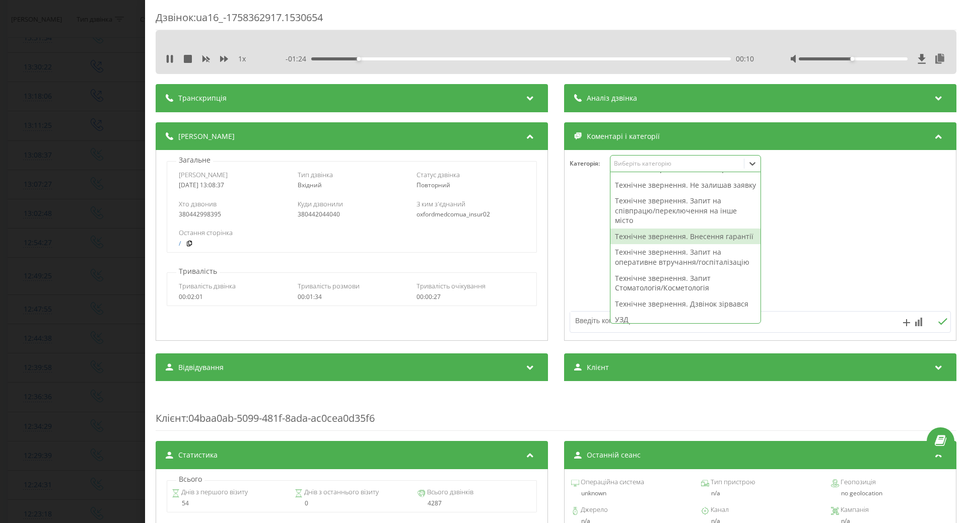
click at [614, 245] on div "Технічне звернення. Внесення гарантії" at bounding box center [685, 237] width 150 height 16
click at [582, 277] on div at bounding box center [760, 245] width 391 height 121
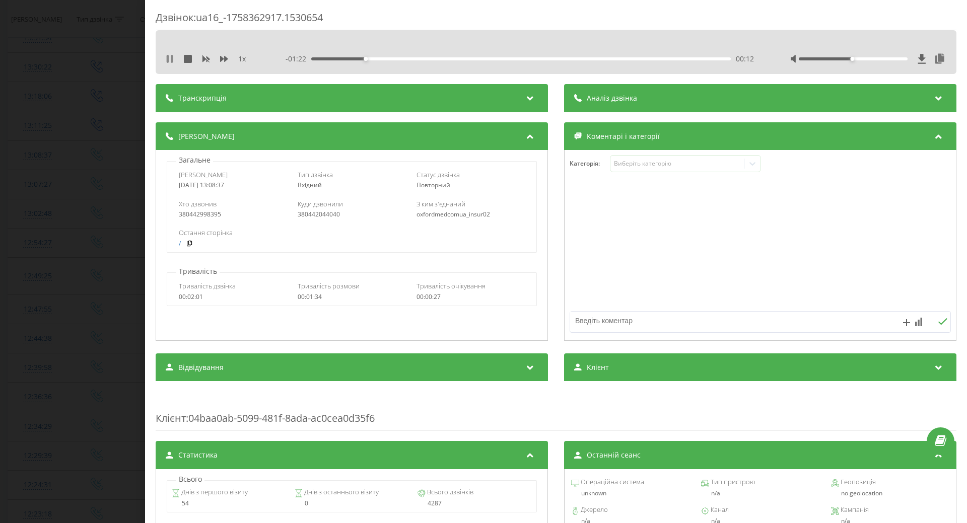
click at [170, 61] on icon at bounding box center [170, 59] width 8 height 8
click at [100, 145] on div "Дзвінок : ua16_-1758362917.1530654 1 x - 01:22 00:12 00:12 Транскрипція Для AI-…" at bounding box center [483, 261] width 967 height 523
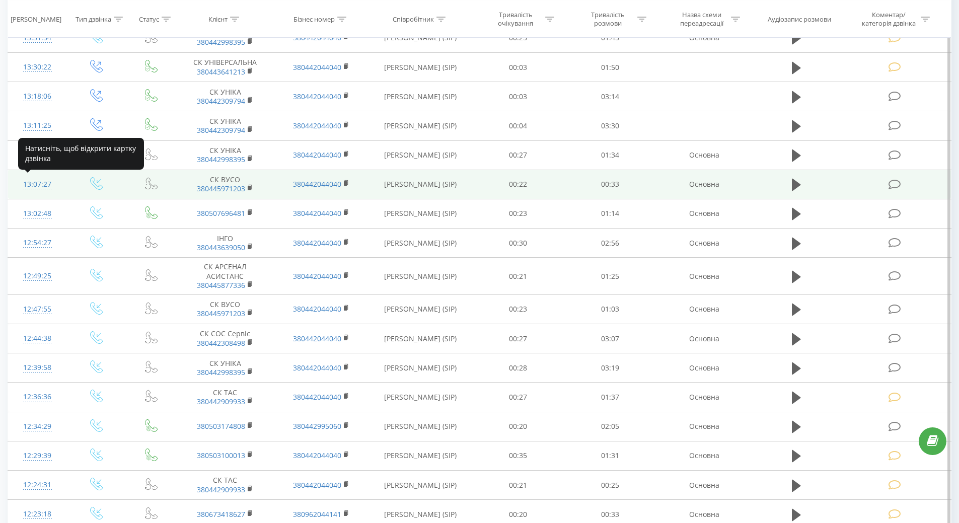
click at [29, 181] on div "13:07:27" at bounding box center [37, 185] width 39 height 20
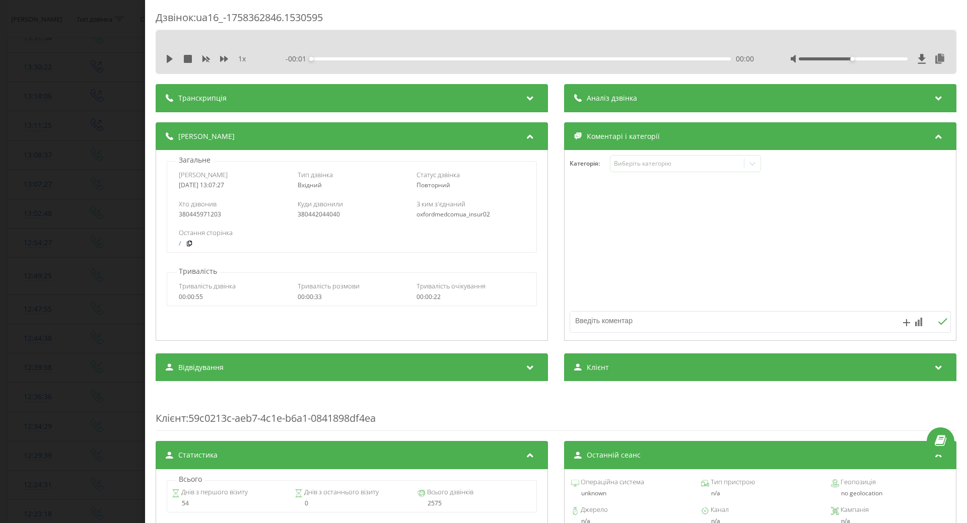
click at [167, 61] on icon at bounding box center [170, 59] width 8 height 8
click at [689, 160] on div "Виберіть категорію" at bounding box center [677, 164] width 126 height 8
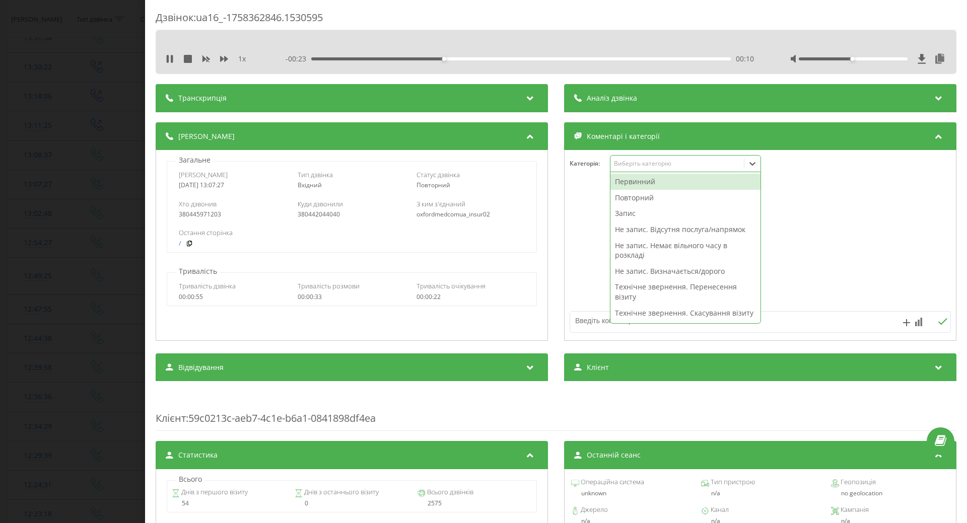
click at [637, 229] on div "Не запис. Відсутня послуга/напрямок" at bounding box center [685, 230] width 150 height 16
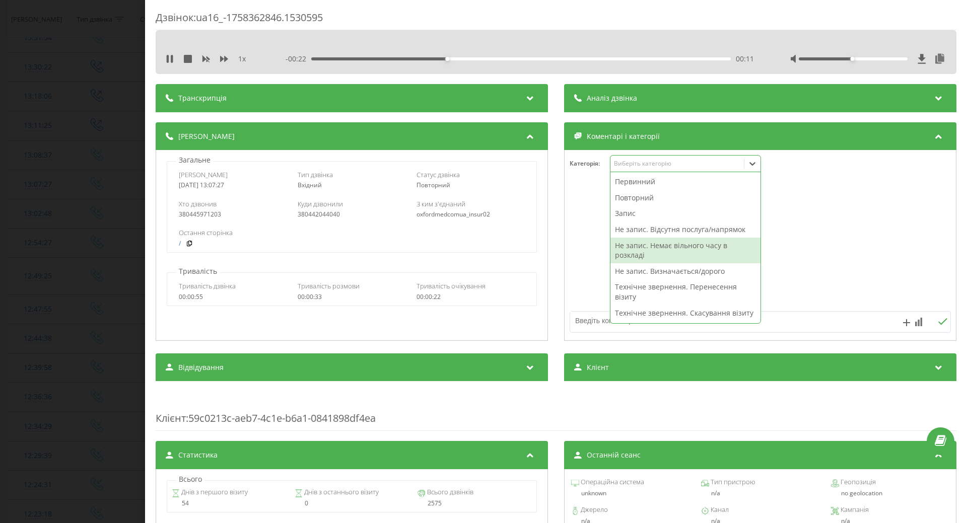
click at [594, 253] on div at bounding box center [760, 245] width 391 height 121
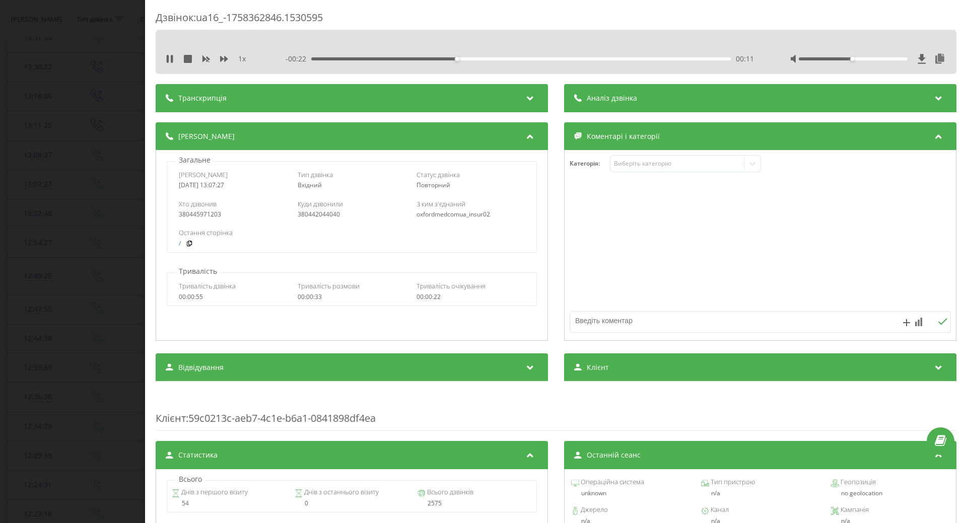
drag, startPoint x: 596, startPoint y: 324, endPoint x: 589, endPoint y: 322, distance: 6.9
click at [592, 323] on textarea at bounding box center [722, 321] width 304 height 18
type textarea "дерматолог чоловік на Облоні"
drag, startPoint x: 169, startPoint y: 61, endPoint x: 86, endPoint y: 112, distance: 97.9
click at [167, 61] on icon at bounding box center [170, 59] width 8 height 8
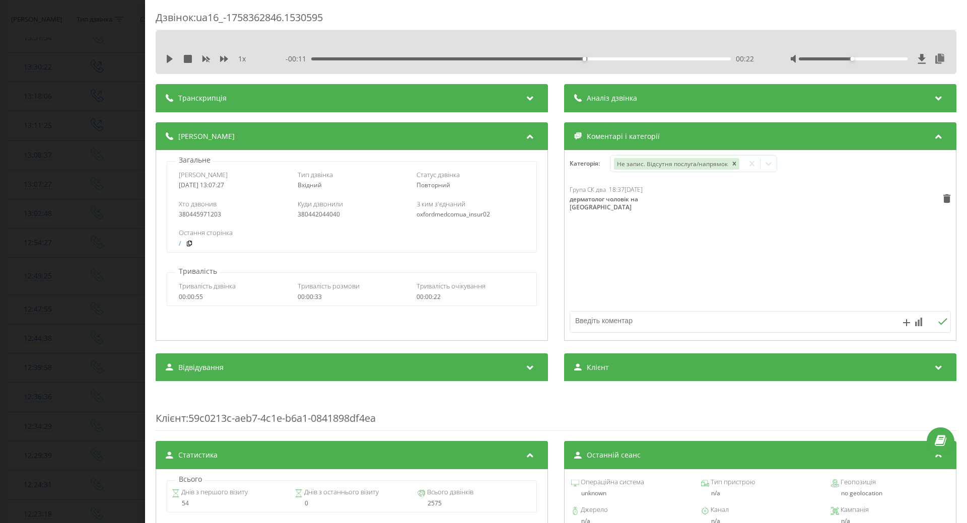
click at [75, 122] on div "Дзвінок : ua16_-1758362846.1530595 1 x - 00:11 00:22 00:22 Транскрипція Для AI-…" at bounding box center [483, 261] width 967 height 523
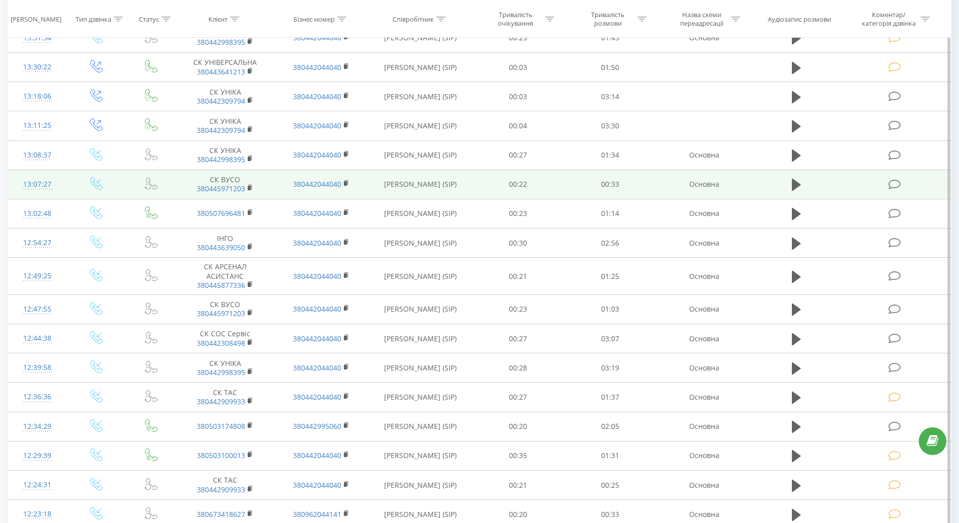
click at [59, 184] on td "13:07:27" at bounding box center [37, 184] width 59 height 29
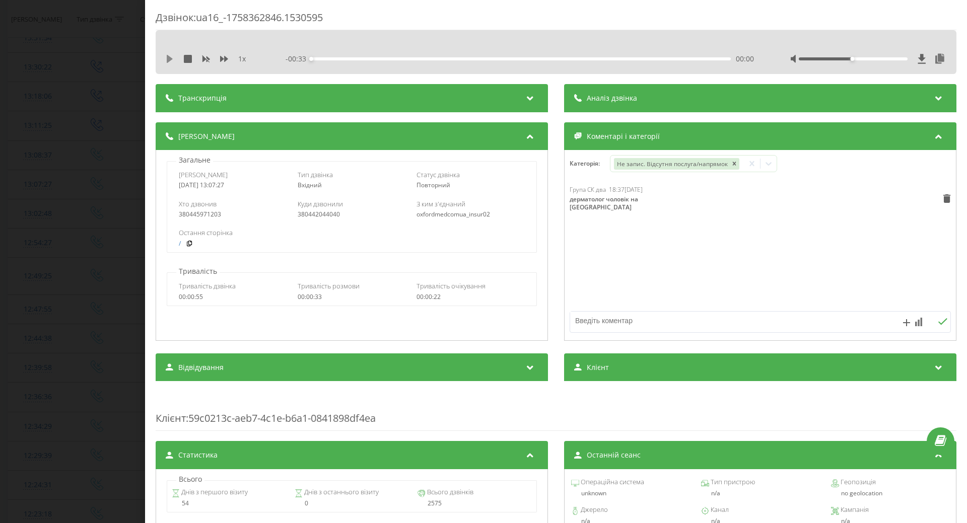
click at [171, 61] on icon at bounding box center [170, 59] width 8 height 8
drag, startPoint x: 169, startPoint y: 56, endPoint x: 97, endPoint y: 146, distance: 115.0
click at [168, 56] on icon at bounding box center [168, 59] width 2 height 8
click at [97, 146] on div "Дзвінок : ua16_-1758362846.1530595 1 x - 00:08 00:25 00:25 Транскрипція Для AI-…" at bounding box center [483, 261] width 967 height 523
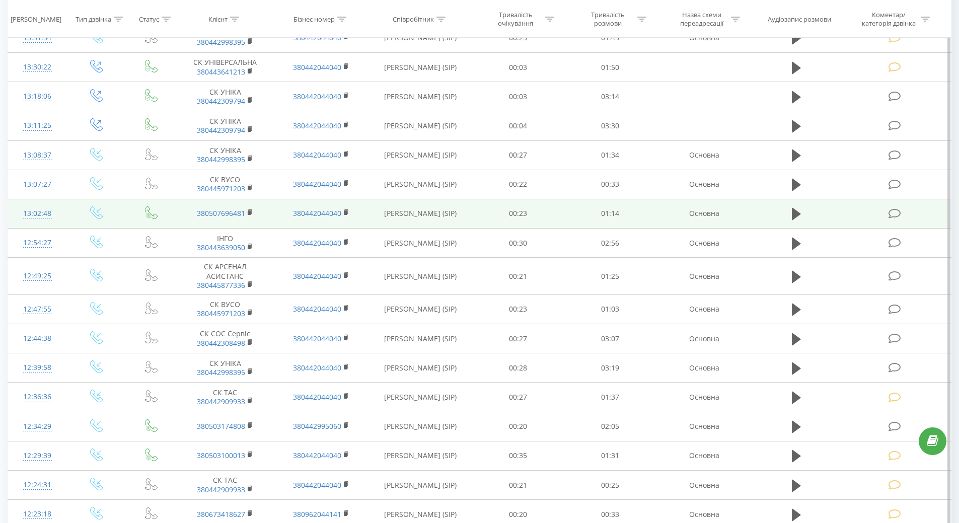
click at [62, 203] on td "13:02:48" at bounding box center [37, 213] width 59 height 29
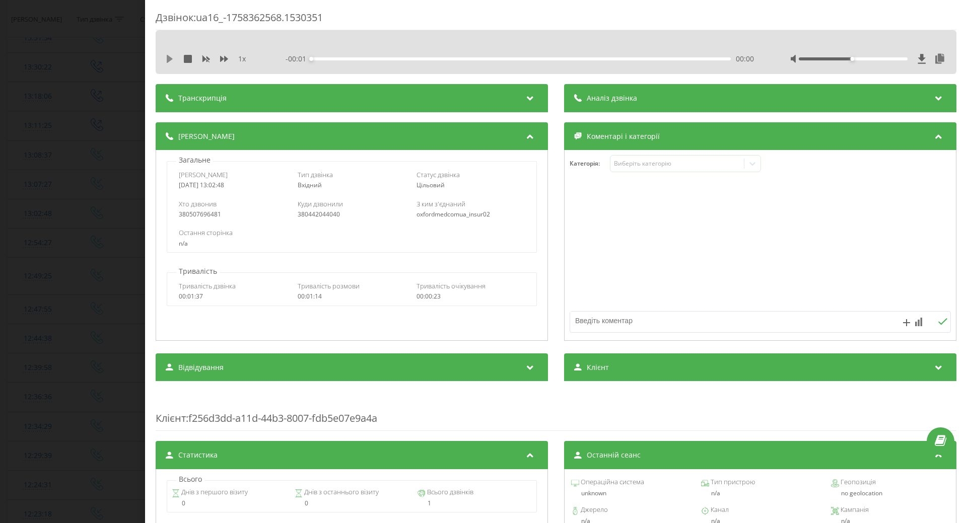
click at [171, 59] on icon at bounding box center [170, 59] width 6 height 8
click at [312, 60] on div "00:00" at bounding box center [521, 58] width 420 height 3
click at [593, 59] on div "00:10" at bounding box center [521, 58] width 420 height 3
click at [660, 164] on div "Виберіть категорію" at bounding box center [677, 164] width 126 height 8
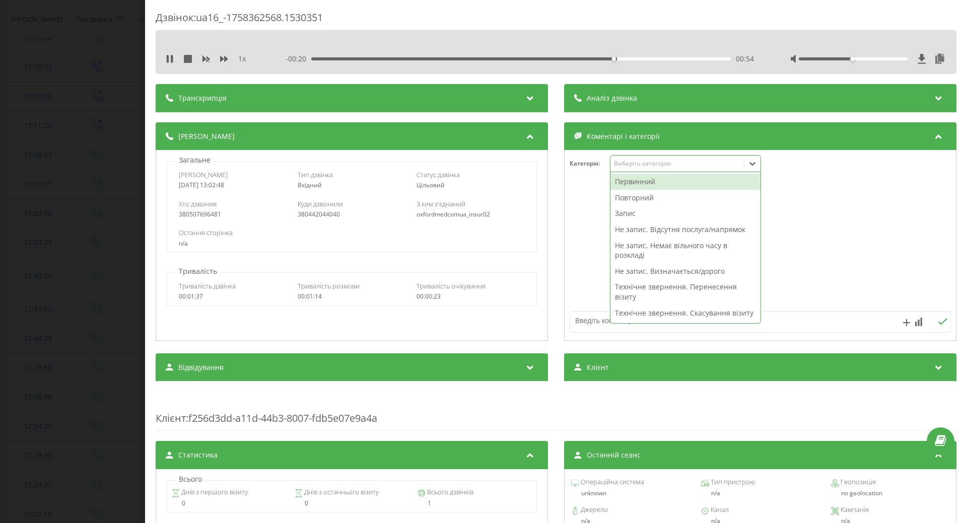
click at [627, 198] on div "Повторний" at bounding box center [685, 198] width 150 height 16
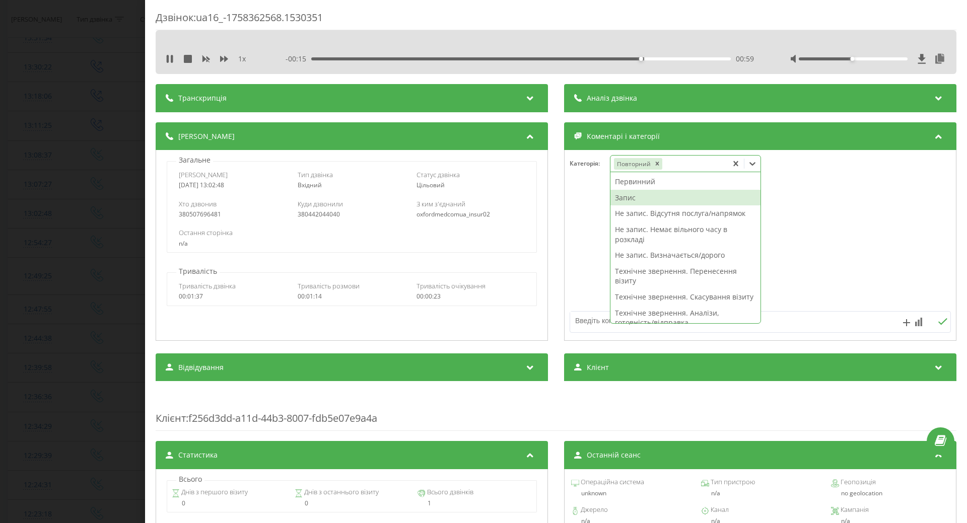
click at [628, 197] on div "Запис" at bounding box center [685, 198] width 150 height 16
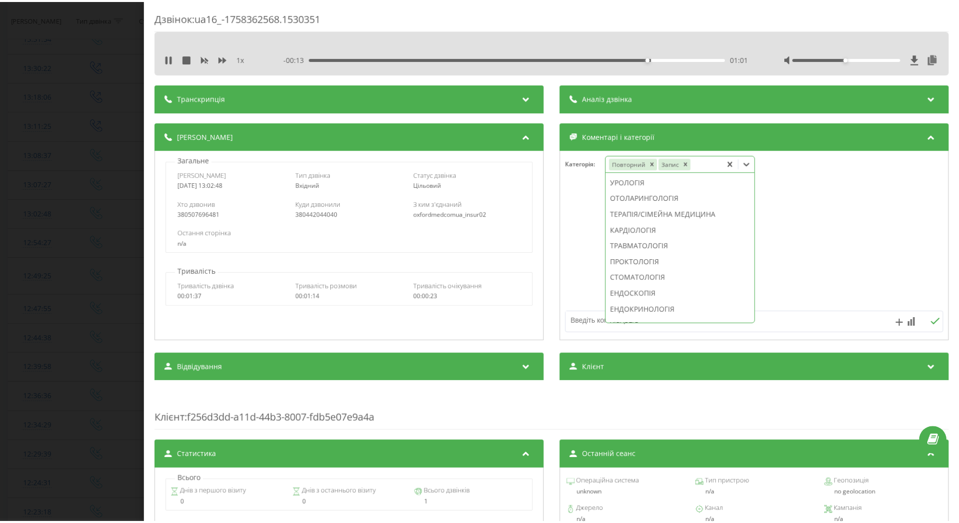
scroll to position [387, 0]
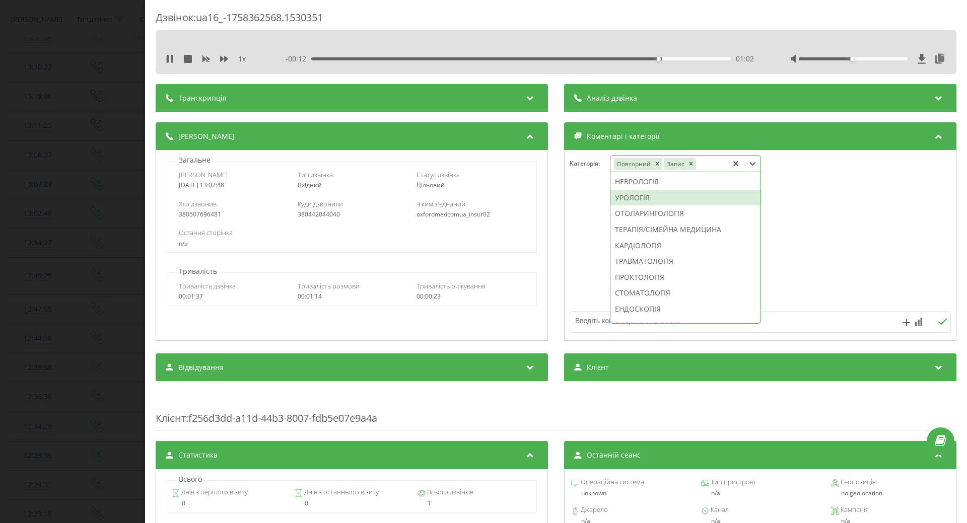
click at [619, 206] on div "УРОЛОГІЯ" at bounding box center [685, 198] width 150 height 16
click at [586, 226] on div at bounding box center [760, 245] width 391 height 121
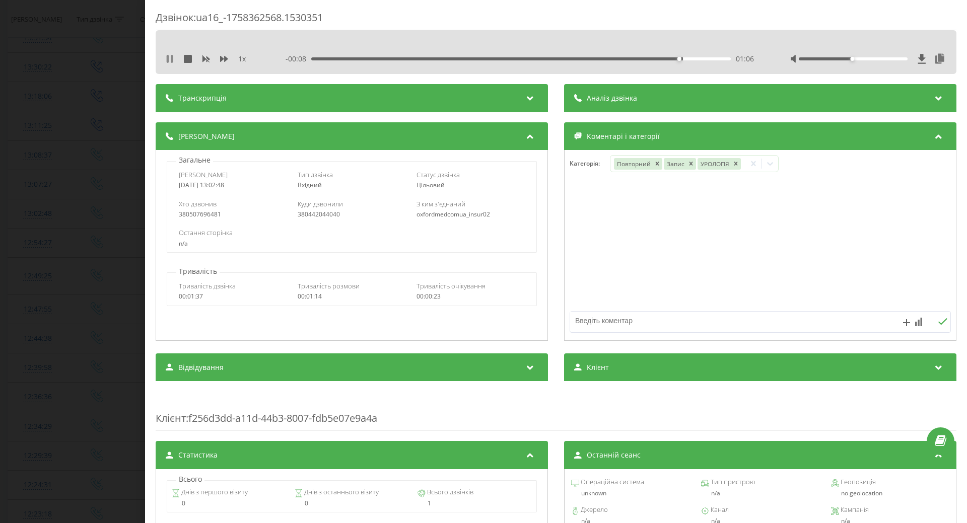
click at [171, 60] on icon at bounding box center [172, 59] width 2 height 8
click at [49, 137] on div "Дзвінок : ua16_-1758362568.1530351 1 x - 00:08 01:06 01:06 Транскрипція Для AI-…" at bounding box center [483, 261] width 967 height 523
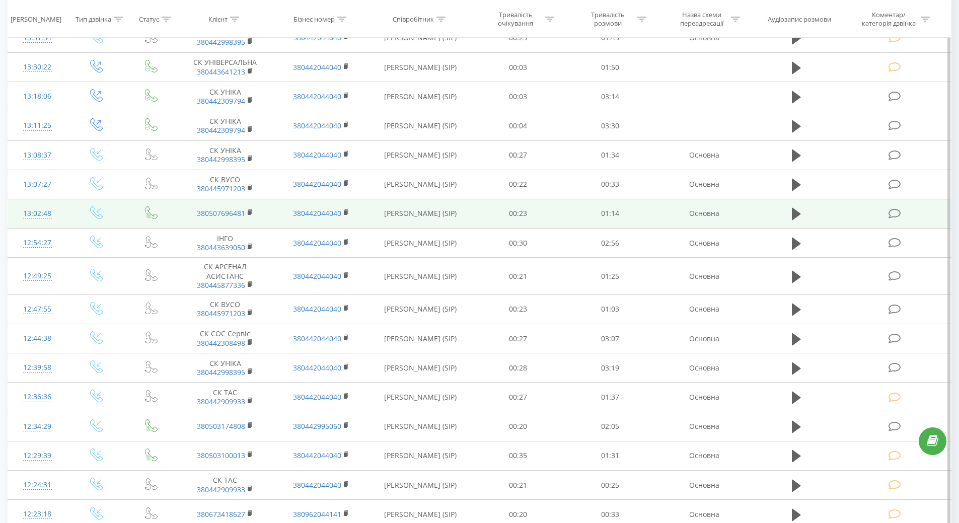
click at [31, 213] on div "13:02:48" at bounding box center [37, 214] width 39 height 20
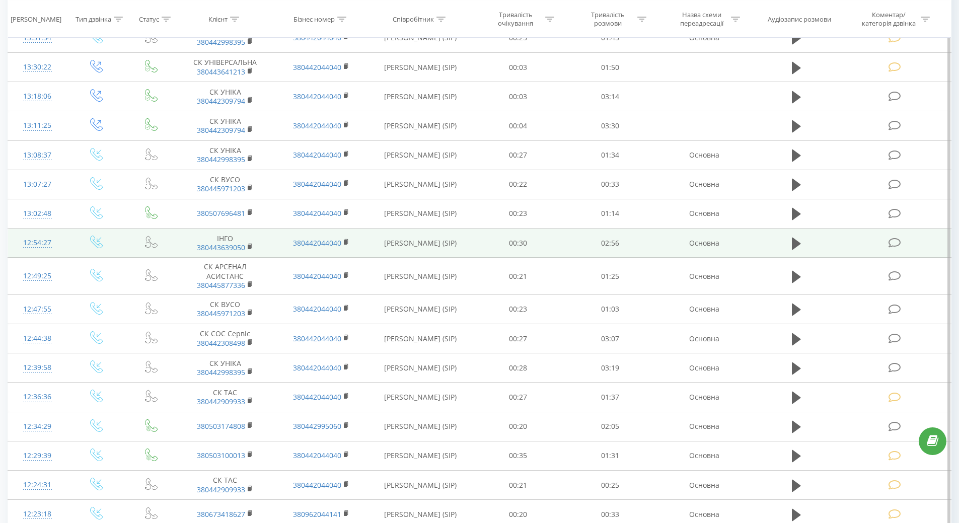
click at [29, 255] on td "12:54:27" at bounding box center [37, 243] width 59 height 29
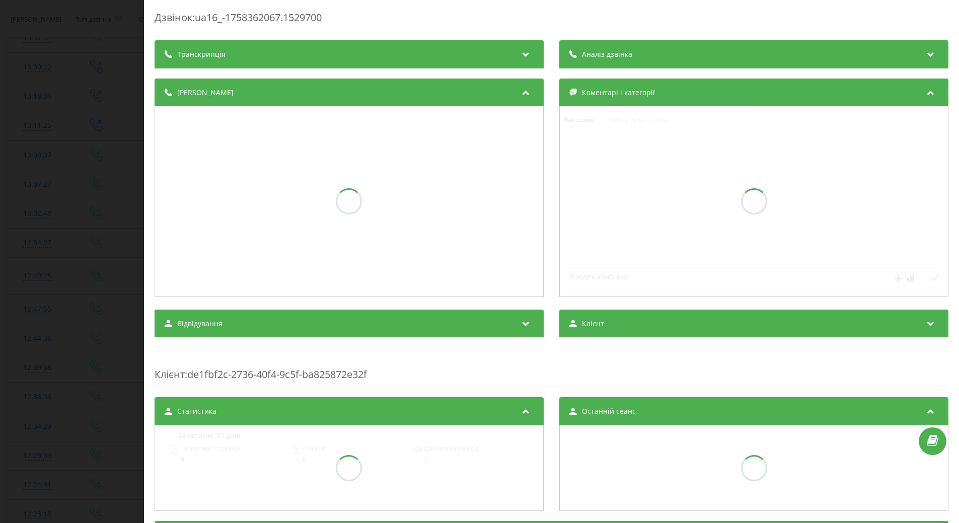
click at [29, 241] on div "Дзвінок : ua16_-1758362067.1529700 Транскрипція Аналіз дзвінка Деталі дзвінка К…" at bounding box center [479, 261] width 959 height 523
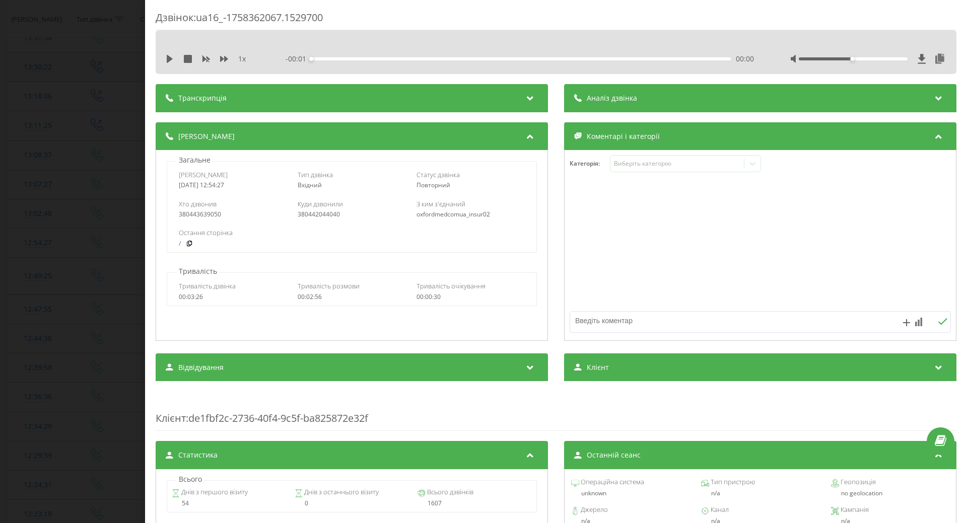
click at [172, 60] on td at bounding box center [153, 67] width 52 height 29
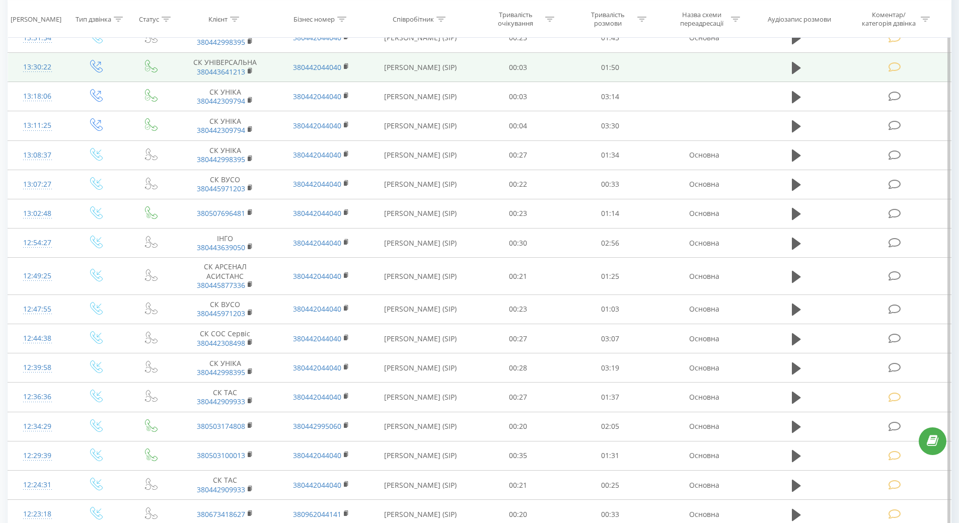
click at [170, 61] on td at bounding box center [151, 67] width 51 height 29
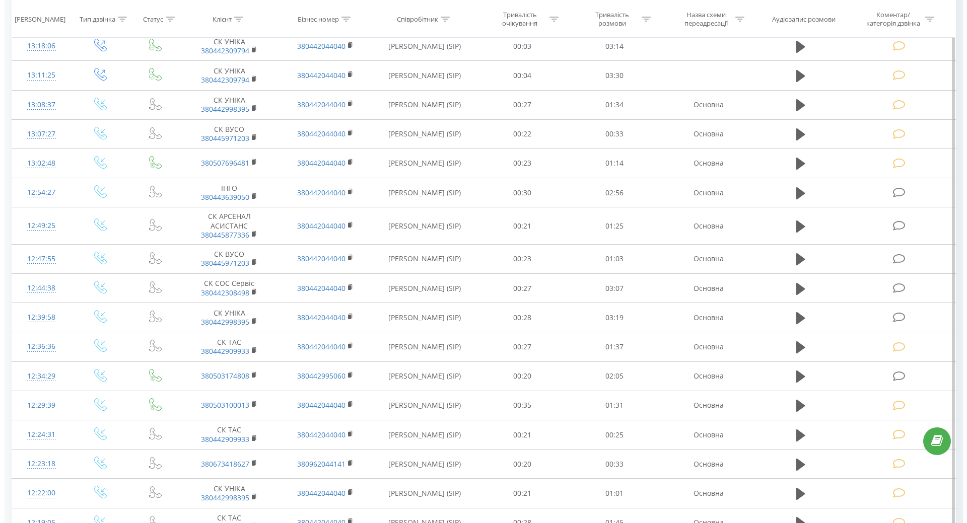
scroll to position [1914, 0]
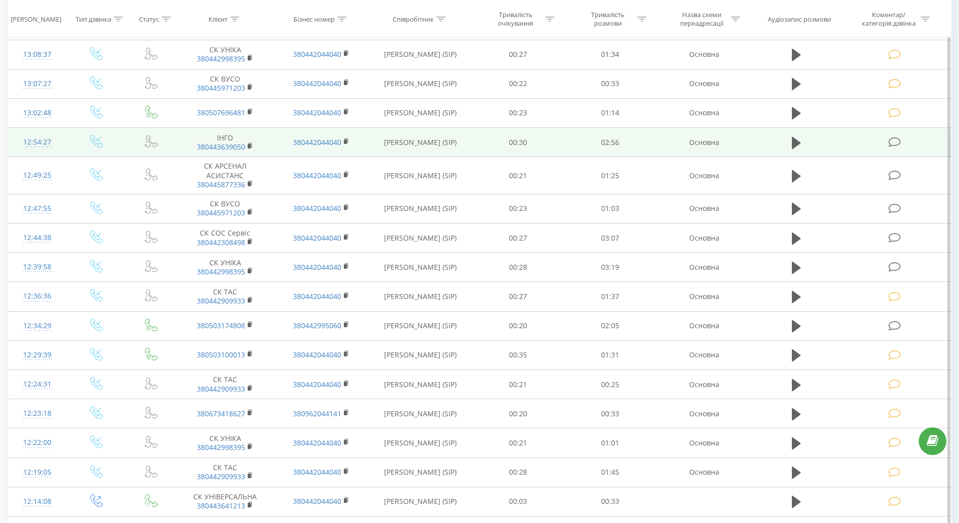
click at [41, 146] on div "12:54:27" at bounding box center [37, 142] width 39 height 20
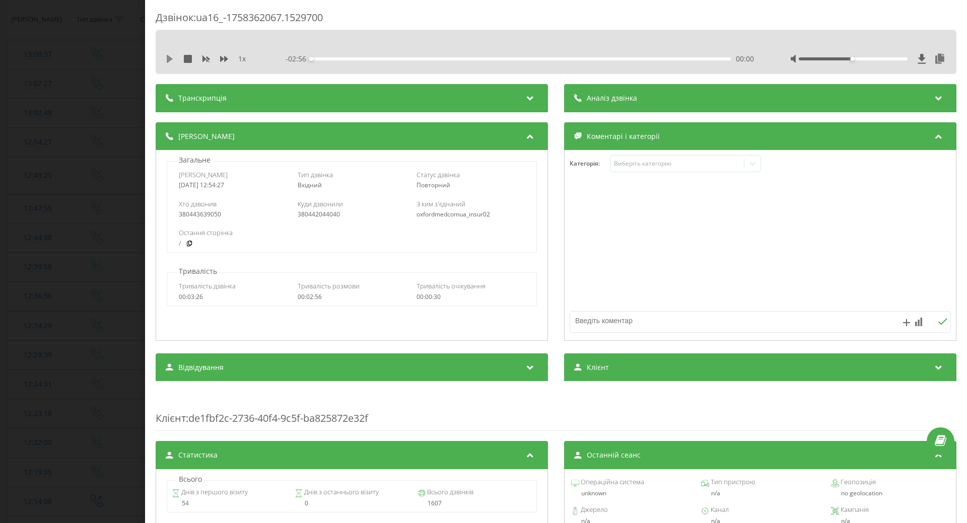
click at [170, 58] on icon at bounding box center [170, 59] width 6 height 8
click at [317, 60] on div "00:34" at bounding box center [521, 58] width 420 height 3
click at [710, 167] on div "Виберіть категорію" at bounding box center [677, 164] width 126 height 8
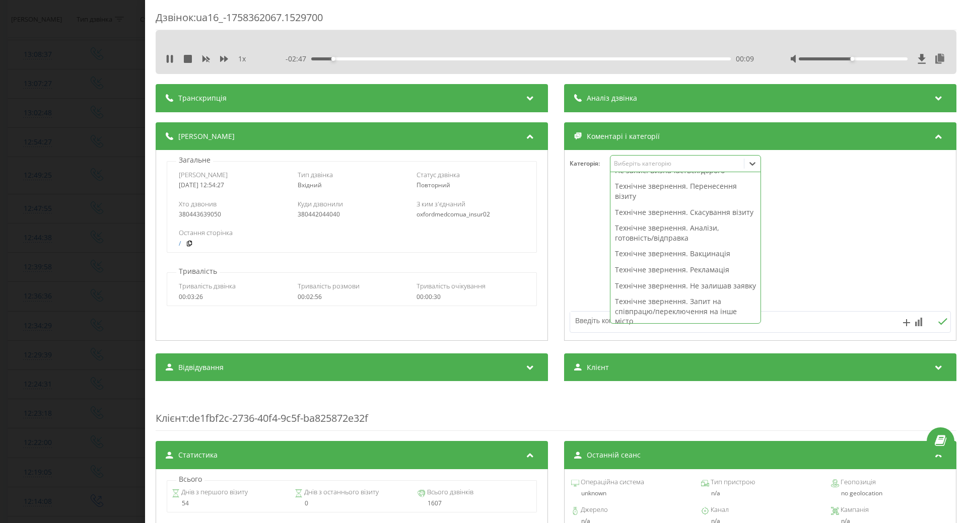
scroll to position [201, 0]
click at [379, 59] on div "00:14" at bounding box center [521, 58] width 420 height 3
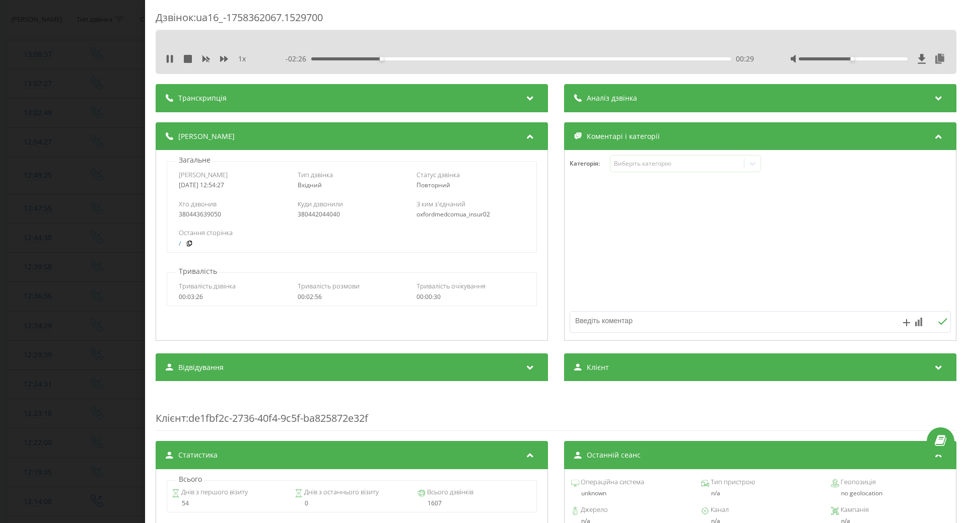
click at [408, 59] on div "00:29" at bounding box center [521, 58] width 420 height 3
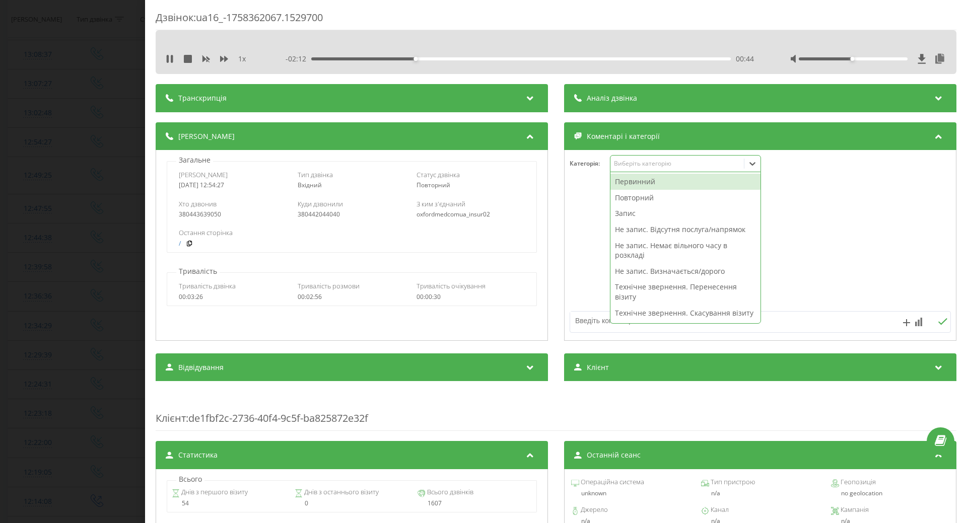
click at [672, 165] on div "Виберіть категорію" at bounding box center [677, 164] width 126 height 8
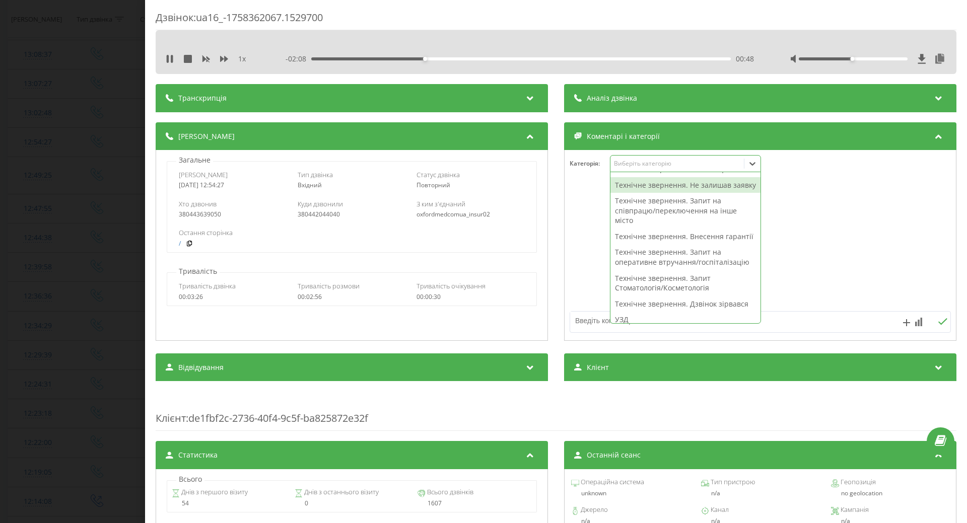
click at [667, 193] on div "Технічне звернення. Не залишав заявку" at bounding box center [685, 185] width 150 height 16
click at [571, 227] on div at bounding box center [760, 245] width 391 height 121
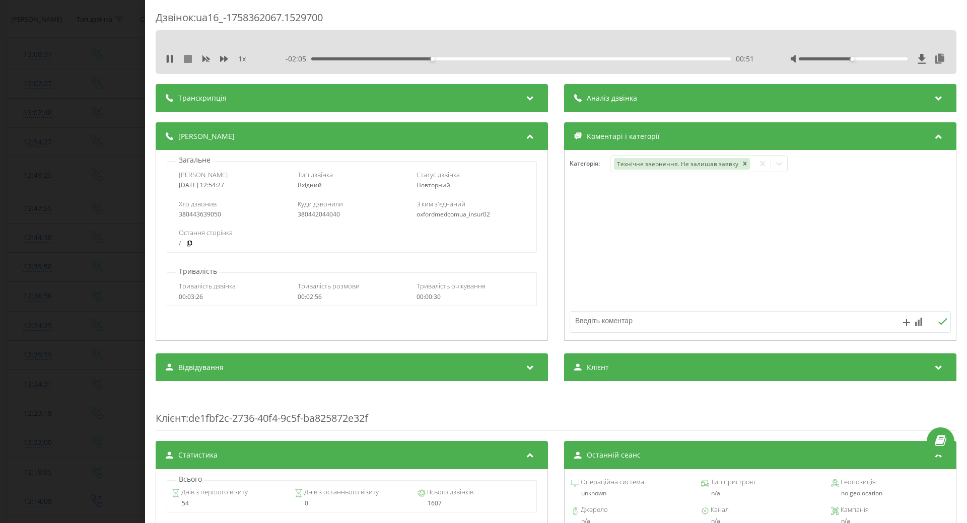
drag, startPoint x: 167, startPoint y: 56, endPoint x: 189, endPoint y: 62, distance: 23.0
click at [168, 56] on icon at bounding box center [168, 59] width 2 height 8
click at [25, 187] on div "Дзвінок : ua16_-1758362067.1529700 1 x - 02:04 00:52 00:52 Транскрипція Для AI-…" at bounding box center [483, 261] width 967 height 523
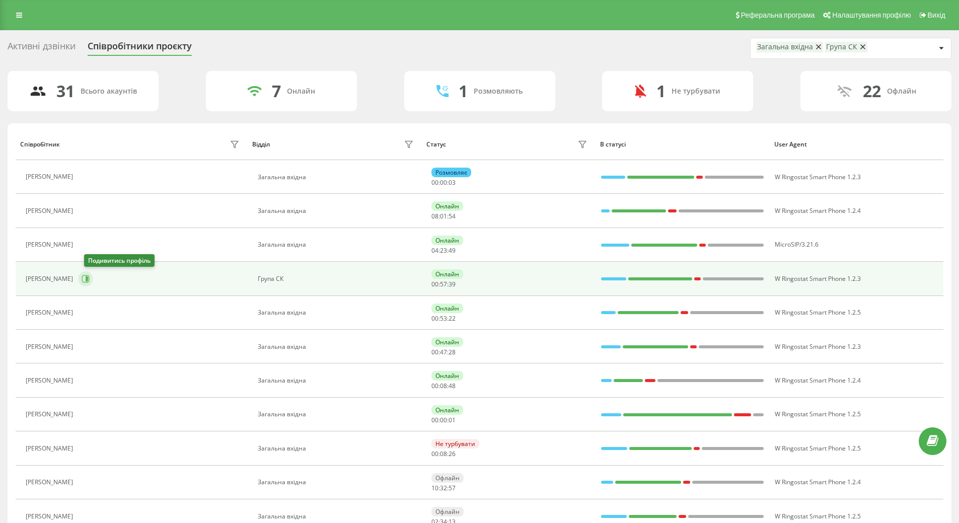
click at [90, 276] on icon at bounding box center [86, 279] width 8 height 8
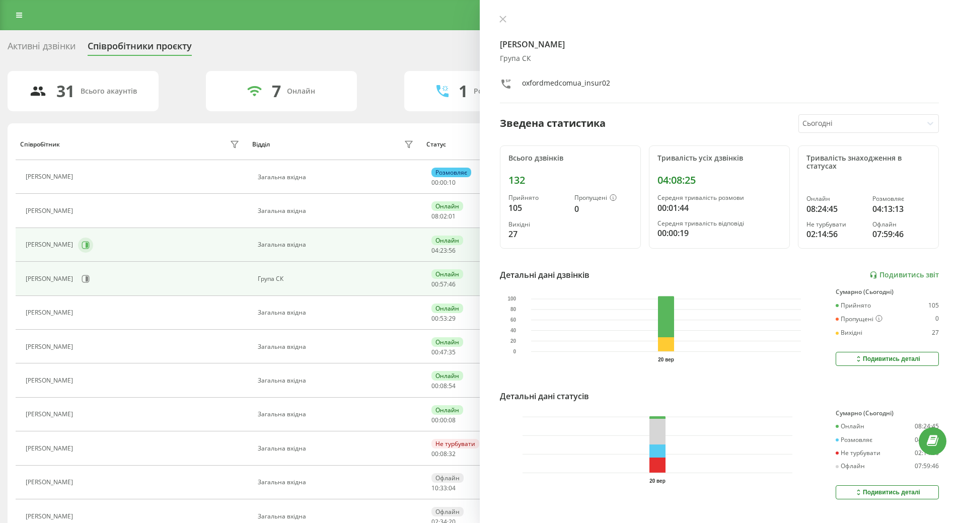
click at [90, 247] on icon at bounding box center [86, 245] width 8 height 8
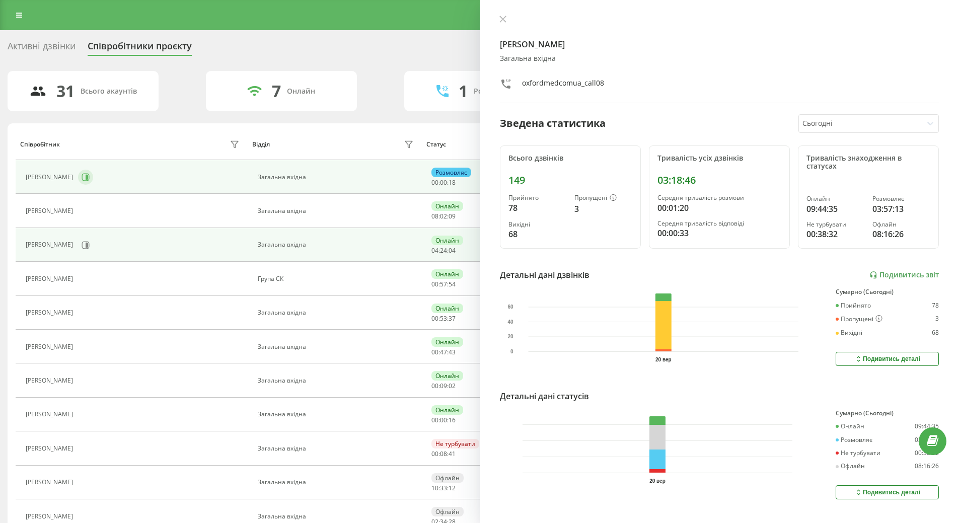
click at [82, 177] on icon at bounding box center [86, 177] width 8 height 8
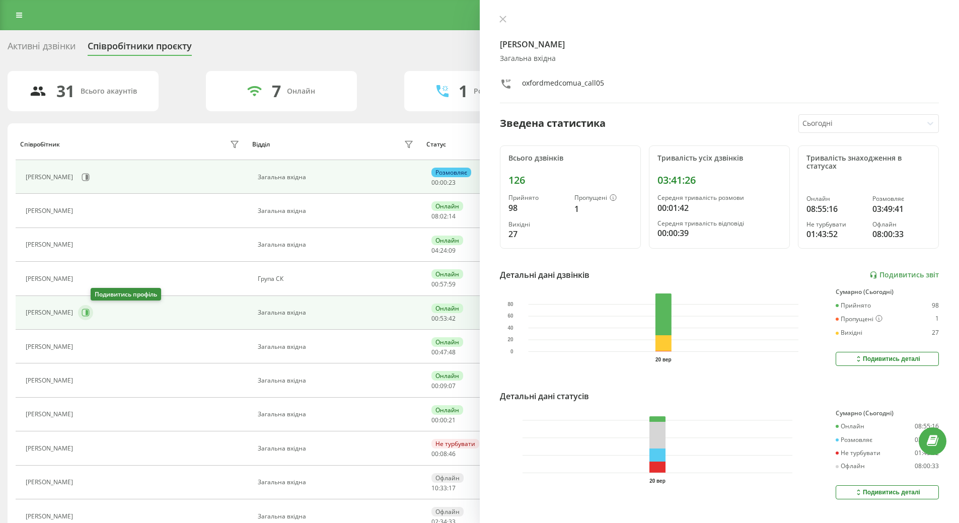
click at [90, 315] on icon at bounding box center [86, 313] width 8 height 8
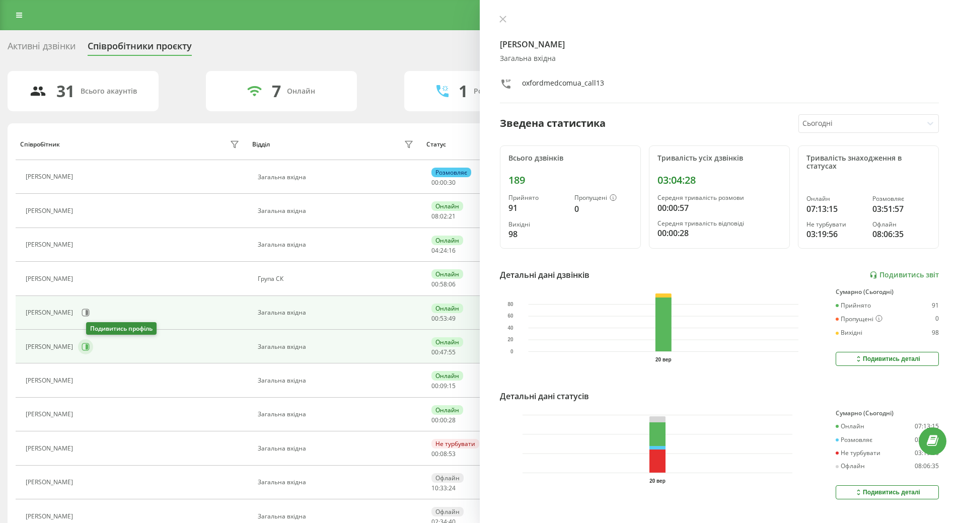
click at [90, 348] on icon at bounding box center [86, 347] width 8 height 8
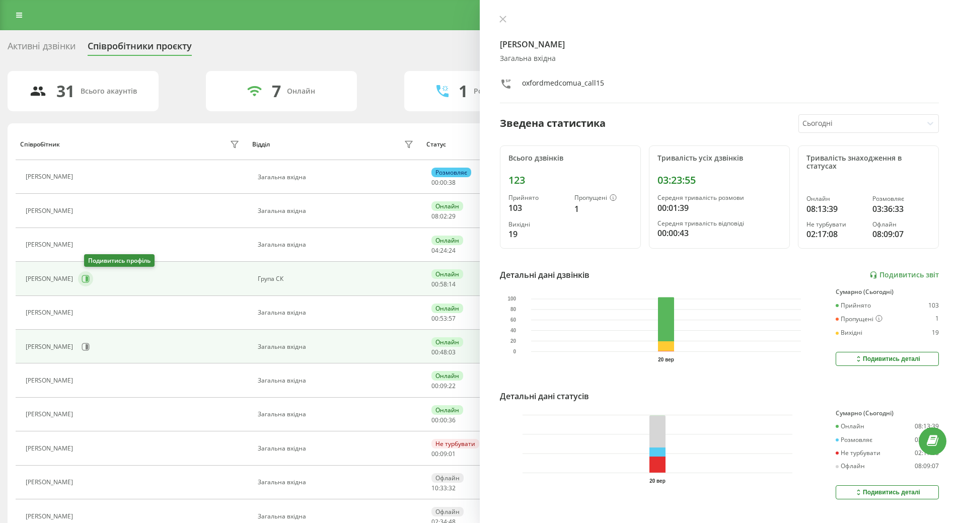
click at [90, 283] on icon at bounding box center [86, 279] width 8 height 8
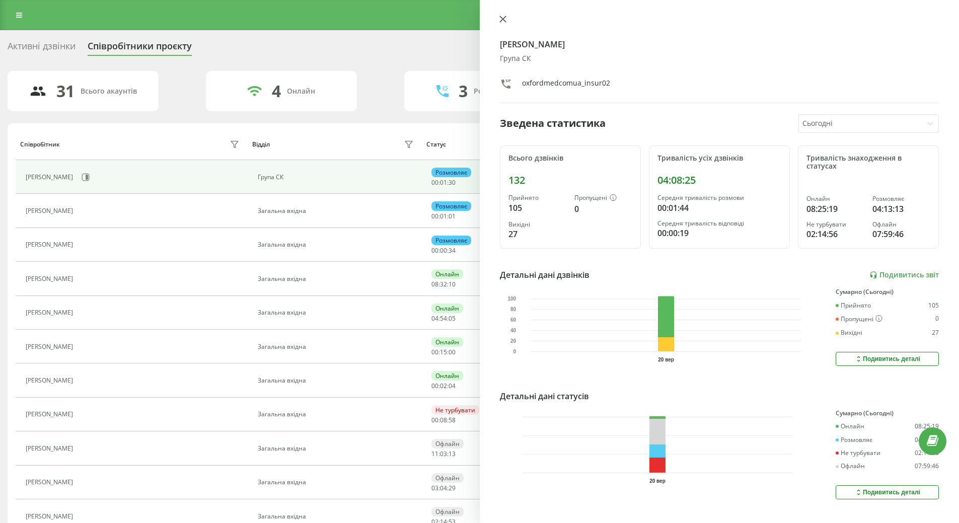
click at [506, 17] on icon at bounding box center [503, 19] width 7 height 7
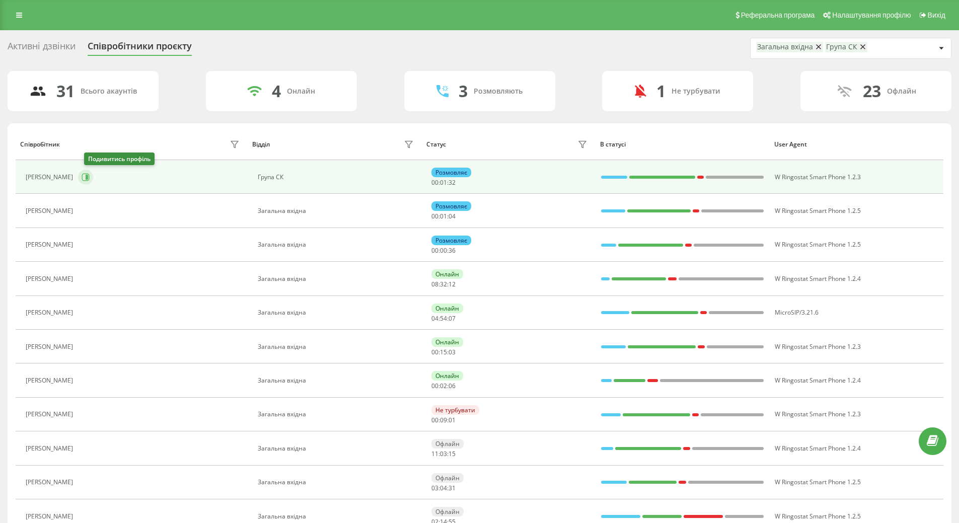
click at [88, 176] on icon at bounding box center [87, 177] width 3 height 5
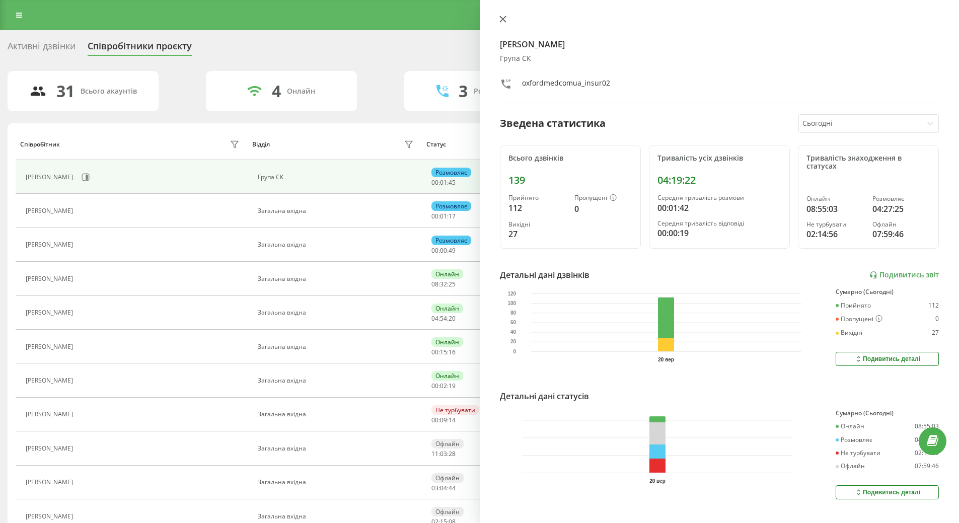
click at [504, 18] on icon at bounding box center [503, 19] width 7 height 7
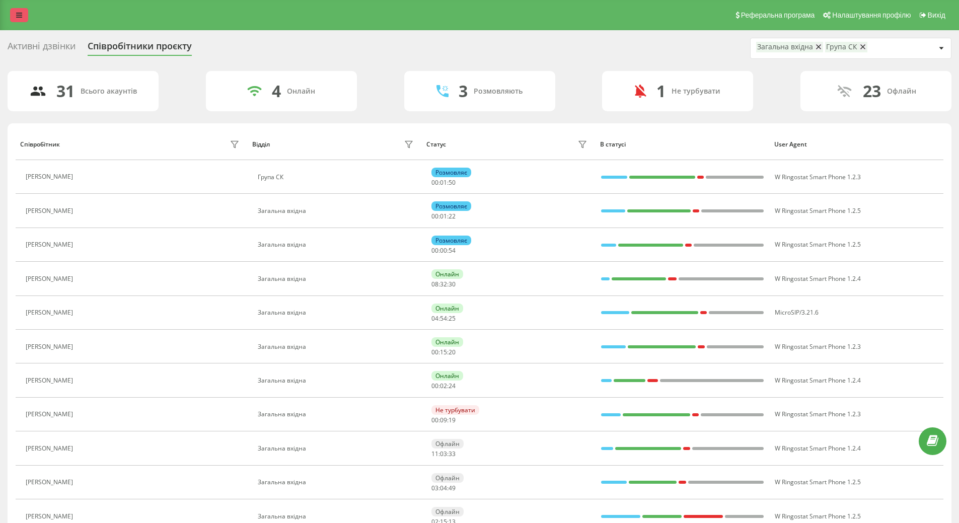
click at [18, 17] on icon at bounding box center [19, 15] width 6 height 7
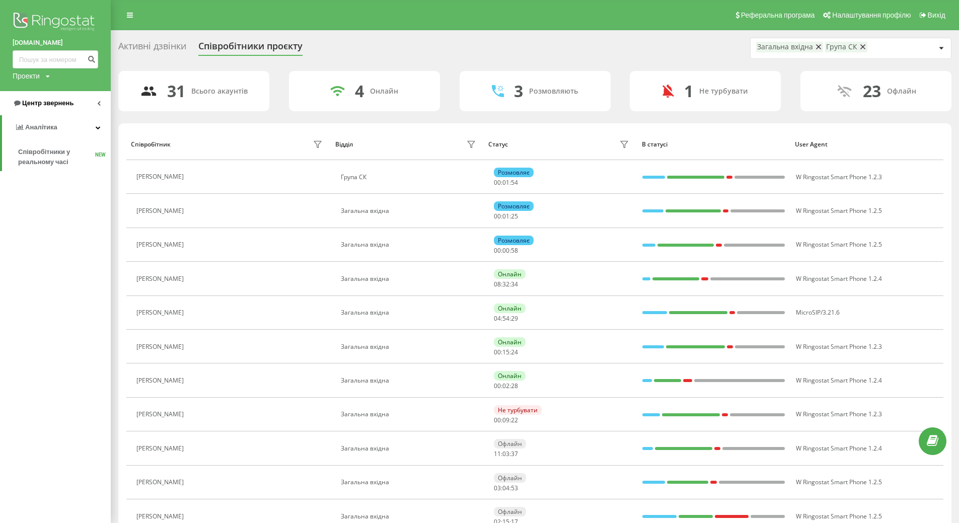
click at [98, 104] on icon at bounding box center [99, 103] width 4 height 5
click at [37, 128] on span "Журнал дзвінків" at bounding box center [44, 128] width 53 height 10
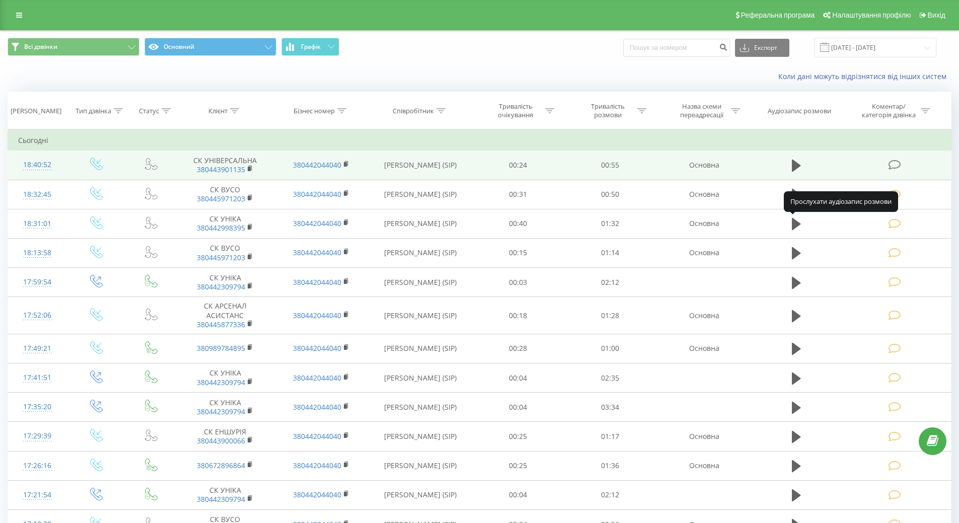
click at [37, 166] on div "18:40:52" at bounding box center [37, 165] width 39 height 20
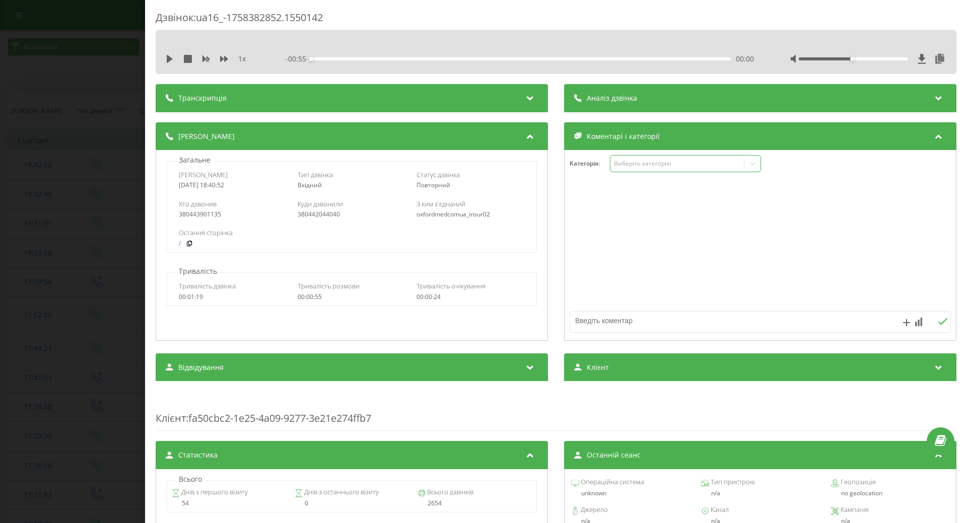
click at [637, 163] on div "Виберіть категорію" at bounding box center [677, 164] width 126 height 8
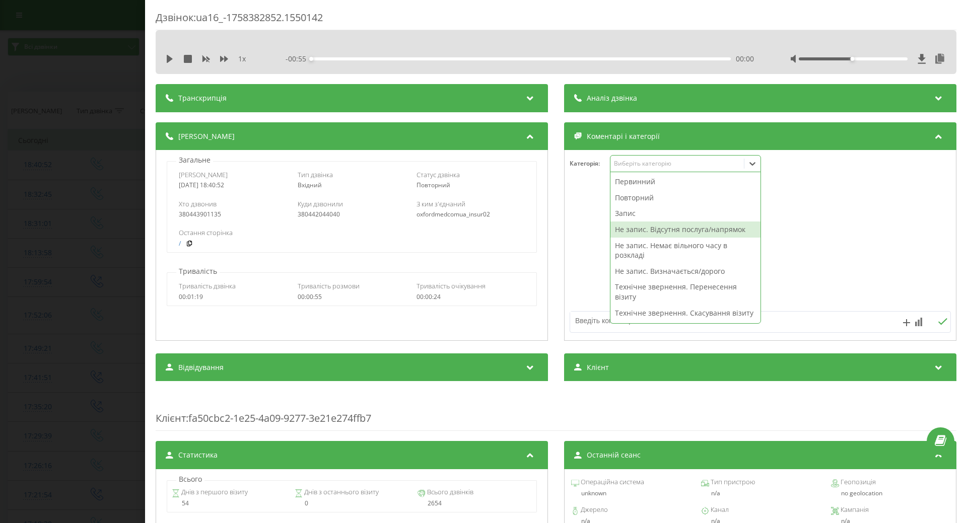
drag, startPoint x: 644, startPoint y: 232, endPoint x: 605, endPoint y: 237, distance: 38.6
click at [644, 231] on div "Не запис. Відсутня послуга/напрямок" at bounding box center [685, 230] width 150 height 16
click at [593, 242] on div at bounding box center [760, 245] width 391 height 121
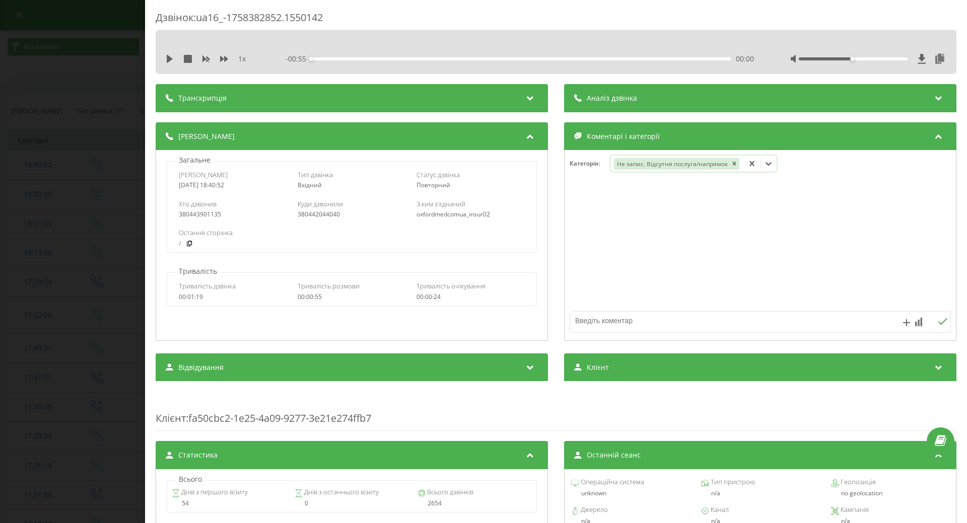
click at [749, 163] on icon at bounding box center [751, 163] width 5 height 5
click at [681, 161] on div "Виберіть категорію" at bounding box center [677, 164] width 126 height 8
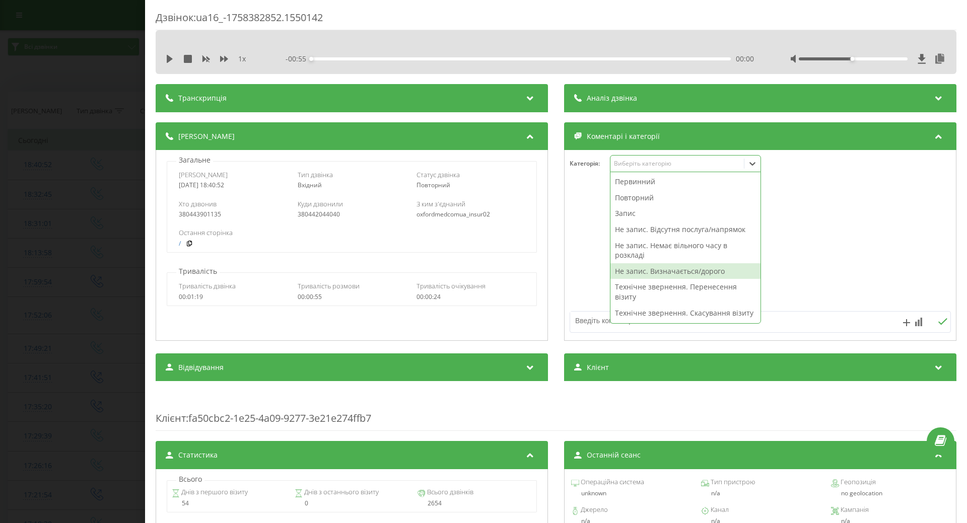
drag, startPoint x: 627, startPoint y: 267, endPoint x: 618, endPoint y: 264, distance: 9.1
click at [627, 267] on div "Не запис. Визначається/дорого" at bounding box center [685, 271] width 150 height 16
click at [580, 256] on div at bounding box center [760, 245] width 391 height 121
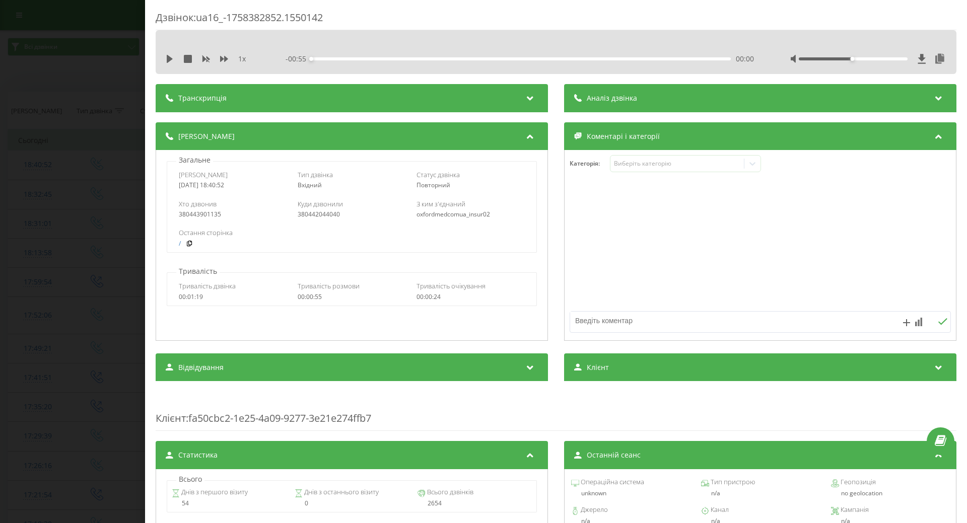
click at [98, 195] on div "Дзвінок : ua16_-1758382852.1550142 1 x - 00:55 00:00 00:00 Транскрипція Для AI-…" at bounding box center [483, 261] width 967 height 523
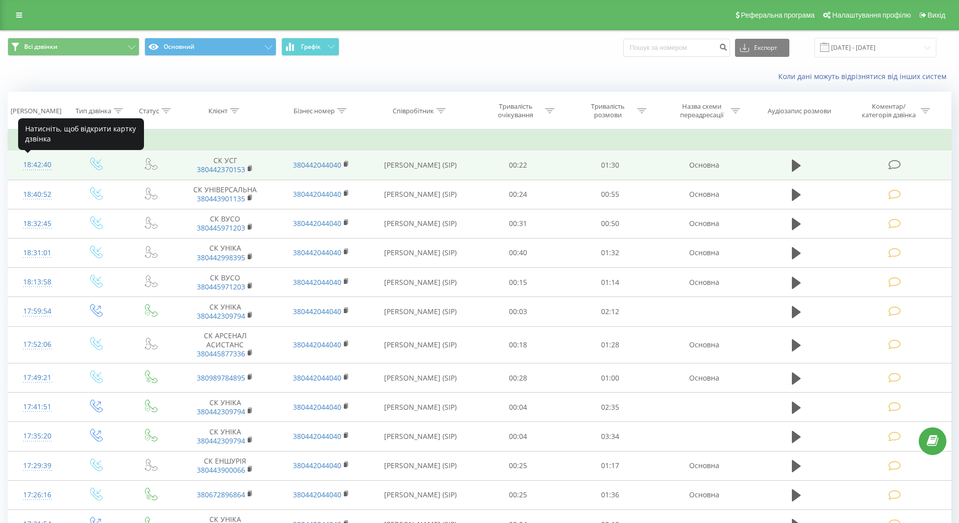
click at [42, 160] on div "18:42:40" at bounding box center [37, 165] width 39 height 20
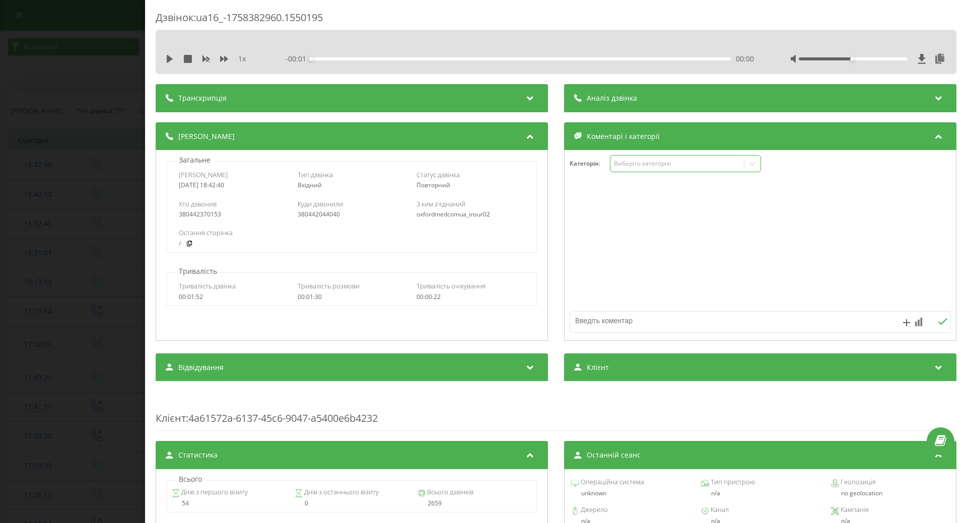
click at [638, 163] on div "Виберіть категорію" at bounding box center [677, 164] width 126 height 8
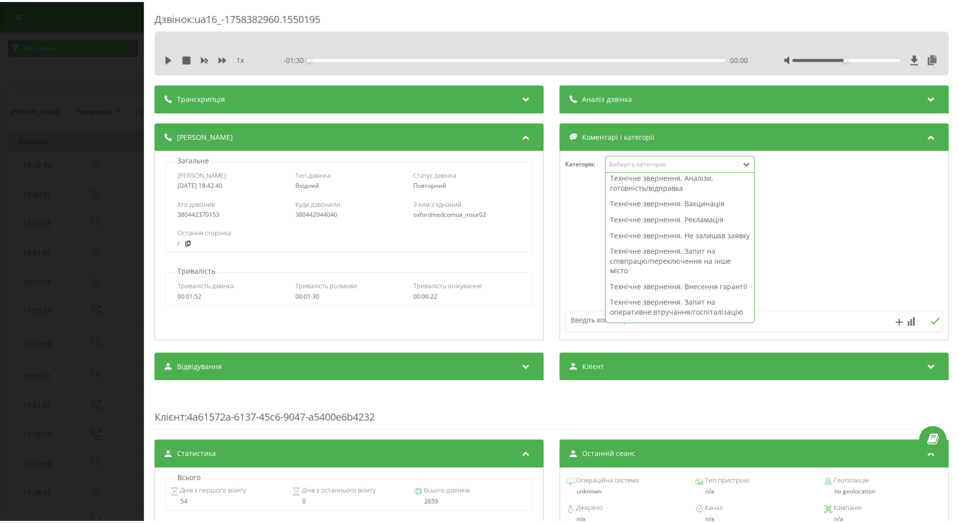
scroll to position [201, 0]
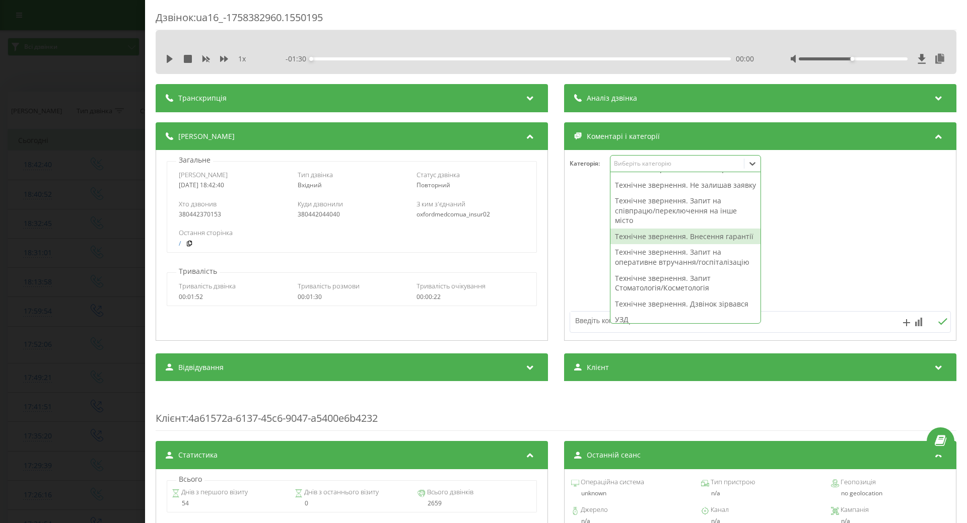
click at [634, 245] on div "Технічне звернення. Внесення гарантії" at bounding box center [685, 237] width 150 height 16
click at [585, 264] on div at bounding box center [760, 245] width 391 height 121
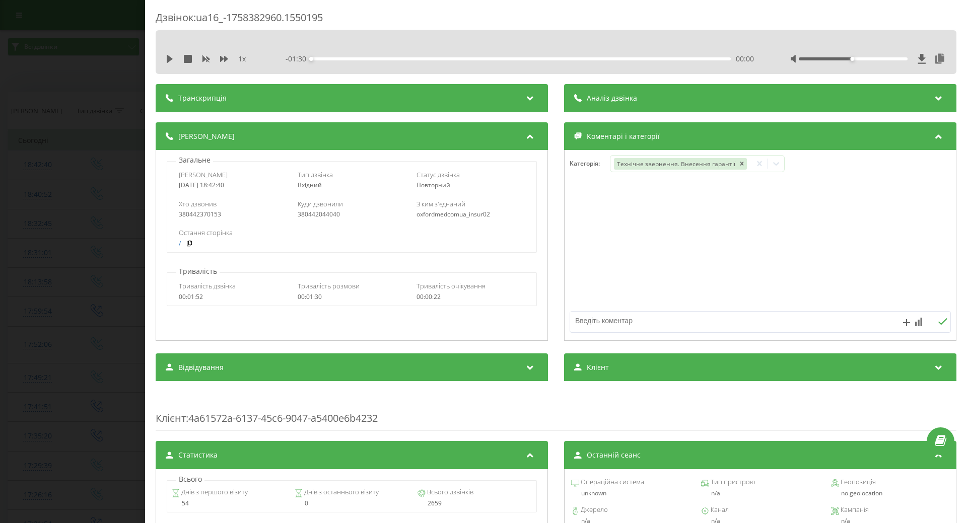
click at [84, 166] on div "Дзвінок : ua16_-1758382960.1550195 1 x - 01:30 00:00 00:00 Транскрипція Для AI-…" at bounding box center [483, 261] width 967 height 523
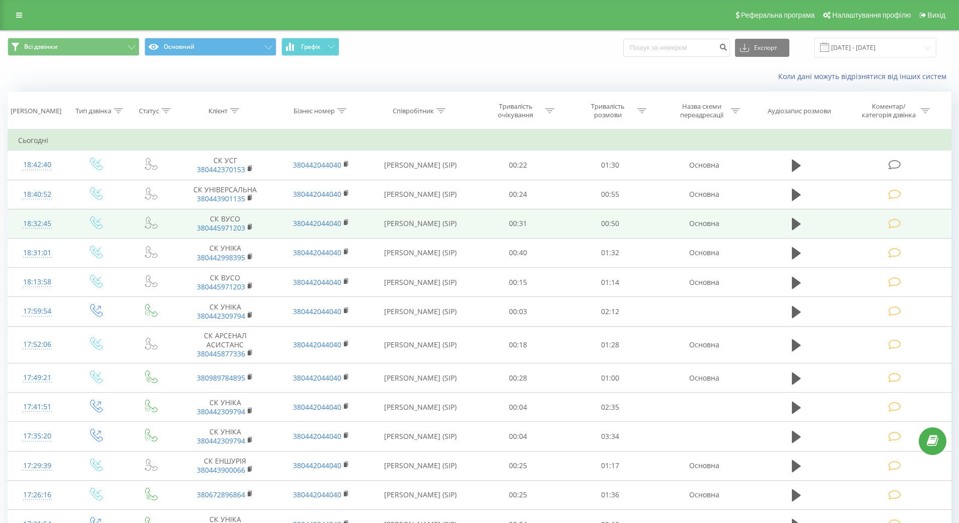
scroll to position [50, 0]
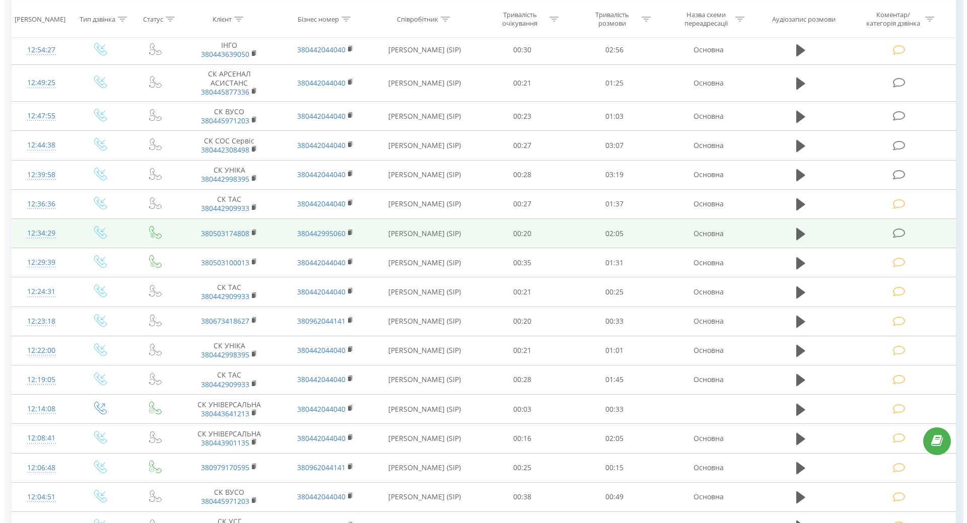
scroll to position [2015, 0]
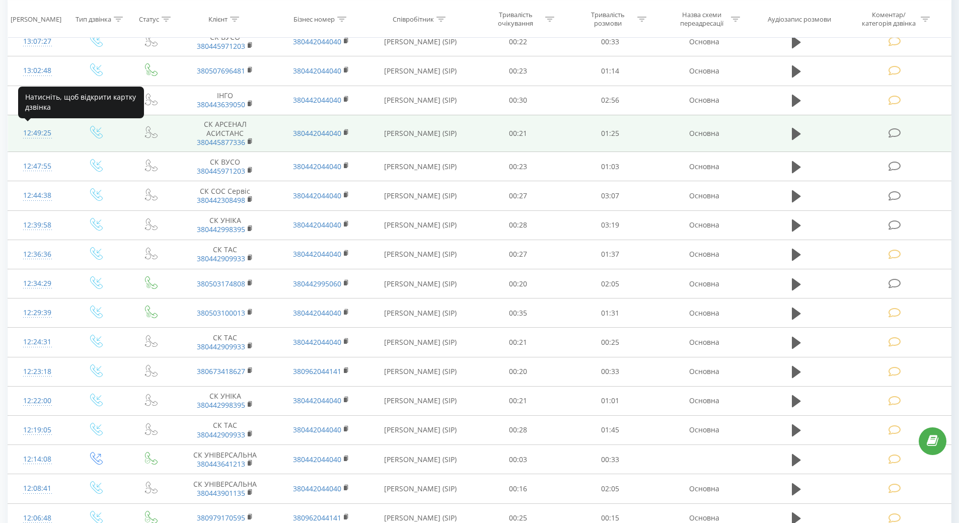
click at [42, 135] on div "12:49:25" at bounding box center [37, 133] width 39 height 20
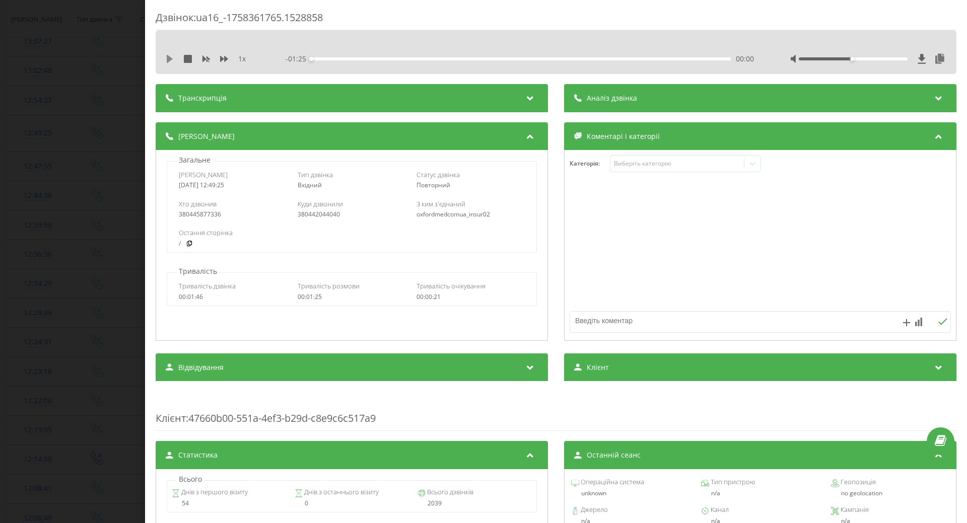
click at [166, 59] on div "1 x - 01:25 00:00 00:00" at bounding box center [556, 58] width 786 height 15
click at [167, 60] on icon at bounding box center [170, 59] width 6 height 8
click at [316, 56] on div "- 01:12 00:13 00:13" at bounding box center [520, 59] width 468 height 10
click at [318, 58] on div "00:13" at bounding box center [521, 58] width 420 height 3
click at [456, 56] on div "- 01:17 00:08 00:08" at bounding box center [520, 59] width 468 height 10
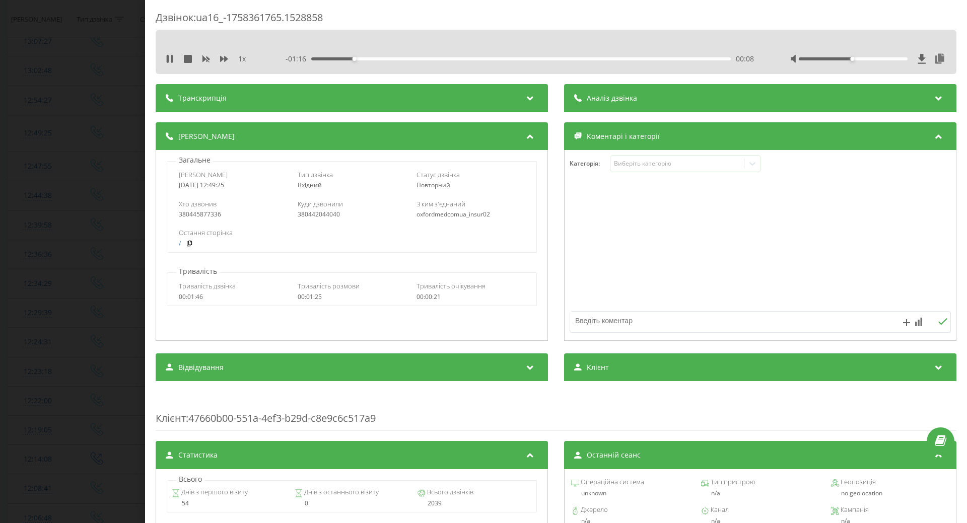
click at [427, 57] on div "- 01:16 00:08 00:08" at bounding box center [520, 59] width 468 height 10
click at [426, 58] on div "00:09" at bounding box center [521, 58] width 420 height 3
click at [658, 166] on div "Виберіть категорію" at bounding box center [677, 164] width 126 height 8
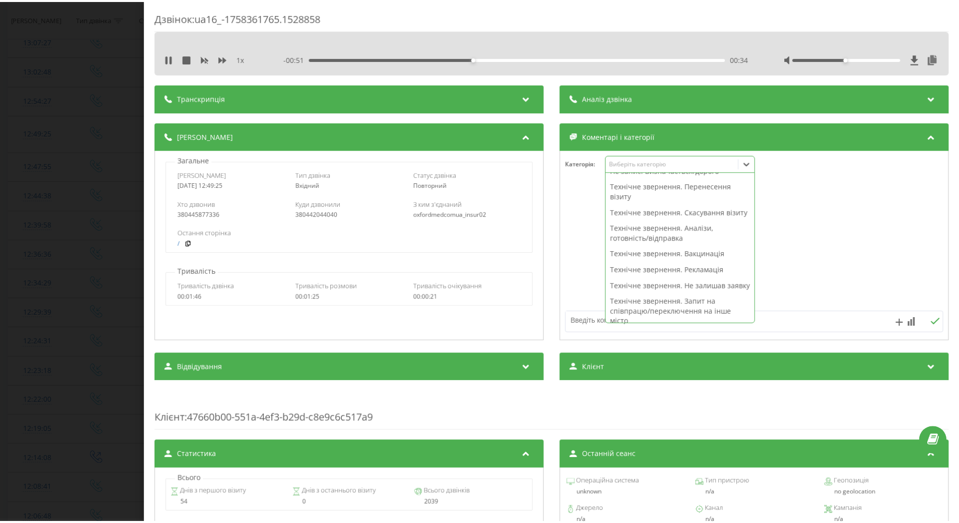
scroll to position [151, 0]
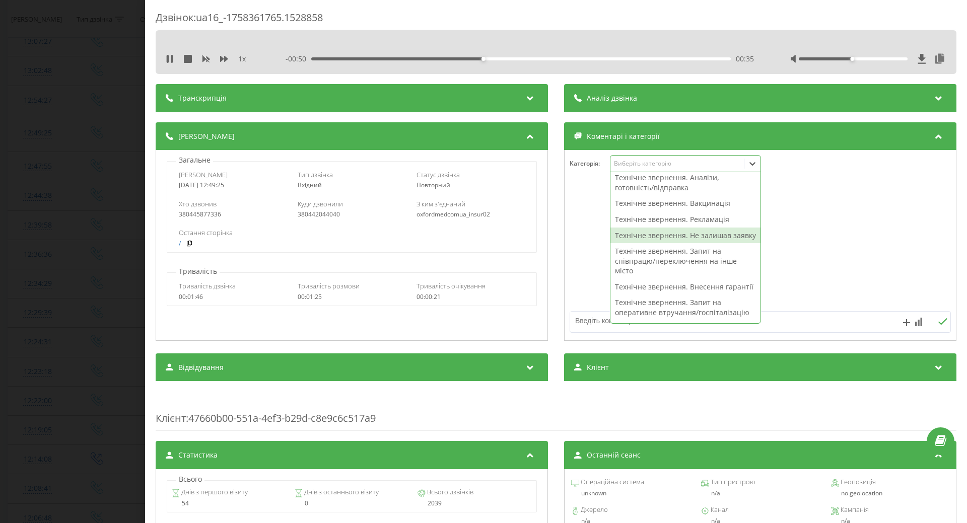
click at [653, 244] on div "Технічне звернення. Не залишав заявку" at bounding box center [685, 236] width 150 height 16
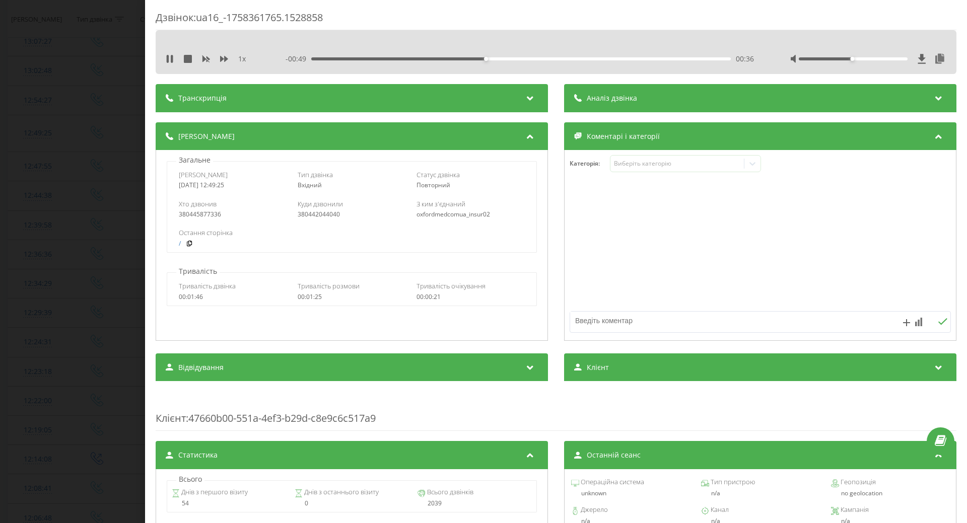
drag, startPoint x: 590, startPoint y: 262, endPoint x: 366, endPoint y: 170, distance: 242.1
click at [590, 262] on div at bounding box center [760, 245] width 391 height 121
click at [175, 59] on div "1 x" at bounding box center [213, 59] width 94 height 10
click at [173, 58] on icon at bounding box center [170, 59] width 8 height 8
click at [599, 330] on div at bounding box center [722, 322] width 304 height 21
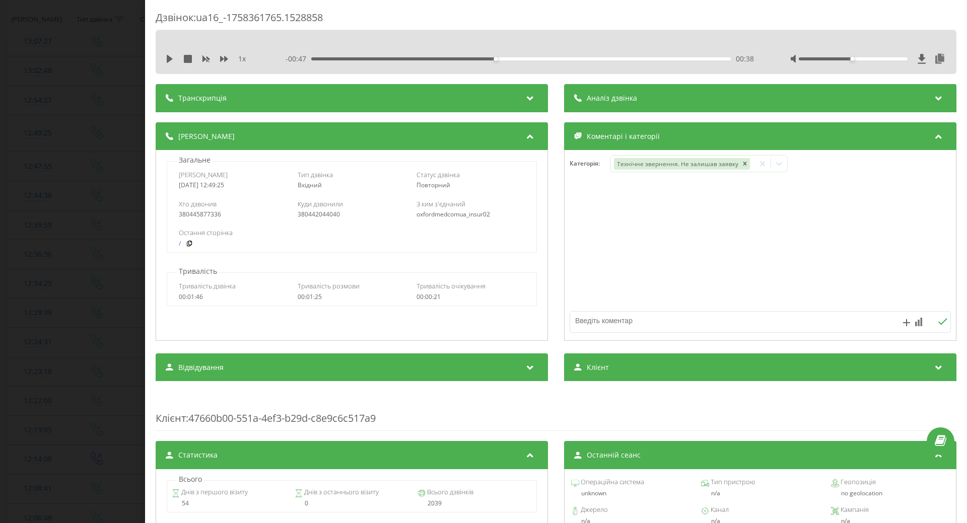
click at [597, 324] on textarea at bounding box center [722, 321] width 304 height 18
type textarea "ск щодо вартості полслуг"
click at [78, 188] on div "Дзвінок : ua16_-1758361765.1528858 1 x - 00:47 00:38 00:38 Транскрипція Для AI-…" at bounding box center [483, 261] width 967 height 523
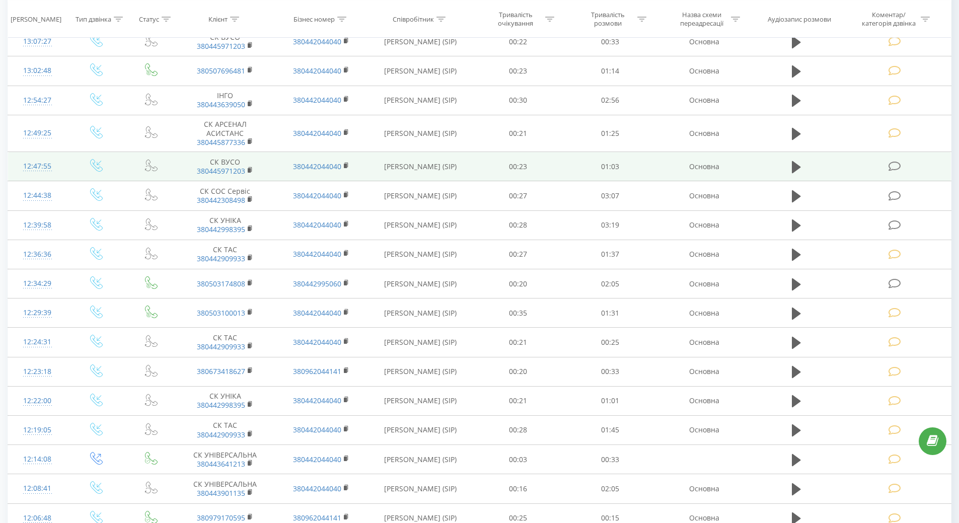
click at [42, 167] on div "12:47:55" at bounding box center [37, 167] width 39 height 20
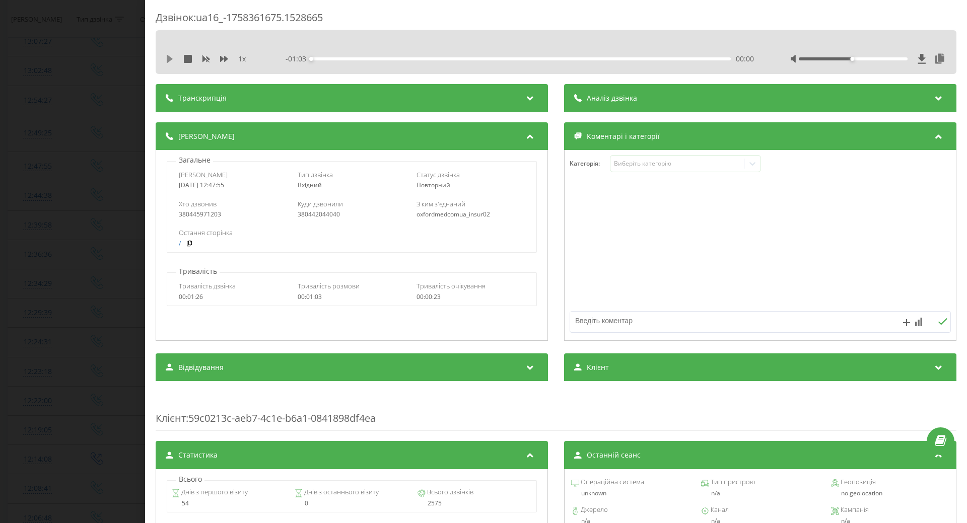
click at [171, 60] on icon at bounding box center [170, 59] width 6 height 8
click at [619, 168] on div "Виберіть категорію" at bounding box center [677, 164] width 126 height 8
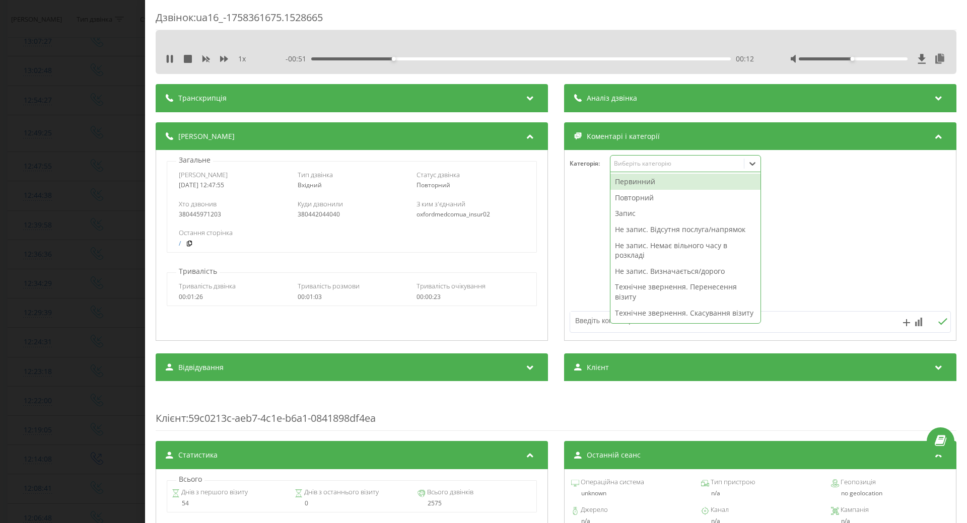
click at [630, 228] on div "Не запис. Відсутня послуга/напрямок" at bounding box center [685, 230] width 150 height 16
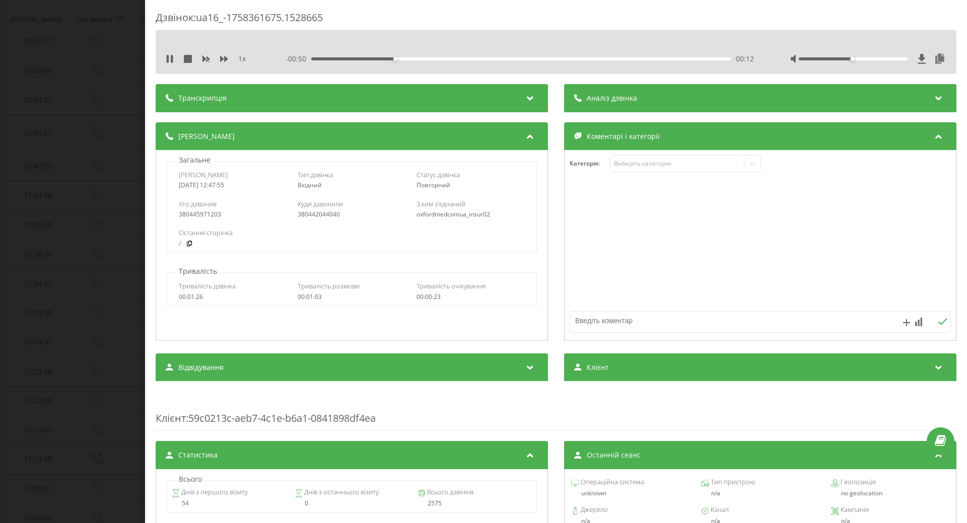
click at [582, 272] on div at bounding box center [760, 245] width 391 height 121
click at [597, 330] on div at bounding box center [722, 322] width 304 height 21
click at [595, 324] on textarea at bounding box center [722, 321] width 304 height 18
type textarea "травматолог, Крамського"
drag, startPoint x: 169, startPoint y: 57, endPoint x: 104, endPoint y: 185, distance: 143.9
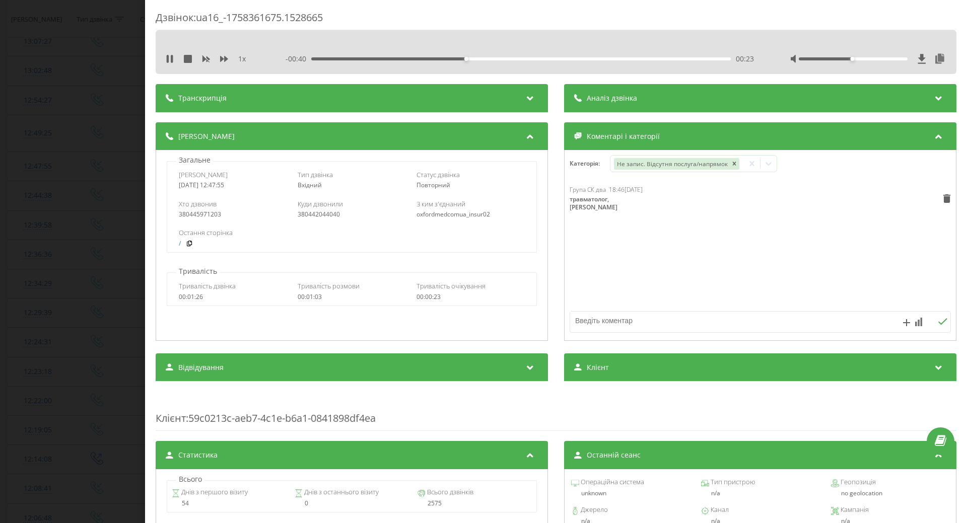
click at [168, 60] on icon at bounding box center [168, 59] width 2 height 8
click at [129, 153] on div "Дзвінок : ua16_-1758361675.1528665 1 x - 00:40 00:23 00:23 Транскрипція Для AI-…" at bounding box center [483, 261] width 967 height 523
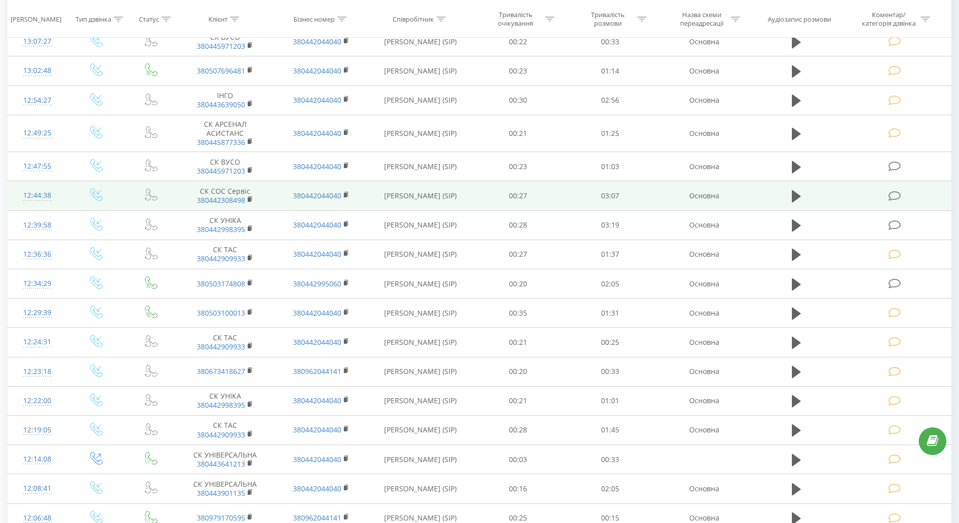
click at [33, 197] on div "12:44:38" at bounding box center [37, 196] width 39 height 20
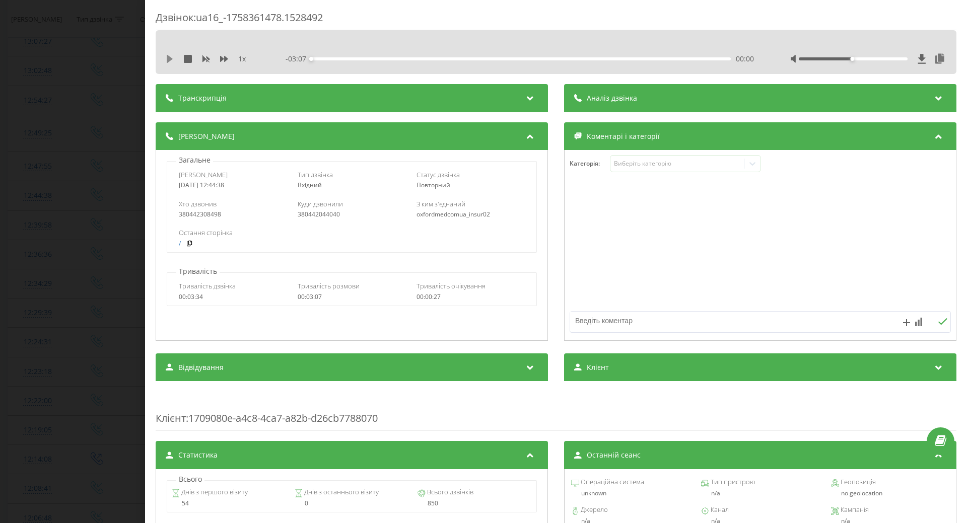
click at [168, 59] on icon at bounding box center [170, 59] width 6 height 8
click at [634, 60] on div "- 02:57 00:10 00:10" at bounding box center [520, 59] width 468 height 10
click at [636, 58] on div "00:10" at bounding box center [521, 58] width 420 height 3
click at [644, 166] on div "Виберіть категорію" at bounding box center [677, 164] width 126 height 8
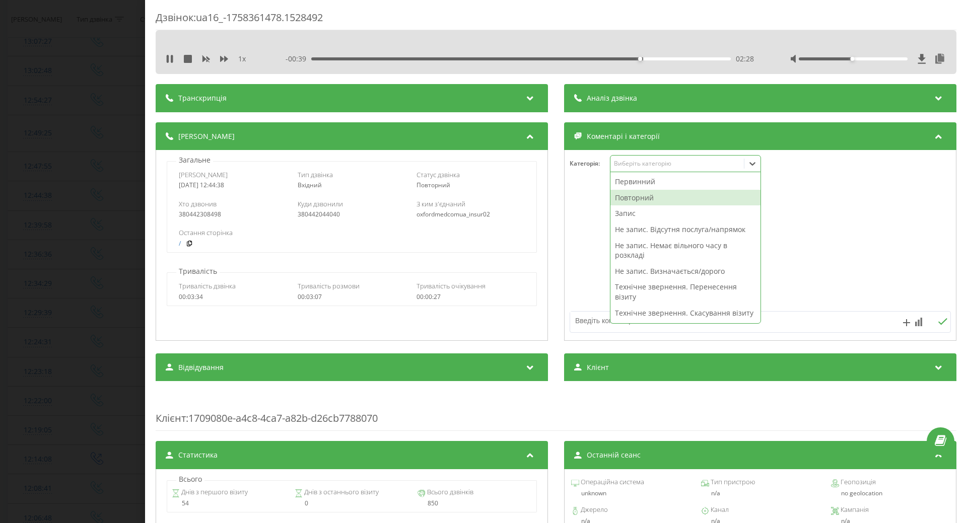
click at [631, 196] on div "Повторний" at bounding box center [685, 198] width 150 height 16
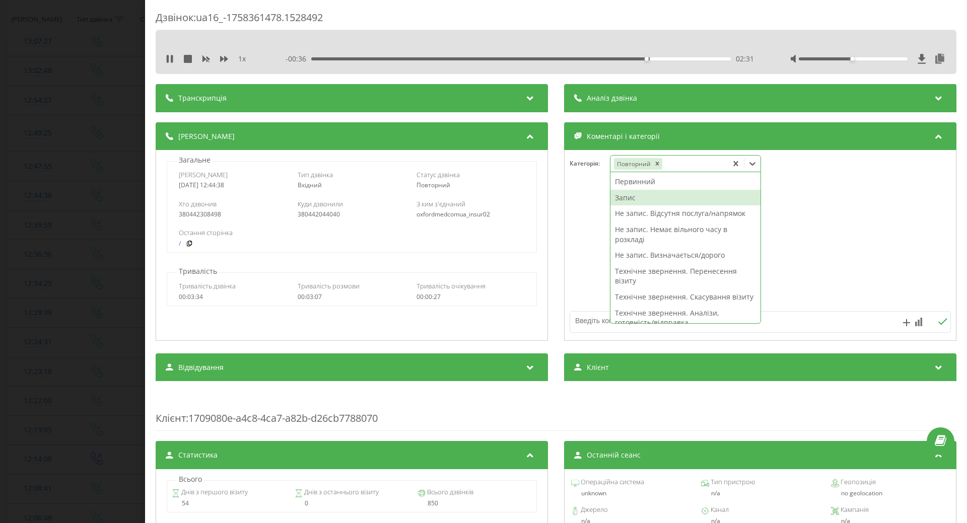
click at [622, 199] on div "Запис" at bounding box center [685, 198] width 150 height 16
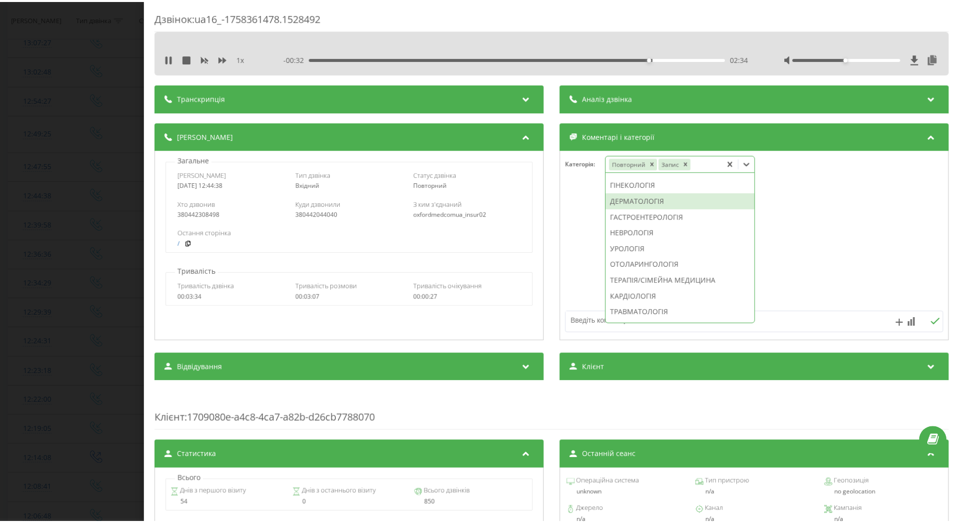
scroll to position [236, 0]
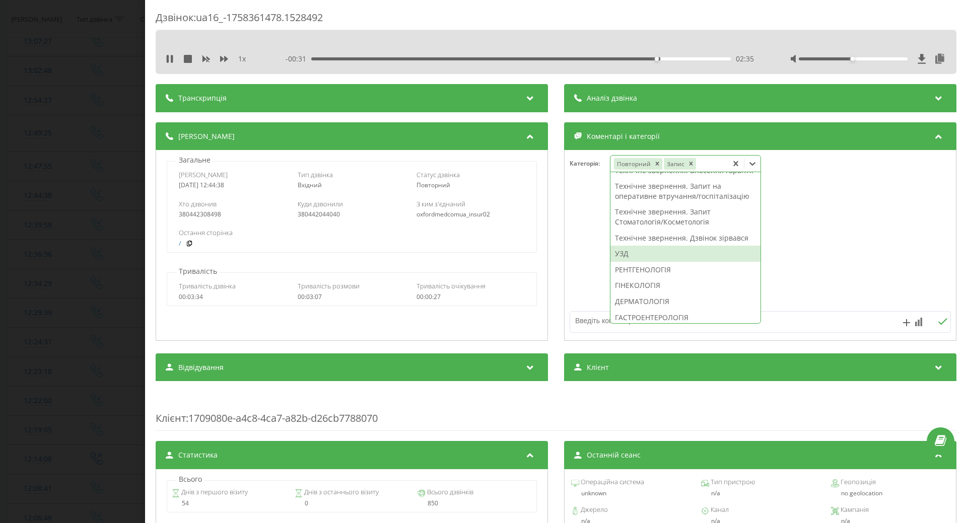
click at [623, 262] on div "УЗД" at bounding box center [685, 254] width 150 height 16
click at [588, 278] on div at bounding box center [760, 245] width 391 height 121
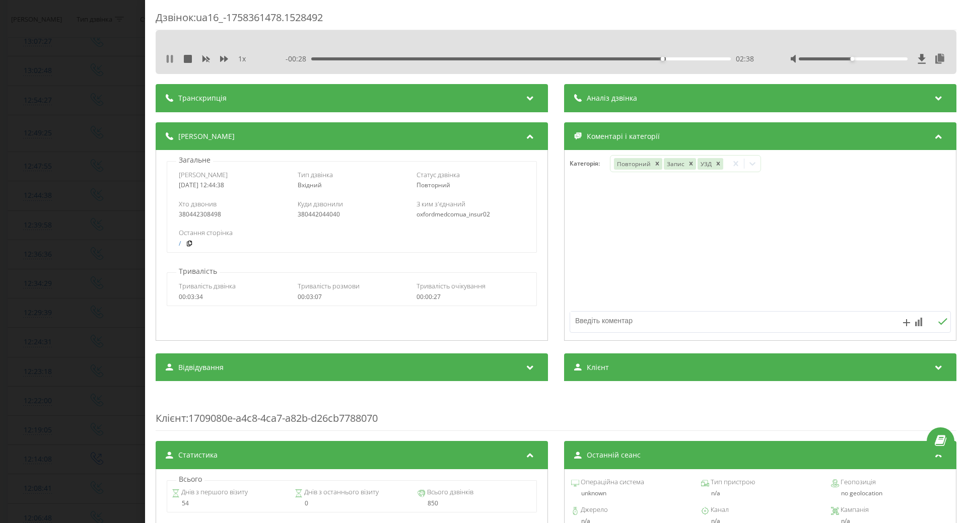
click at [166, 61] on icon at bounding box center [170, 59] width 8 height 8
click at [117, 173] on div "Дзвінок : ua16_-1758361478.1528492 1 x - 00:28 02:38 02:38 Транскрипція Для AI-…" at bounding box center [483, 261] width 967 height 523
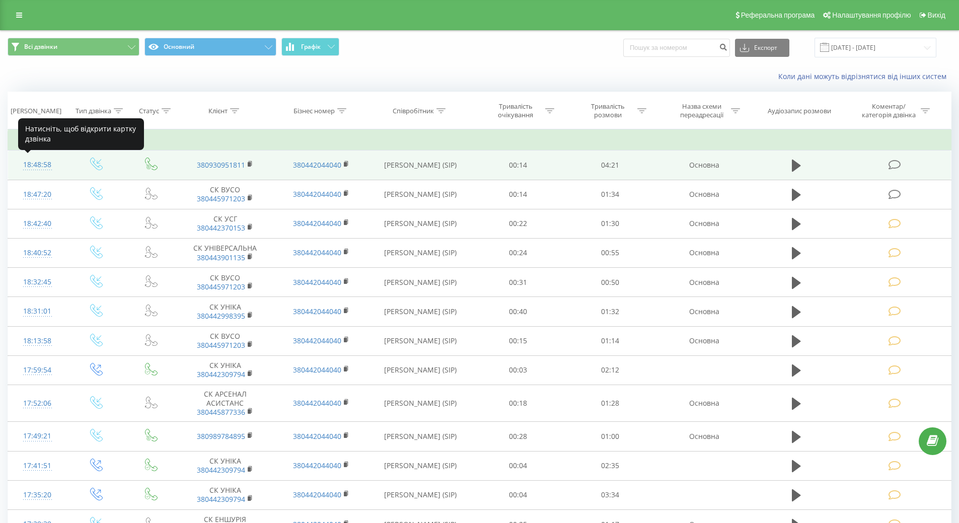
drag, startPoint x: 35, startPoint y: 164, endPoint x: 41, endPoint y: 164, distance: 5.5
click at [39, 164] on div "18:48:58" at bounding box center [37, 165] width 39 height 20
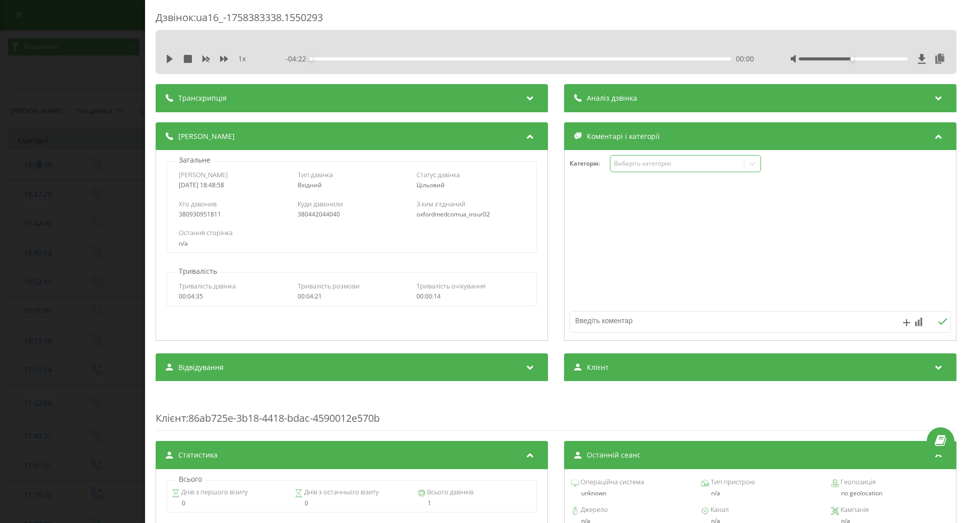
click at [634, 160] on div "Виберіть категорію" at bounding box center [677, 164] width 126 height 8
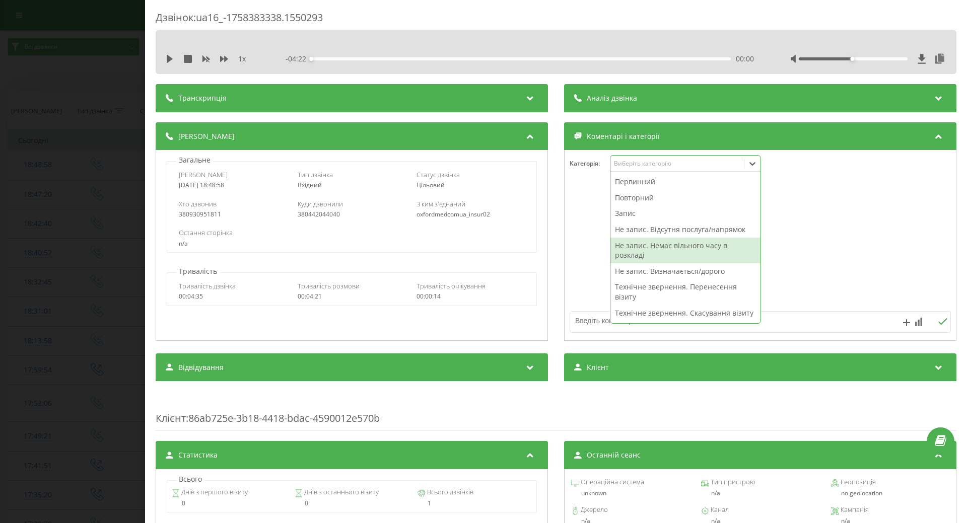
click at [633, 246] on div "Не запис. Немає вільного часу в розкладі" at bounding box center [685, 251] width 150 height 26
drag, startPoint x: 589, startPoint y: 273, endPoint x: 588, endPoint y: 279, distance: 5.6
click at [589, 274] on div at bounding box center [760, 245] width 391 height 121
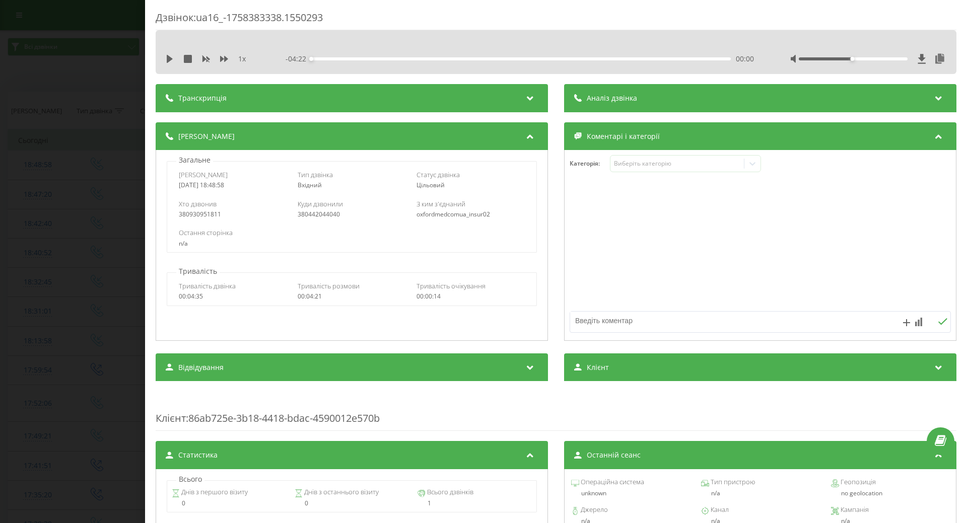
click at [588, 319] on textarea at bounding box center [722, 321] width 304 height 18
type textarea "травматолог тільки планові втручання"
drag, startPoint x: 73, startPoint y: 267, endPoint x: 138, endPoint y: 322, distance: 85.4
click at [74, 267] on div "Дзвінок : ua16_-1758383338.1550293 1 x - 04:22 00:00 00:00 Транскрипція Для AI-…" at bounding box center [483, 261] width 967 height 523
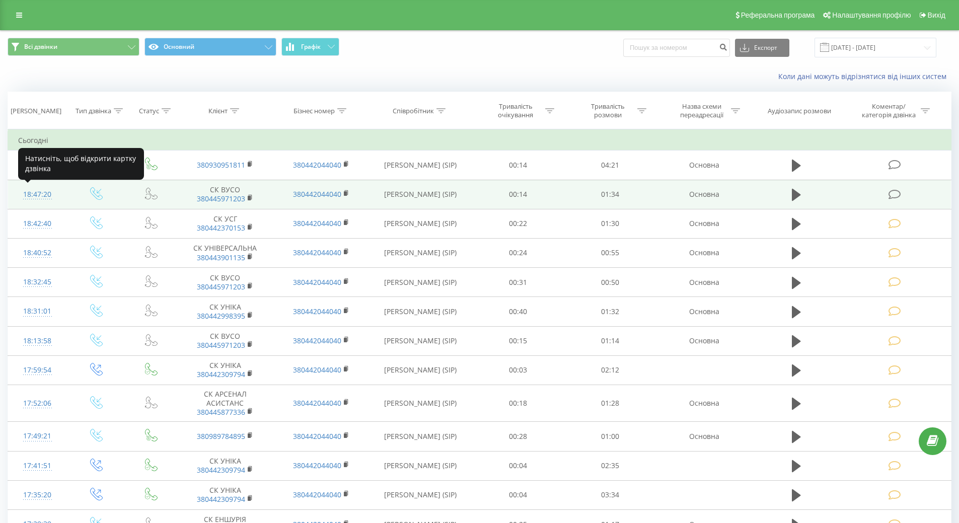
click at [36, 190] on div "18:47:20" at bounding box center [37, 195] width 39 height 20
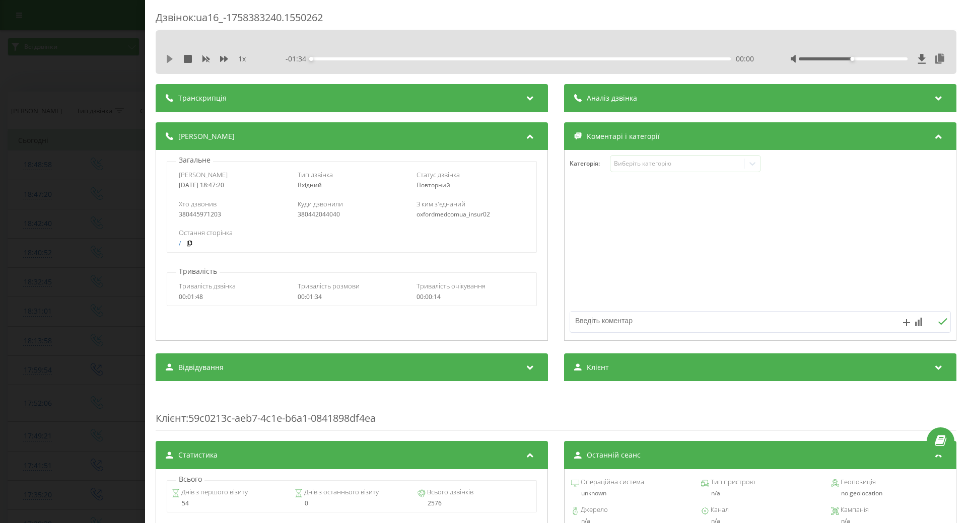
click at [173, 61] on icon at bounding box center [170, 59] width 8 height 8
click at [167, 63] on button at bounding box center [170, 59] width 8 height 8
click at [170, 59] on icon at bounding box center [170, 59] width 6 height 8
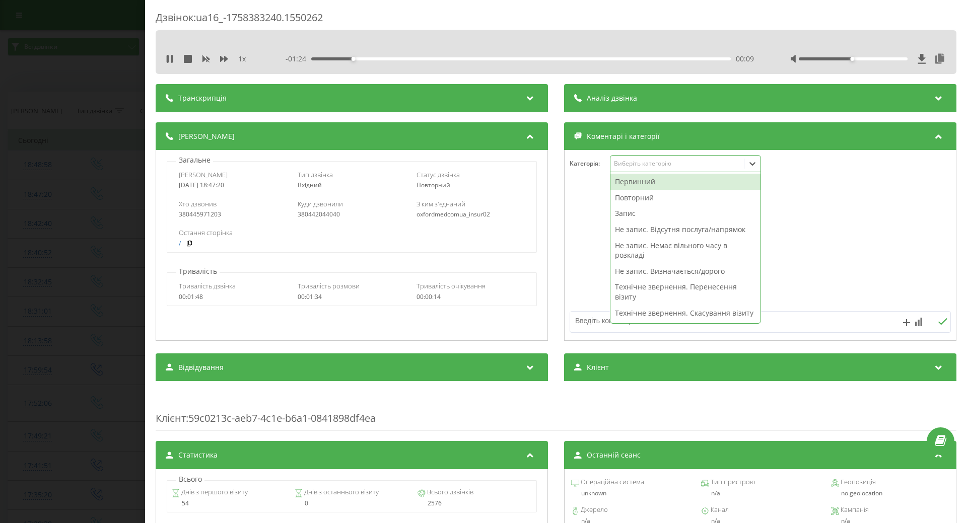
click at [638, 170] on div "Виберіть категорію" at bounding box center [685, 163] width 151 height 17
click at [629, 213] on div "Запис" at bounding box center [685, 213] width 150 height 16
click at [632, 196] on div "Повторний" at bounding box center [685, 198] width 150 height 16
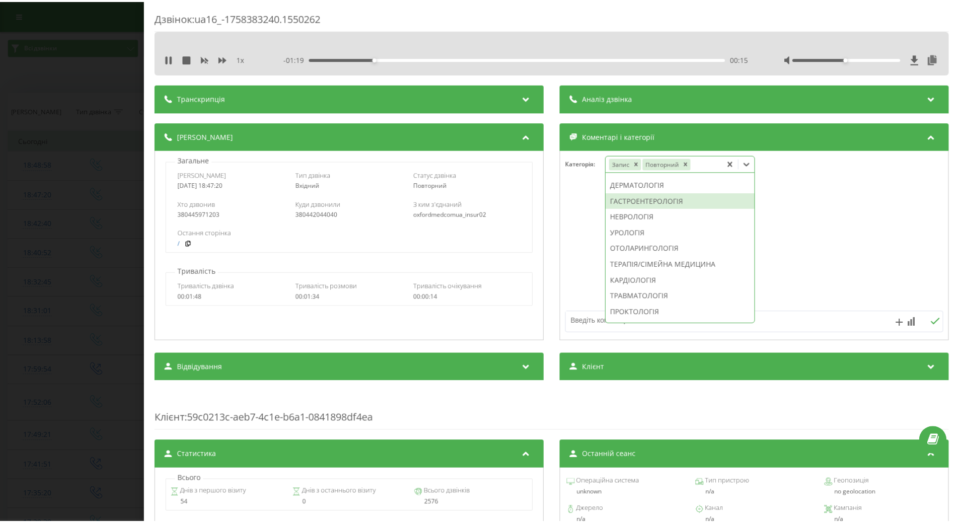
scroll to position [336, 0]
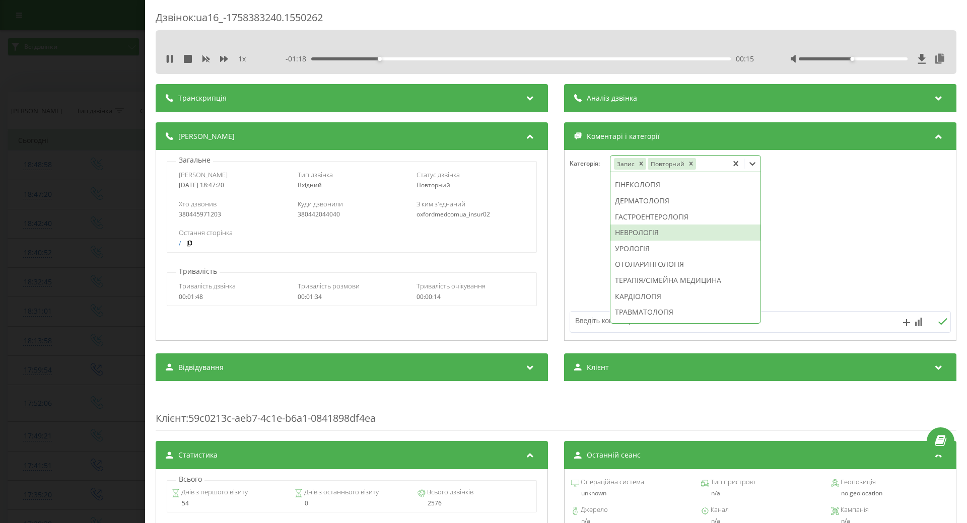
drag, startPoint x: 637, startPoint y: 261, endPoint x: 588, endPoint y: 264, distance: 48.9
click at [637, 241] on div "НЕВРОЛОГІЯ" at bounding box center [685, 233] width 150 height 16
click at [587, 264] on div at bounding box center [760, 245] width 391 height 121
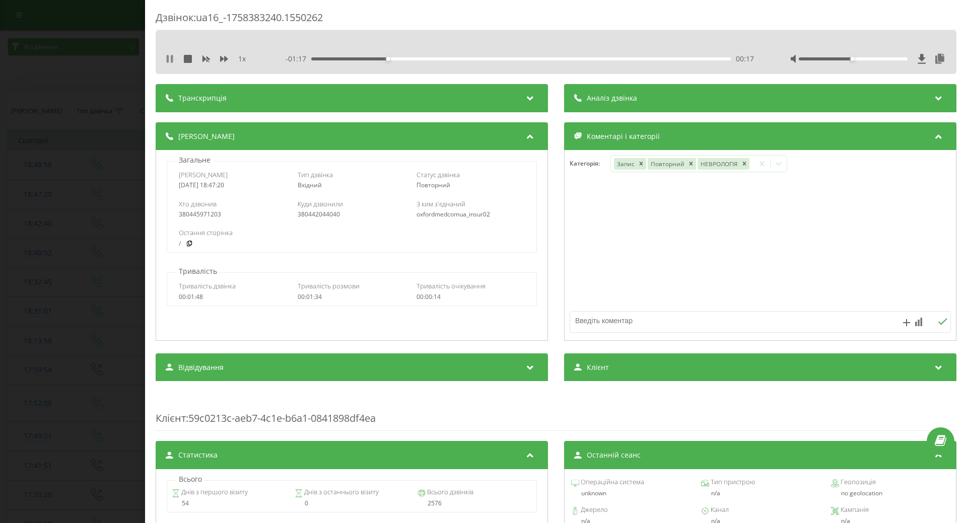
click at [167, 59] on icon at bounding box center [168, 59] width 2 height 8
click at [116, 152] on div "Дзвінок : ua16_-1758383240.1550262 1 x - 01:16 00:18 00:18 Транскрипція Для AI-…" at bounding box center [483, 261] width 967 height 523
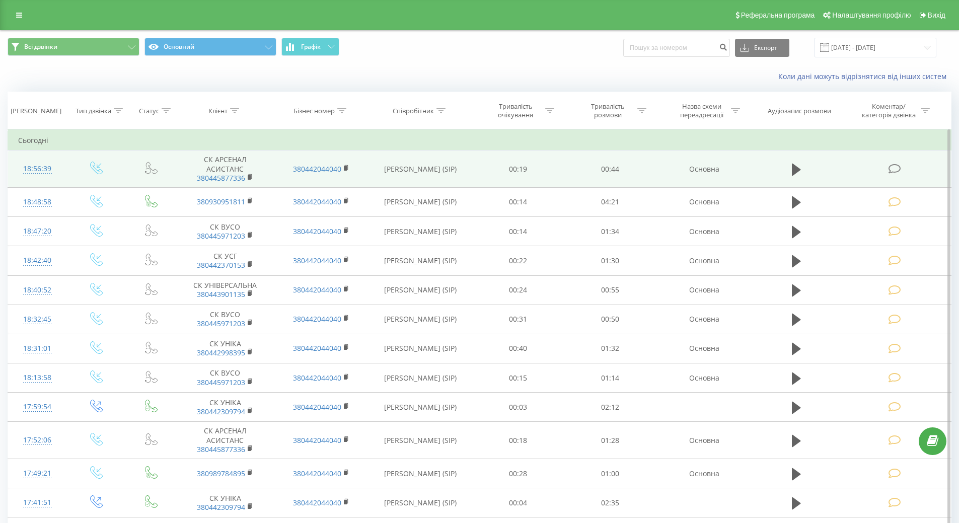
click at [31, 165] on div "18:56:39" at bounding box center [37, 169] width 39 height 20
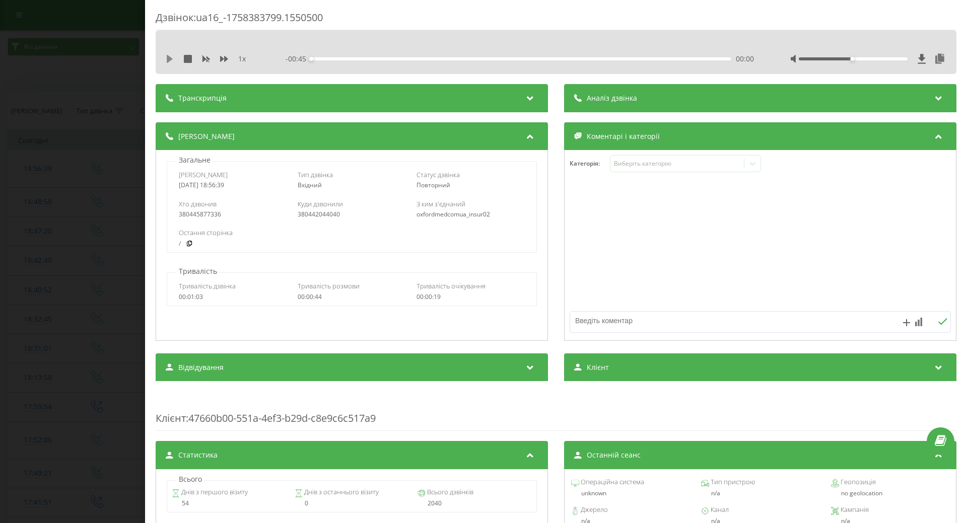
click at [168, 58] on icon at bounding box center [170, 59] width 6 height 8
drag, startPoint x: 172, startPoint y: 57, endPoint x: 579, endPoint y: 136, distance: 414.1
click at [172, 58] on icon at bounding box center [172, 59] width 2 height 8
click at [635, 164] on div "Виберіть категорію" at bounding box center [677, 164] width 126 height 8
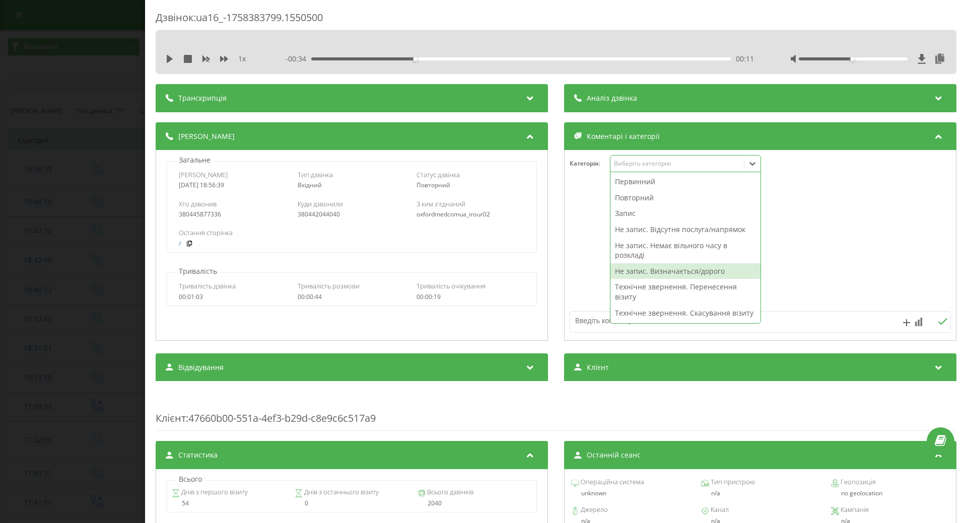
click at [625, 271] on div "Не запис. Визначається/дорого" at bounding box center [685, 271] width 150 height 16
click at [596, 278] on div at bounding box center [760, 245] width 391 height 121
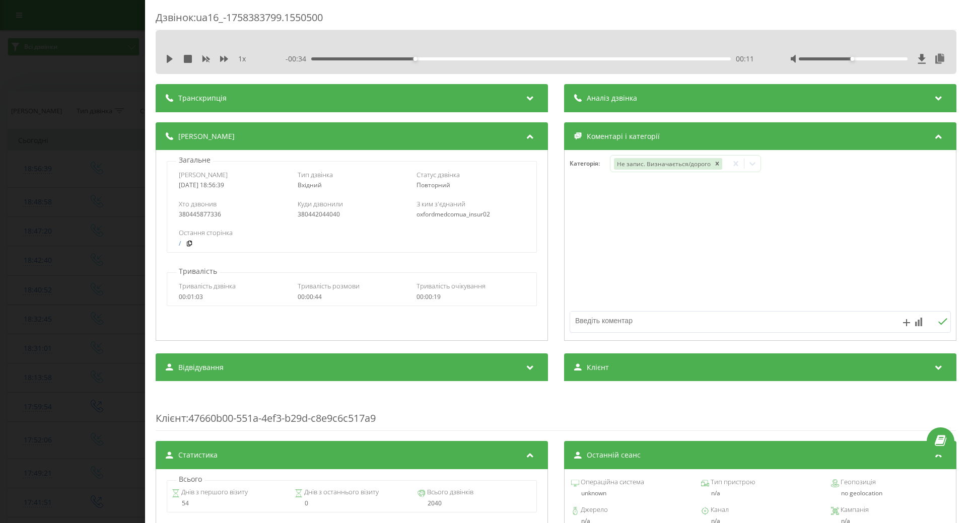
click at [93, 165] on div "Дзвінок : ua16_-1758383799.1550500 1 x - 00:34 00:11 00:11 Транскрипція Для AI-…" at bounding box center [483, 261] width 967 height 523
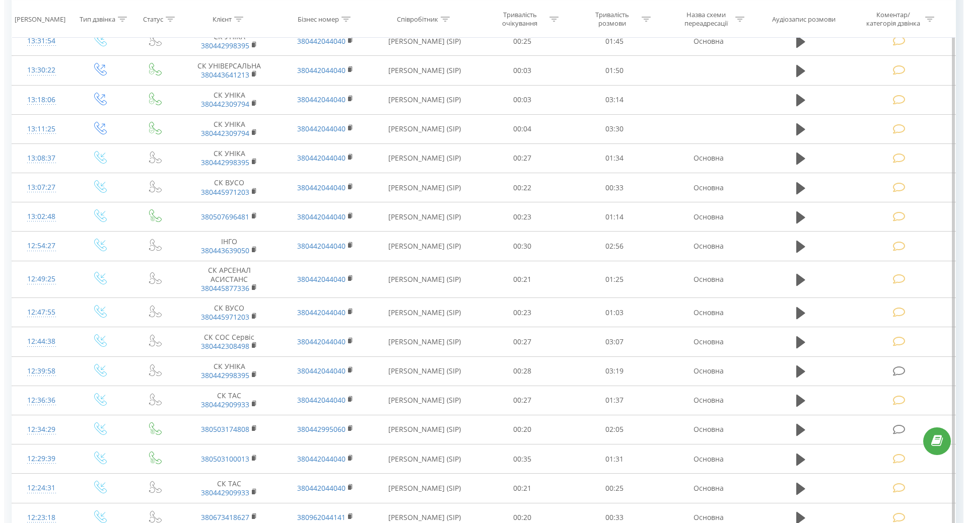
scroll to position [2166, 0]
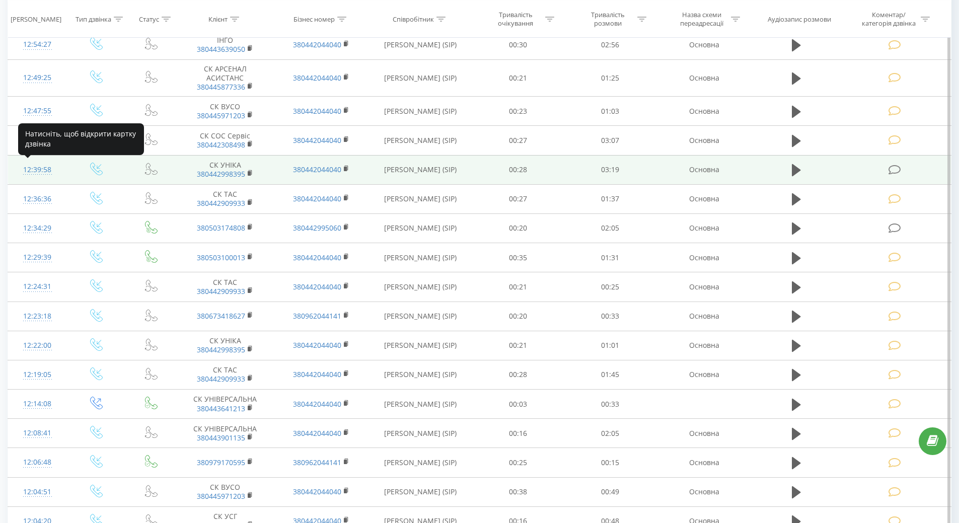
click at [35, 168] on div "12:39:58" at bounding box center [37, 170] width 39 height 20
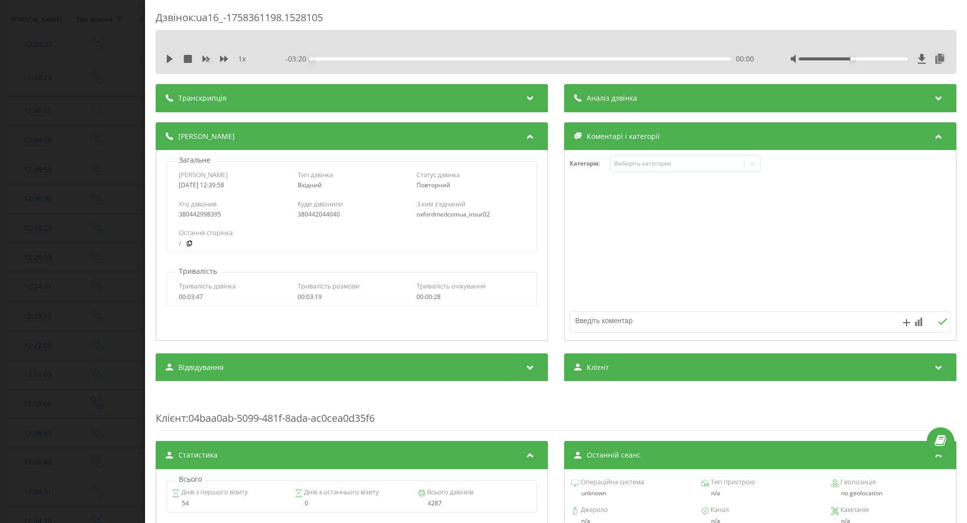
click at [167, 64] on div "1 x - 03:20 00:00 00:00" at bounding box center [556, 58] width 786 height 15
click at [167, 59] on icon at bounding box center [170, 59] width 6 height 8
click at [505, 60] on div "- 03:00 00:19 00:19" at bounding box center [520, 59] width 468 height 10
click at [507, 60] on div "01:35" at bounding box center [521, 58] width 420 height 3
click at [316, 58] on div "01:36" at bounding box center [521, 58] width 420 height 3
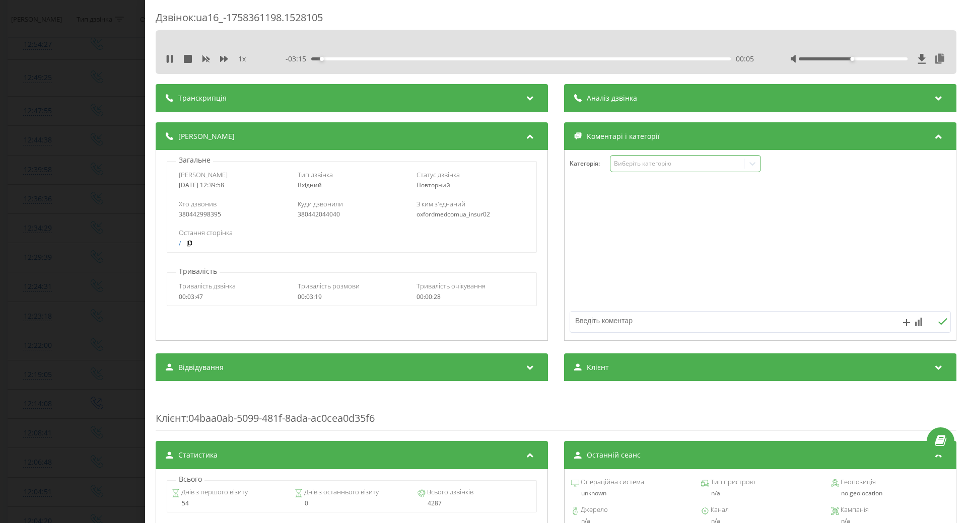
click at [669, 165] on div "Виберіть категорію" at bounding box center [677, 164] width 126 height 8
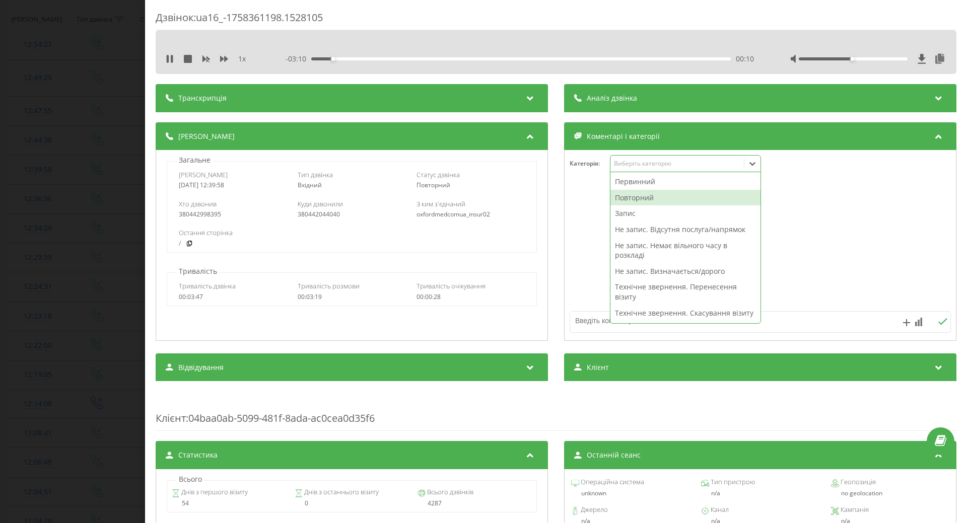
click at [631, 196] on div "Повторний" at bounding box center [685, 198] width 150 height 16
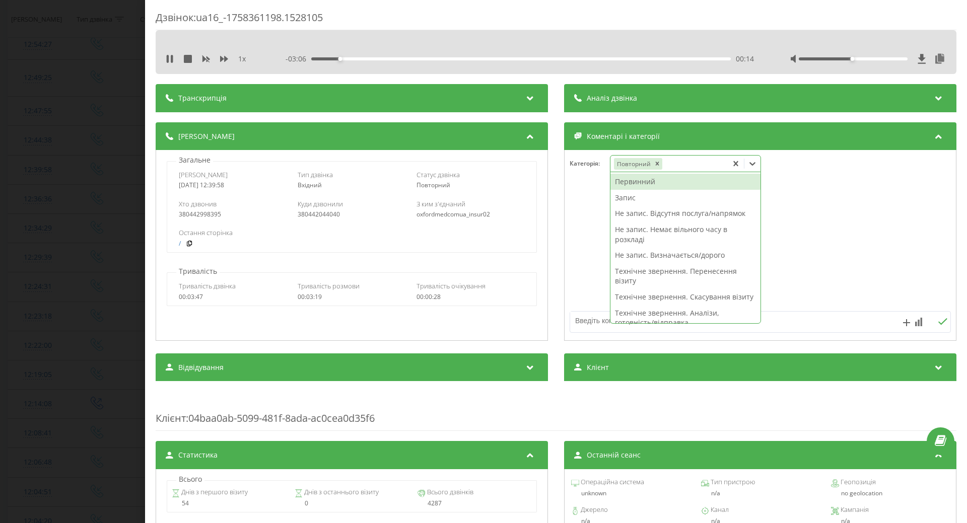
click at [621, 199] on div "Запис" at bounding box center [685, 198] width 150 height 16
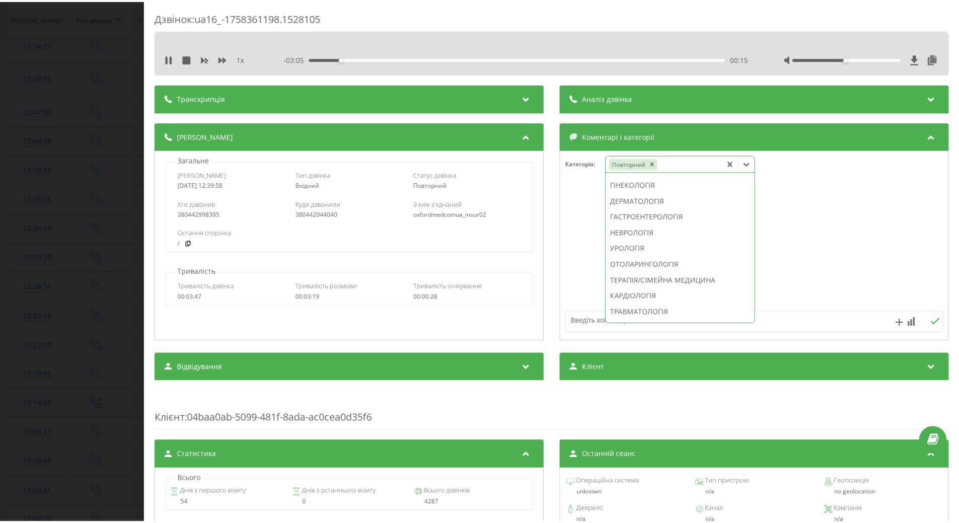
scroll to position [336, 0]
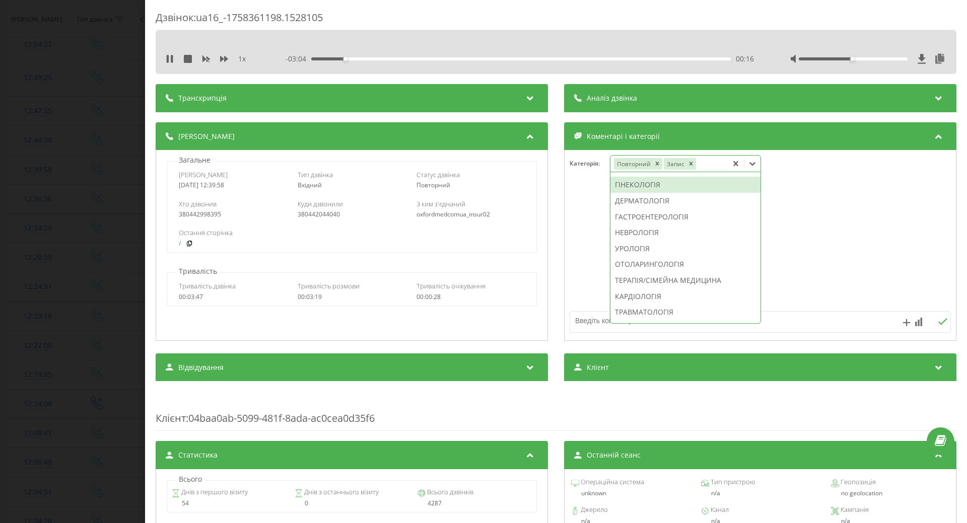
click at [634, 193] on div "ГІНЕКОЛОГІЯ" at bounding box center [685, 185] width 150 height 16
click at [578, 229] on div at bounding box center [760, 245] width 391 height 121
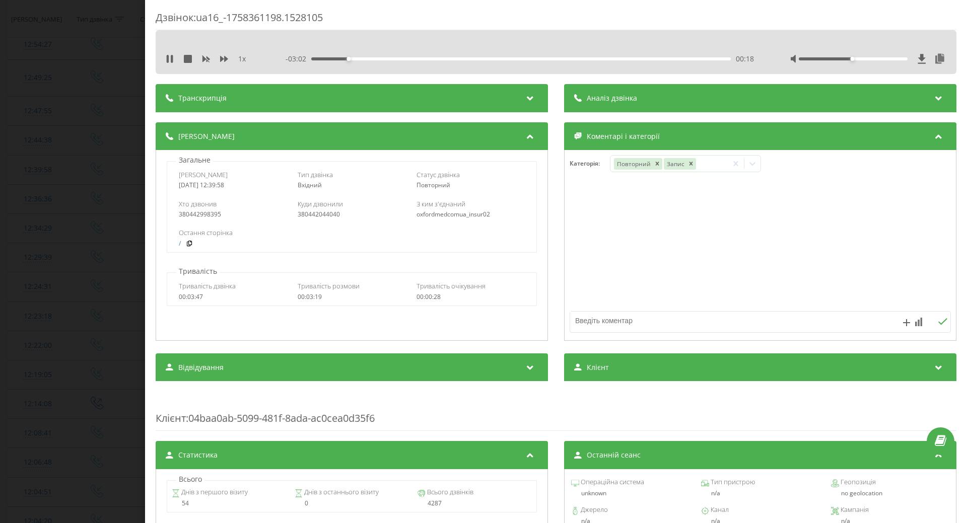
drag, startPoint x: 172, startPoint y: 56, endPoint x: 113, endPoint y: 96, distance: 70.8
click at [171, 58] on icon at bounding box center [170, 59] width 8 height 8
click at [100, 113] on div "Дзвінок : ua16_-1758361198.1528105 1 x - 03:02 00:18 00:18 Транскрипція Для AI-…" at bounding box center [483, 261] width 967 height 523
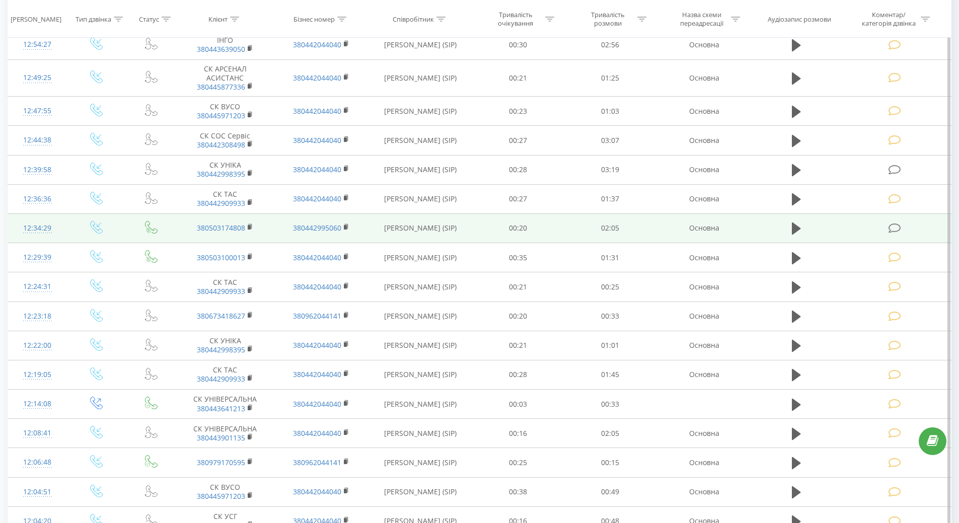
click at [50, 225] on div "12:34:29" at bounding box center [37, 229] width 39 height 20
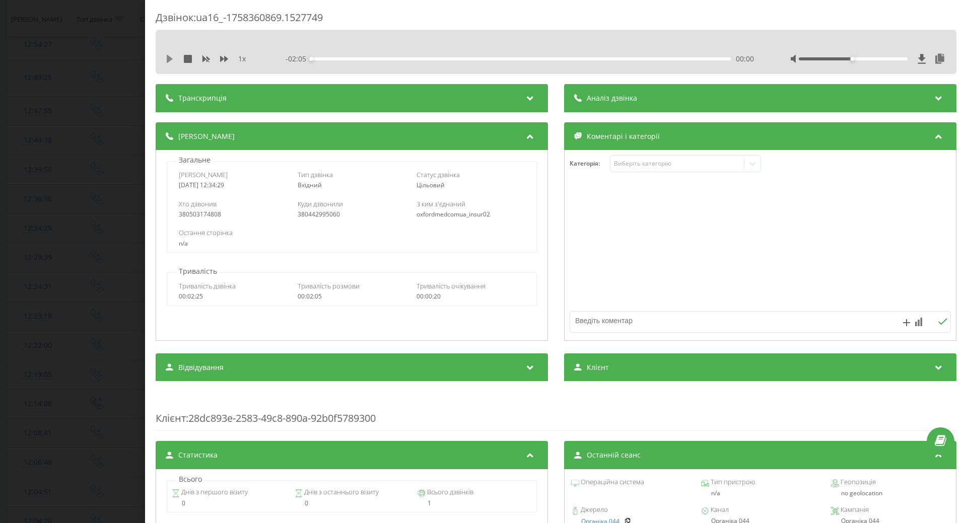
click at [169, 56] on icon at bounding box center [170, 59] width 8 height 8
click at [170, 59] on icon at bounding box center [170, 59] width 8 height 8
click at [564, 55] on div "- 01:48 00:16 00:16" at bounding box center [520, 59] width 468 height 10
click at [564, 59] on div "00:16" at bounding box center [521, 58] width 420 height 3
click at [168, 57] on icon at bounding box center [170, 59] width 6 height 8
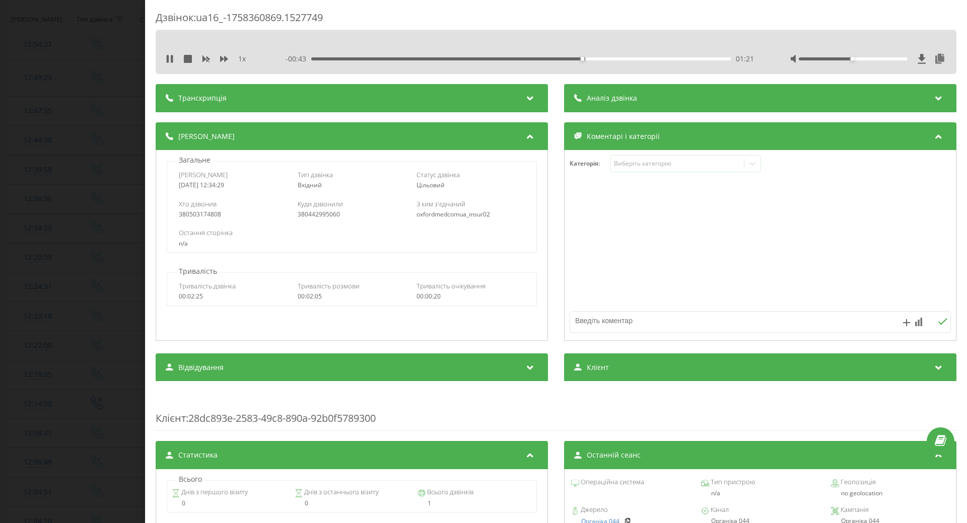
click at [627, 58] on div "01:21" at bounding box center [521, 58] width 420 height 3
click at [173, 60] on icon at bounding box center [170, 59] width 8 height 8
click at [694, 168] on div "Виберіть категорію" at bounding box center [677, 164] width 126 height 8
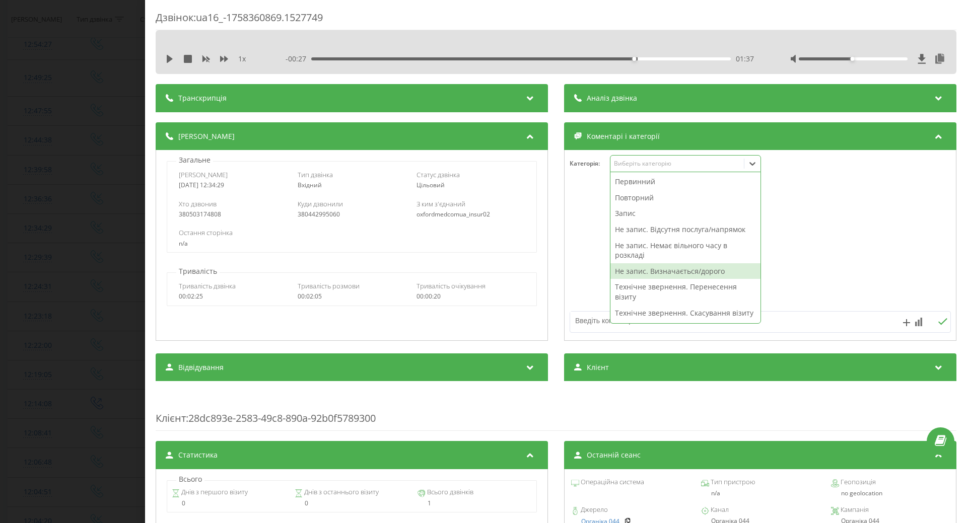
drag, startPoint x: 655, startPoint y: 271, endPoint x: 603, endPoint y: 272, distance: 51.4
click at [653, 271] on div "Не запис. Визначається/дорого" at bounding box center [685, 271] width 150 height 16
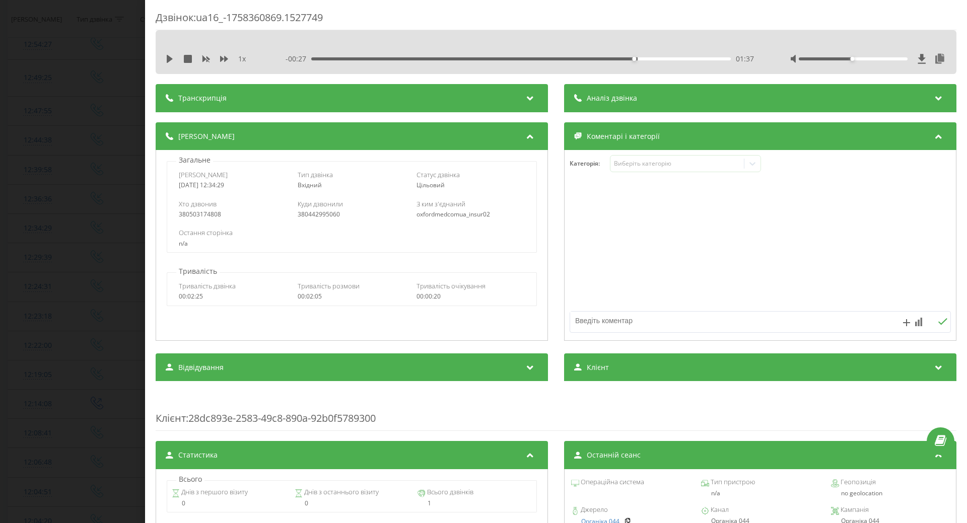
drag, startPoint x: 574, startPoint y: 270, endPoint x: 472, endPoint y: 232, distance: 108.7
click at [568, 267] on div at bounding box center [760, 245] width 391 height 121
click at [68, 196] on div "Дзвінок : ua16_-1758360869.1527749 1 x - 00:27 01:37 01:37 Транскрипція Для AI-…" at bounding box center [483, 261] width 967 height 523
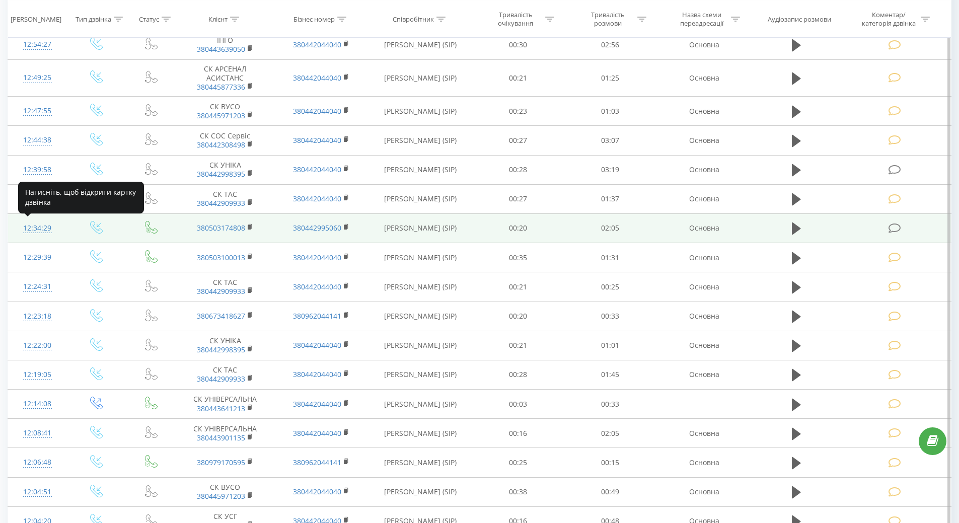
click at [41, 229] on div "12:34:29" at bounding box center [37, 229] width 39 height 20
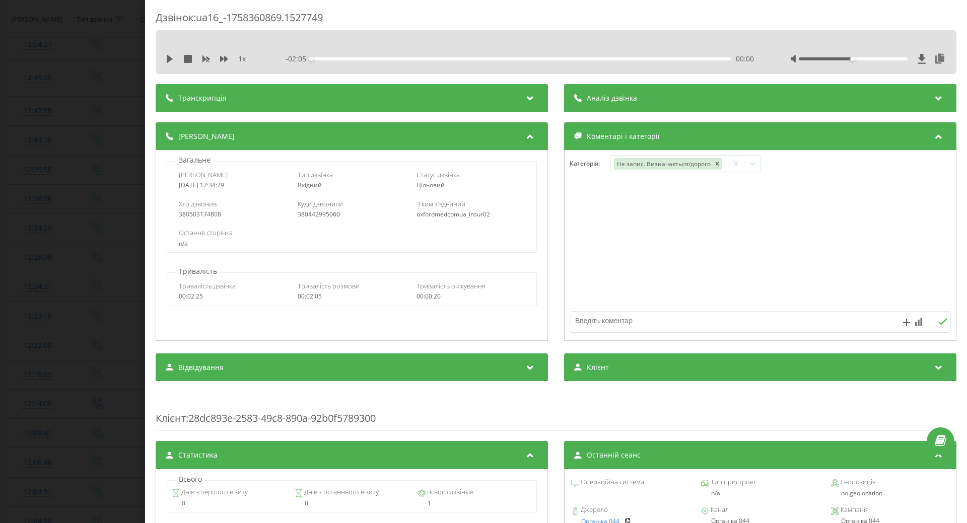
drag, startPoint x: 113, startPoint y: 216, endPoint x: 183, endPoint y: 171, distance: 83.1
click at [113, 216] on div "Дзвінок : ua16_-1758360869.1527749 1 x - 02:05 00:00 00:00 Транскрипція Для AI-…" at bounding box center [483, 261] width 967 height 523
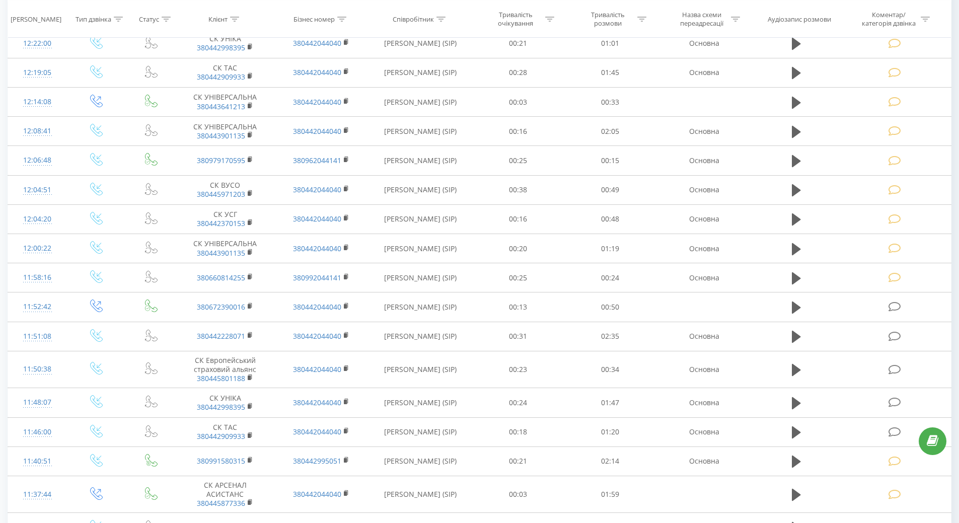
scroll to position [2650, 0]
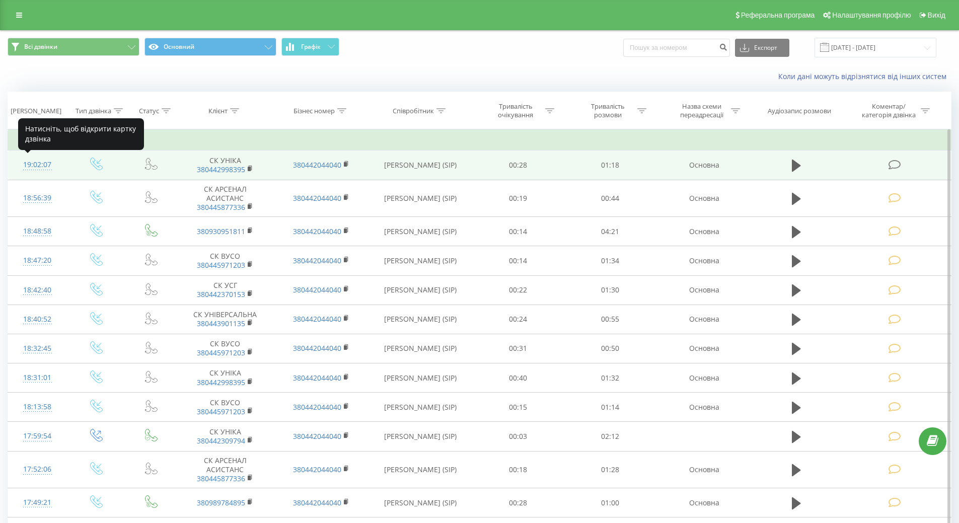
click at [28, 158] on div "19:02:07" at bounding box center [37, 165] width 39 height 20
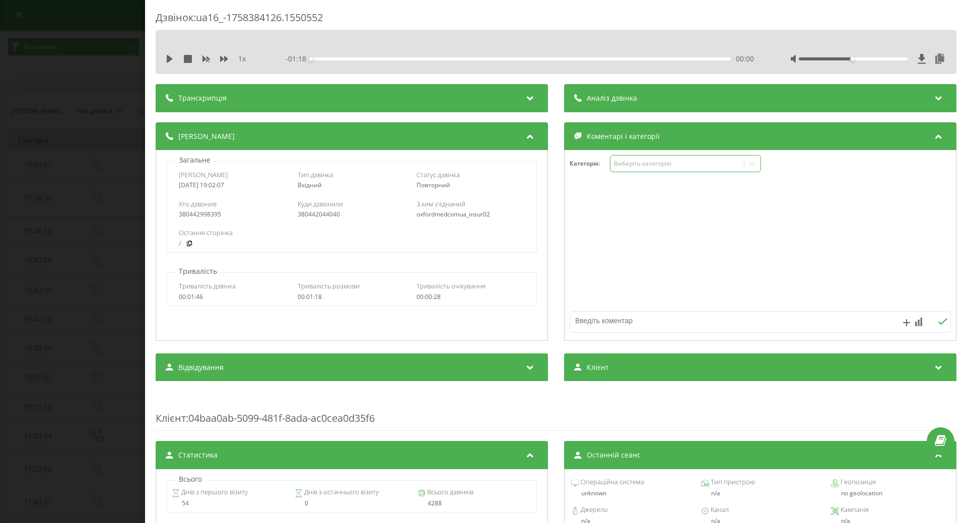
click at [614, 162] on div "Виберіть категорію" at bounding box center [677, 164] width 126 height 8
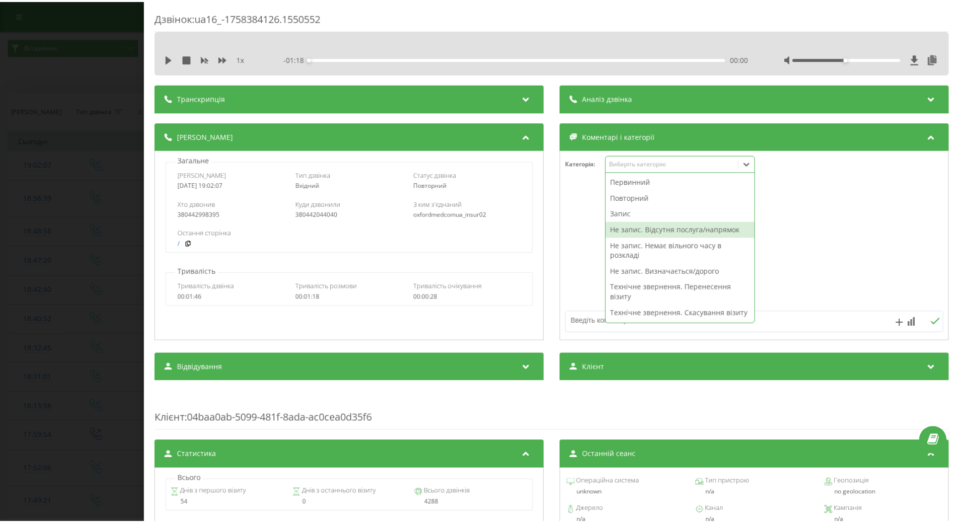
scroll to position [151, 0]
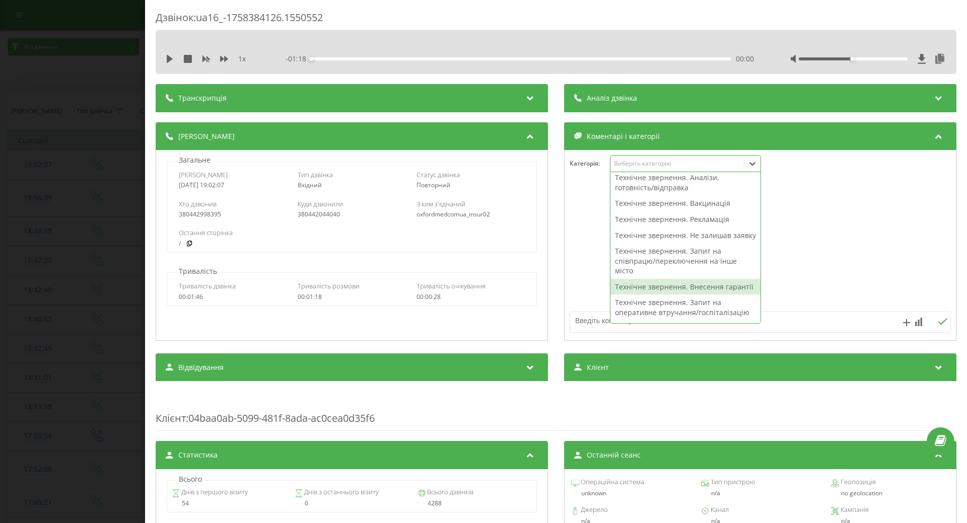
drag, startPoint x: 615, startPoint y: 310, endPoint x: 579, endPoint y: 295, distance: 39.1
click at [613, 295] on div "Технічне звернення. Внесення гарантії" at bounding box center [685, 287] width 150 height 16
click at [574, 291] on div at bounding box center [760, 245] width 391 height 121
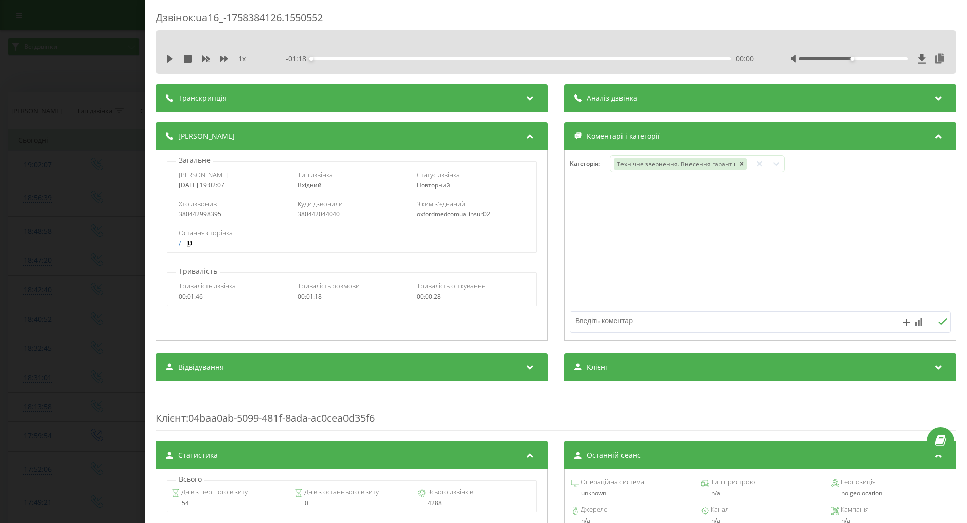
click at [102, 131] on div "Дзвінок : ua16_-1758384126.1550552 1 x - 01:18 00:00 00:00 Транскрипція Для AI-…" at bounding box center [483, 261] width 967 height 523
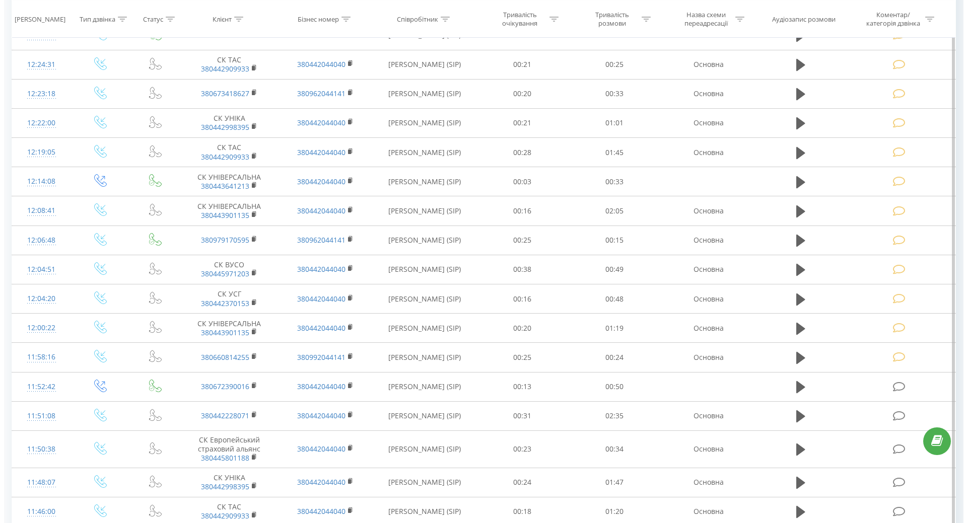
scroll to position [2650, 0]
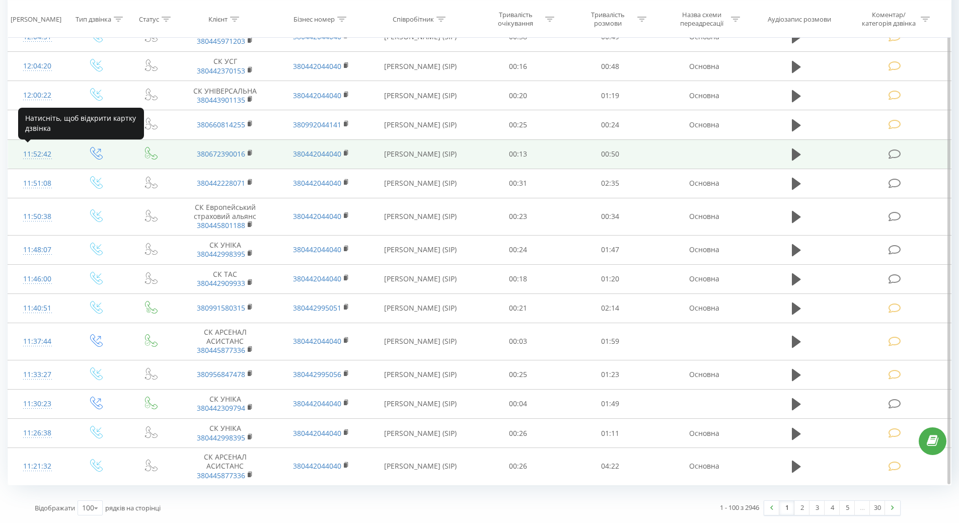
drag, startPoint x: 40, startPoint y: 154, endPoint x: 38, endPoint y: 149, distance: 5.7
click at [39, 154] on div "11:52:42" at bounding box center [37, 155] width 39 height 20
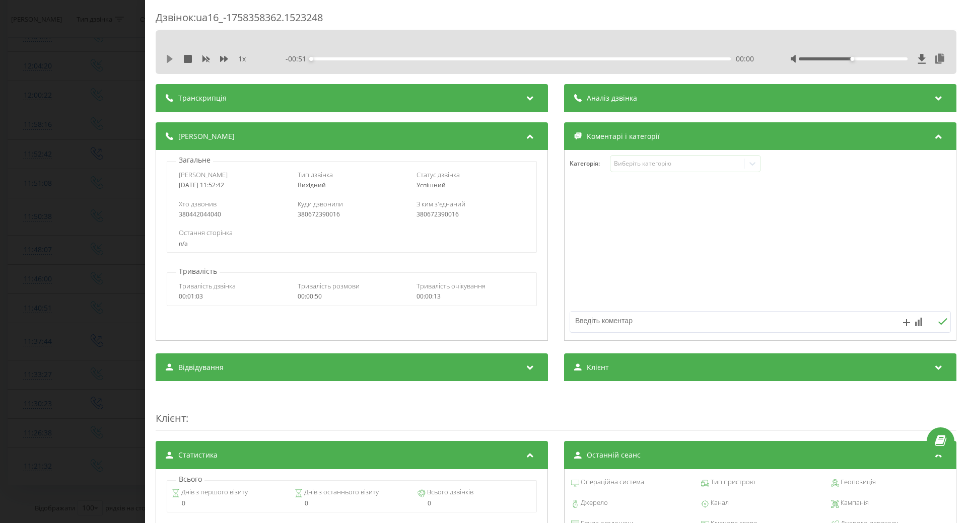
click at [171, 59] on icon at bounding box center [170, 59] width 6 height 8
click at [170, 53] on div "1 x - 00:42 00:08 00:08" at bounding box center [556, 58] width 786 height 15
drag, startPoint x: 168, startPoint y: 59, endPoint x: 411, endPoint y: 153, distance: 260.7
click at [169, 59] on icon at bounding box center [170, 59] width 8 height 8
click at [644, 172] on div "Виберіть категорію" at bounding box center [685, 163] width 151 height 17
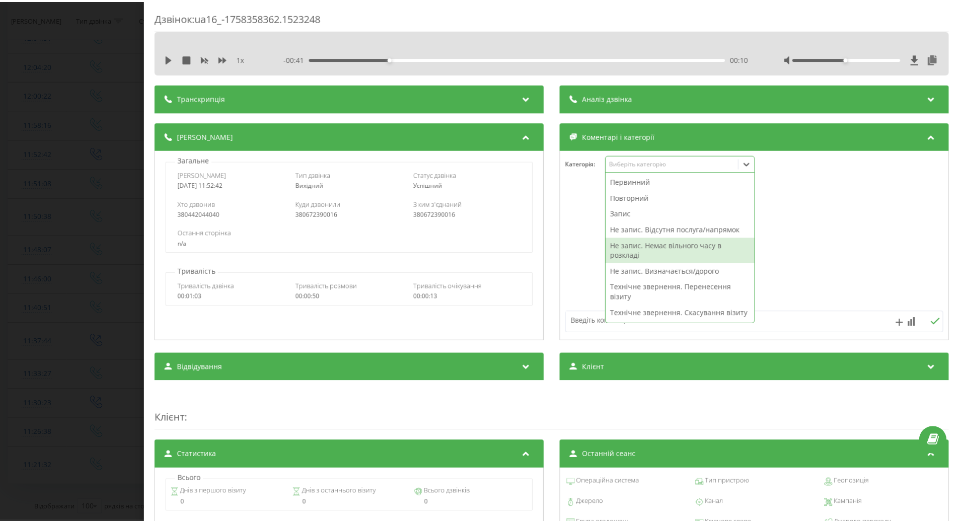
scroll to position [201, 0]
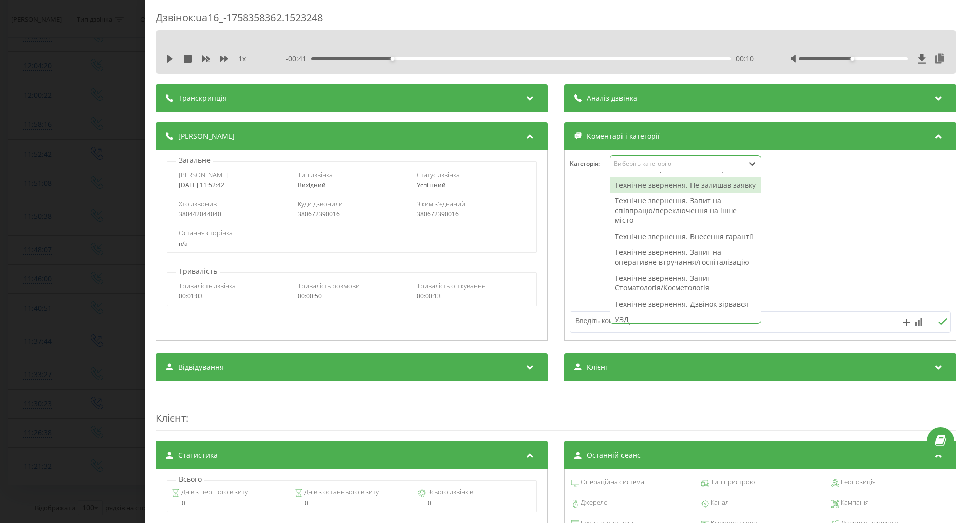
click at [624, 193] on div "Технічне звернення. Не залишав заявку" at bounding box center [685, 185] width 150 height 16
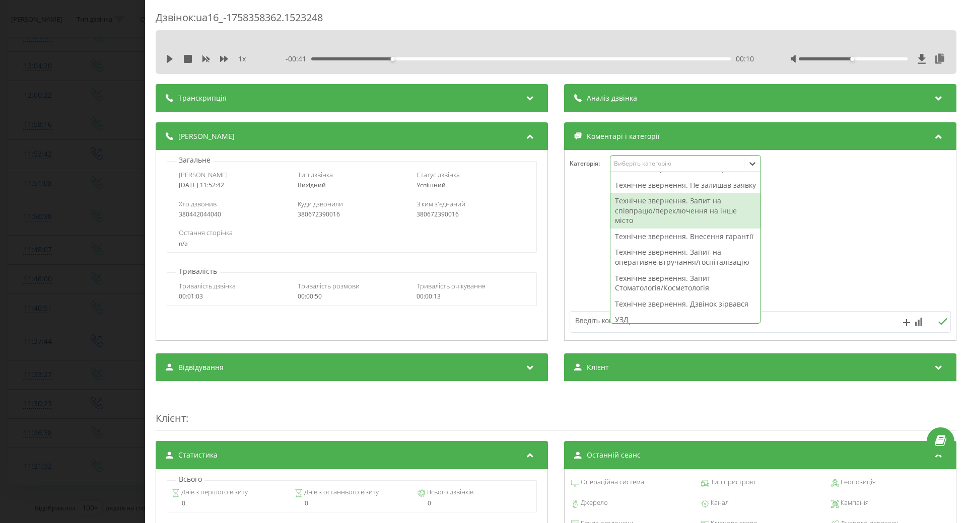
drag, startPoint x: 584, startPoint y: 259, endPoint x: 581, endPoint y: 265, distance: 6.8
click at [582, 263] on div at bounding box center [760, 245] width 391 height 121
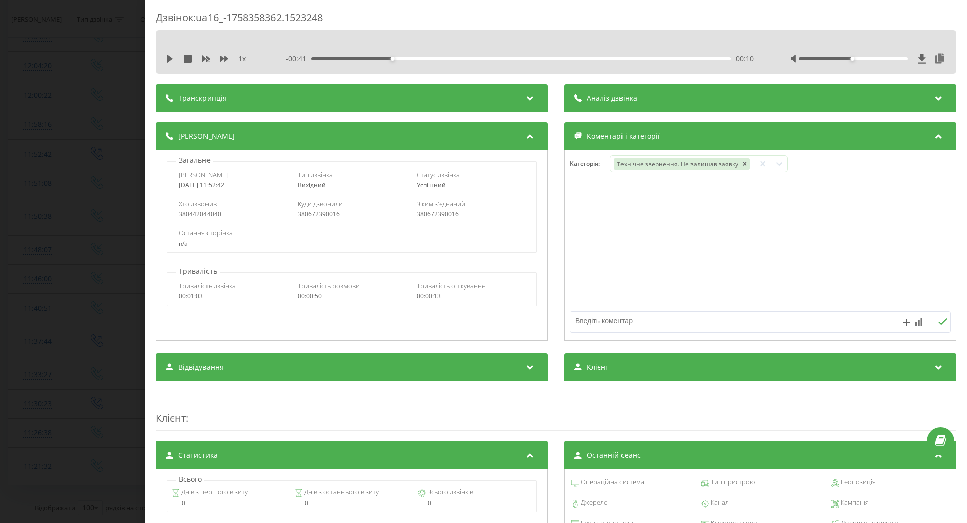
click at [578, 325] on textarea at bounding box center [722, 321] width 304 height 18
type textarea "внутрішній дзвінок"
click at [62, 159] on div "Дзвінок : ua16_-1758358362.1523248 1 x - 00:41 00:10 00:10 Транскрипція Для AI-…" at bounding box center [483, 261] width 967 height 523
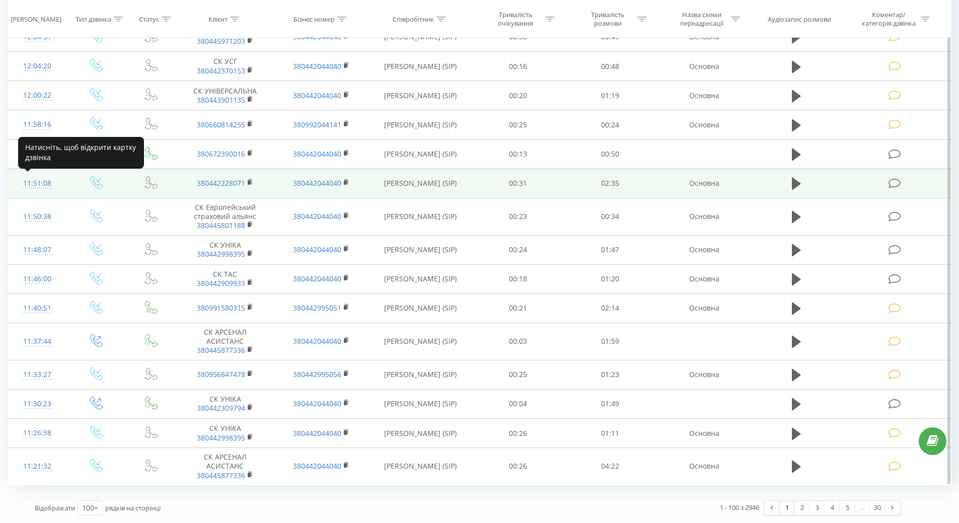
click at [44, 182] on div "11:51:08" at bounding box center [37, 184] width 39 height 20
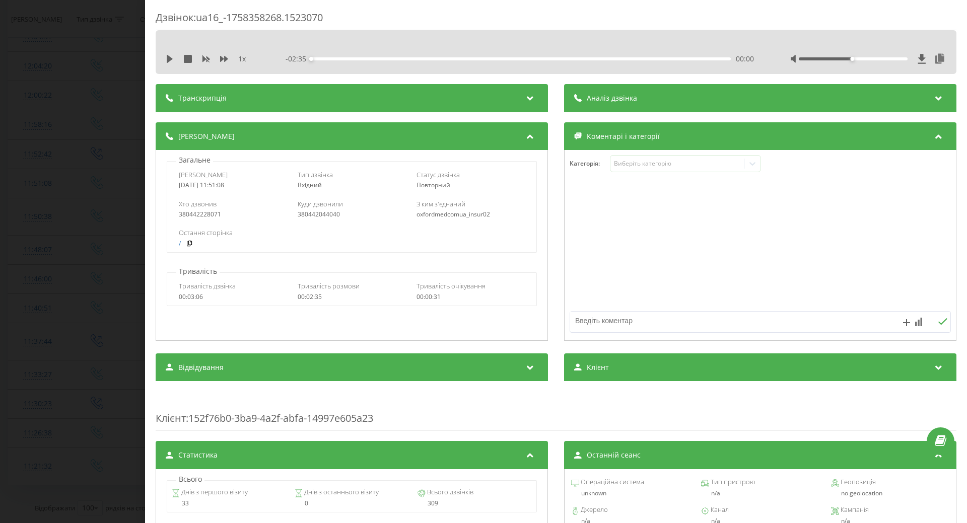
drag, startPoint x: 169, startPoint y: 60, endPoint x: 162, endPoint y: 69, distance: 11.4
click at [169, 61] on icon at bounding box center [170, 59] width 6 height 8
click at [171, 61] on icon at bounding box center [172, 59] width 2 height 8
click at [171, 59] on icon at bounding box center [170, 59] width 6 height 8
drag, startPoint x: 169, startPoint y: 58, endPoint x: 530, endPoint y: 182, distance: 382.3
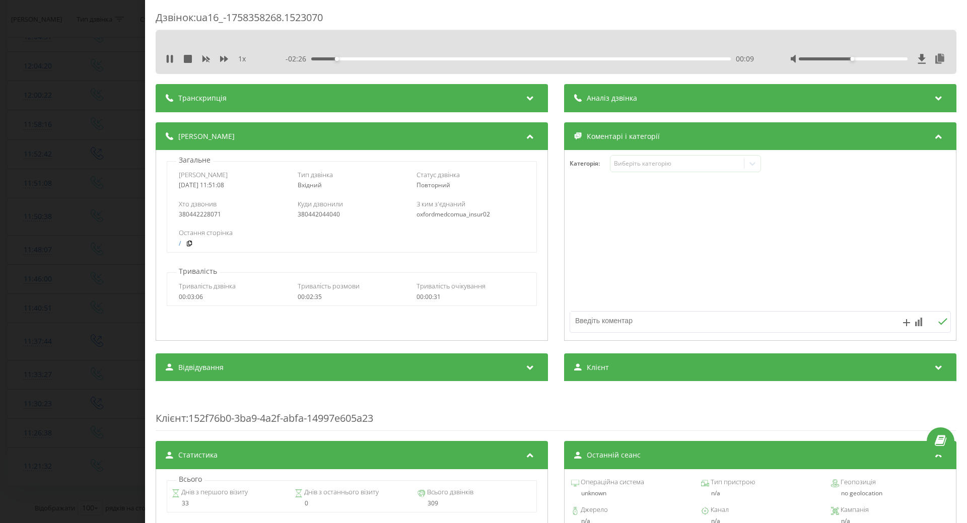
click at [171, 59] on icon at bounding box center [170, 59] width 8 height 8
click at [655, 165] on div "Виберіть категорію" at bounding box center [677, 164] width 126 height 8
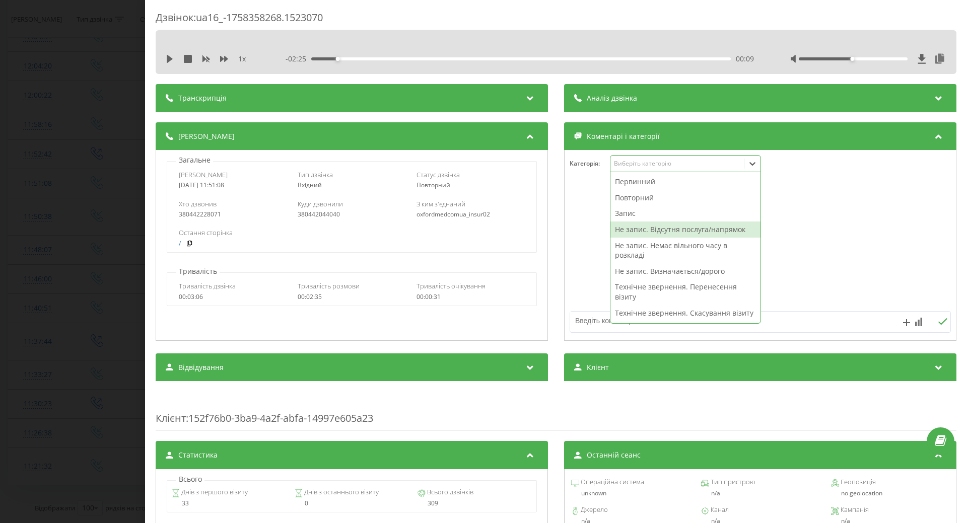
click at [625, 233] on div "Не запис. Відсутня послуга/напрямок" at bounding box center [685, 230] width 150 height 16
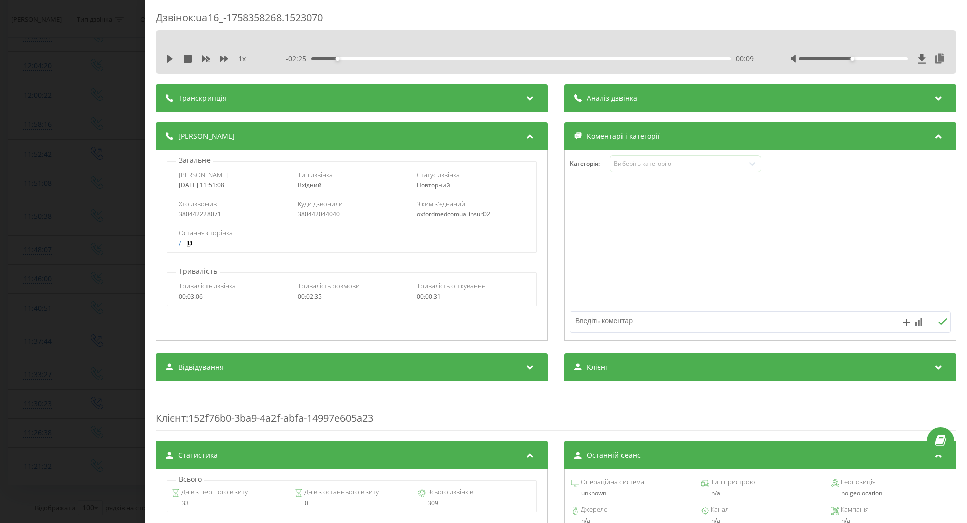
click at [588, 265] on div at bounding box center [760, 245] width 391 height 121
click at [583, 324] on textarea at bounding box center [722, 321] width 304 height 18
click at [590, 320] on textarea at bounding box center [722, 321] width 304 height 18
type textarea "в"
type textarea "видалення стороннього тіла з ока"
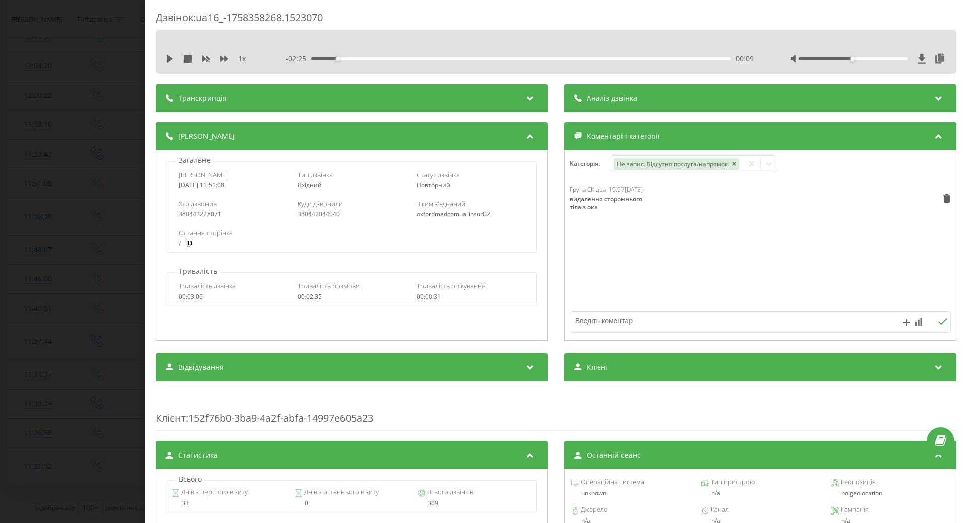
click at [63, 274] on div "Дзвінок : ua16_-1758358268.1523070 1 x - 02:25 00:09 00:09 Транскрипція Для AI-…" at bounding box center [483, 261] width 967 height 523
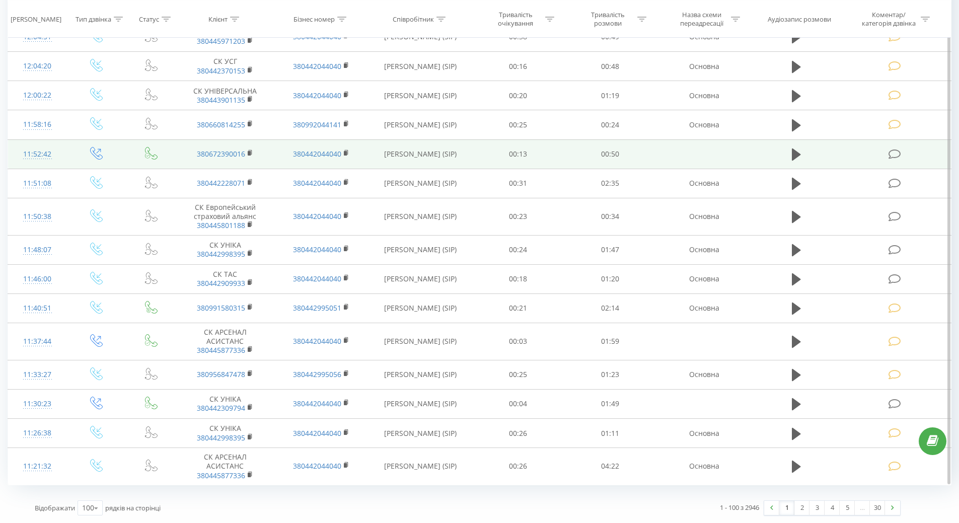
click at [17, 159] on td "11:52:42" at bounding box center [37, 154] width 59 height 29
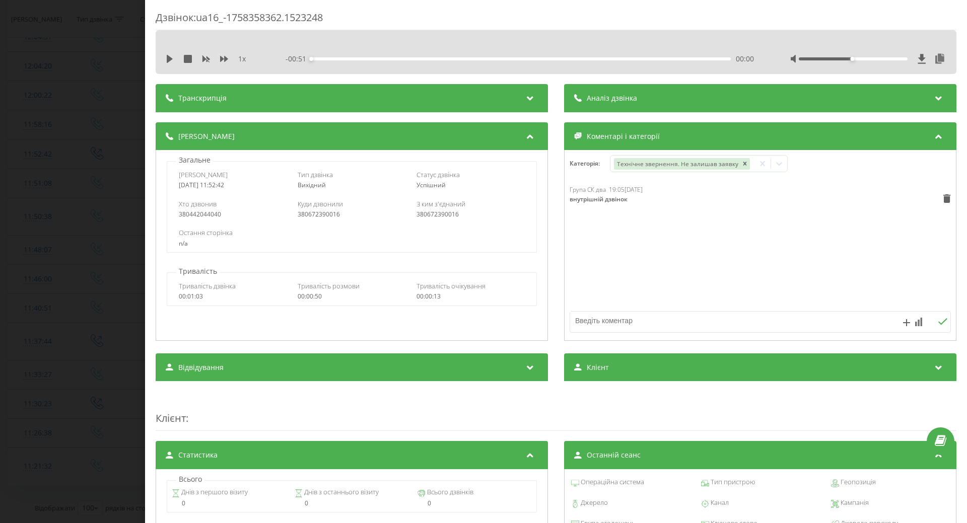
click at [48, 171] on div "Дзвінок : ua16_-1758358362.1523248 1 x - 00:51 00:00 00:00 Транскрипція Для AI-…" at bounding box center [483, 261] width 967 height 523
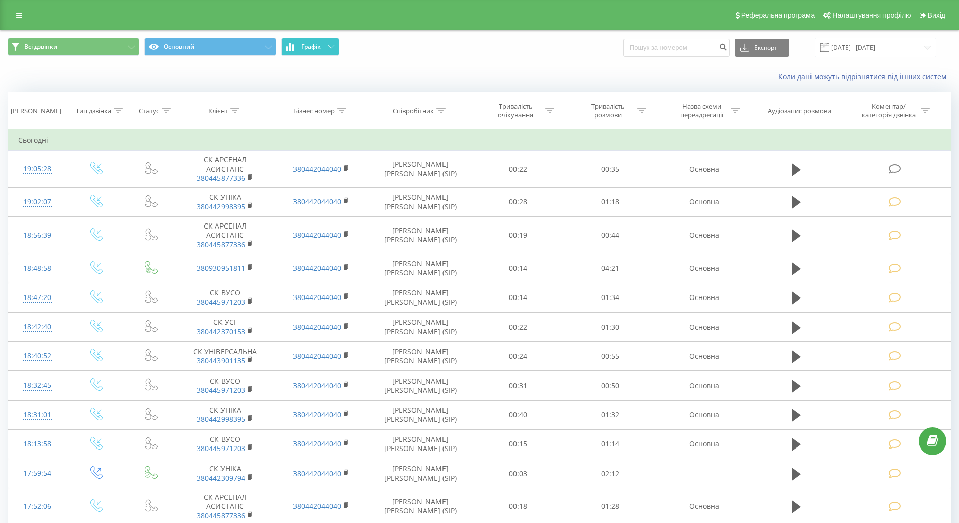
click at [331, 48] on icon at bounding box center [331, 47] width 7 height 4
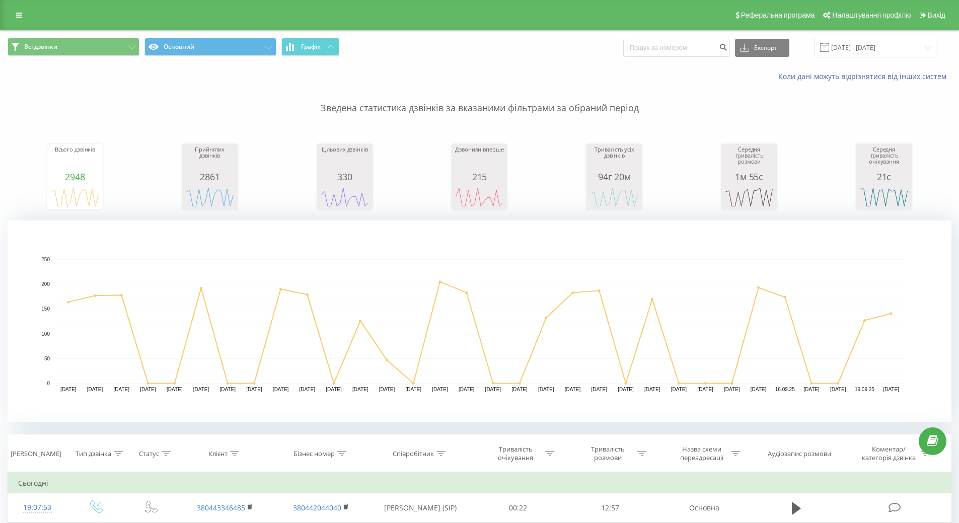
scroll to position [50, 0]
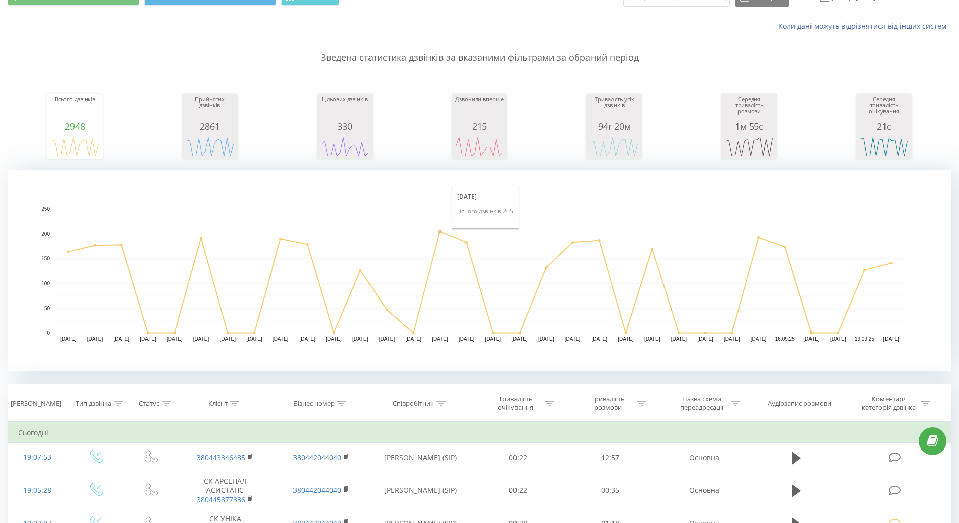
click at [442, 233] on circle "A chart." at bounding box center [440, 232] width 4 height 4
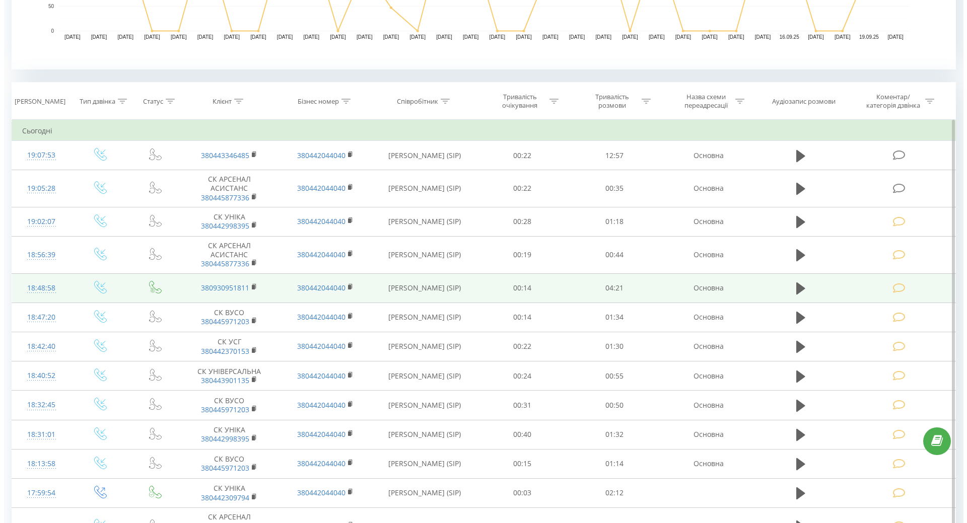
scroll to position [302, 0]
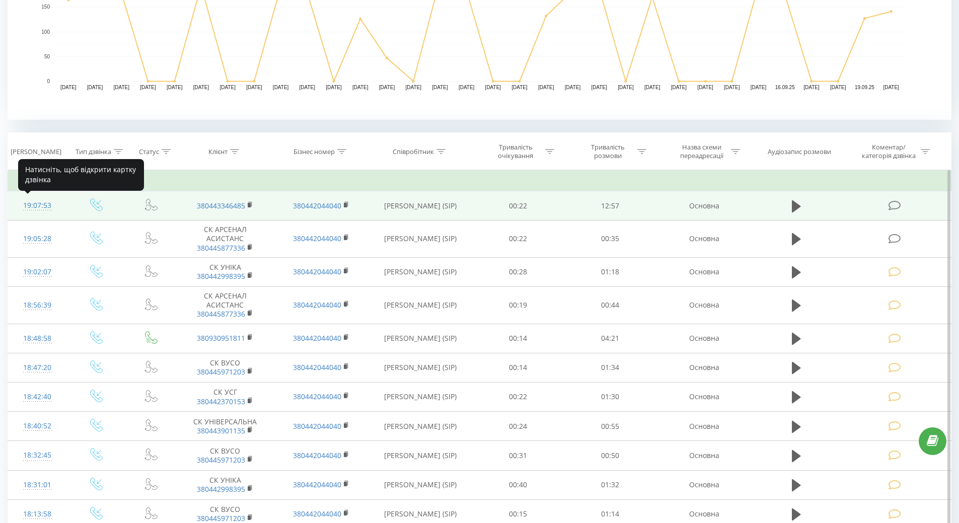
click at [49, 205] on div "19:07:53" at bounding box center [37, 206] width 39 height 20
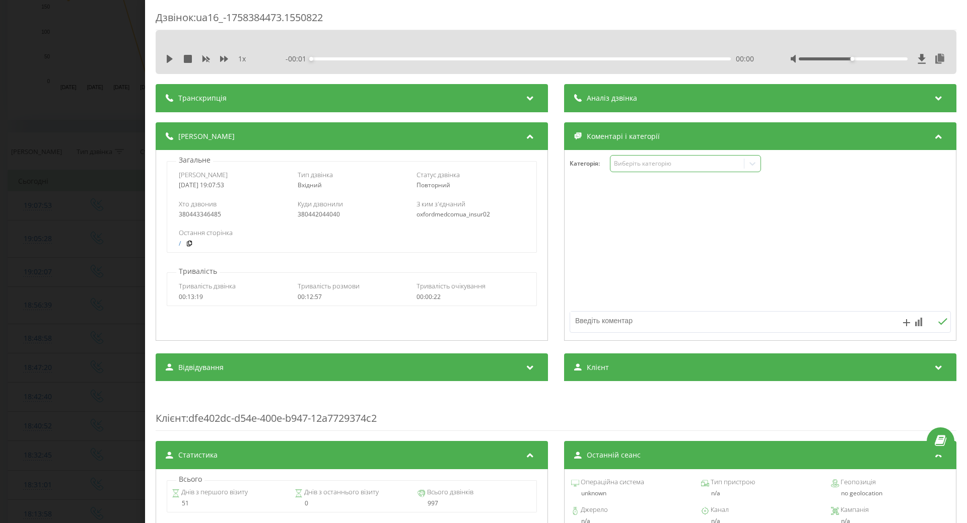
click at [654, 161] on div "Виберіть категорію" at bounding box center [677, 164] width 126 height 8
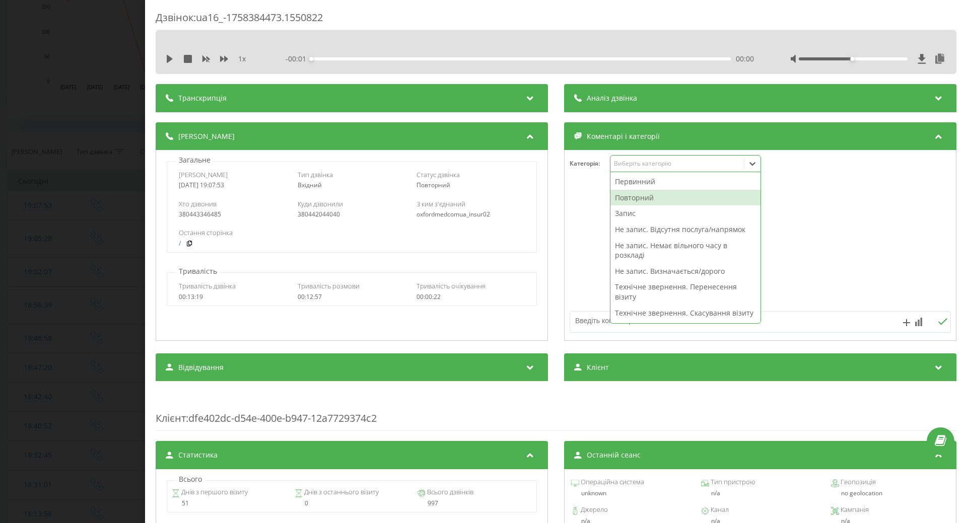
click at [637, 195] on div "Повторний" at bounding box center [685, 198] width 150 height 16
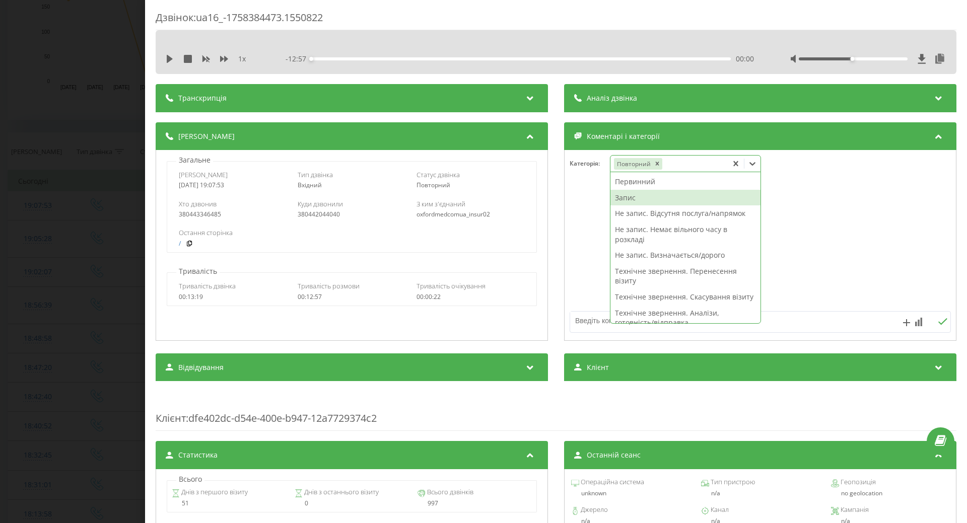
click at [620, 196] on div "Запис" at bounding box center [685, 198] width 150 height 16
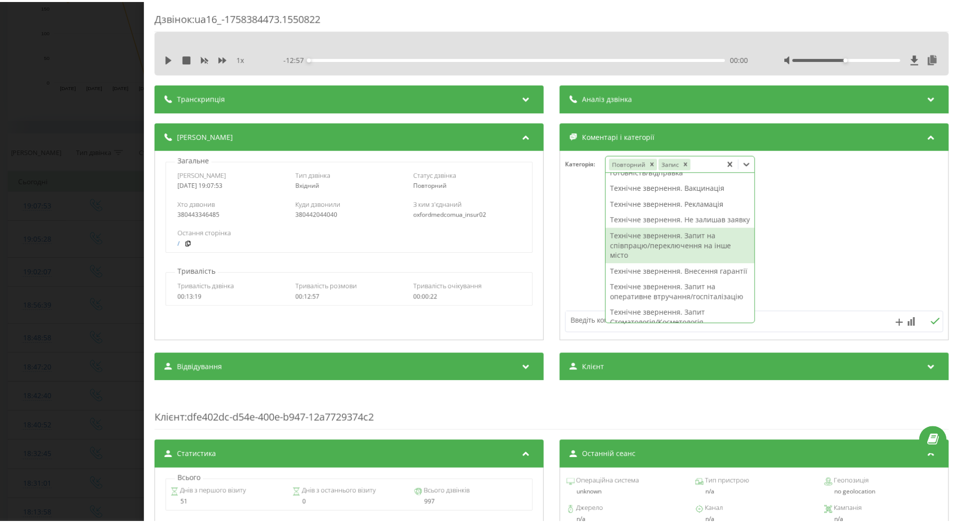
scroll to position [286, 0]
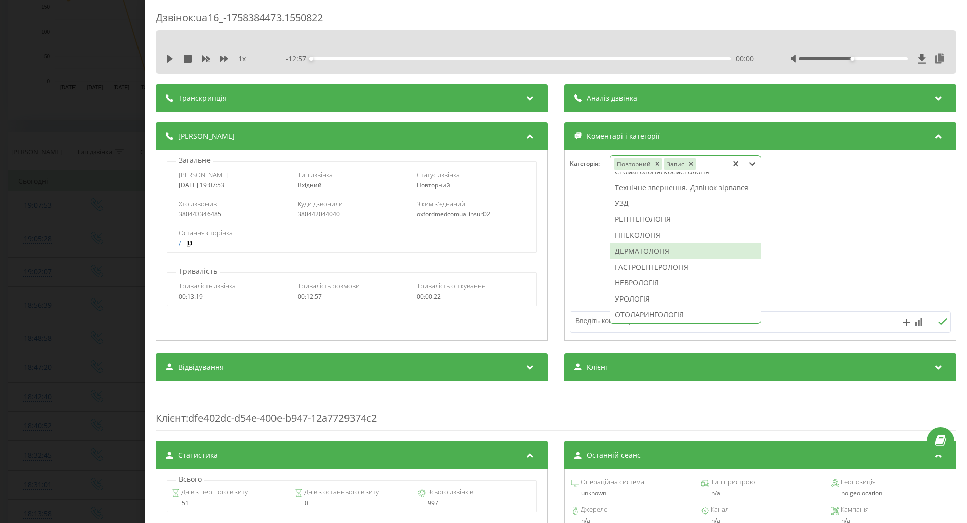
click at [634, 259] on div "ДЕРМАТОЛОГІЯ" at bounding box center [685, 251] width 150 height 16
click at [596, 275] on div at bounding box center [760, 245] width 391 height 121
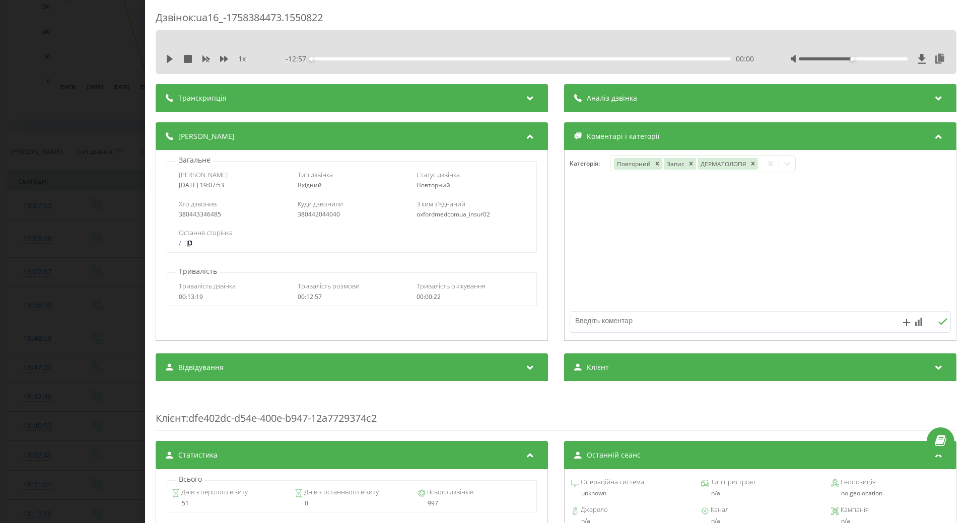
click at [91, 210] on div "Дзвінок : ua16_-1758384473.1550822 1 x - 12:57 00:00 00:00 Транскрипція Для AI-…" at bounding box center [483, 261] width 967 height 523
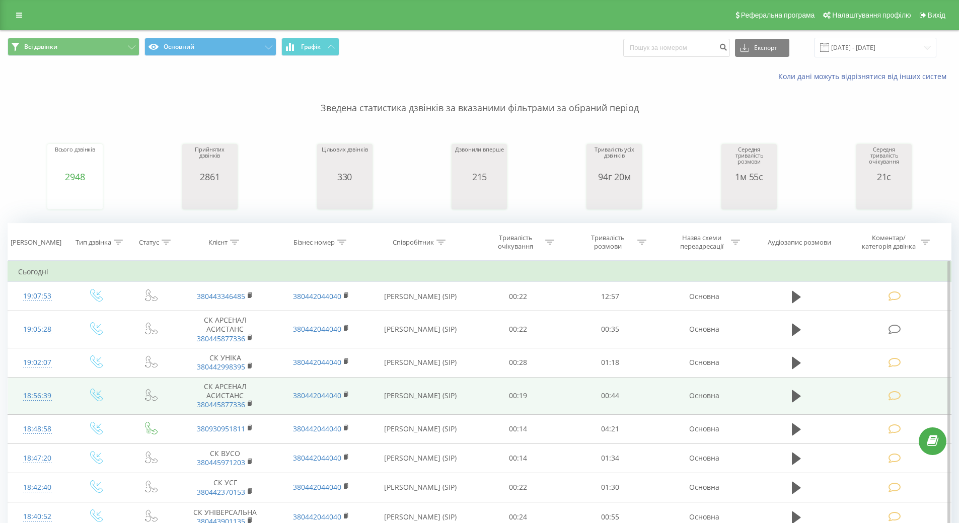
scroll to position [201, 0]
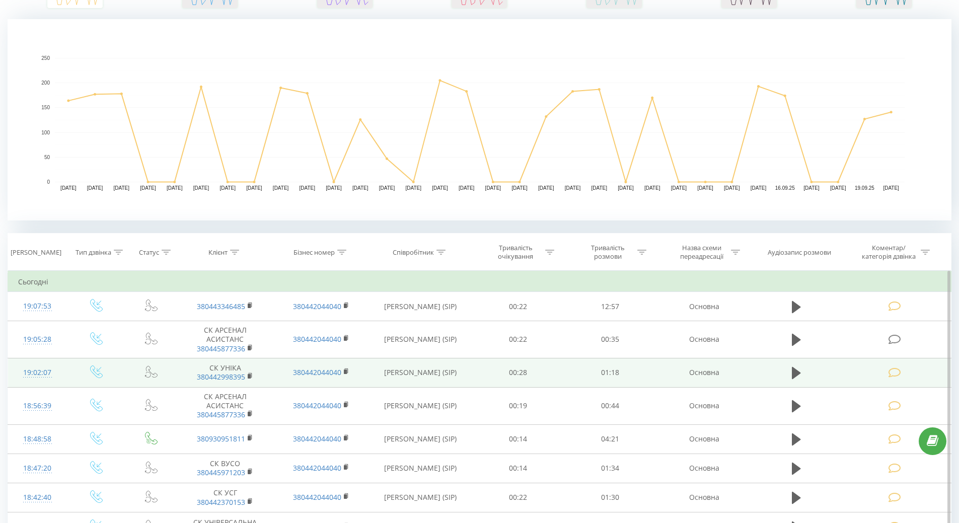
click at [35, 127] on rect "A chart." at bounding box center [480, 119] width 944 height 201
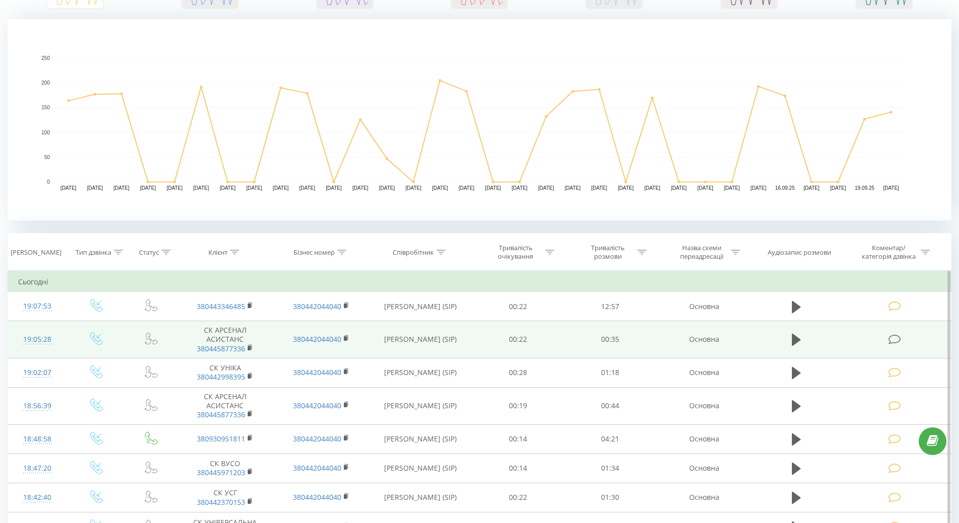
click at [34, 342] on div "19:05:28" at bounding box center [37, 340] width 39 height 20
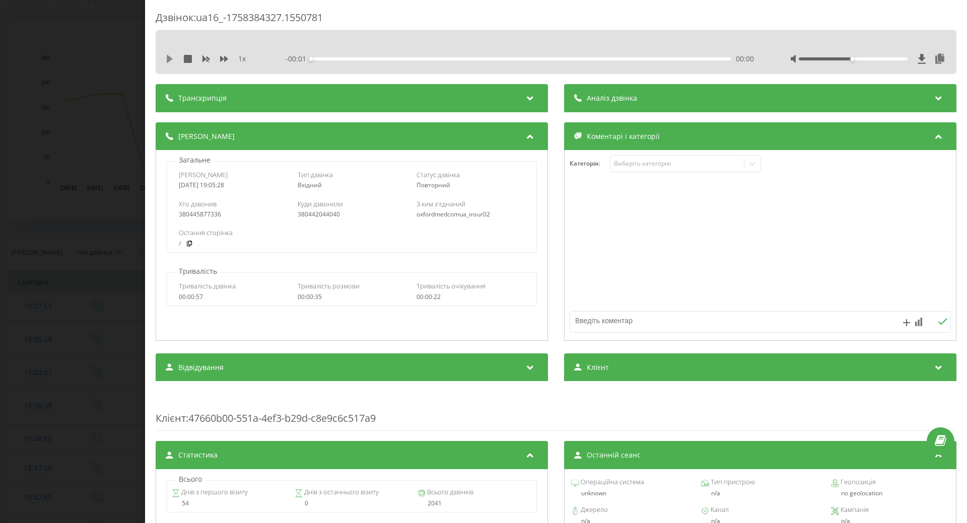
click at [168, 58] on icon at bounding box center [170, 59] width 6 height 8
click at [646, 164] on div "Виберіть категорію" at bounding box center [677, 164] width 126 height 8
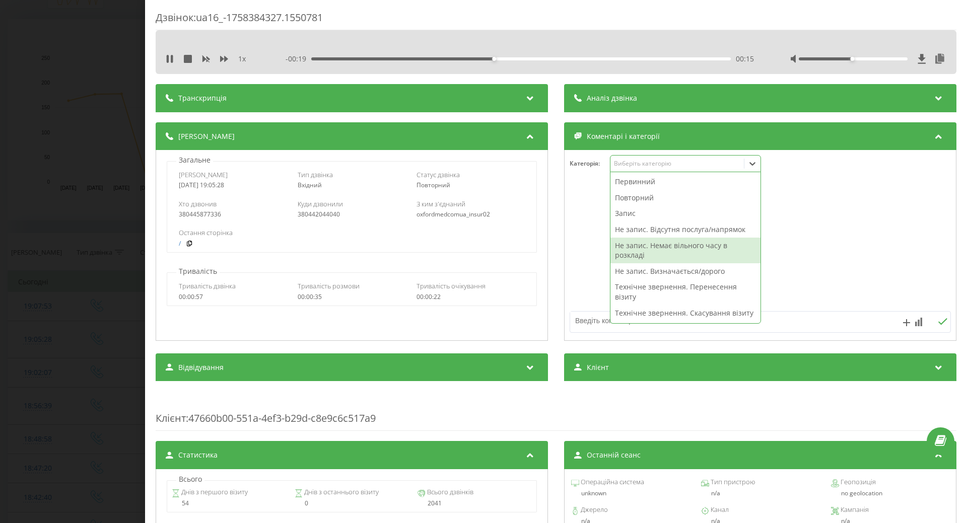
click at [623, 253] on div "Не запис. Немає вільного часу в розкладі" at bounding box center [685, 251] width 150 height 26
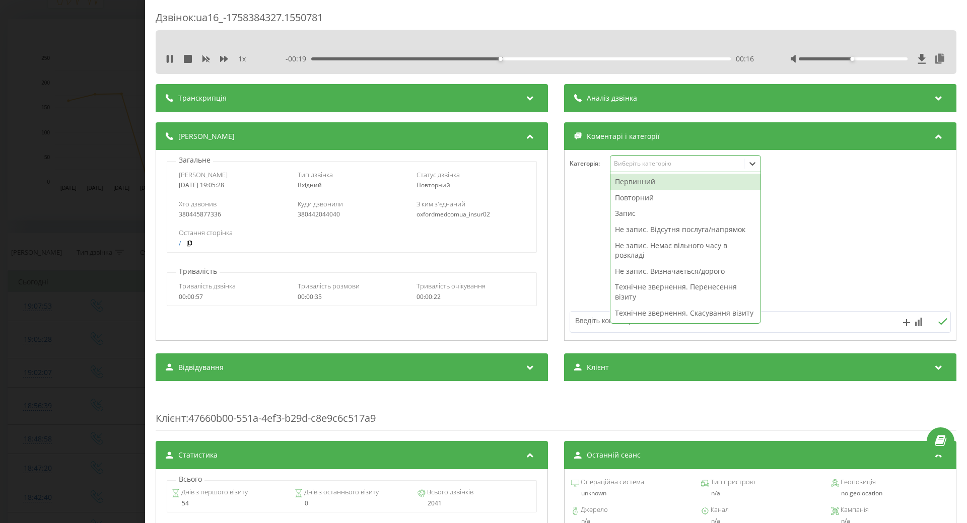
click at [582, 262] on div at bounding box center [760, 245] width 391 height 121
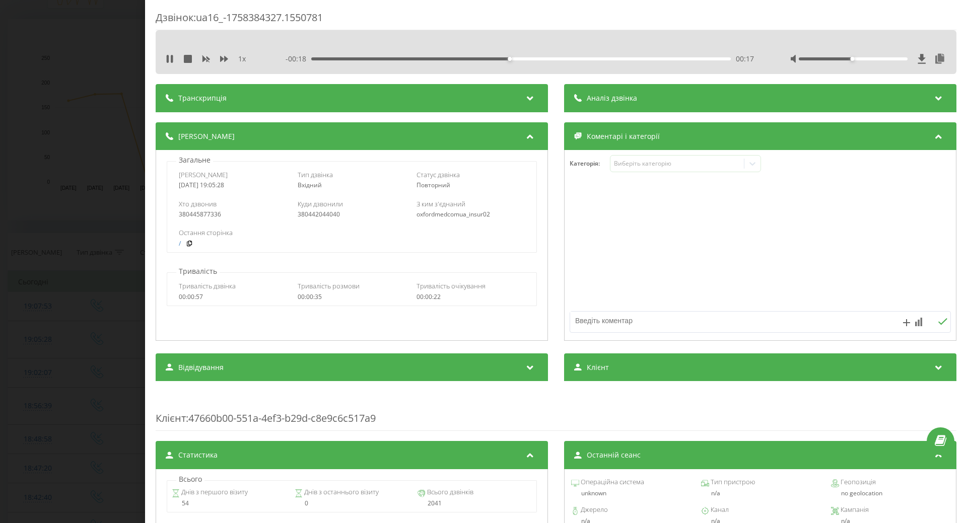
click at [582, 320] on textarea at bounding box center [722, 321] width 304 height 18
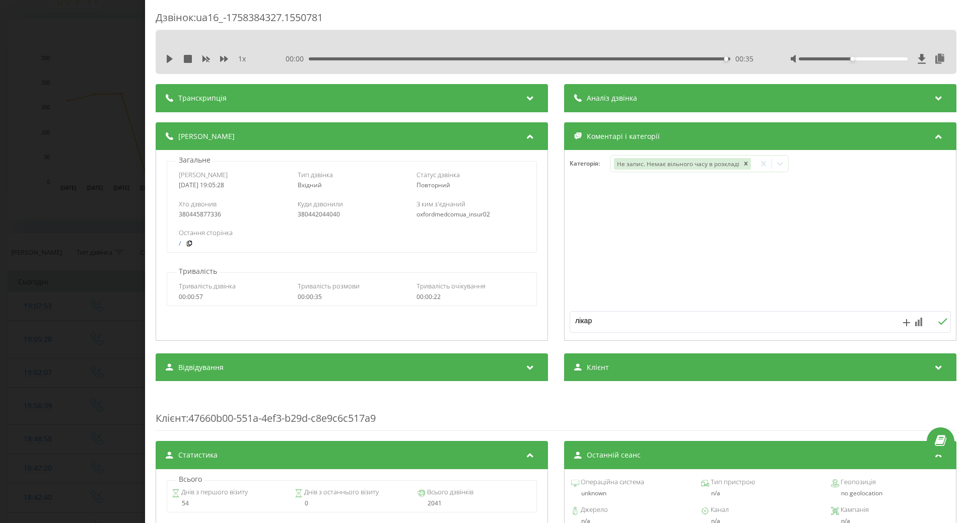
type textarea "лікар"
click at [16, 212] on div "Дзвінок : ua16_-1758384327.1550781 1 x 00:00 00:35 00:35 Транскрипція Для AI-ан…" at bounding box center [483, 261] width 967 height 523
click at [50, 182] on rect "A chart." at bounding box center [480, 119] width 944 height 201
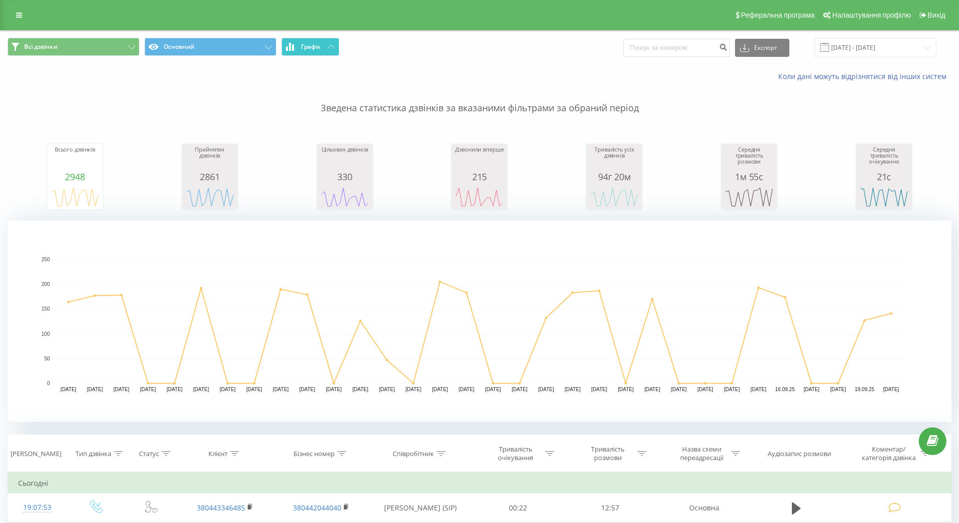
click at [330, 48] on icon at bounding box center [331, 47] width 7 height 4
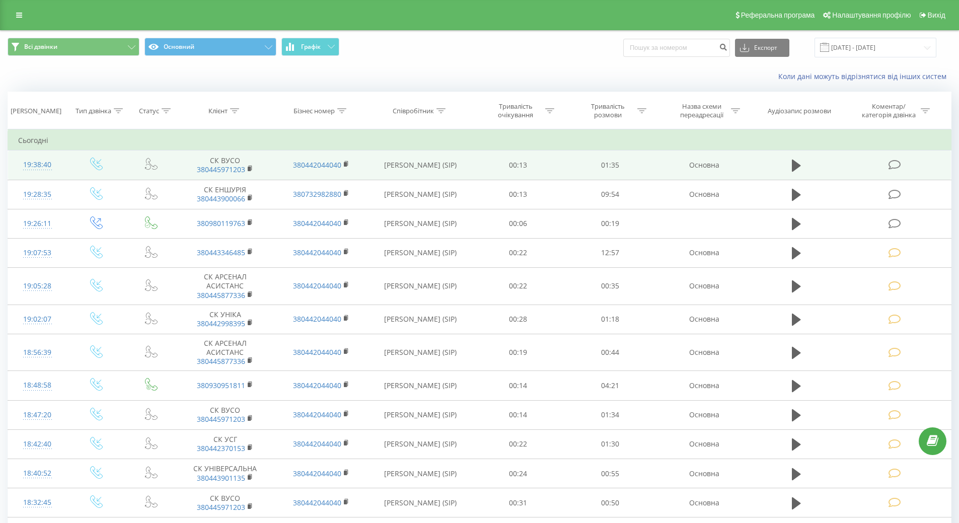
click at [35, 163] on div "19:38:40" at bounding box center [37, 165] width 39 height 20
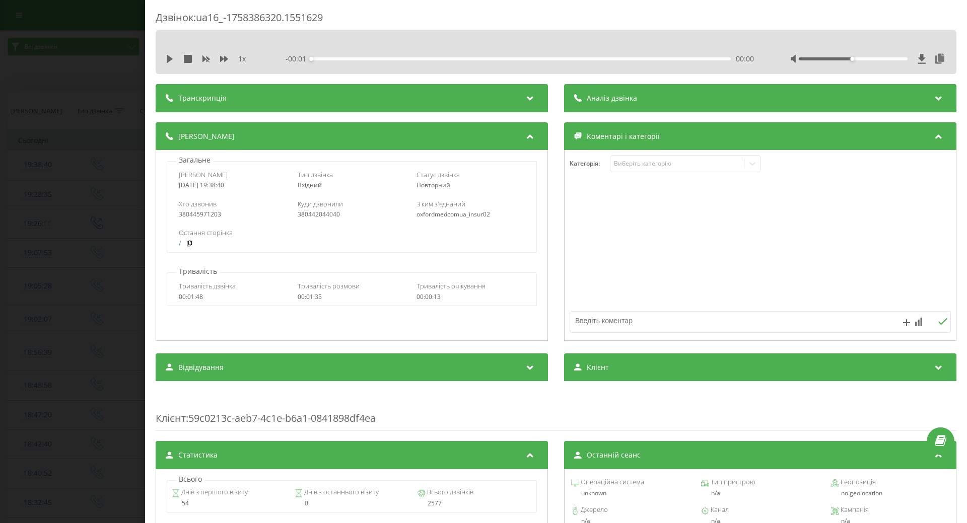
click at [165, 58] on div "1 x - 00:01 00:00 00:00" at bounding box center [556, 58] width 786 height 15
click at [168, 60] on icon at bounding box center [170, 59] width 6 height 8
click at [712, 167] on div "Виберіть категорію" at bounding box center [677, 164] width 126 height 8
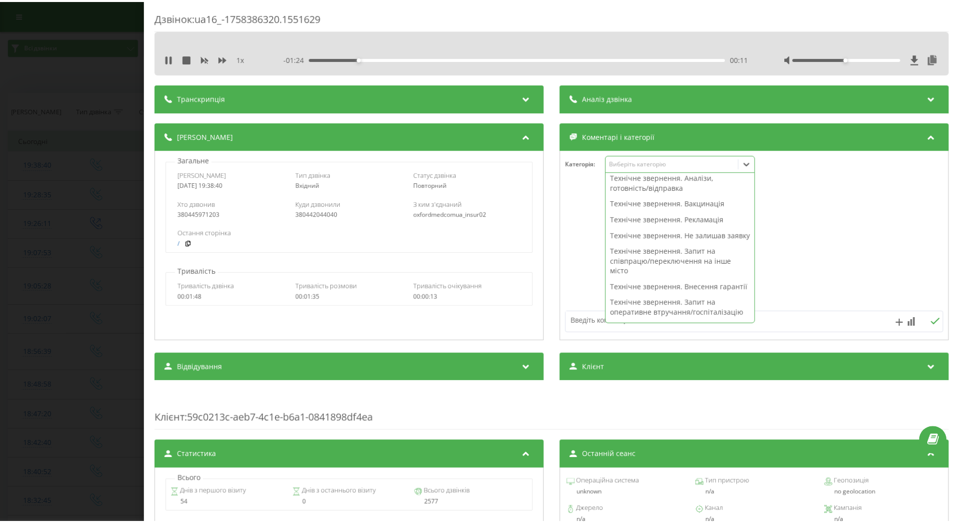
scroll to position [201, 0]
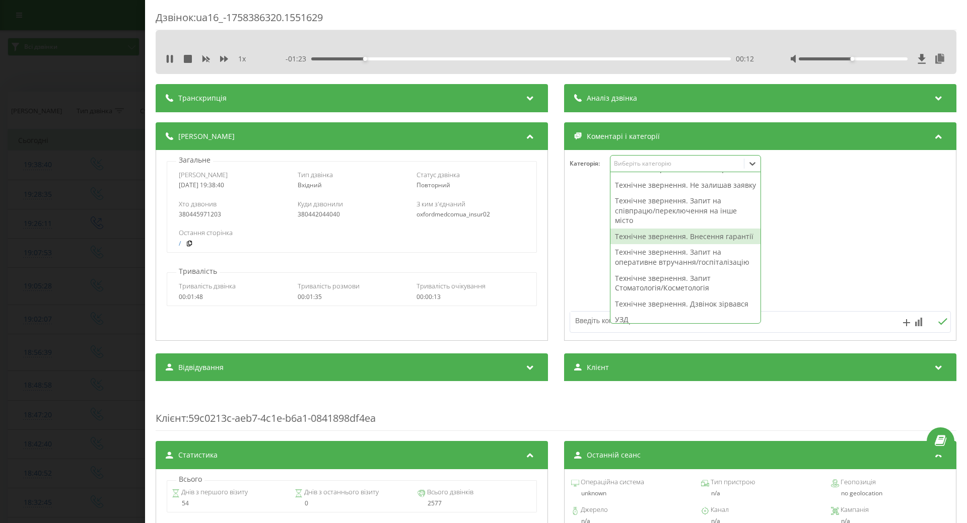
drag, startPoint x: 631, startPoint y: 259, endPoint x: 615, endPoint y: 261, distance: 15.3
click at [629, 245] on div "Технічне звернення. Внесення гарантії" at bounding box center [685, 237] width 150 height 16
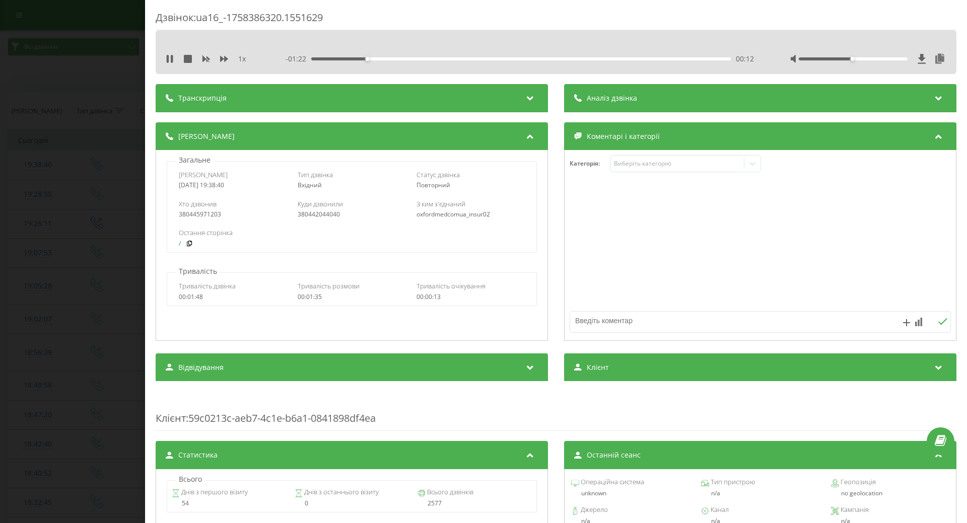
drag, startPoint x: 576, startPoint y: 271, endPoint x: 549, endPoint y: 262, distance: 27.6
click at [574, 270] on div at bounding box center [760, 245] width 391 height 121
drag, startPoint x: 125, startPoint y: 222, endPoint x: 180, endPoint y: 77, distance: 154.9
click at [125, 218] on div "Дзвінок : ua16_-1758386320.1551629 1 x - 01:21 00:14 00:14 Транскрипція Для AI-…" at bounding box center [483, 261] width 967 height 523
click at [172, 62] on icon at bounding box center [172, 59] width 2 height 8
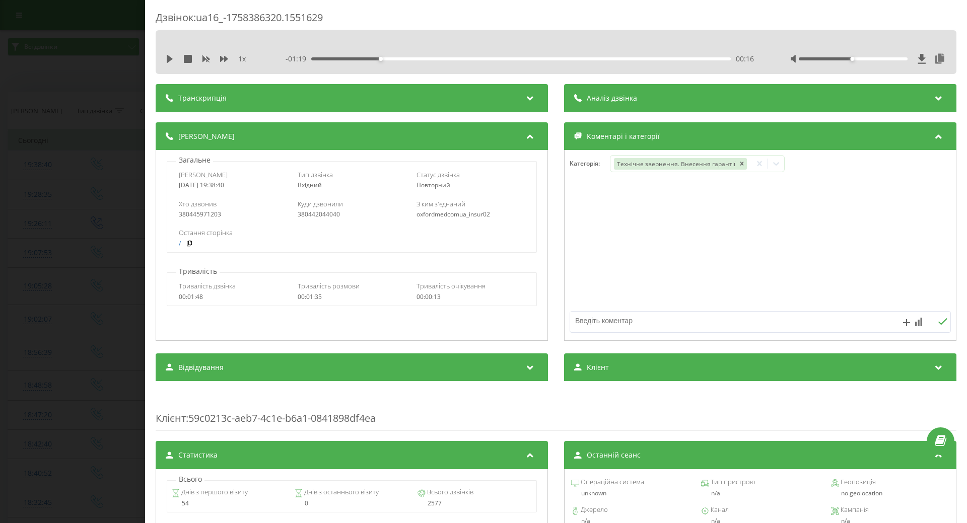
drag, startPoint x: 141, startPoint y: 115, endPoint x: 141, endPoint y: 150, distance: 34.3
click at [140, 117] on div "Дзвінок : ua16_-1758386320.1551629 1 x - 01:19 00:16 00:16 Транскрипція Для AI-…" at bounding box center [483, 261] width 967 height 523
click at [123, 149] on td "Сьогодні" at bounding box center [483, 140] width 951 height 20
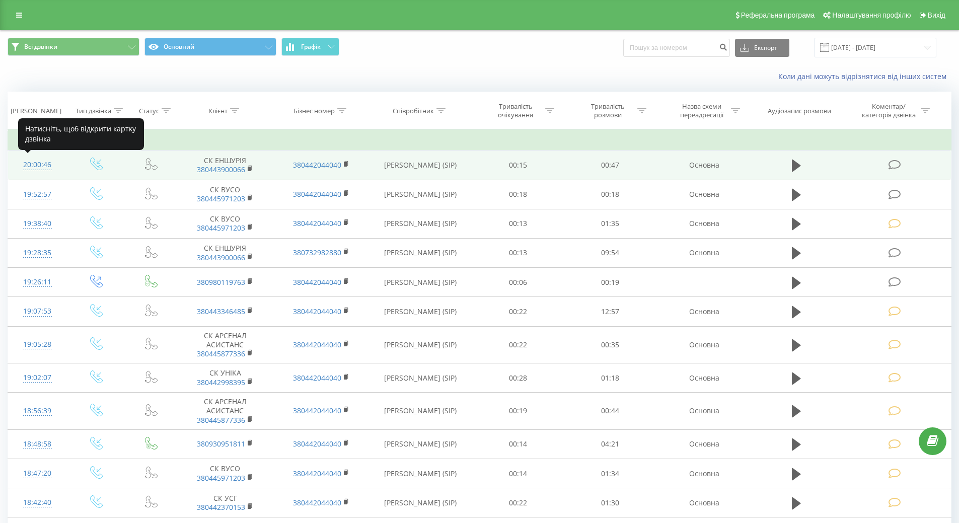
click at [39, 164] on div "20:00:46" at bounding box center [37, 165] width 39 height 20
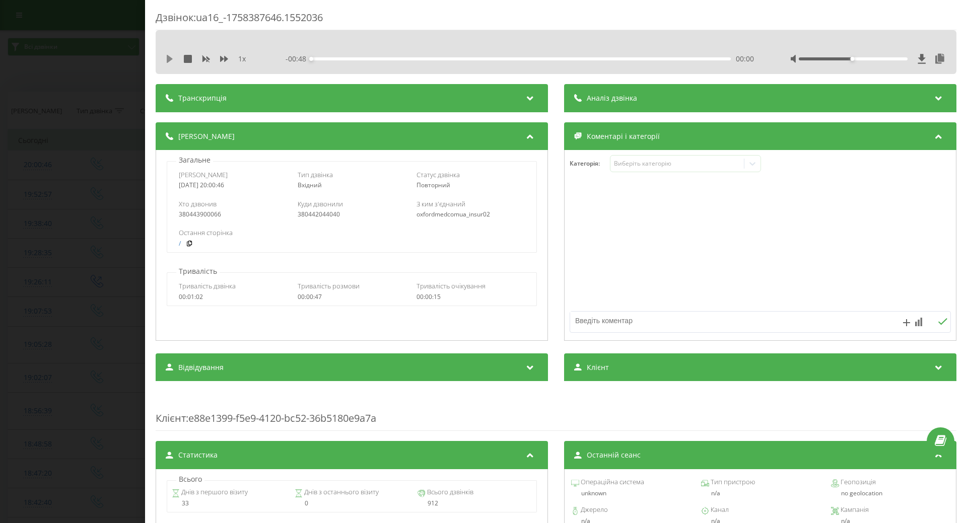
click at [171, 61] on icon at bounding box center [170, 59] width 8 height 8
click at [665, 164] on div "Виберіть категорію" at bounding box center [677, 164] width 126 height 8
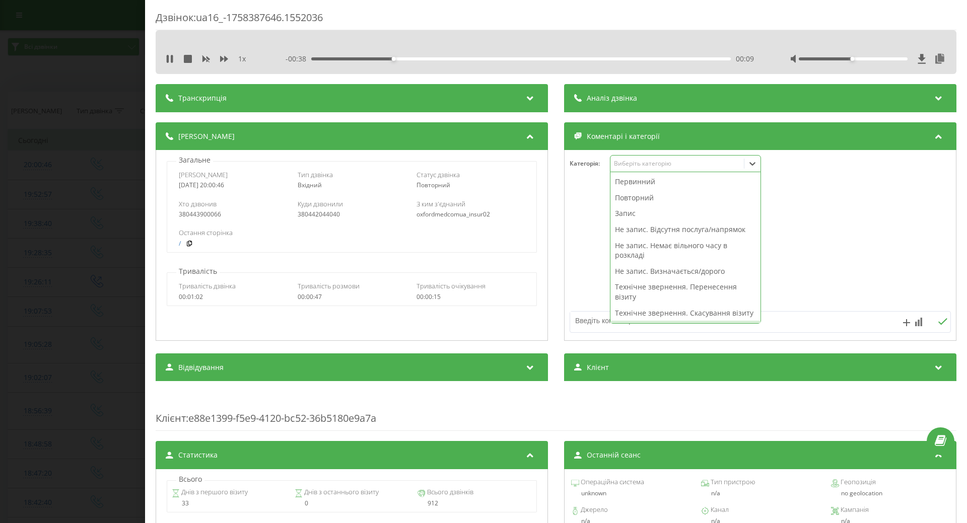
scroll to position [50, 0]
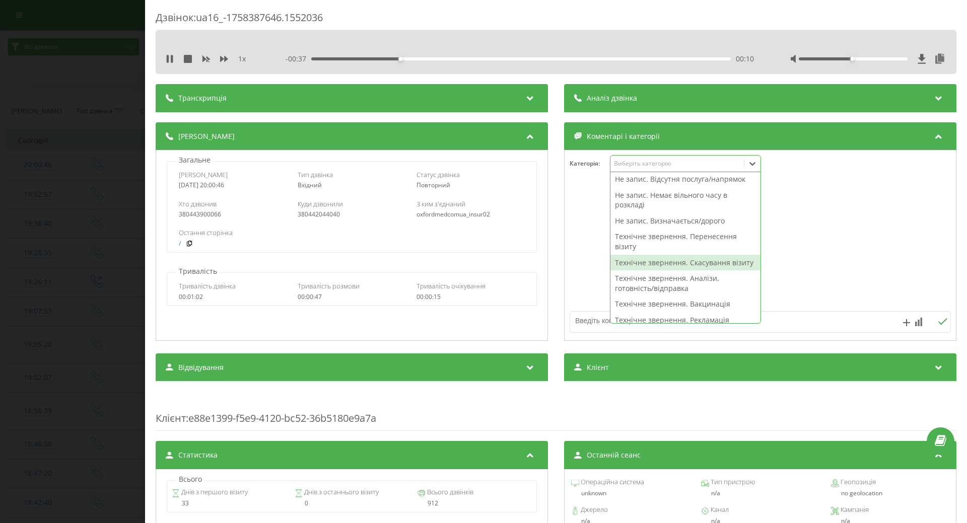
drag, startPoint x: 625, startPoint y: 262, endPoint x: 611, endPoint y: 262, distance: 13.1
click at [623, 262] on div "Технічне звернення. Скасування візиту" at bounding box center [685, 263] width 150 height 16
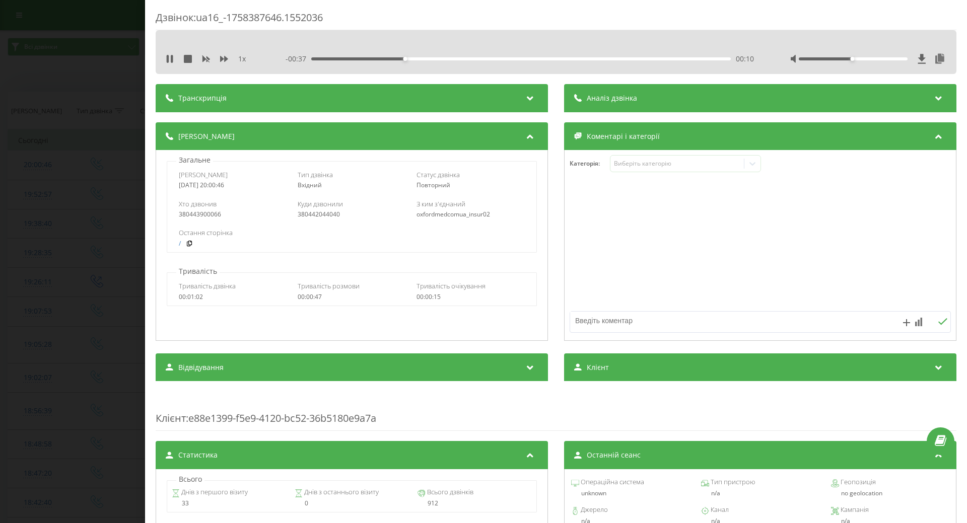
drag, startPoint x: 558, startPoint y: 262, endPoint x: 588, endPoint y: 259, distance: 29.9
click at [558, 263] on div "Деталі дзвінка Загальне Дата дзвінка 2025-09-20 20:00:46 Тип дзвінка Вхідний Ст…" at bounding box center [556, 232] width 801 height 221
click at [168, 57] on icon at bounding box center [168, 59] width 2 height 8
drag, startPoint x: 105, startPoint y: 141, endPoint x: 40, endPoint y: 49, distance: 112.4
click at [104, 142] on div "Дзвінок : ua16_-1758387646.1552036 1 x - 00:34 00:13 00:13 Транскрипція Для AI-…" at bounding box center [483, 261] width 967 height 523
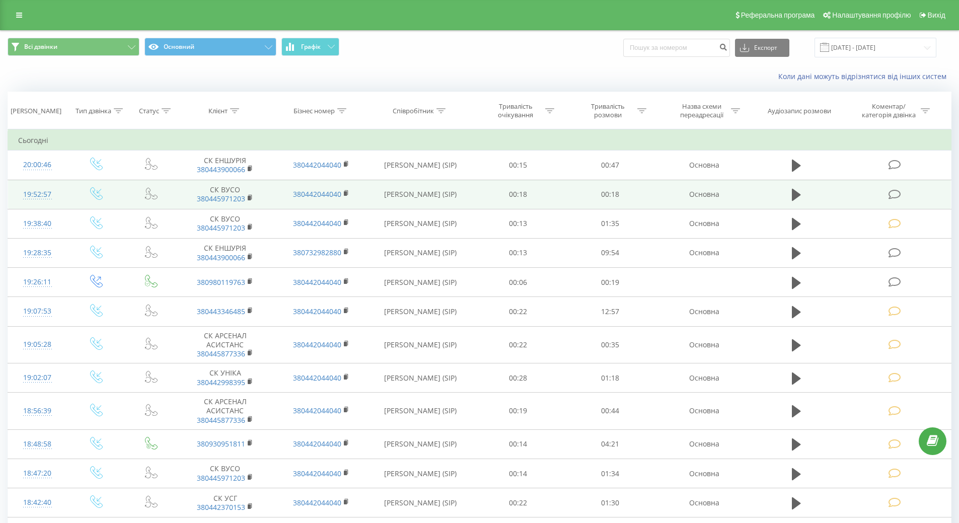
click at [43, 194] on div "19:52:57" at bounding box center [37, 195] width 39 height 20
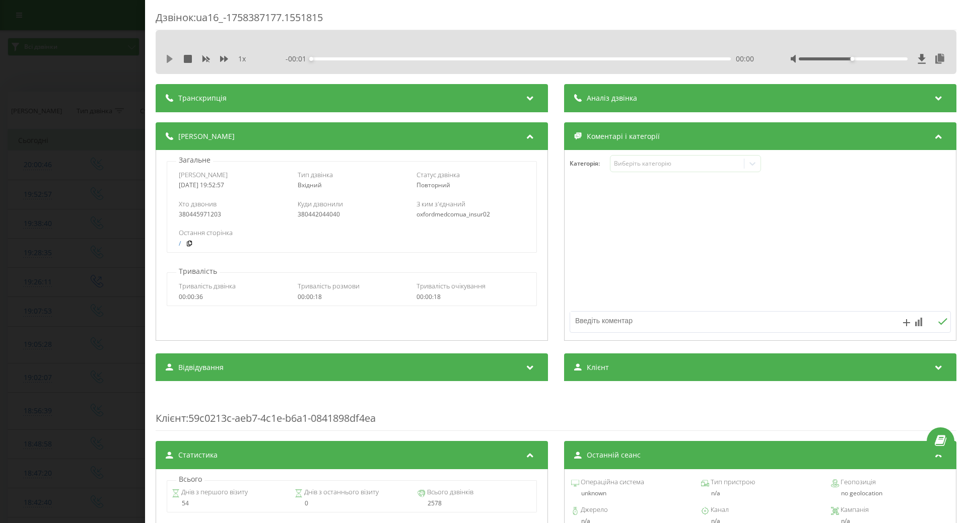
click at [171, 61] on icon at bounding box center [170, 59] width 8 height 8
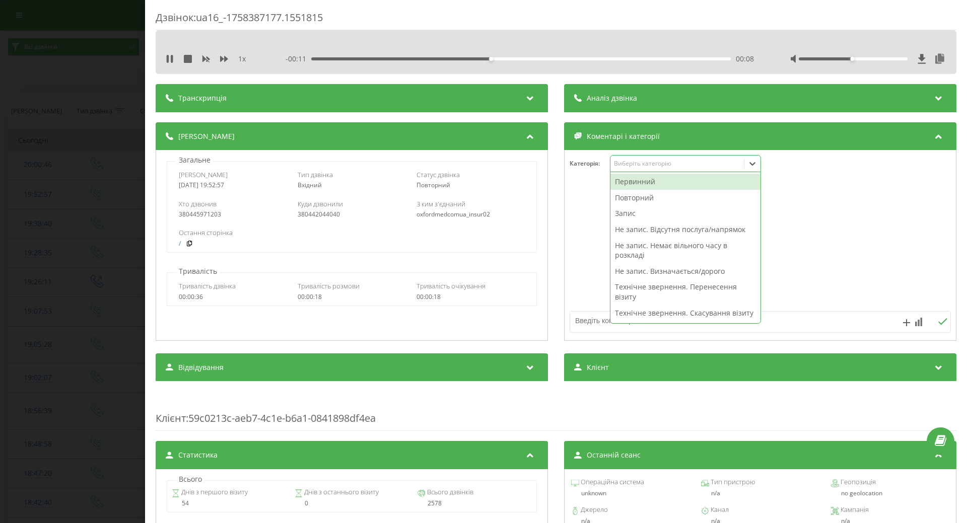
click at [617, 169] on div "Виберіть категорію" at bounding box center [685, 163] width 151 height 17
click at [628, 228] on div "Не запис. Відсутня послуга/напрямок" at bounding box center [685, 230] width 150 height 16
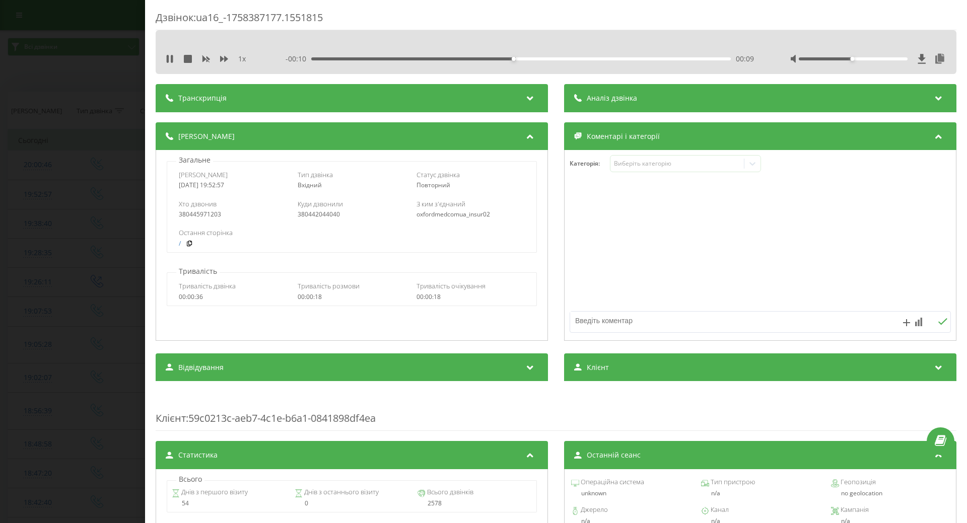
click at [583, 250] on div at bounding box center [760, 245] width 391 height 121
drag, startPoint x: 590, startPoint y: 319, endPoint x: 592, endPoint y: 314, distance: 5.4
click at [590, 316] on textarea at bounding box center [722, 321] width 304 height 18
type textarea "ЛФК"
click at [23, 287] on div "Дзвінок : ua16_-1758387177.1551815 1 x - 00:05 00:13 00:13 Транскрипція Для AI-…" at bounding box center [483, 261] width 967 height 523
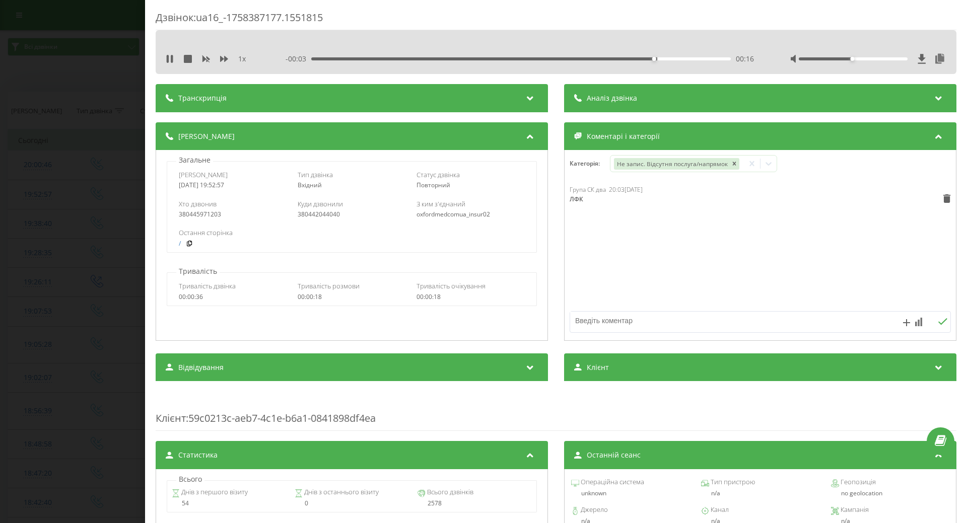
click at [58, 237] on div "Дзвінок : ua16_-1758387177.1551815 1 x - 00:03 00:16 00:16 Транскрипція Для AI-…" at bounding box center [483, 261] width 967 height 523
drag, startPoint x: 168, startPoint y: 61, endPoint x: 130, endPoint y: 126, distance: 75.8
click at [168, 61] on icon at bounding box center [168, 59] width 2 height 8
drag, startPoint x: 100, startPoint y: 181, endPoint x: 72, endPoint y: 194, distance: 31.3
click at [99, 182] on div "Дзвінок : ua16_-1758387177.1551815 1 x - 00:02 00:17 00:17 Транскрипція Для AI-…" at bounding box center [483, 261] width 967 height 523
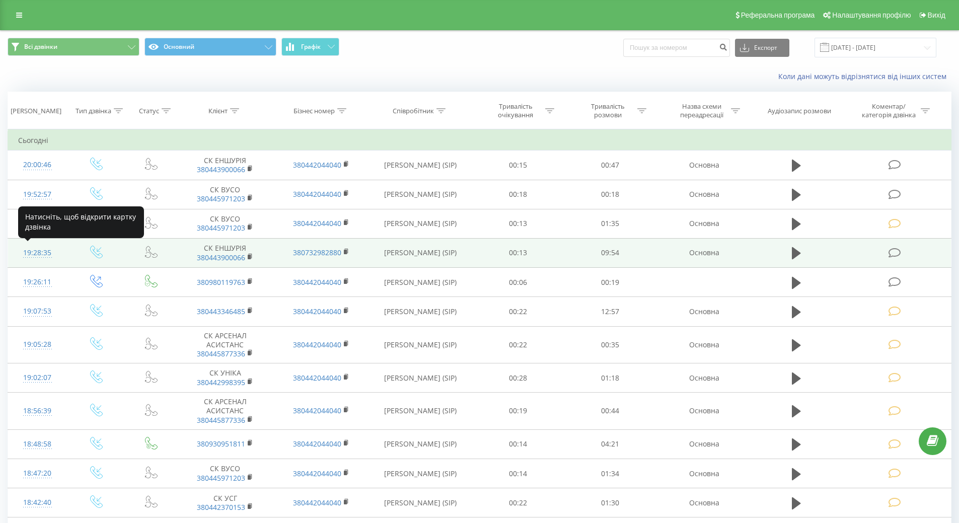
click at [43, 251] on div "19:28:35" at bounding box center [37, 253] width 39 height 20
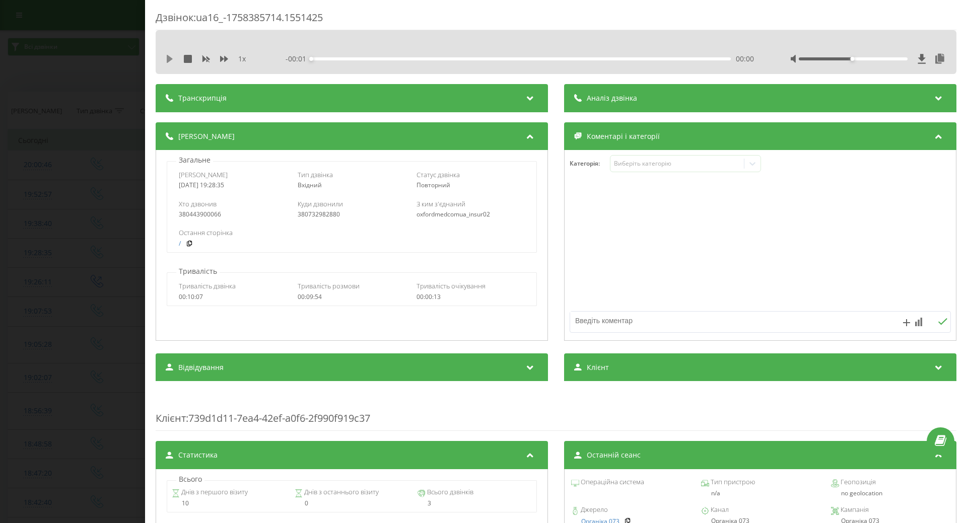
click at [170, 60] on icon at bounding box center [170, 59] width 6 height 8
click at [714, 163] on div "Виберіть категорію" at bounding box center [677, 164] width 126 height 8
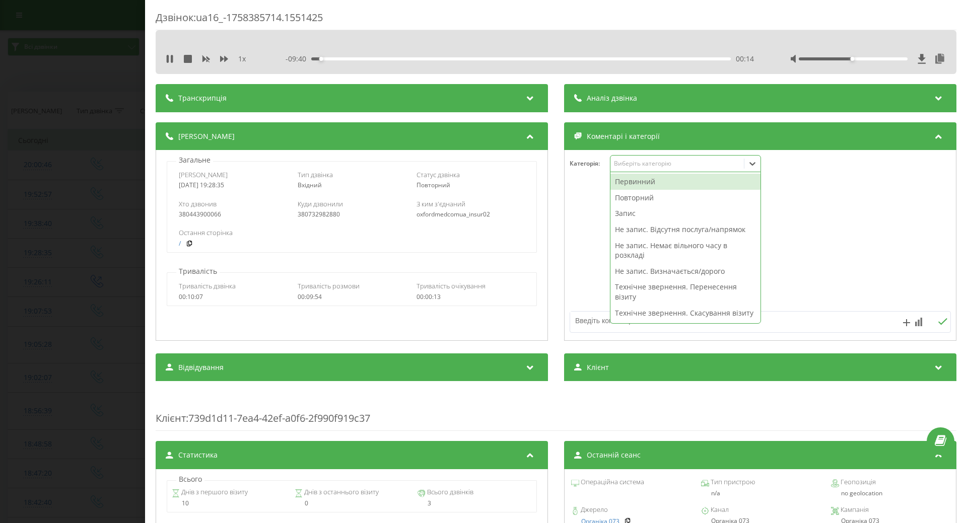
click at [658, 202] on div "Повторний" at bounding box center [685, 198] width 150 height 16
click at [652, 197] on div "Повторний" at bounding box center [685, 198] width 150 height 16
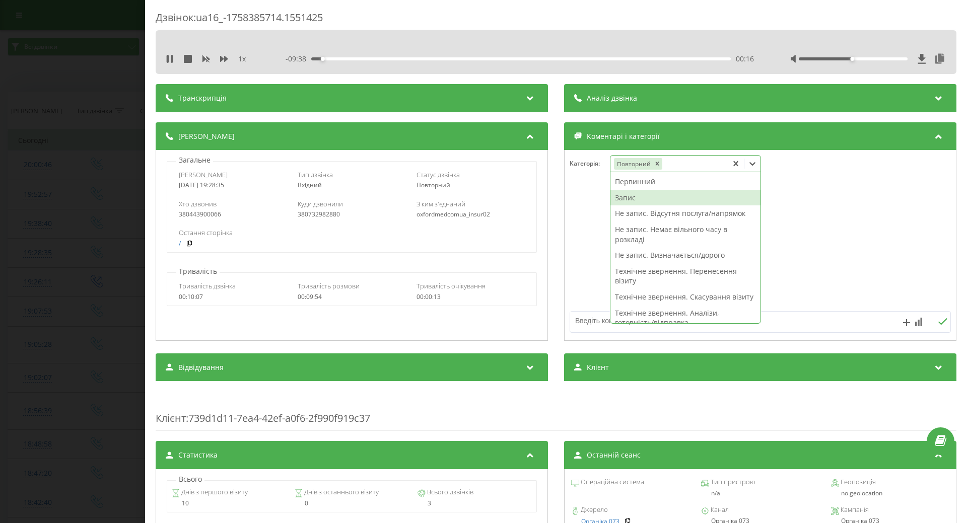
click at [628, 197] on div "Запис" at bounding box center [685, 198] width 150 height 16
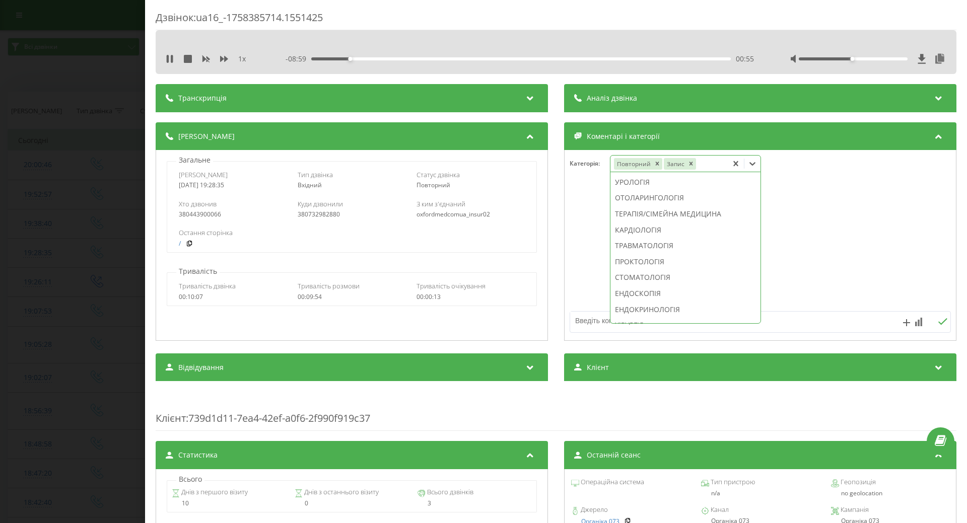
scroll to position [453, 0]
drag, startPoint x: 640, startPoint y: 224, endPoint x: 627, endPoint y: 229, distance: 14.0
click at [639, 203] on div "ТРАВМАТОЛОГІЯ" at bounding box center [685, 195] width 150 height 16
click at [582, 249] on div at bounding box center [760, 245] width 391 height 121
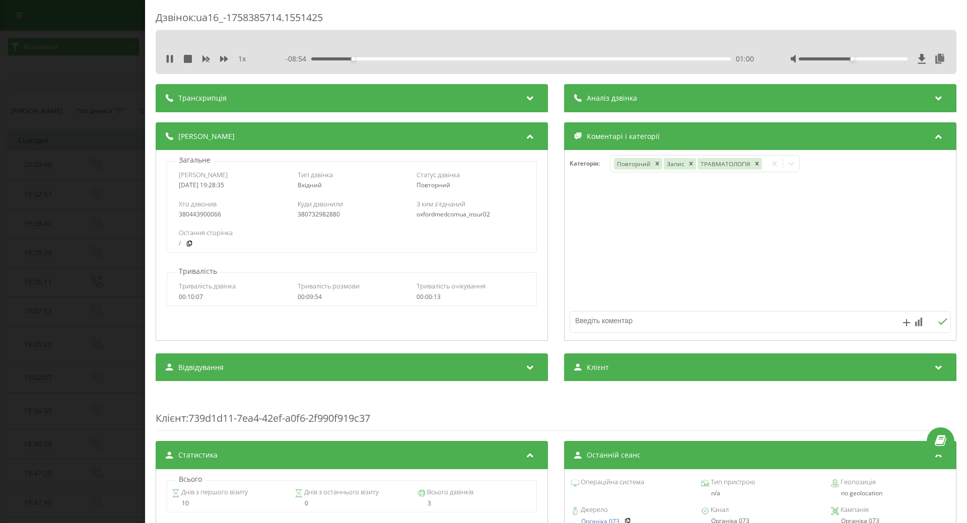
click at [85, 213] on div "Дзвінок : ua16_-1758385714.1551425 1 x - 08:54 01:00 01:00 Транскрипція Для AI-…" at bounding box center [483, 261] width 967 height 523
drag, startPoint x: 170, startPoint y: 56, endPoint x: 34, endPoint y: 268, distance: 251.9
click at [169, 57] on icon at bounding box center [170, 59] width 8 height 8
click at [34, 268] on div "Дзвінок : ua16_-1758385714.1551425 1 x - 08:51 01:03 01:03 Транскрипція Для AI-…" at bounding box center [483, 261] width 967 height 523
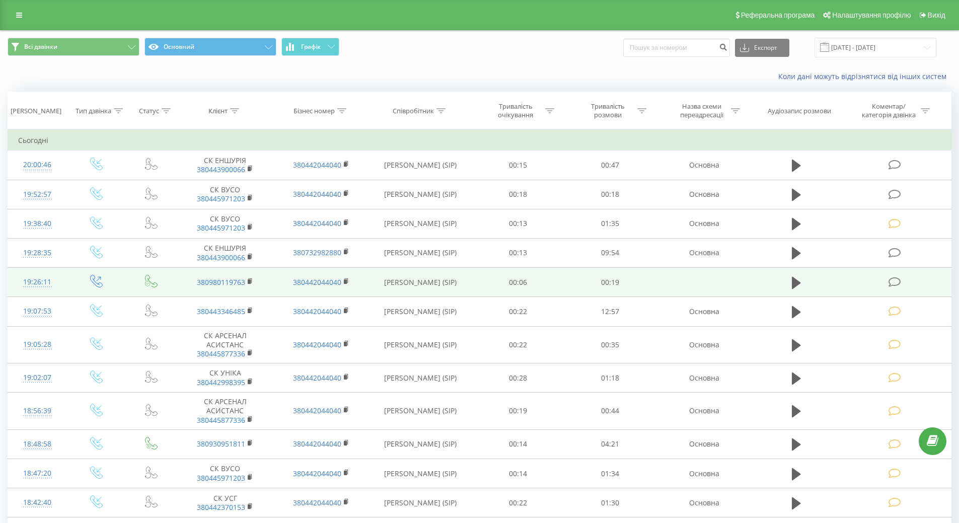
drag, startPoint x: 30, startPoint y: 283, endPoint x: 22, endPoint y: 284, distance: 7.6
click at [30, 285] on div "19:26:11" at bounding box center [37, 282] width 39 height 20
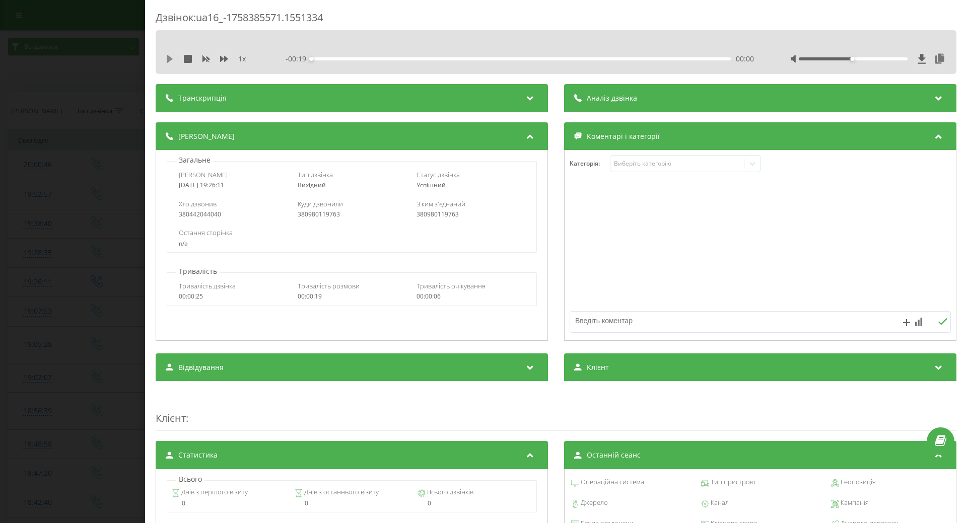
click at [170, 59] on icon at bounding box center [170, 59] width 6 height 8
click at [622, 163] on div "Виберіть категорію" at bounding box center [677, 164] width 126 height 8
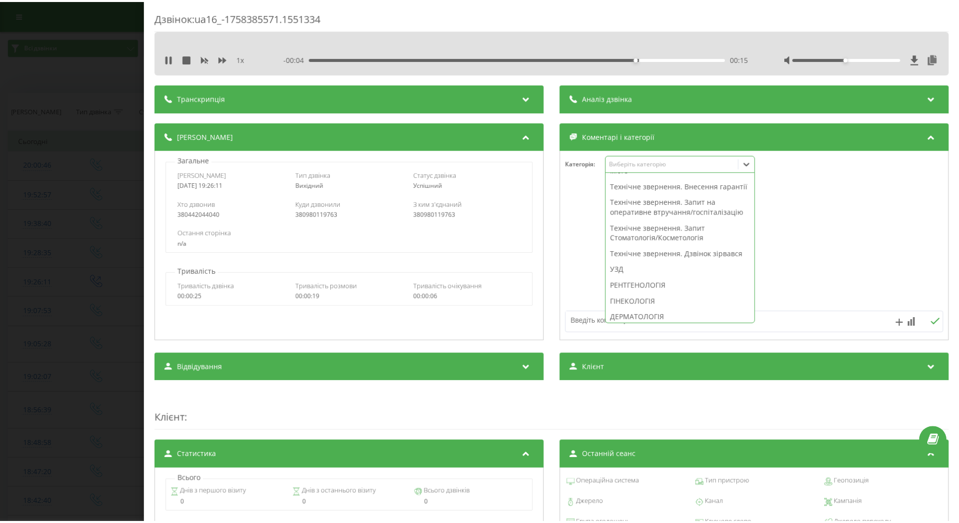
scroll to position [201, 0]
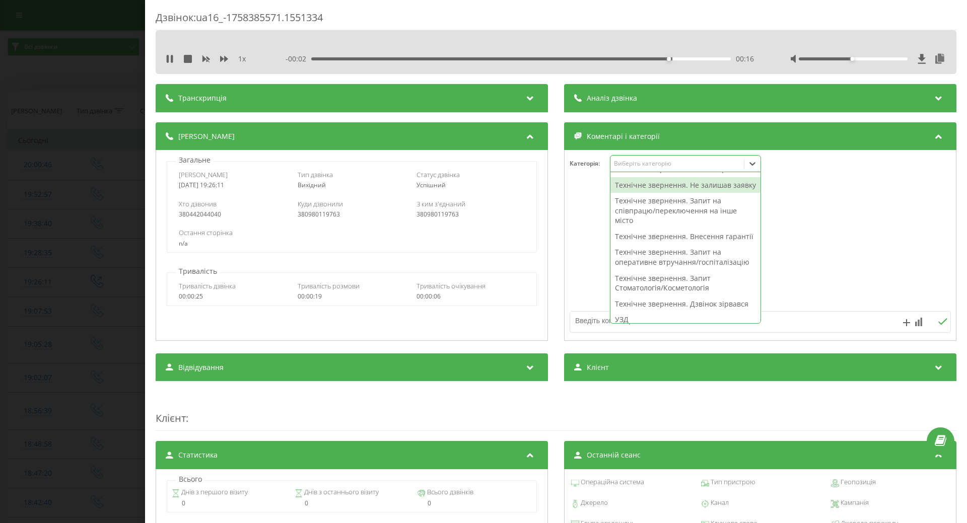
click at [640, 193] on div "Технічне звернення. Не залишав заявку" at bounding box center [685, 185] width 150 height 16
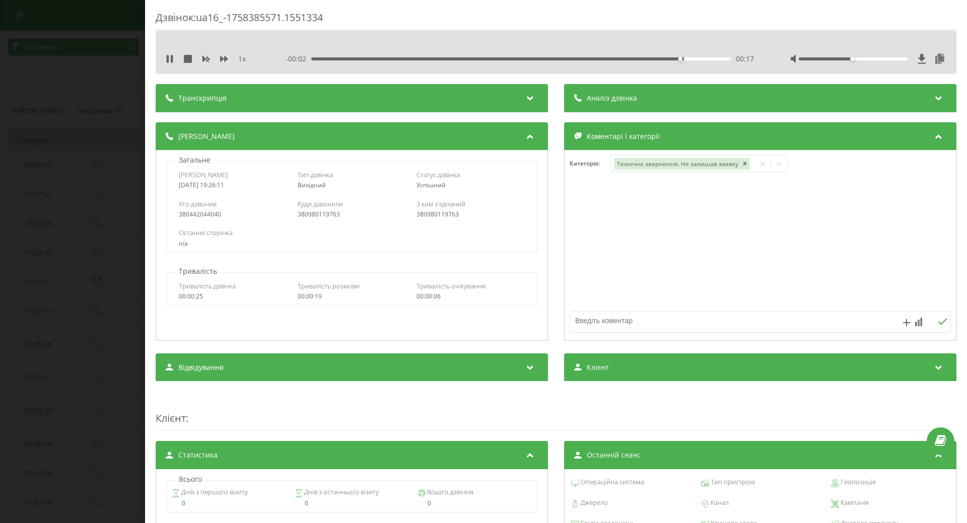
drag, startPoint x: 579, startPoint y: 238, endPoint x: 584, endPoint y: 254, distance: 17.0
click at [579, 239] on div at bounding box center [760, 245] width 391 height 121
drag, startPoint x: 168, startPoint y: 59, endPoint x: 156, endPoint y: 80, distance: 24.4
click at [168, 60] on icon at bounding box center [170, 59] width 6 height 8
click at [80, 151] on div "Дзвінок : ua16_-1758385571.1551334 1 x 00:00 00:19 00:19 Транскрипція Для AI-ан…" at bounding box center [483, 261] width 967 height 523
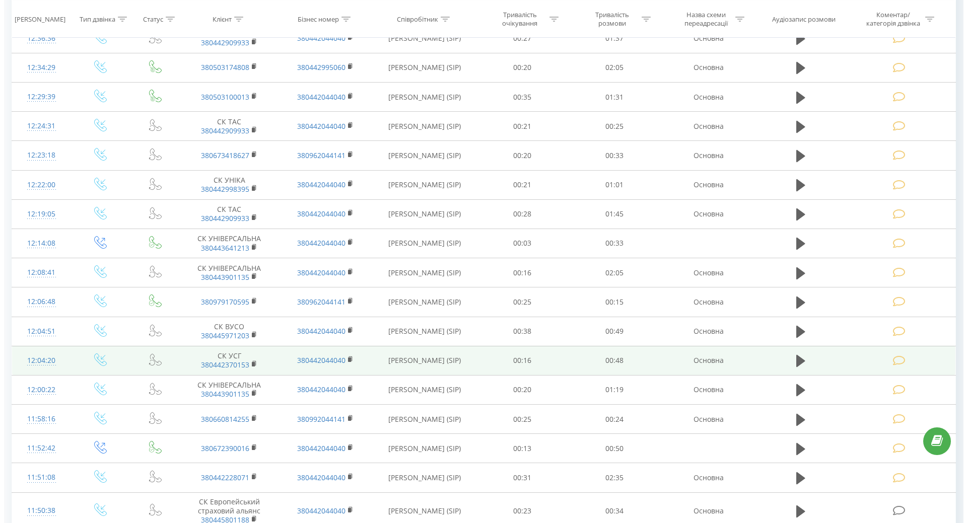
scroll to position [2642, 0]
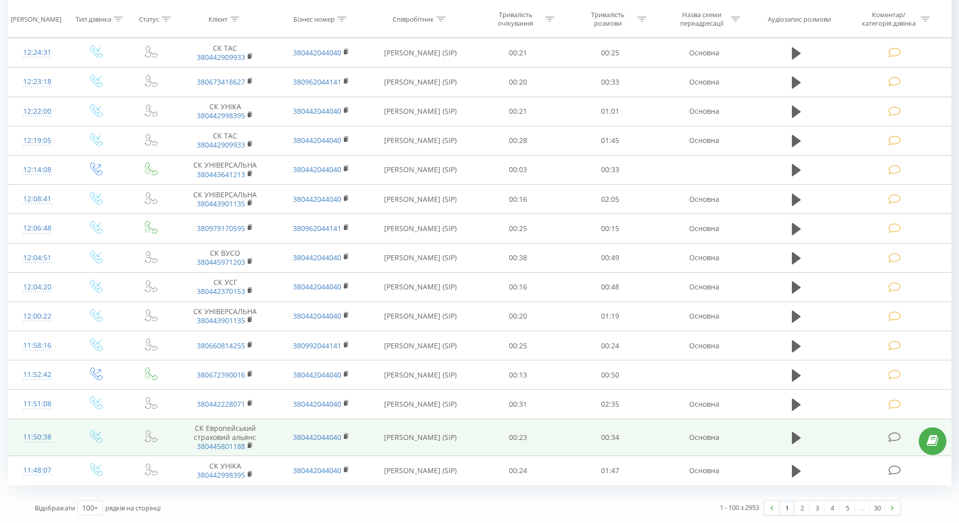
click at [32, 442] on div "11:50:38" at bounding box center [37, 438] width 39 height 20
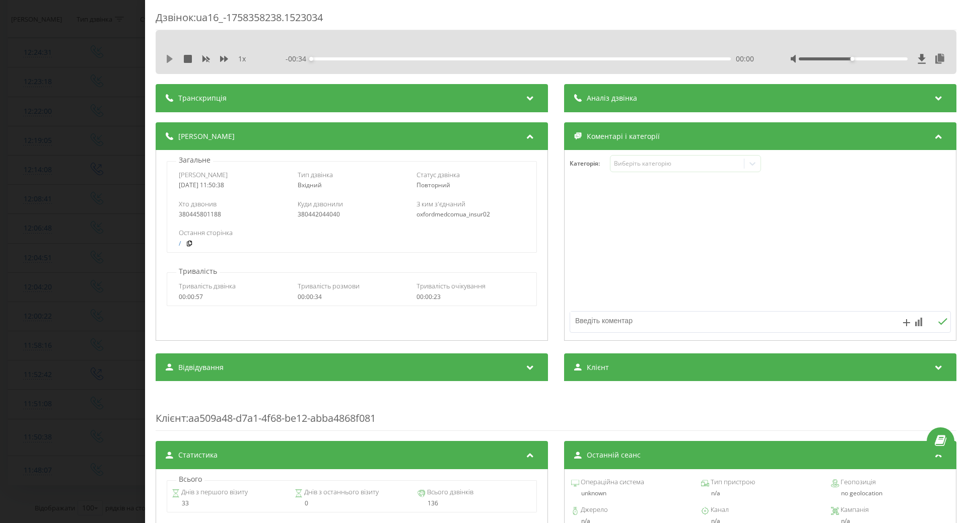
click at [170, 59] on icon at bounding box center [170, 59] width 6 height 8
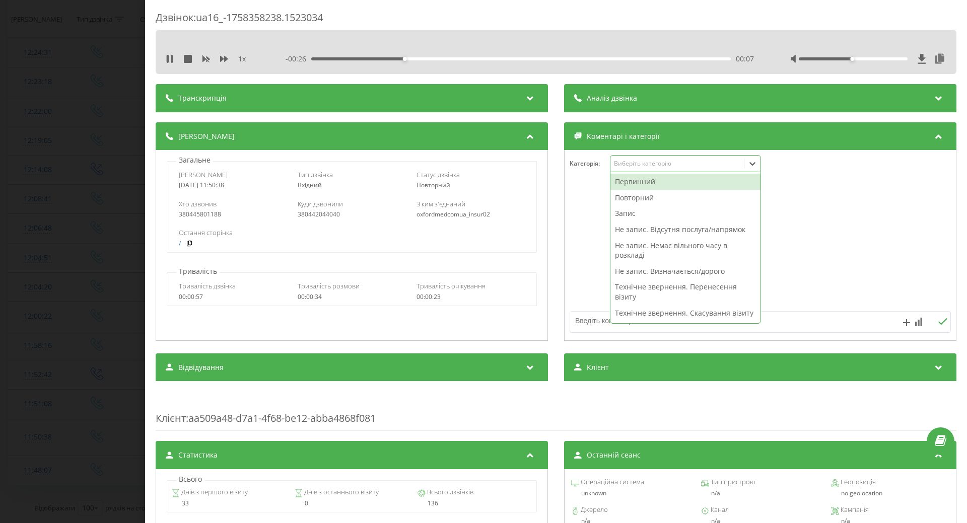
click at [624, 164] on div "Виберіть категорію" at bounding box center [677, 164] width 126 height 8
click at [628, 230] on div "Не запис. Відсутня послуга/напрямок" at bounding box center [685, 230] width 150 height 16
drag, startPoint x: 590, startPoint y: 287, endPoint x: 589, endPoint y: 314, distance: 27.7
click at [590, 291] on div at bounding box center [760, 245] width 391 height 121
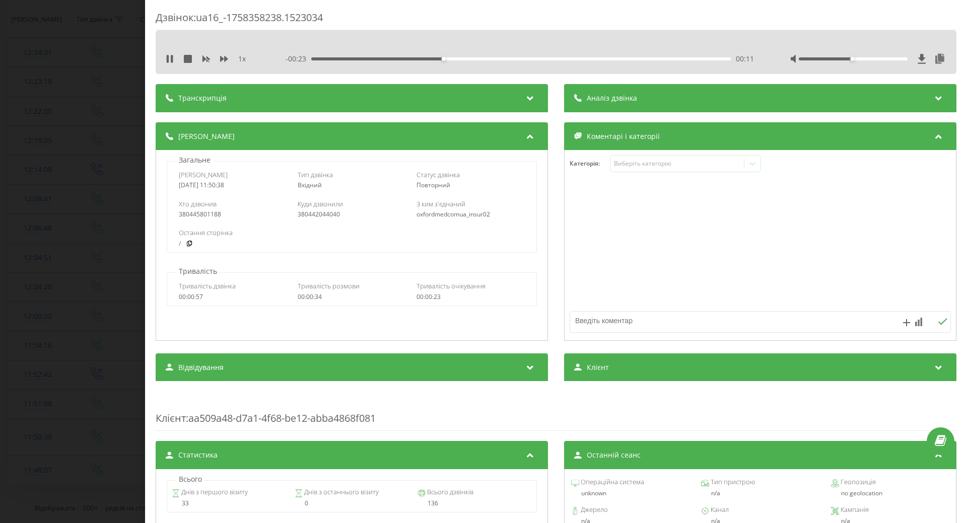
drag, startPoint x: 590, startPoint y: 320, endPoint x: 592, endPoint y: 315, distance: 5.9
click at [591, 319] on textarea at bounding box center [722, 321] width 304 height 18
type textarea "вакцинація"
click at [617, 322] on textarea at bounding box center [722, 321] width 304 height 18
type textarea "Ваксигри"
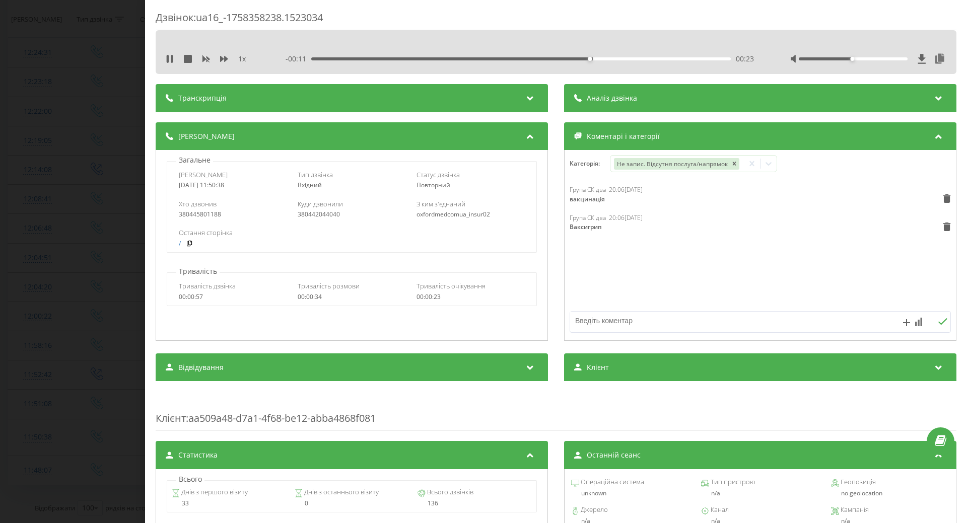
click at [73, 282] on div "Дзвінок : ua16_-1758358238.1523034 1 x - 00:11 00:23 00:23 Транскрипція Для AI-…" at bounding box center [483, 261] width 967 height 523
click at [171, 56] on icon at bounding box center [170, 59] width 8 height 8
click at [86, 143] on div "Дзвінок : ua16_-1758358238.1523034 1 x - 00:09 00:25 00:25 Транскрипція Для AI-…" at bounding box center [483, 261] width 967 height 523
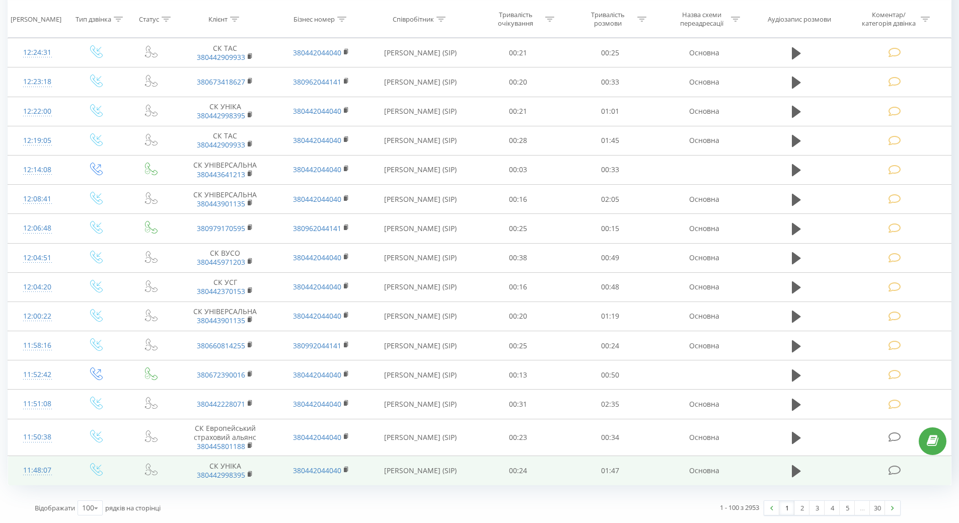
click at [31, 467] on div "11:48:07" at bounding box center [37, 471] width 39 height 20
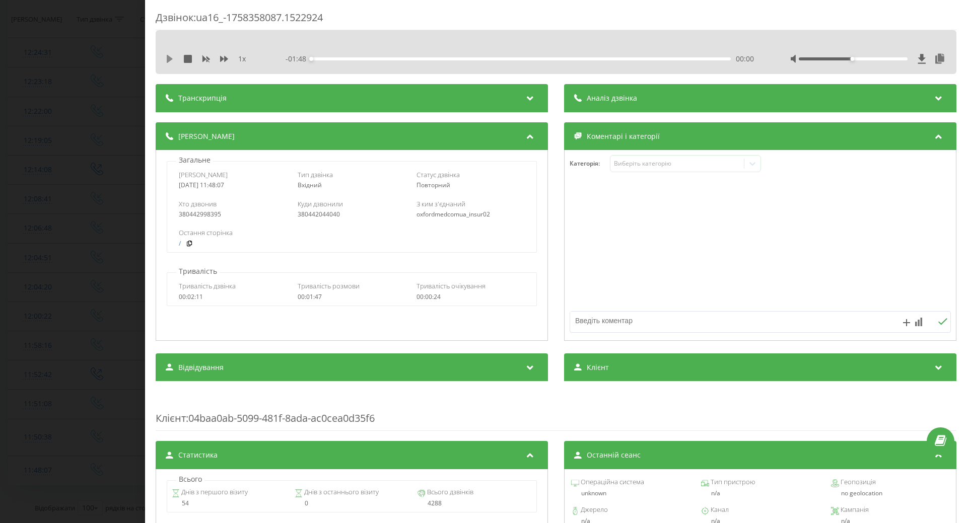
click at [168, 57] on icon at bounding box center [170, 59] width 6 height 8
click at [656, 58] on div "01:30" at bounding box center [521, 58] width 420 height 3
click at [645, 164] on div "Виберіть категорію" at bounding box center [677, 164] width 126 height 8
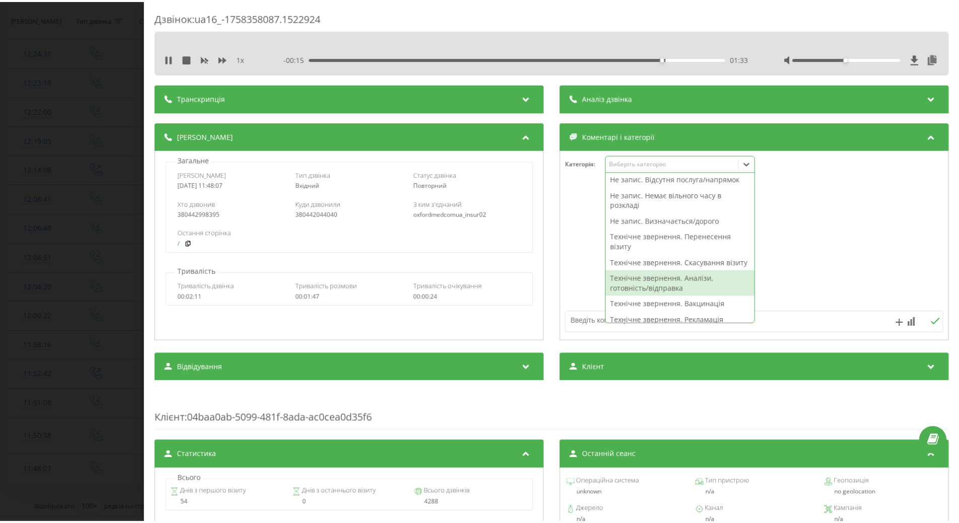
scroll to position [151, 0]
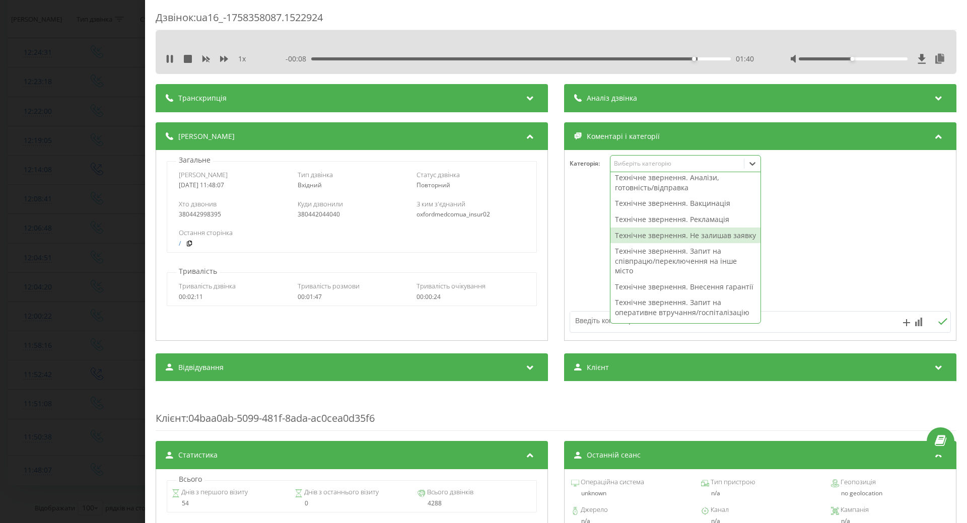
click at [630, 244] on div "Технічне звернення. Не залишав заявку" at bounding box center [685, 236] width 150 height 16
click at [596, 249] on div at bounding box center [760, 245] width 391 height 121
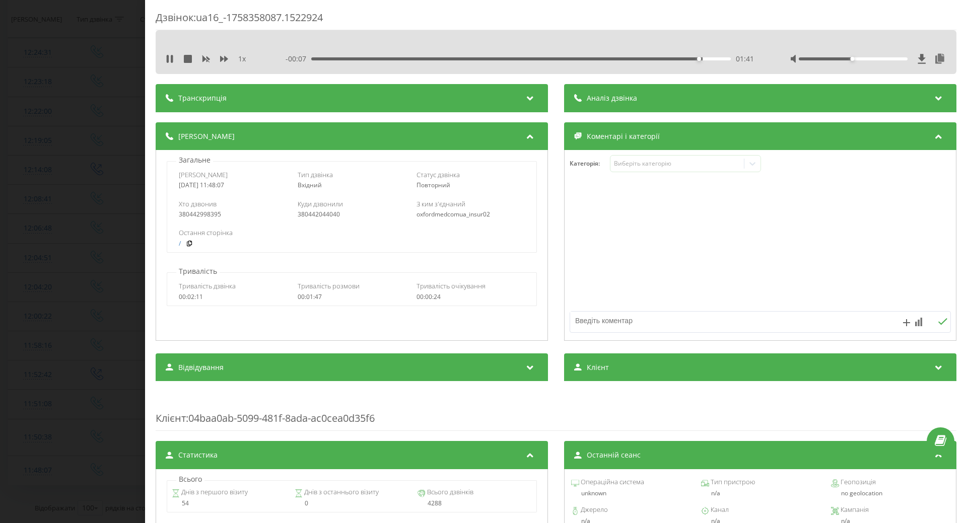
click at [594, 321] on textarea at bounding box center [722, 321] width 304 height 18
type textarea "щодо перенесення запису"
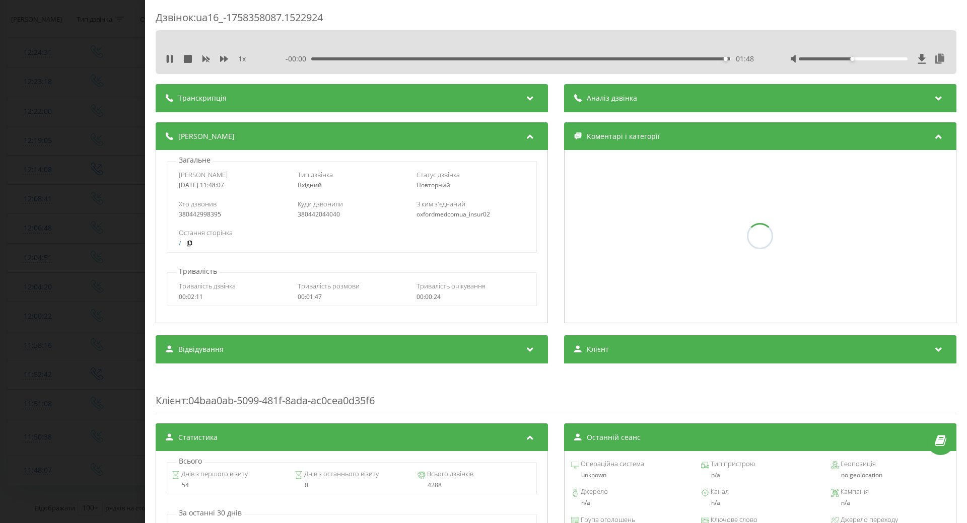
click at [89, 304] on div "Дзвінок : ua16_-1758358087.1522924 1 x - 00:00 01:48 01:48 Транскрипція Для AI-…" at bounding box center [483, 261] width 967 height 523
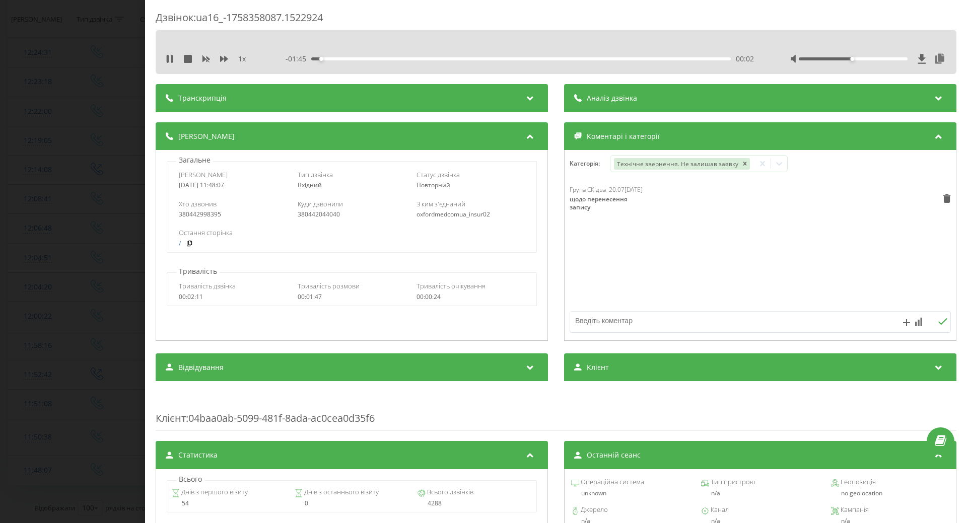
drag, startPoint x: 168, startPoint y: 58, endPoint x: 96, endPoint y: 156, distance: 121.4
click at [167, 60] on icon at bounding box center [168, 59] width 2 height 8
click at [92, 174] on div "Дзвінок : ua16_-1758358087.1522924 1 x - 01:45 00:02 00:02 Транскрипція Для AI-…" at bounding box center [483, 261] width 967 height 523
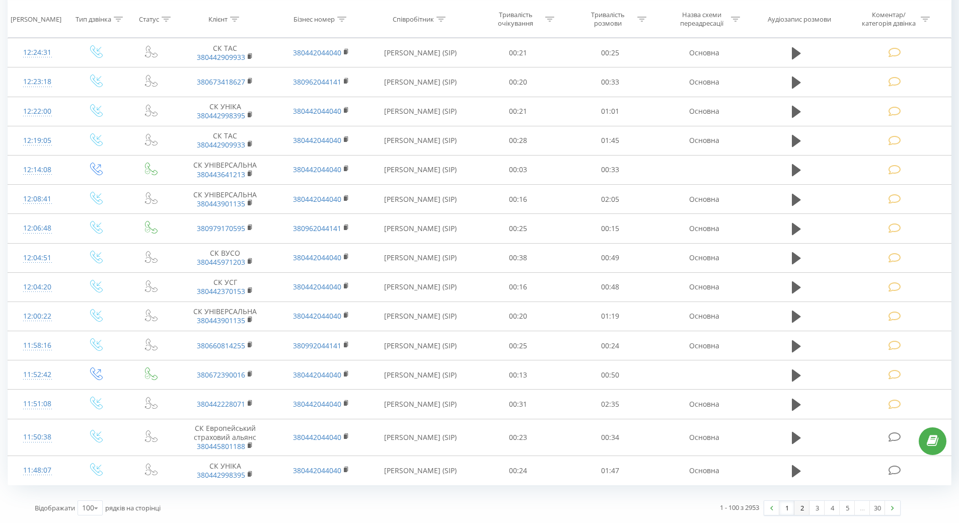
click at [806, 506] on link "2" at bounding box center [802, 508] width 15 height 14
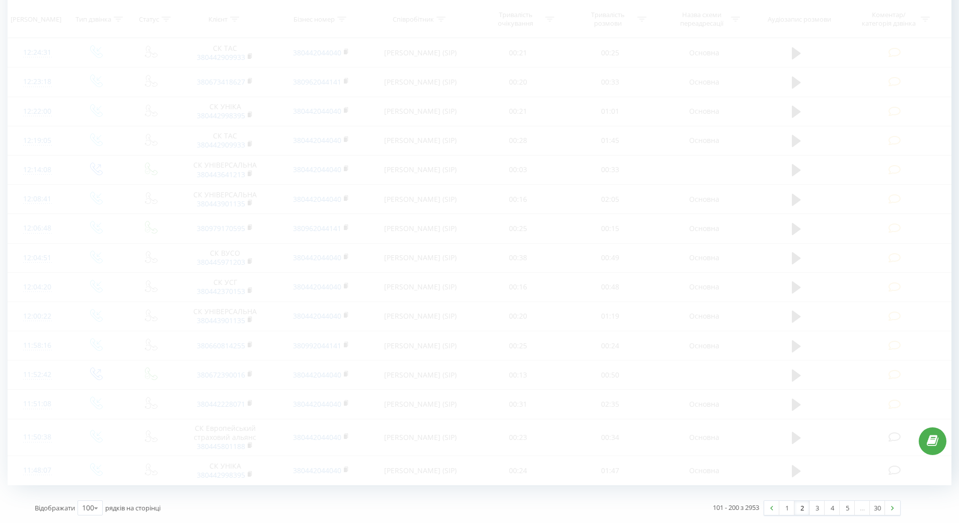
scroll to position [66, 0]
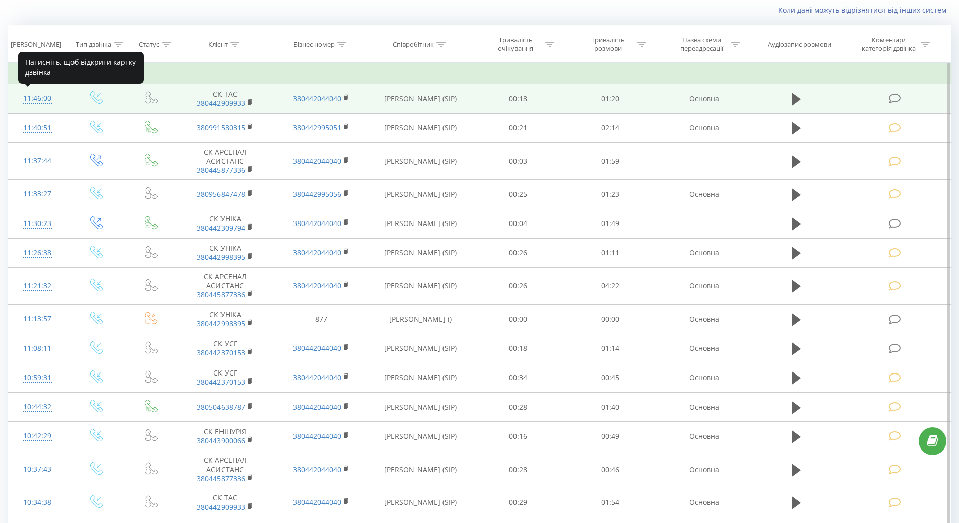
click at [37, 103] on div at bounding box center [37, 103] width 39 height 1
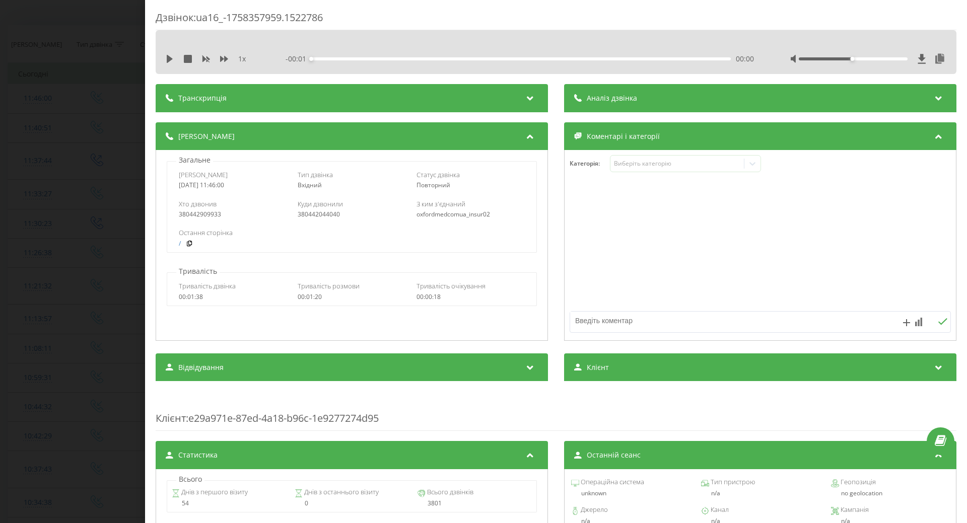
click at [165, 55] on div "1 x - 00:01 00:00 00:00" at bounding box center [556, 58] width 786 height 15
click at [168, 58] on icon at bounding box center [170, 59] width 6 height 8
click at [685, 59] on div "00:22" at bounding box center [521, 58] width 420 height 3
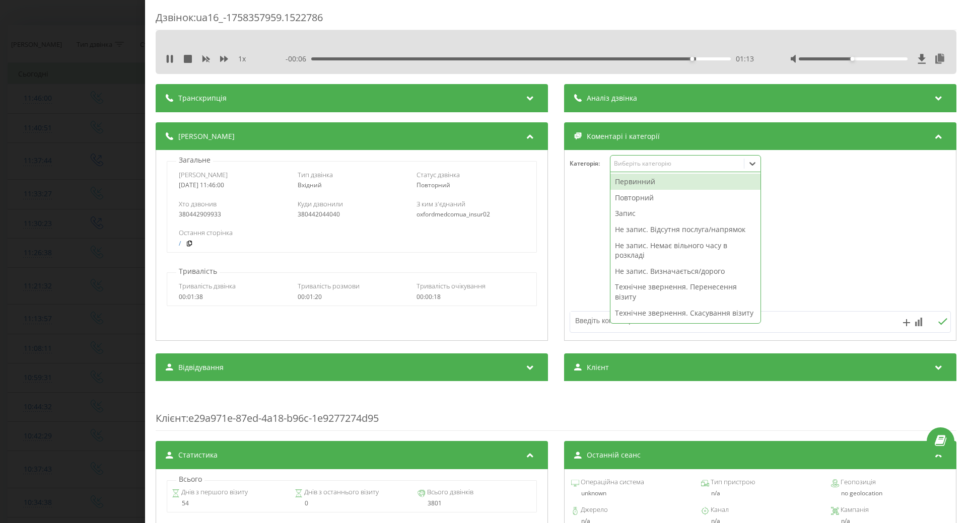
click at [693, 164] on div "Виберіть категорію" at bounding box center [677, 164] width 126 height 8
click at [623, 199] on div "Повторний" at bounding box center [685, 198] width 150 height 16
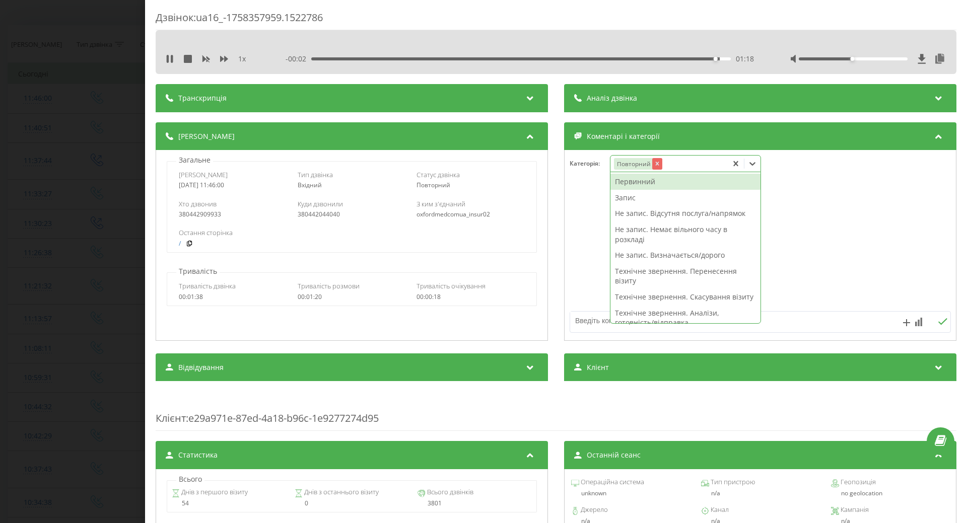
click at [657, 164] on icon "Remove Повторний" at bounding box center [657, 163] width 7 height 7
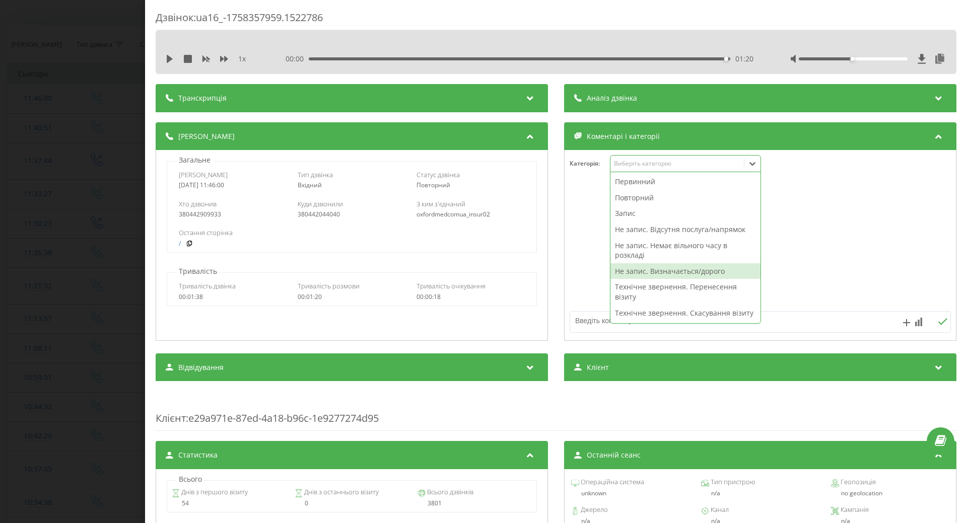
drag, startPoint x: 630, startPoint y: 270, endPoint x: 617, endPoint y: 264, distance: 14.2
click at [631, 268] on div "Не запис. Визначається/дорого" at bounding box center [685, 271] width 150 height 16
click at [583, 265] on div at bounding box center [760, 245] width 391 height 121
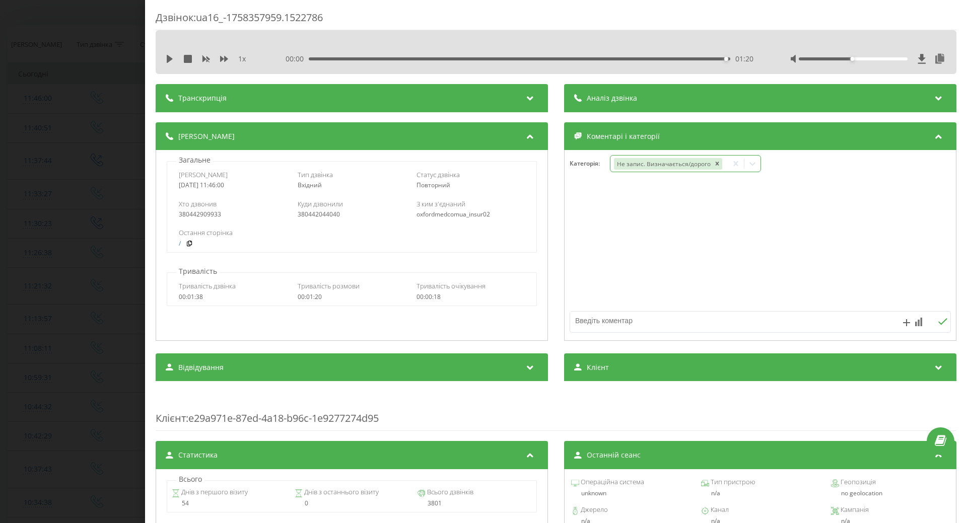
click at [94, 221] on div "Дзвінок : ua16_-1758357959.1522786 1 x 00:00 01:20 01:20 Транскрипція Для AI-ан…" at bounding box center [483, 261] width 967 height 523
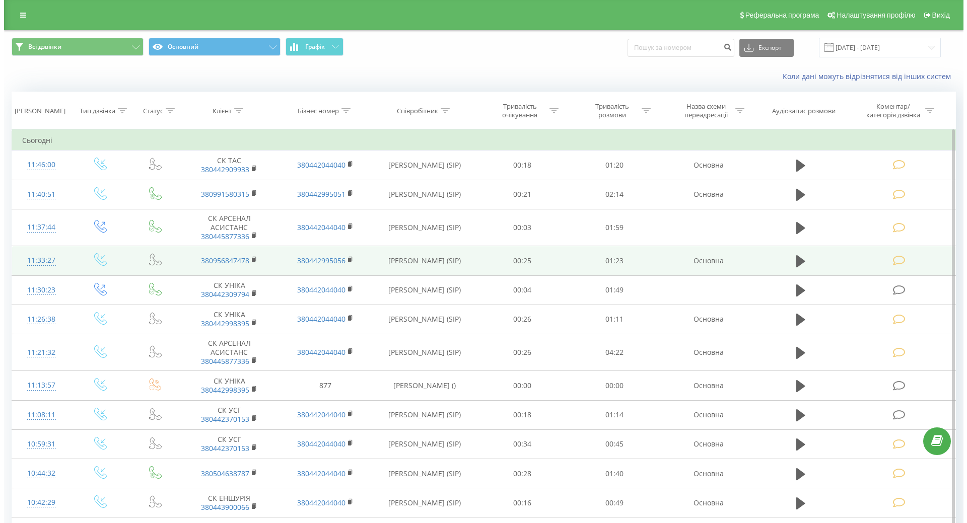
scroll to position [151, 0]
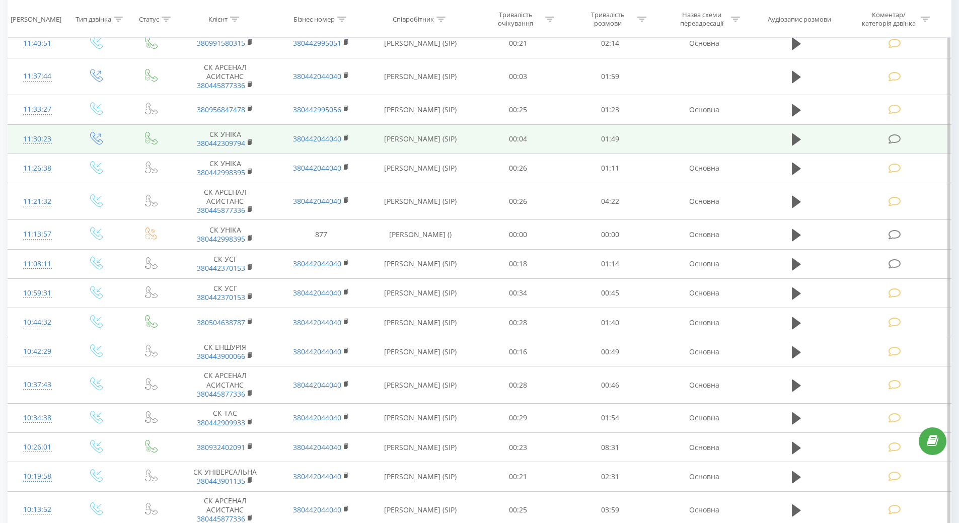
drag, startPoint x: 33, startPoint y: 140, endPoint x: 28, endPoint y: 137, distance: 5.9
click at [31, 140] on div "11:30:23" at bounding box center [37, 139] width 39 height 20
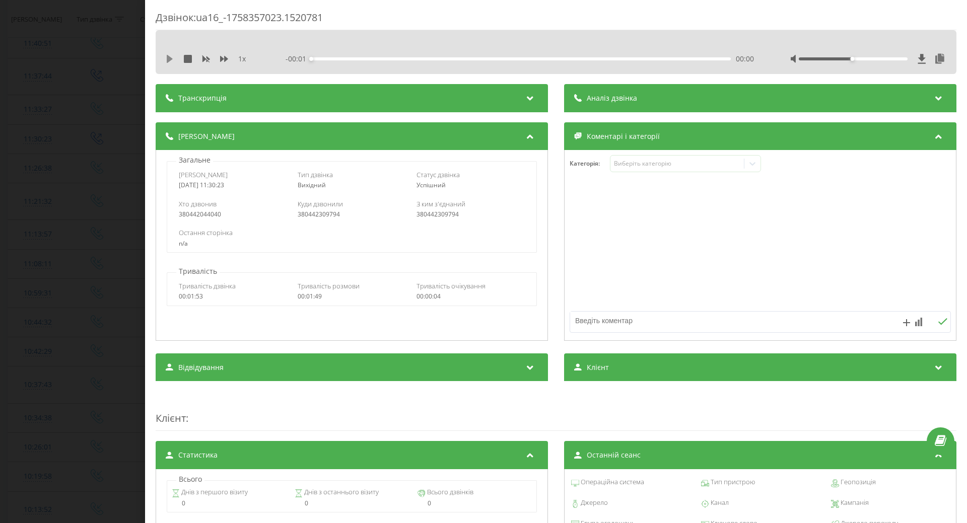
click at [167, 61] on icon at bounding box center [170, 59] width 6 height 8
click at [633, 163] on div "Виберіть категорію" at bounding box center [677, 164] width 126 height 8
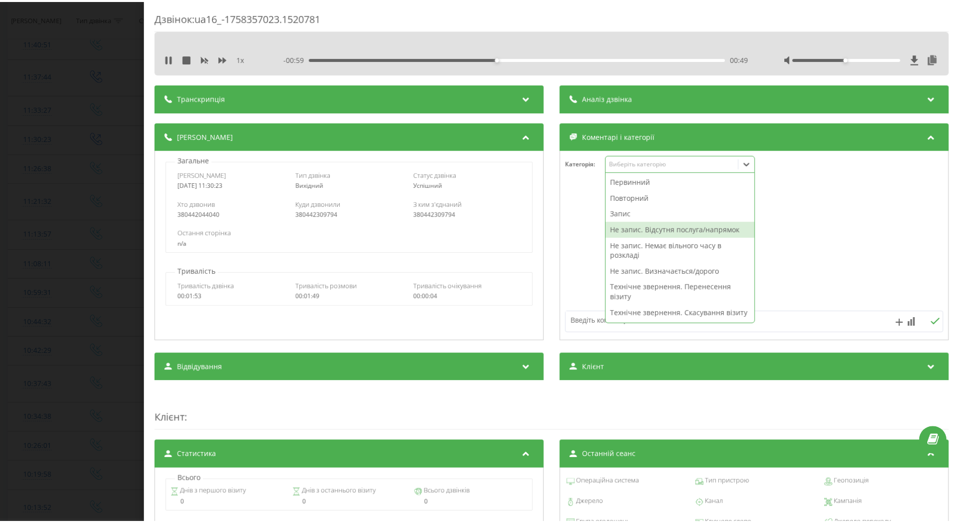
scroll to position [201, 0]
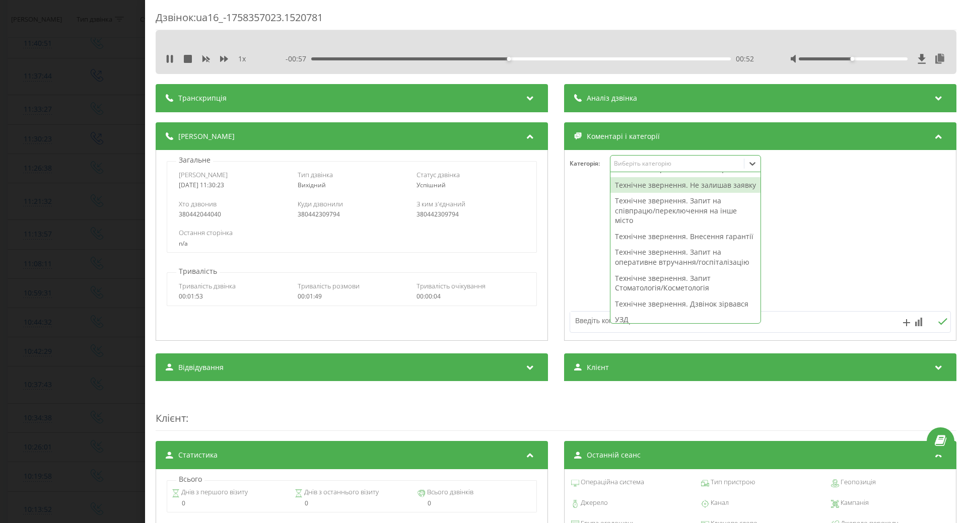
click at [623, 193] on div "Технічне звернення. Не залишав заявку" at bounding box center [685, 185] width 150 height 16
click at [568, 240] on div at bounding box center [760, 245] width 391 height 121
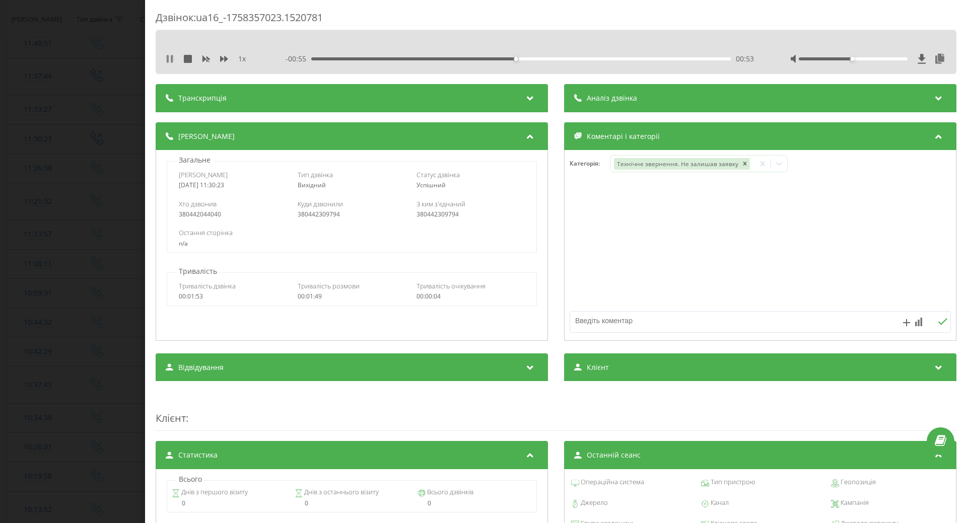
click at [170, 60] on icon at bounding box center [170, 59] width 8 height 8
click at [76, 204] on div "Дзвінок : ua16_-1758357023.1520781 1 x - 00:55 00:54 00:54 Транскрипція Для AI-…" at bounding box center [483, 261] width 967 height 523
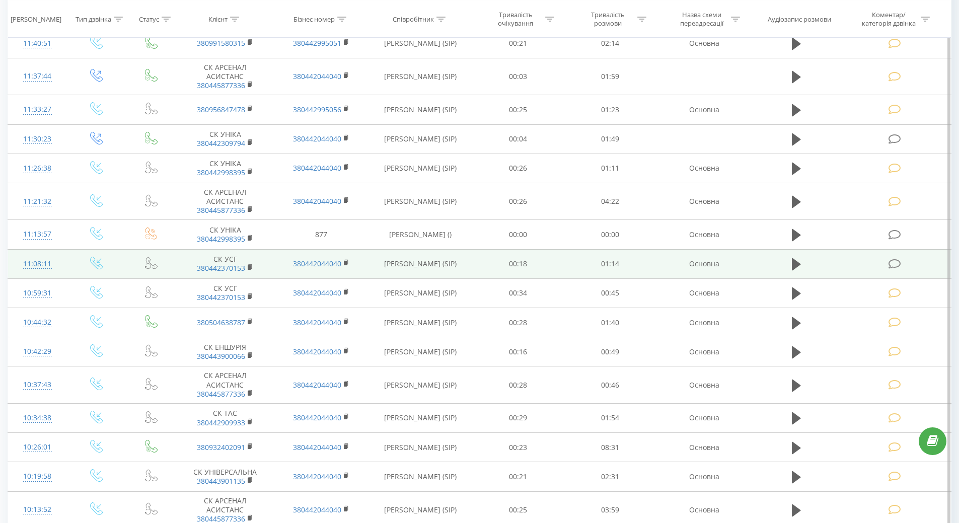
click at [39, 255] on div "11:08:11" at bounding box center [37, 264] width 39 height 20
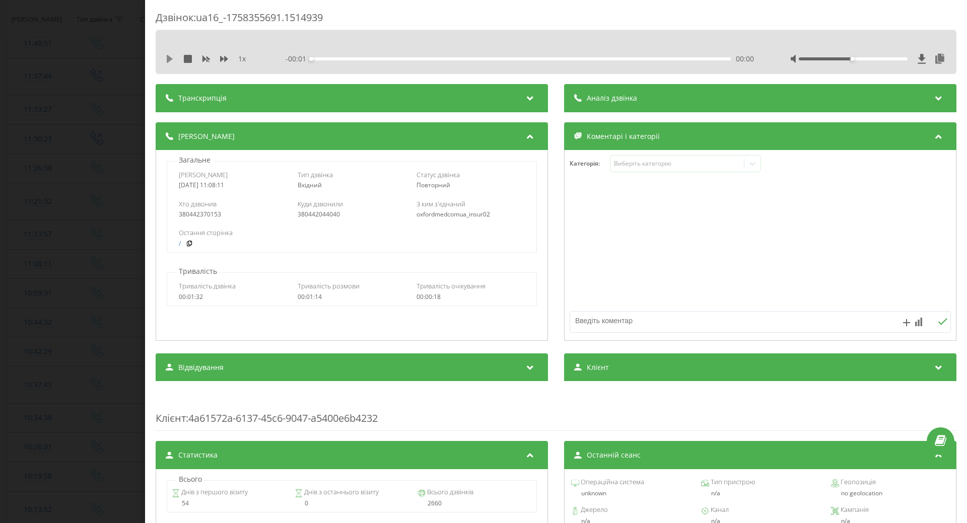
click at [170, 60] on icon at bounding box center [170, 59] width 6 height 8
drag, startPoint x: 618, startPoint y: 165, endPoint x: 609, endPoint y: 164, distance: 8.6
click at [617, 165] on div "Виберіть категорію" at bounding box center [677, 164] width 126 height 8
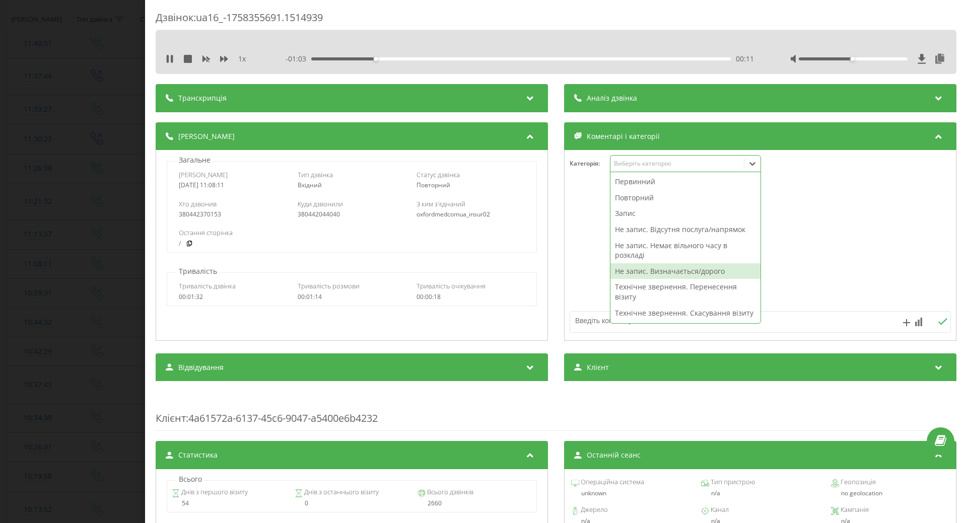
click at [648, 271] on div "Не запис. Визначається/дорого" at bounding box center [685, 271] width 150 height 16
click at [596, 272] on div at bounding box center [760, 245] width 391 height 121
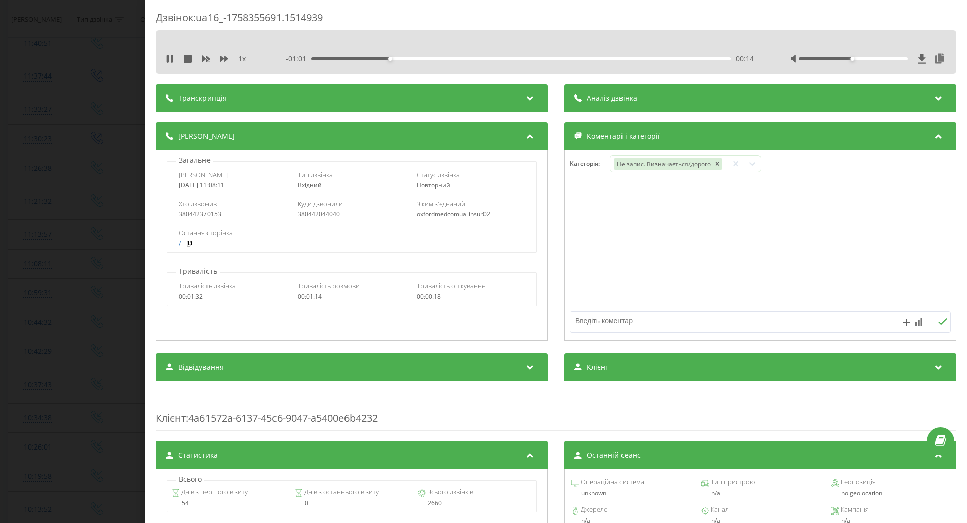
click at [163, 59] on div "1 x - 01:01 00:14 00:14" at bounding box center [556, 58] width 786 height 15
click at [170, 62] on icon at bounding box center [170, 59] width 8 height 8
click at [99, 103] on div "Дзвінок : ua16_-1758355691.1514939 1 x - 00:59 00:16 00:16 Транскрипція Для AI-…" at bounding box center [483, 261] width 967 height 523
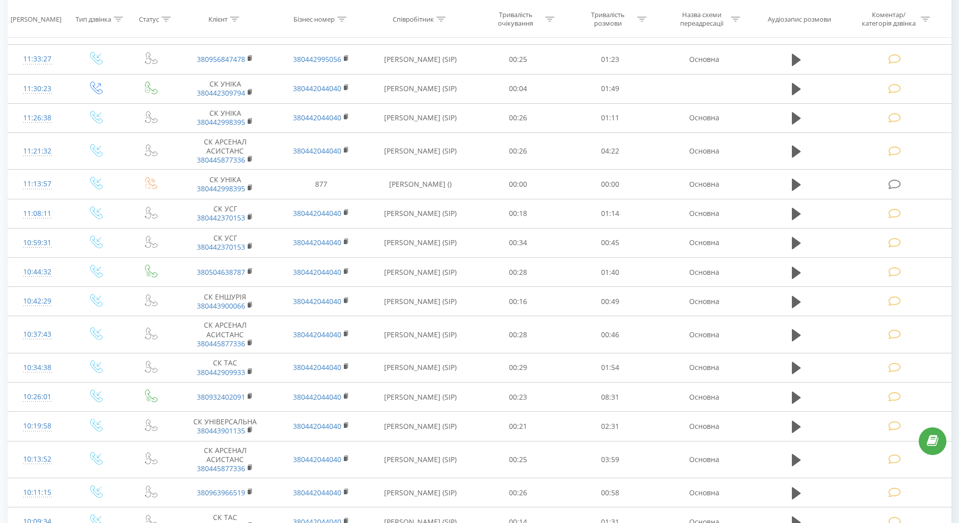
scroll to position [252, 0]
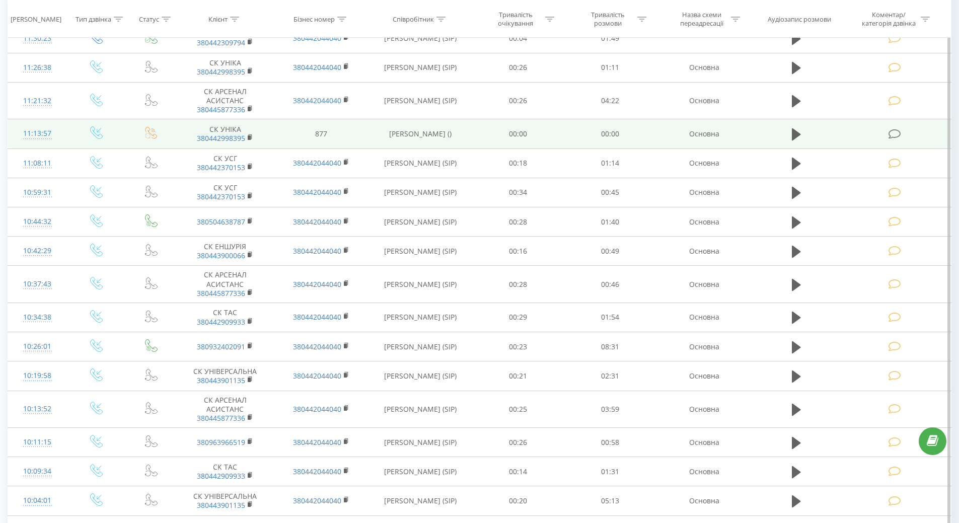
click at [22, 131] on div "11:13:57" at bounding box center [37, 134] width 39 height 20
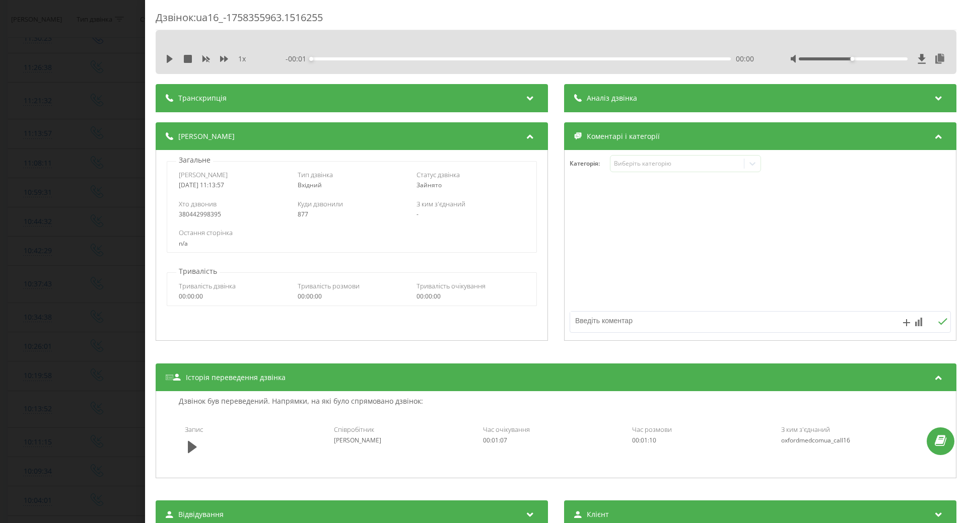
click at [168, 59] on icon at bounding box center [170, 59] width 6 height 8
drag, startPoint x: 107, startPoint y: 181, endPoint x: 121, endPoint y: 162, distance: 23.9
click at [104, 179] on div "Дзвінок : ua16_-1758355963.1516255 1 x --:-- --:-- Транскрипція Для AI-аналізу …" at bounding box center [483, 261] width 967 height 523
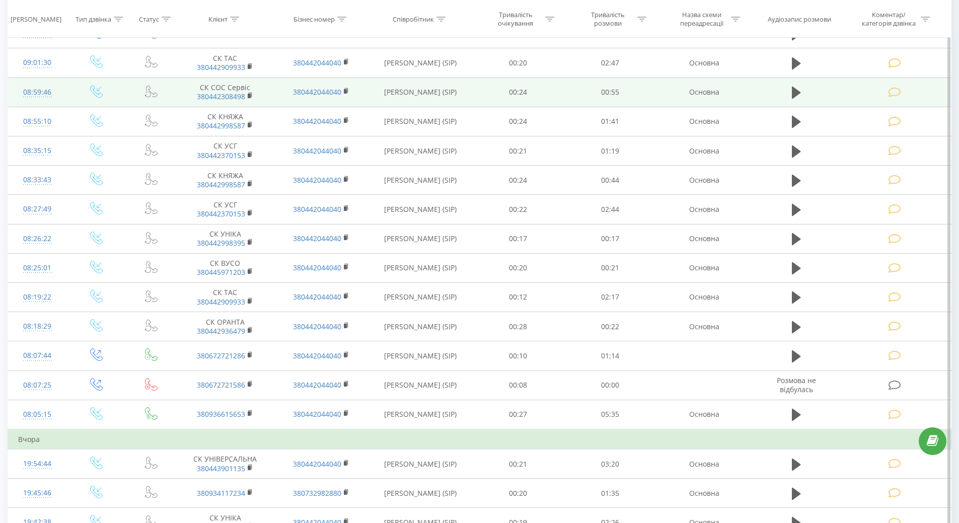
scroll to position [1410, 0]
